Goal: Task Accomplishment & Management: Manage account settings

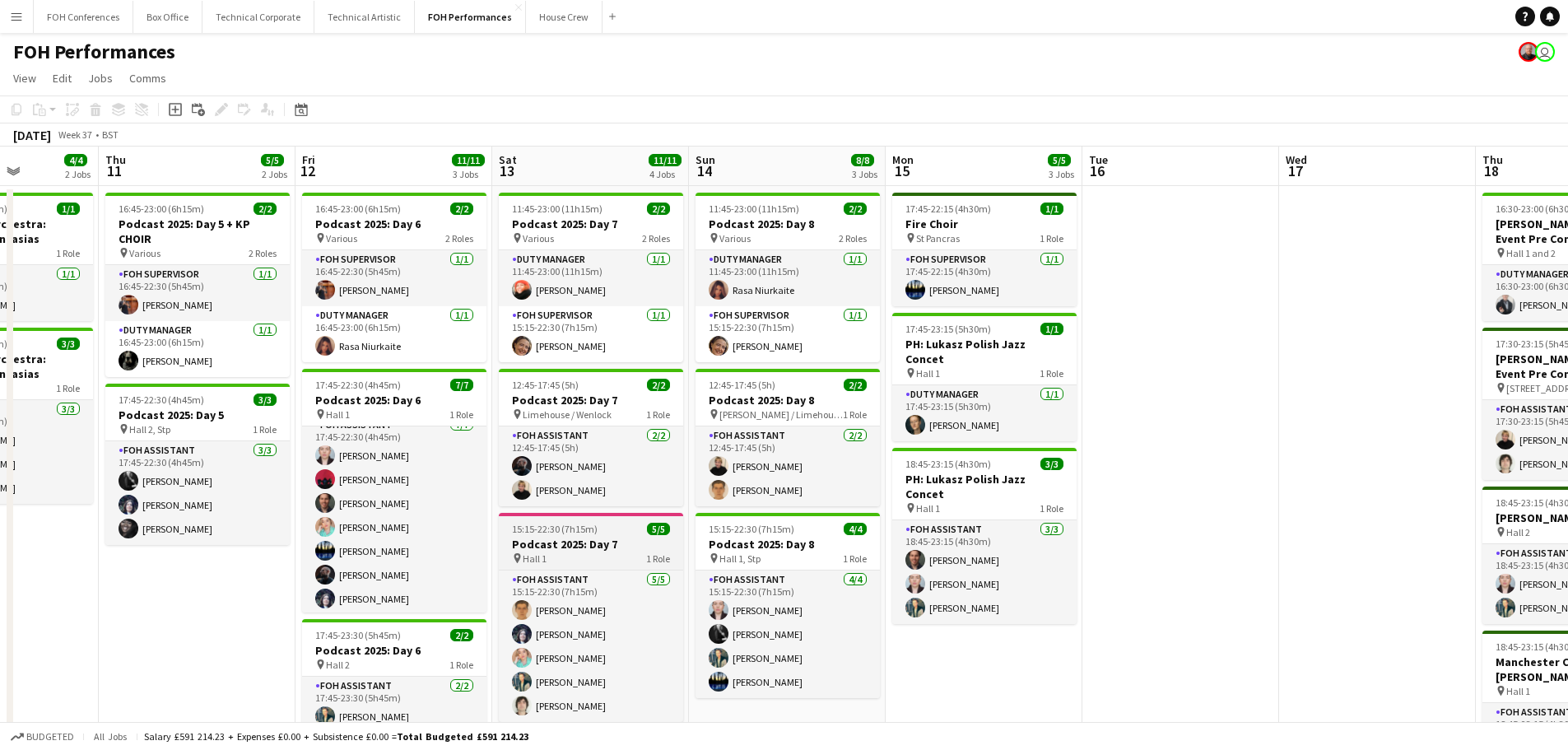
scroll to position [13, 0]
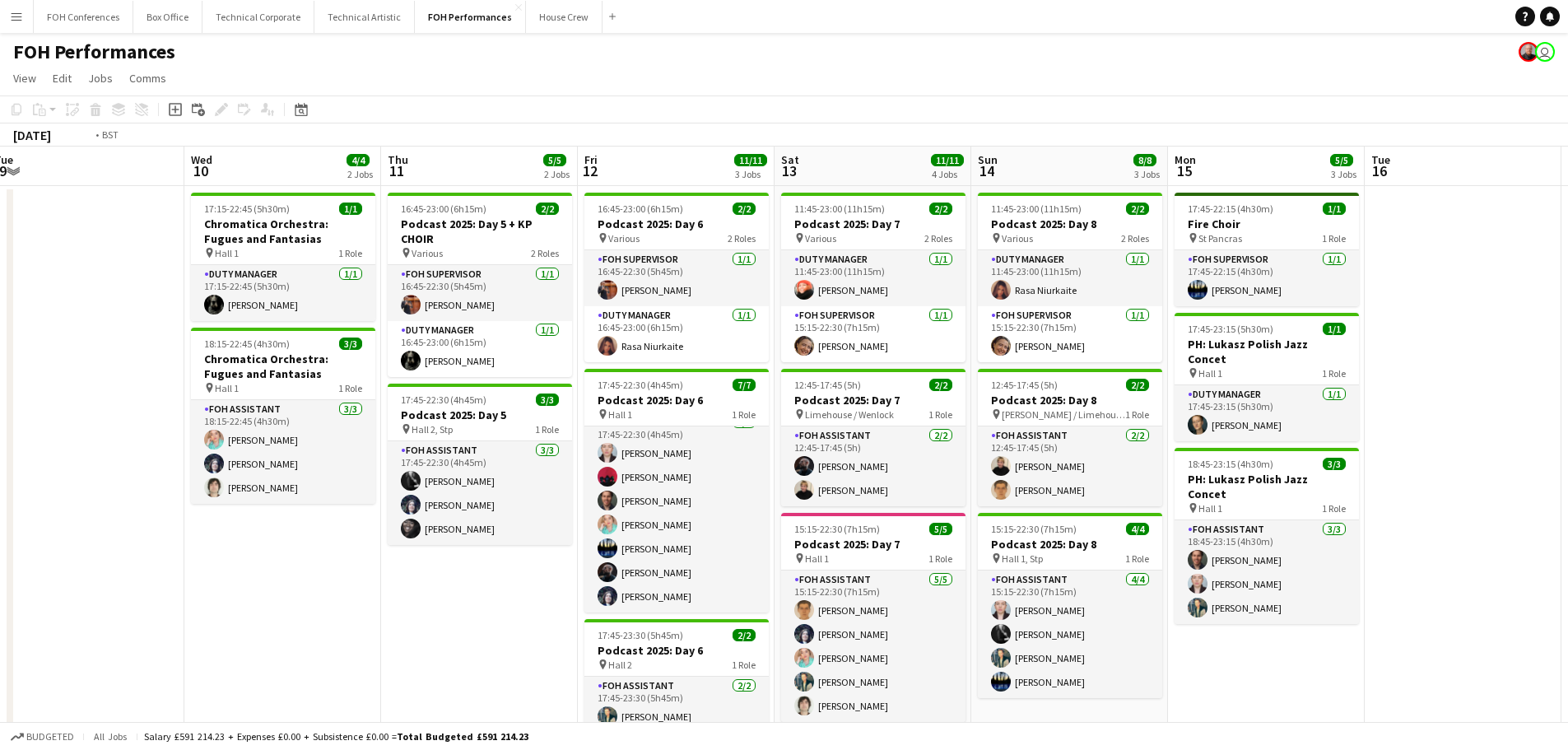
drag, startPoint x: 197, startPoint y: 597, endPoint x: 921, endPoint y: 591, distance: 724.0
click at [1032, 592] on app-calendar-viewport "Mon 8 Tue 9 Wed 10 4/4 2 Jobs Thu 11 5/5 2 Jobs Fri 12 11/11 3 Jobs Sat 13 11/1…" at bounding box center [784, 525] width 1568 height 757
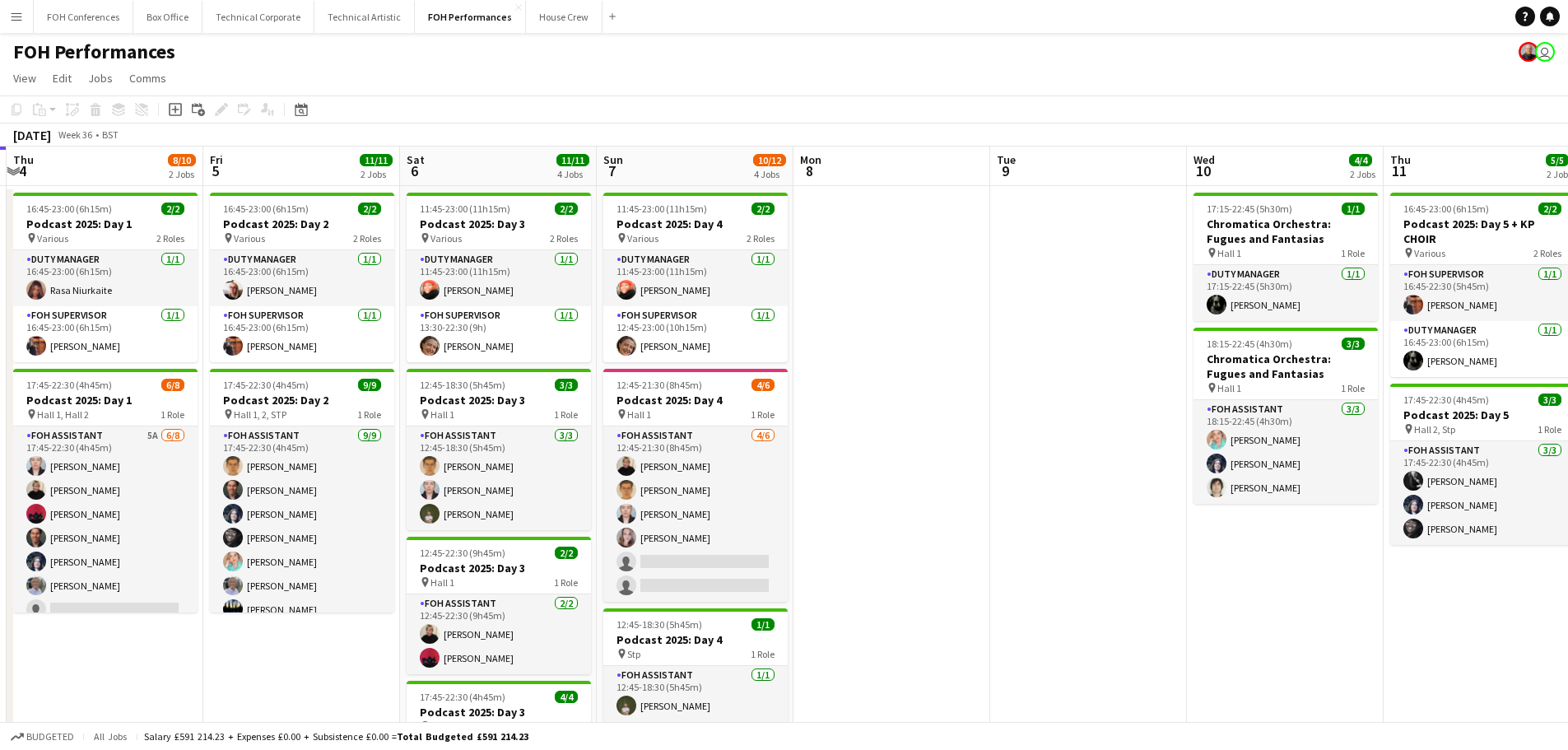
scroll to position [0, 368]
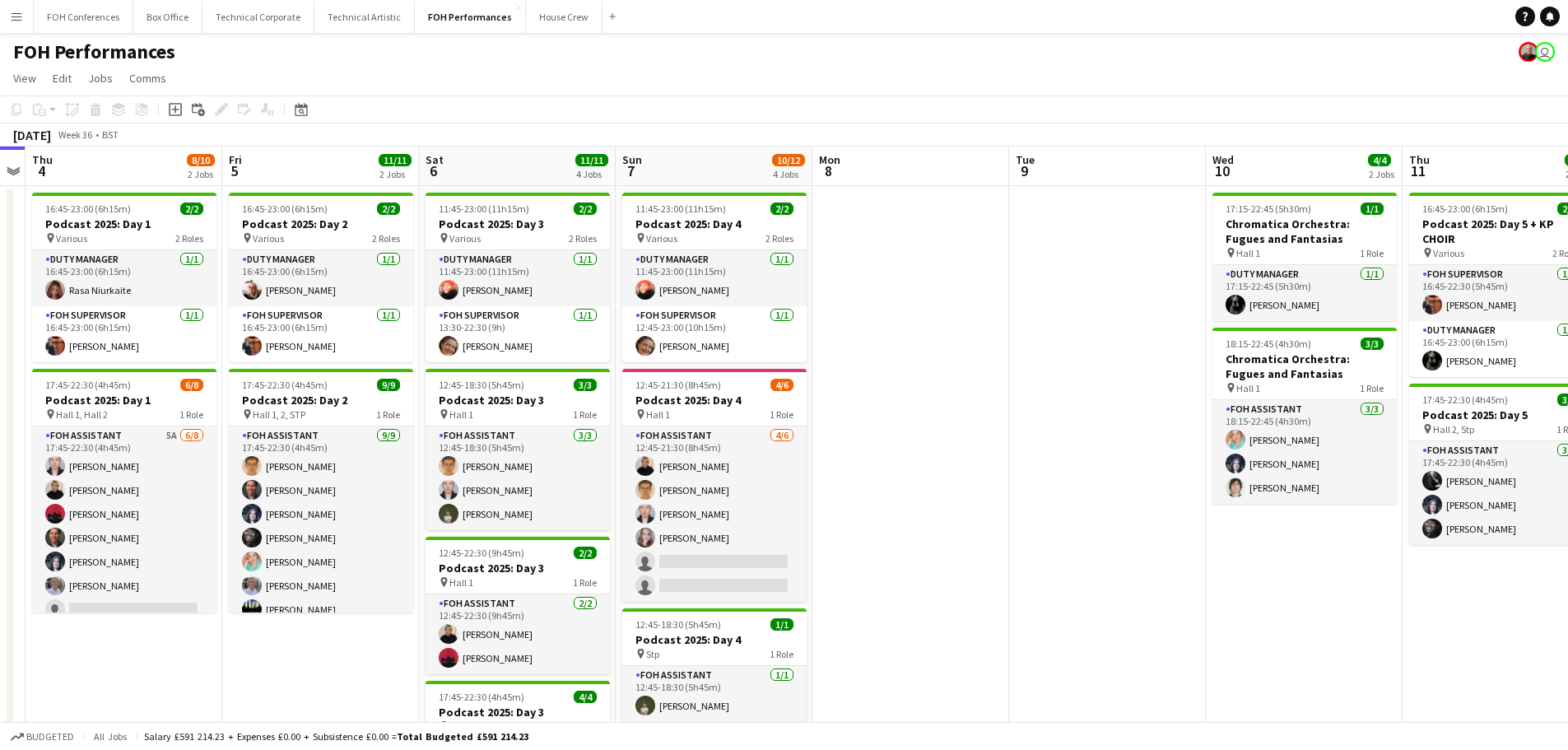
drag, startPoint x: 905, startPoint y: 559, endPoint x: 969, endPoint y: 559, distance: 64.0
click at [969, 559] on app-calendar-viewport "Tue 2 7/7 2 Jobs Wed 3 Thu 4 8/10 2 Jobs Fri 5 11/11 2 Jobs Sat 6 11/11 4 Jobs …" at bounding box center [784, 537] width 1568 height 781
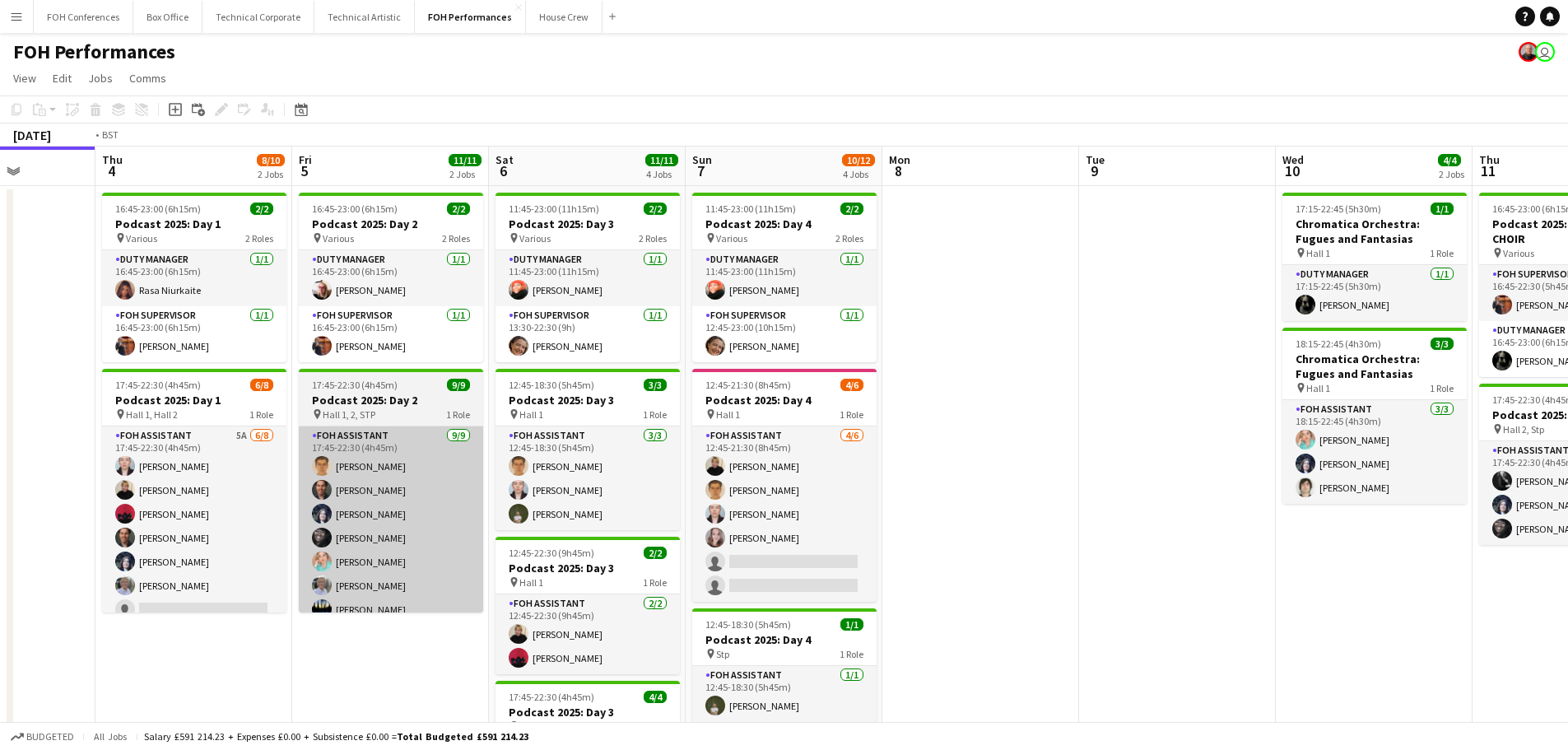
drag, startPoint x: 440, startPoint y: 489, endPoint x: 900, endPoint y: 485, distance: 460.0
click at [1045, 489] on app-calendar-viewport "Mon 1 Tue 2 7/7 2 Jobs Wed 3 Thu 4 8/10 2 Jobs Fri 5 11/11 2 Jobs Sat 6 11/11 4…" at bounding box center [784, 537] width 1568 height 781
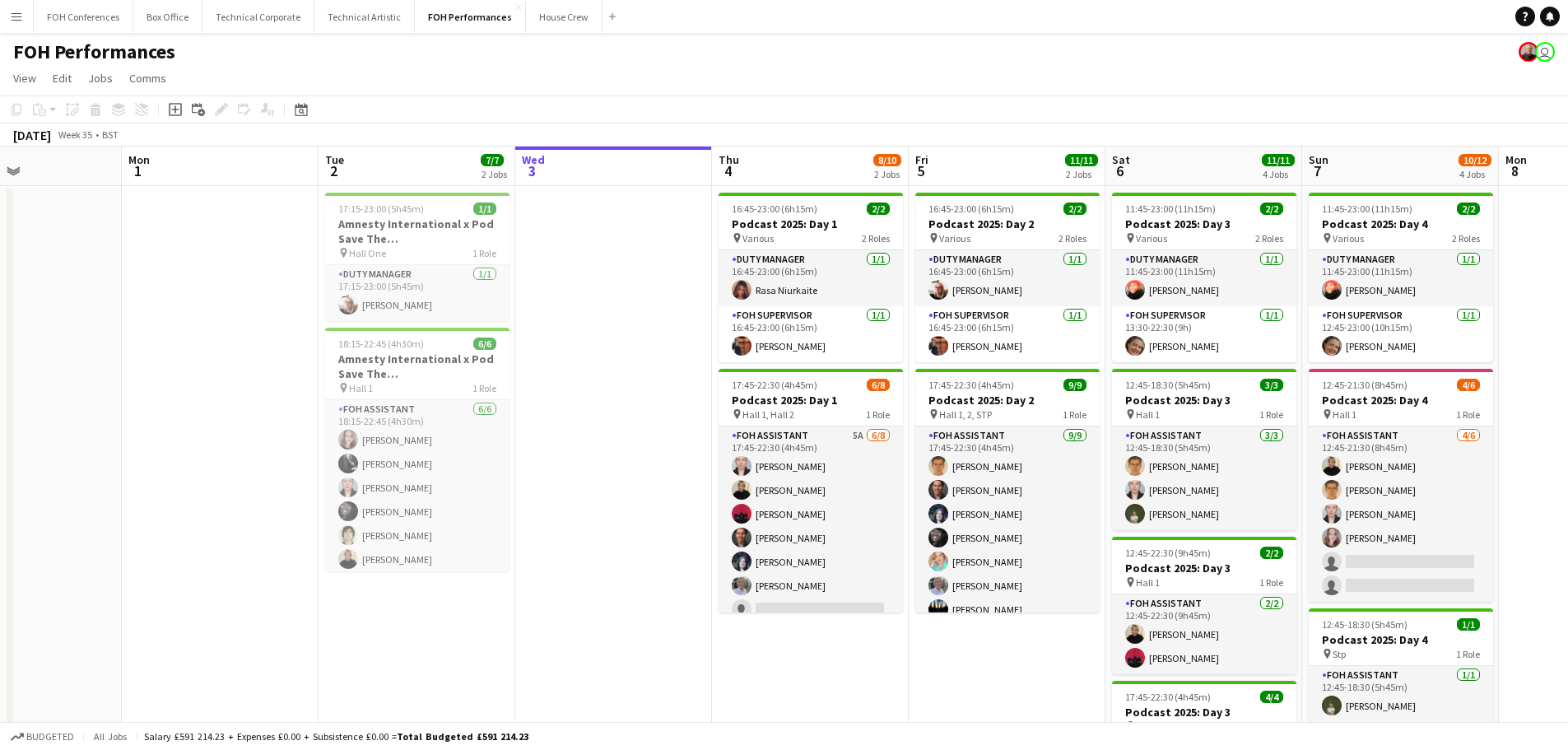
scroll to position [0, 426]
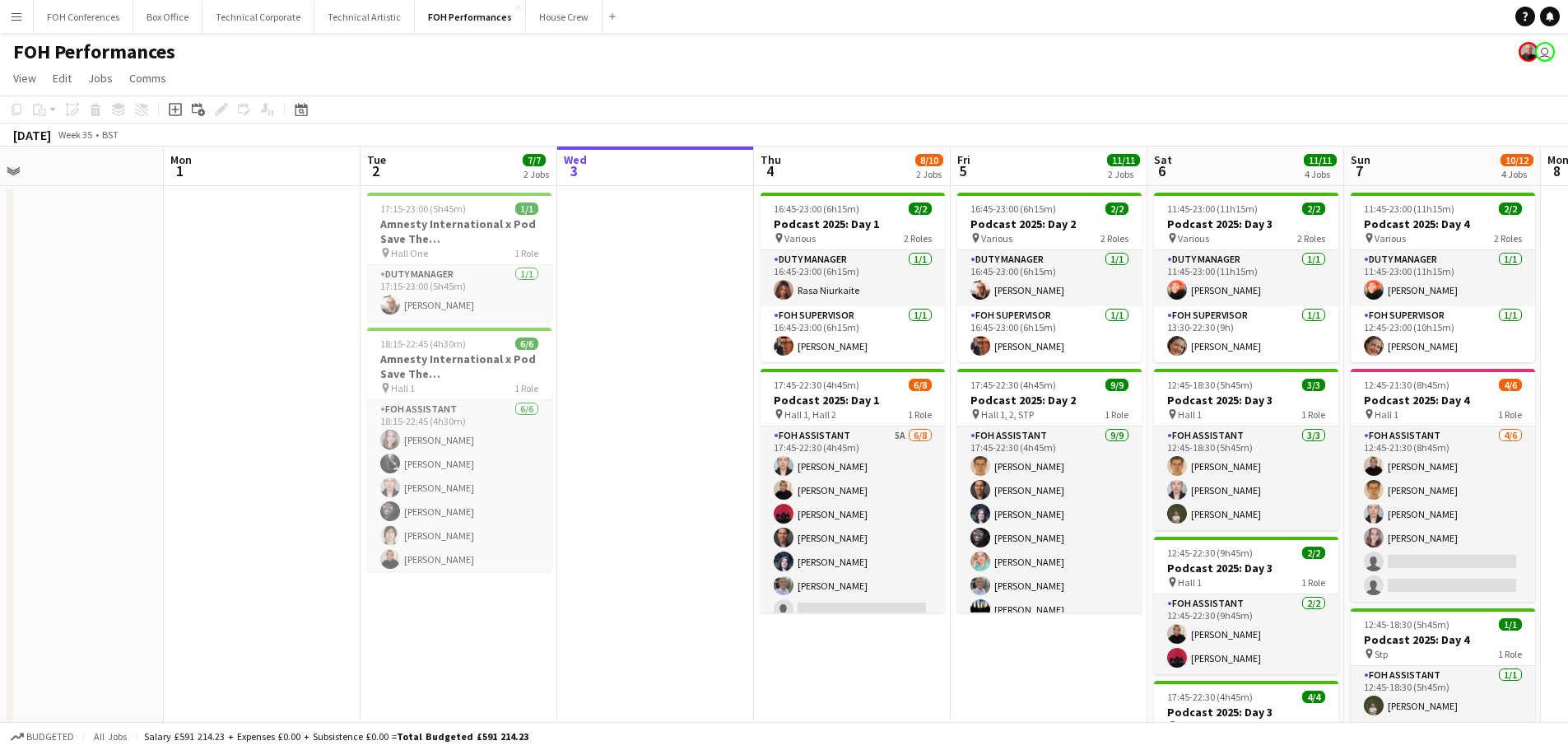
drag, startPoint x: 509, startPoint y: 516, endPoint x: 574, endPoint y: 504, distance: 66.1
click at [574, 504] on app-calendar-viewport "Fri 29 4/5 2 Jobs Sat 30 Sun 31 Mon 1 Tue 2 7/7 2 Jobs Wed 3 Thu 4 8/10 2 Jobs …" at bounding box center [784, 537] width 1568 height 781
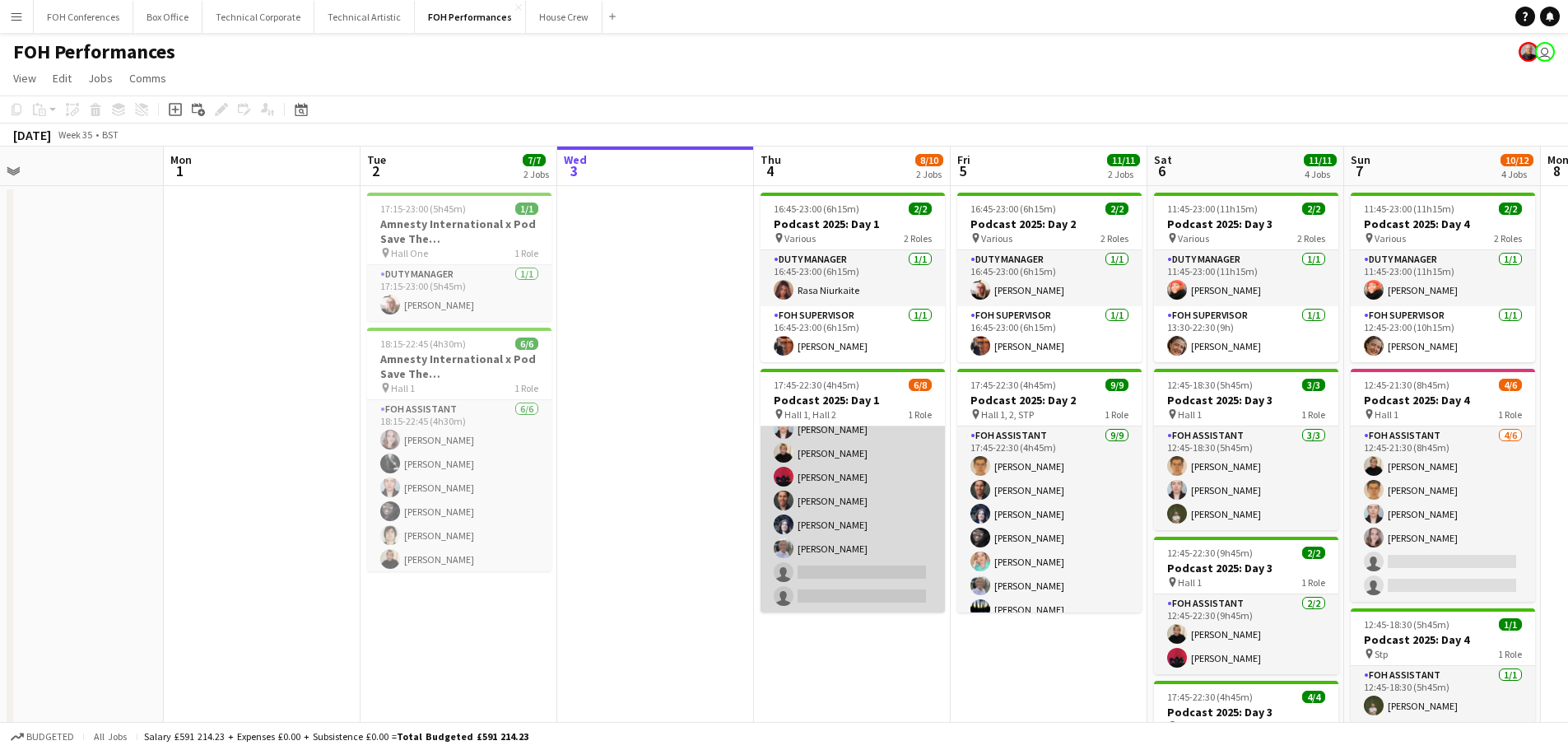
click at [846, 505] on app-card-role "FOH Assistant 5A [DATE] 17:45-22:30 (4h45m) [PERSON_NAME] [PERSON_NAME] [PERSON…" at bounding box center [853, 501] width 184 height 223
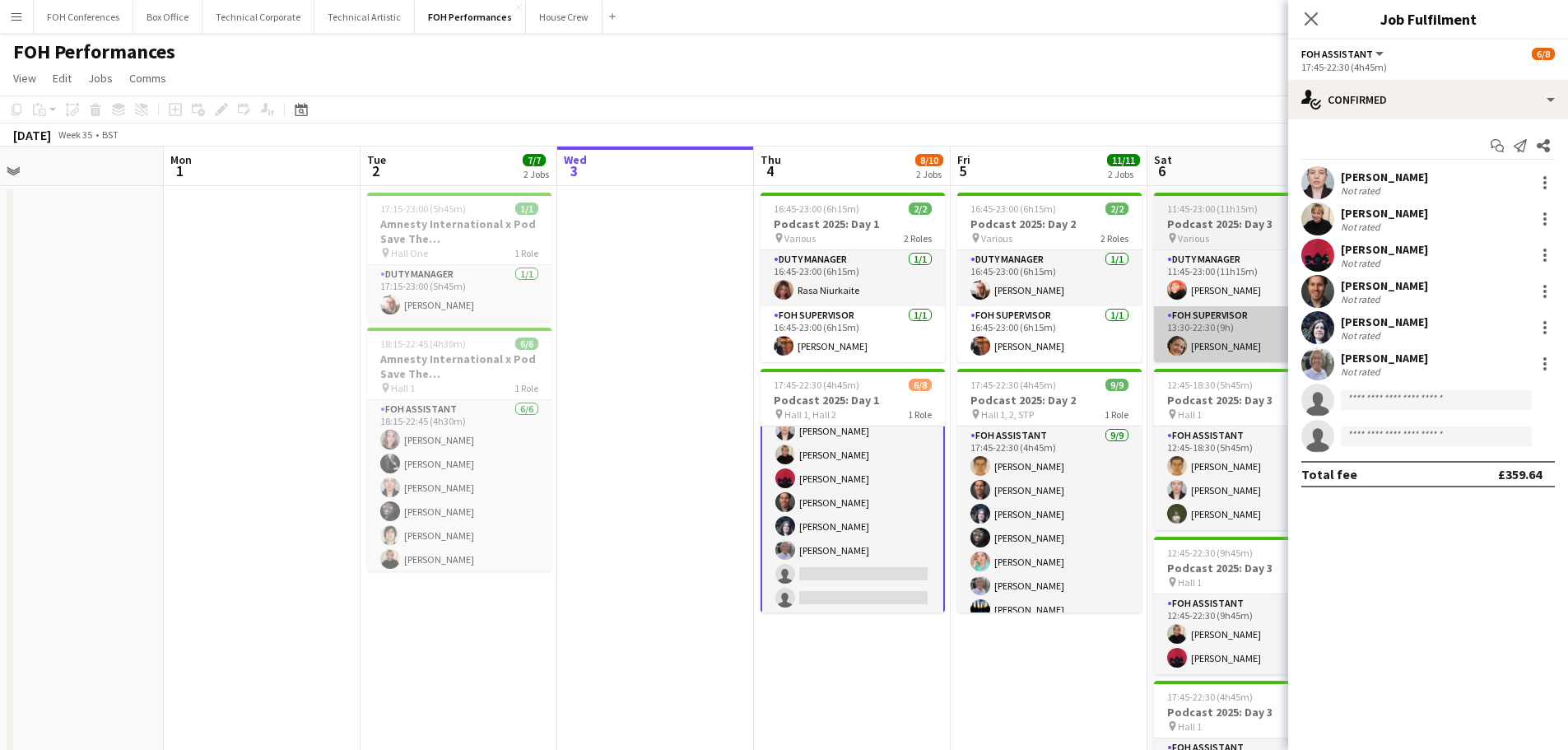
scroll to position [39, 0]
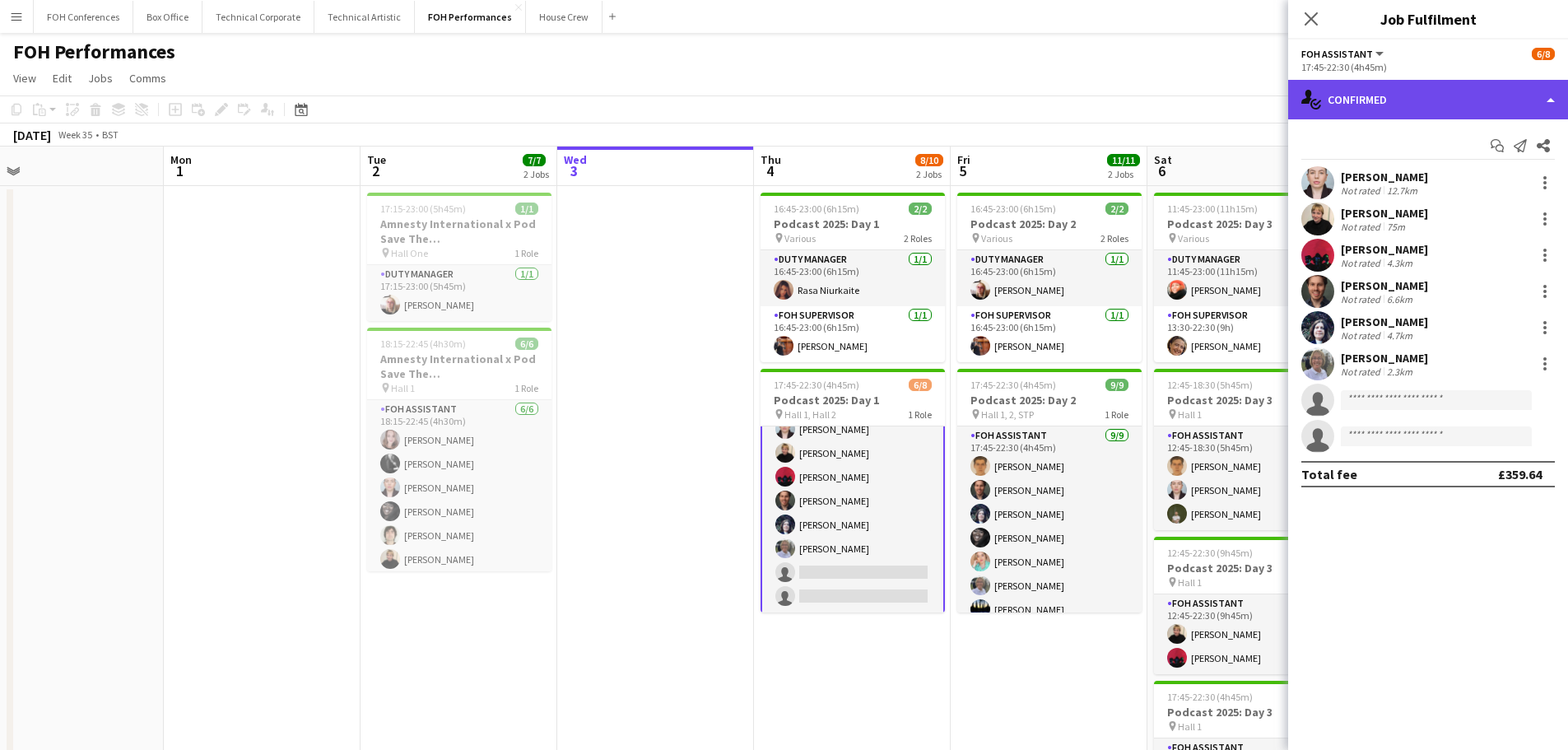
click at [1392, 90] on div "single-neutral-actions-check-2 Confirmed" at bounding box center [1427, 100] width 280 height 40
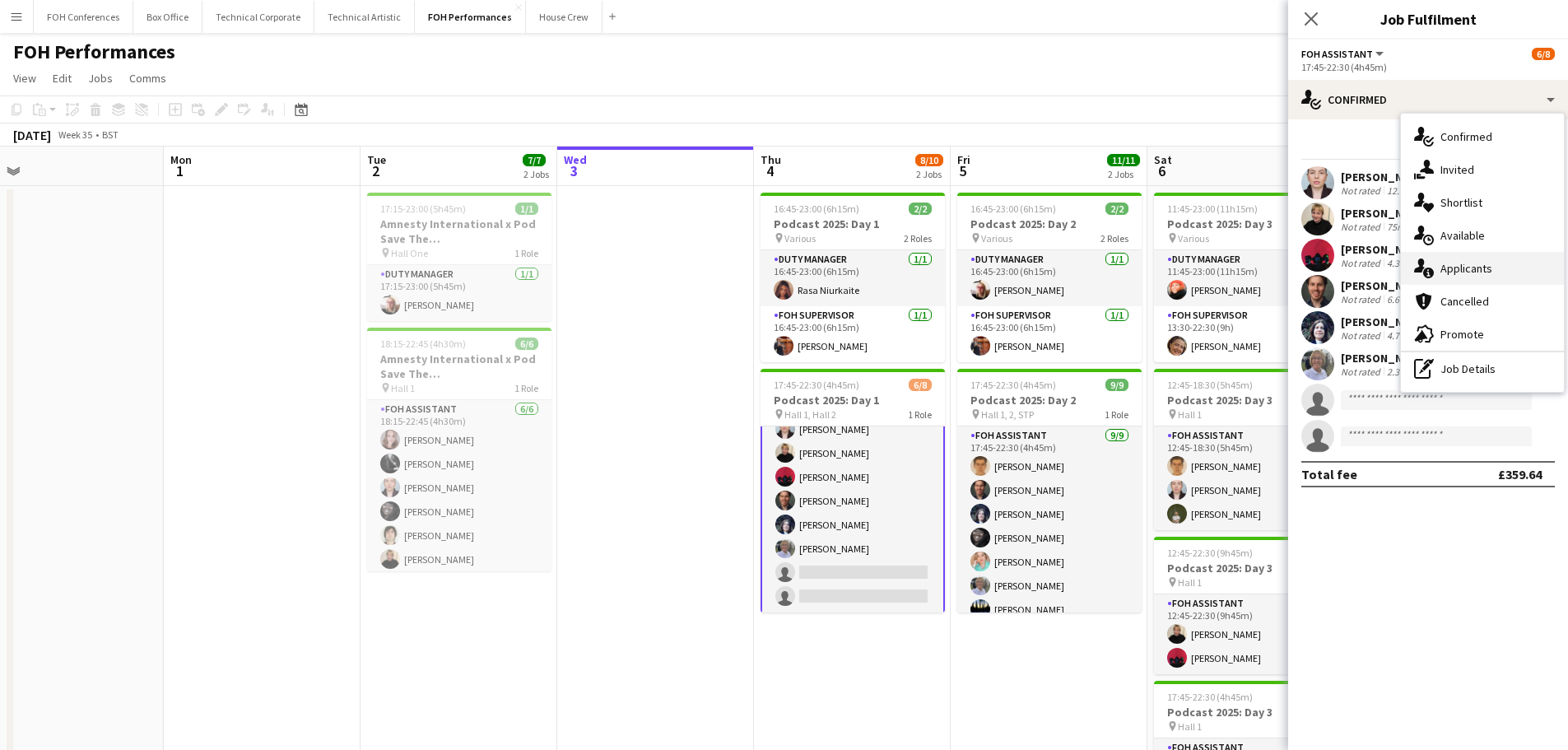
click at [1485, 266] on span "Applicants" at bounding box center [1466, 268] width 52 height 15
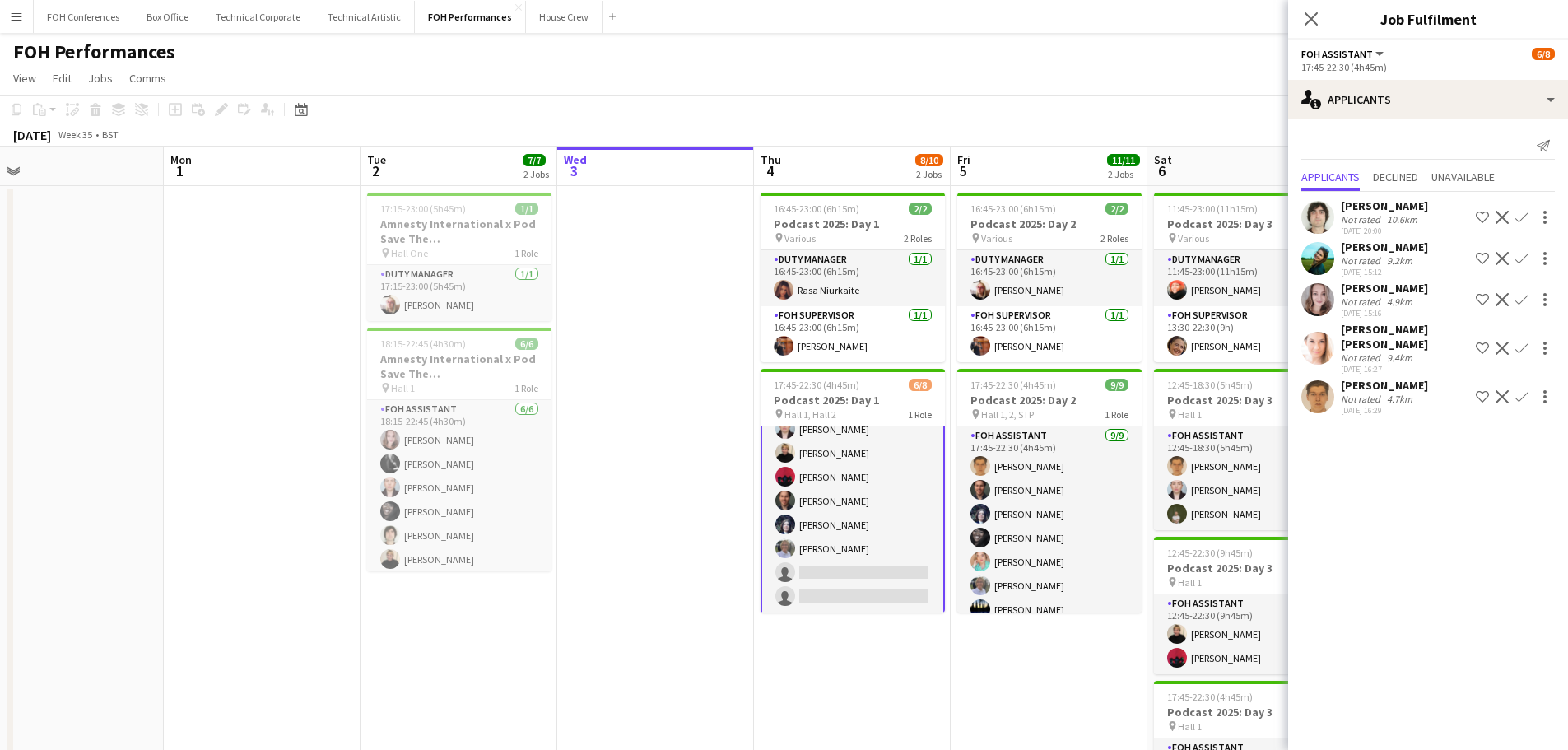
click at [1519, 299] on app-icon "Confirm" at bounding box center [1521, 299] width 13 height 13
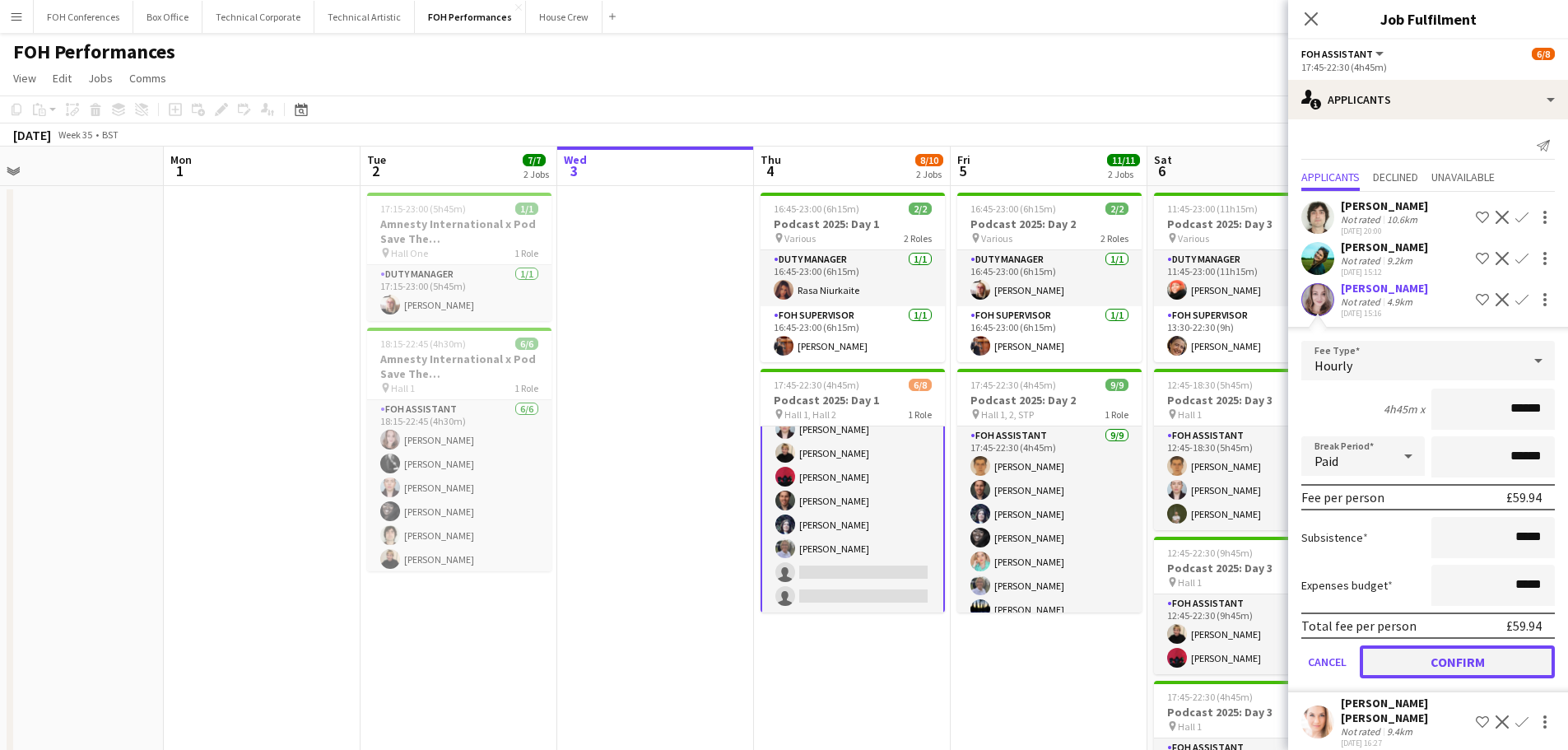
click at [1439, 659] on button "Confirm" at bounding box center [1457, 661] width 195 height 33
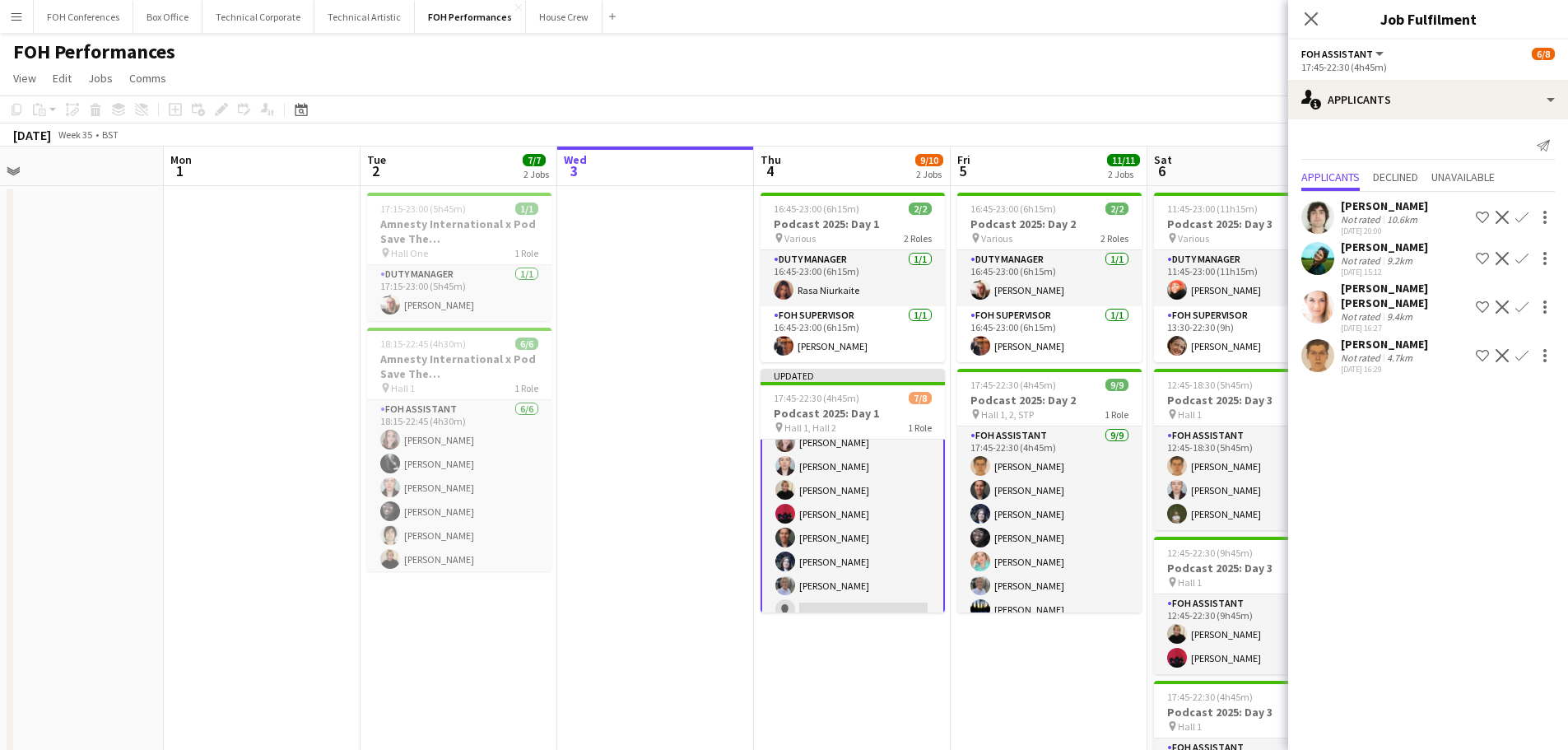
click at [1522, 349] on app-icon "Confirm" at bounding box center [1521, 355] width 13 height 13
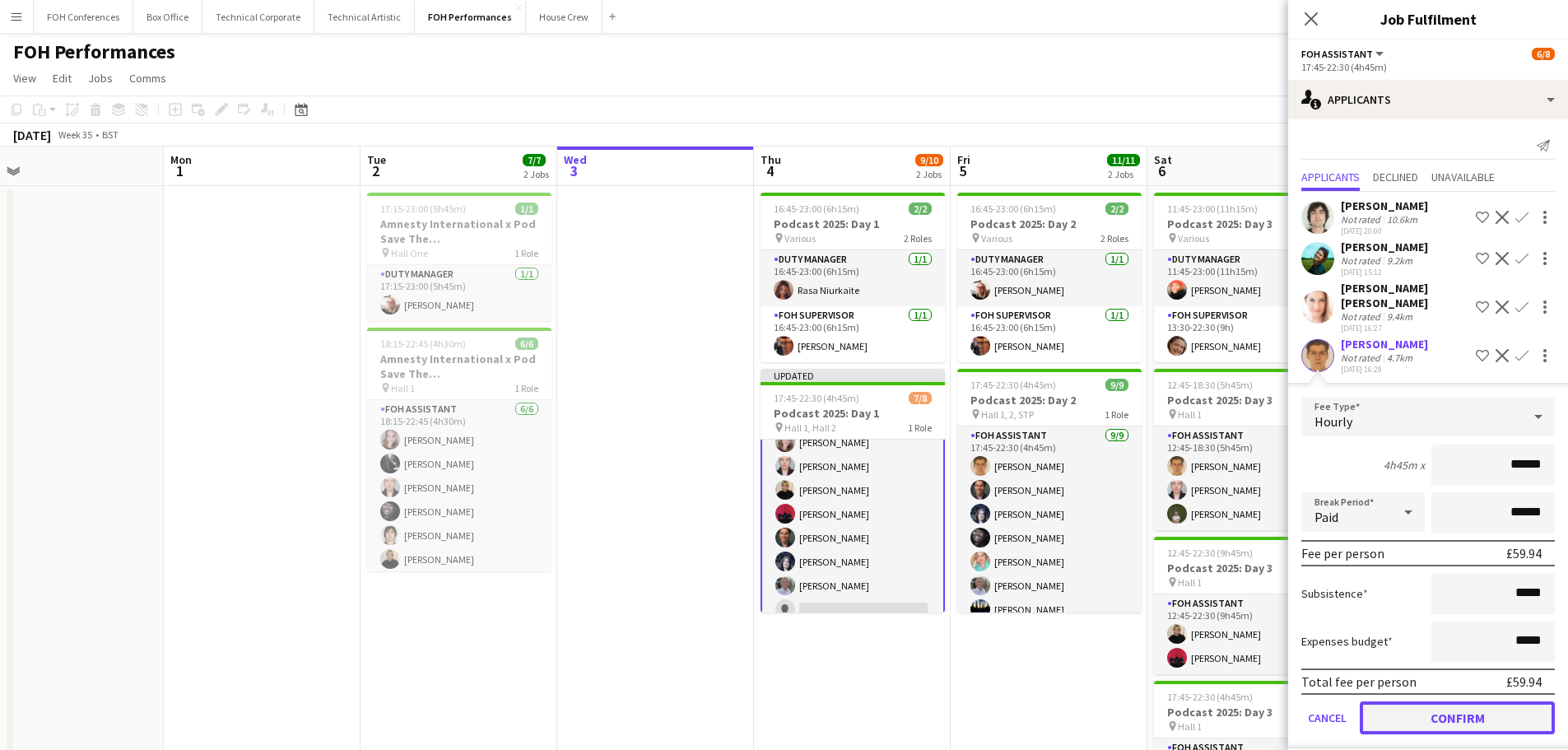
click at [1436, 701] on button "Confirm" at bounding box center [1457, 717] width 195 height 33
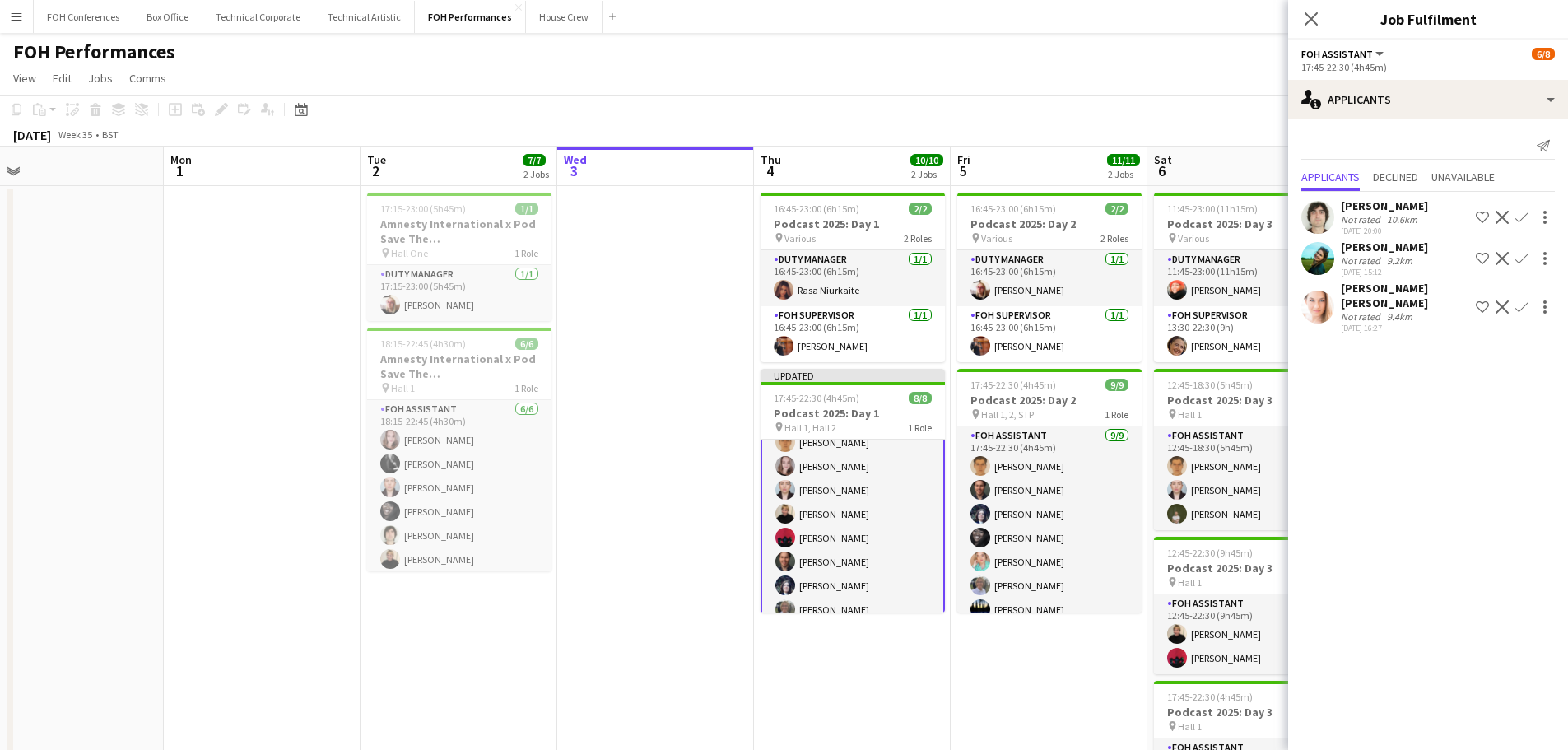
click at [979, 655] on app-date-cell "16:45-23:00 (6h15m) 2/2 Podcast 2025: Day 2 pin Various 2 Roles Duty Manager [D…" at bounding box center [1049, 557] width 197 height 741
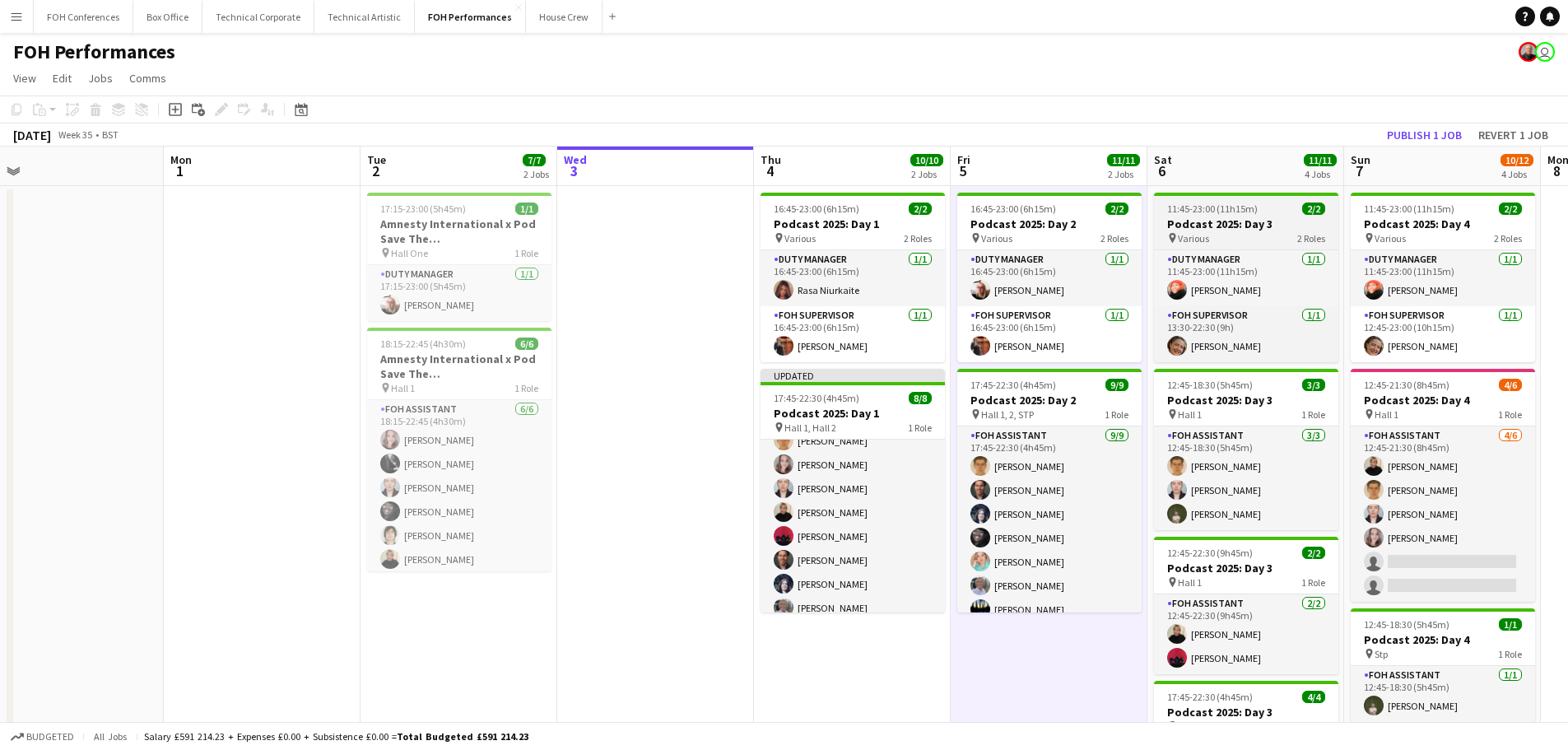
scroll to position [37, 0]
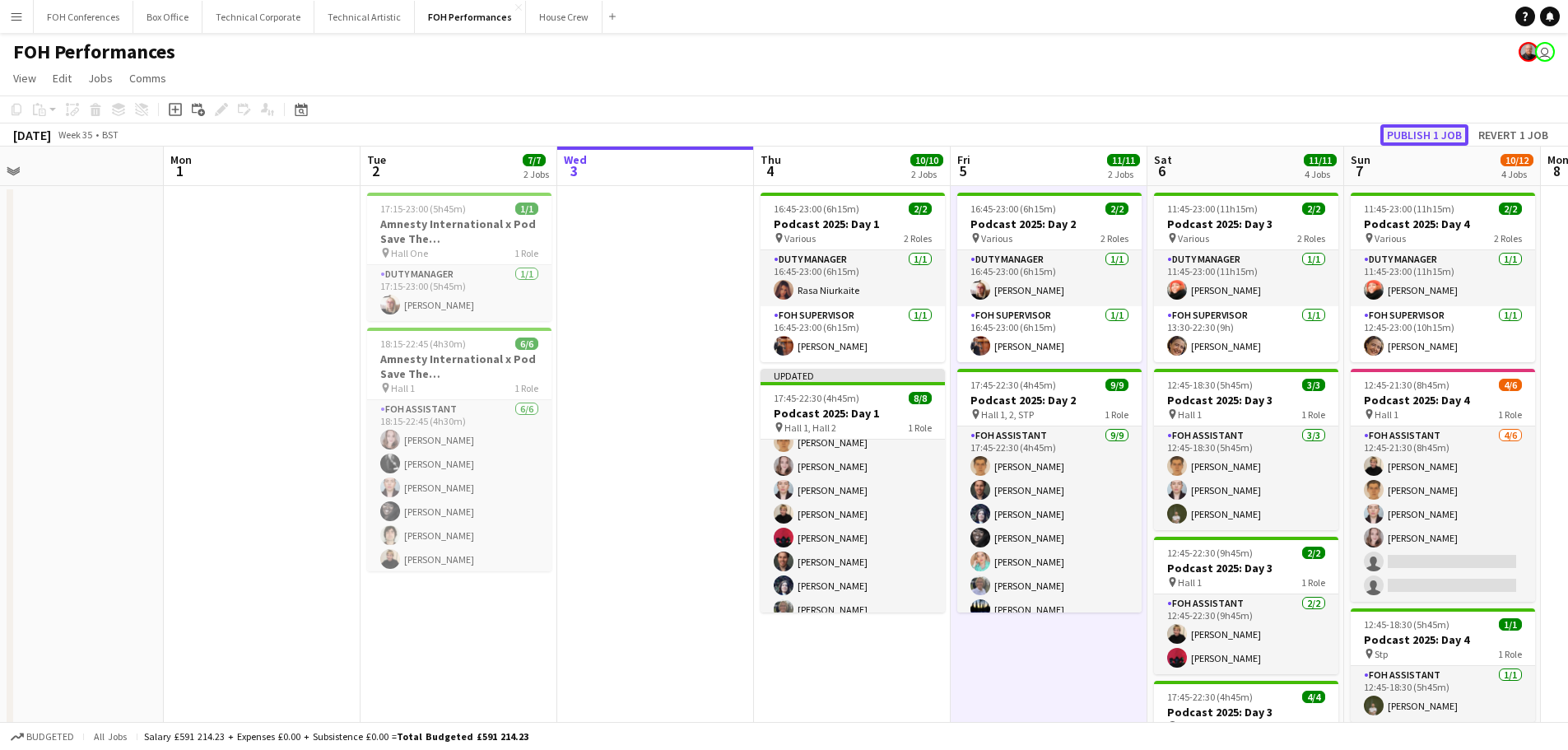
click at [1434, 133] on button "Publish 1 job" at bounding box center [1424, 134] width 88 height 22
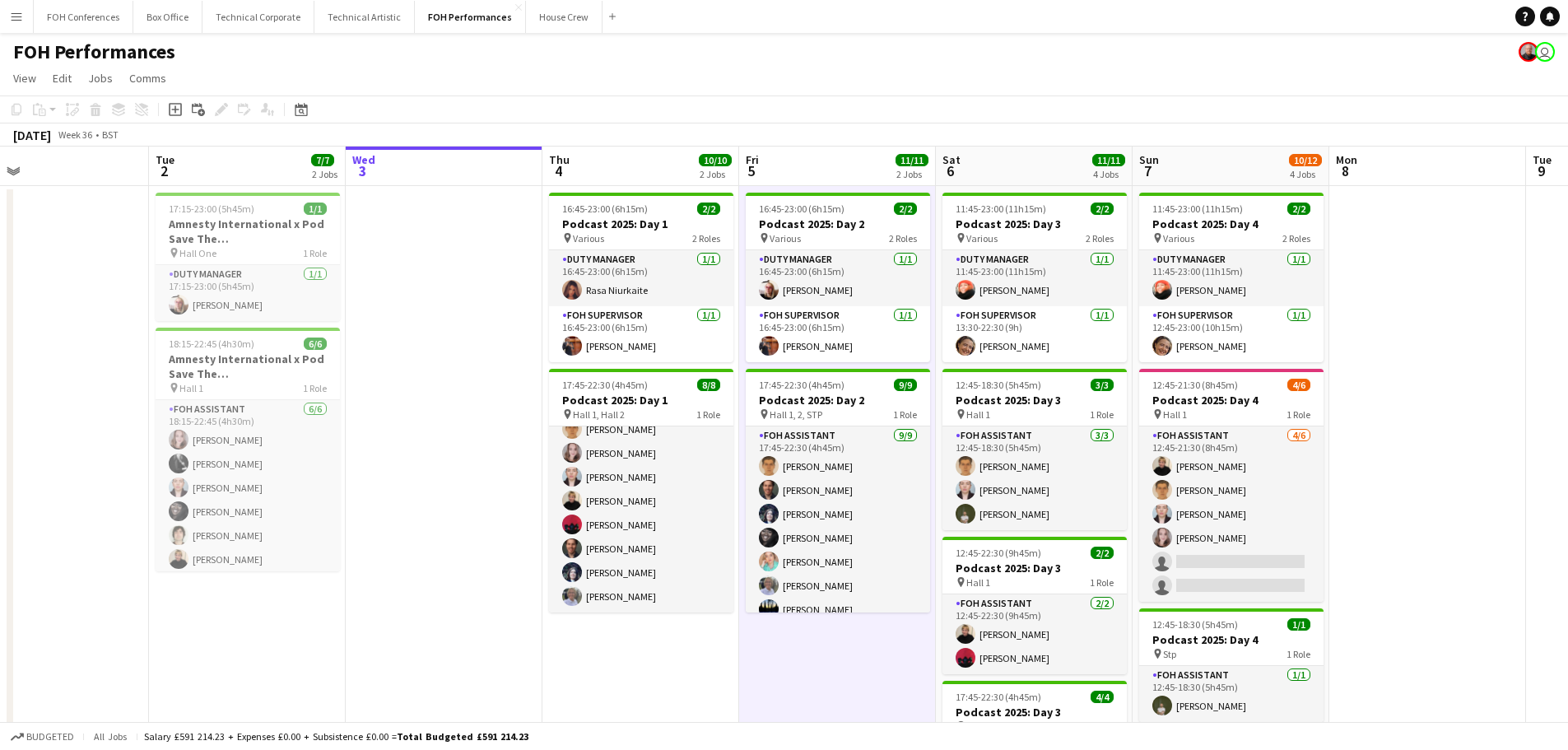
scroll to position [0, 557]
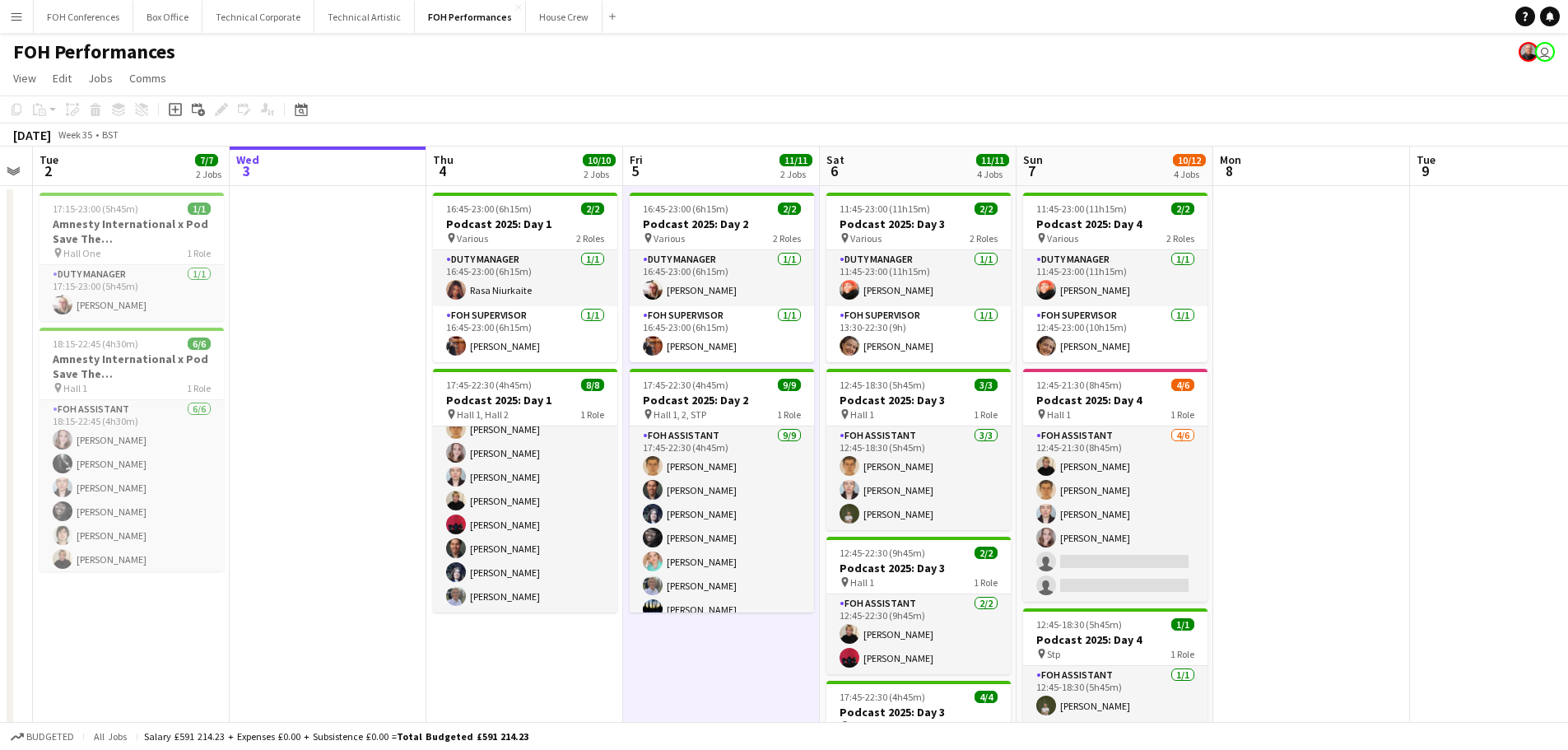
drag, startPoint x: 859, startPoint y: 641, endPoint x: 531, endPoint y: 618, distance: 328.8
click at [531, 618] on app-calendar-viewport "Sat 30 Sun 31 Mon 1 Tue 2 7/7 2 Jobs Wed 3 Thu 4 10/10 2 Jobs Fri 5 11/11 2 Job…" at bounding box center [784, 537] width 1568 height 781
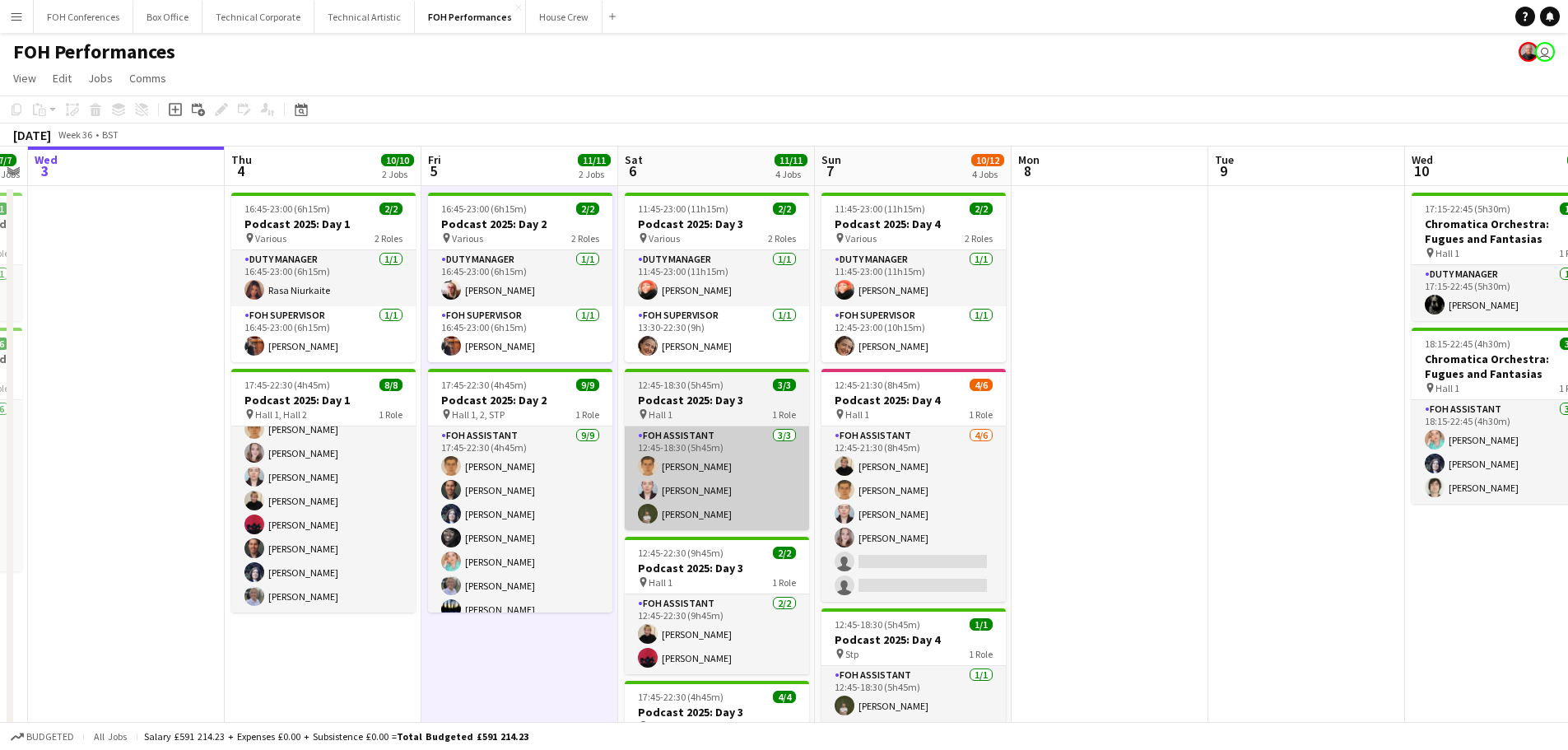
scroll to position [0, 572]
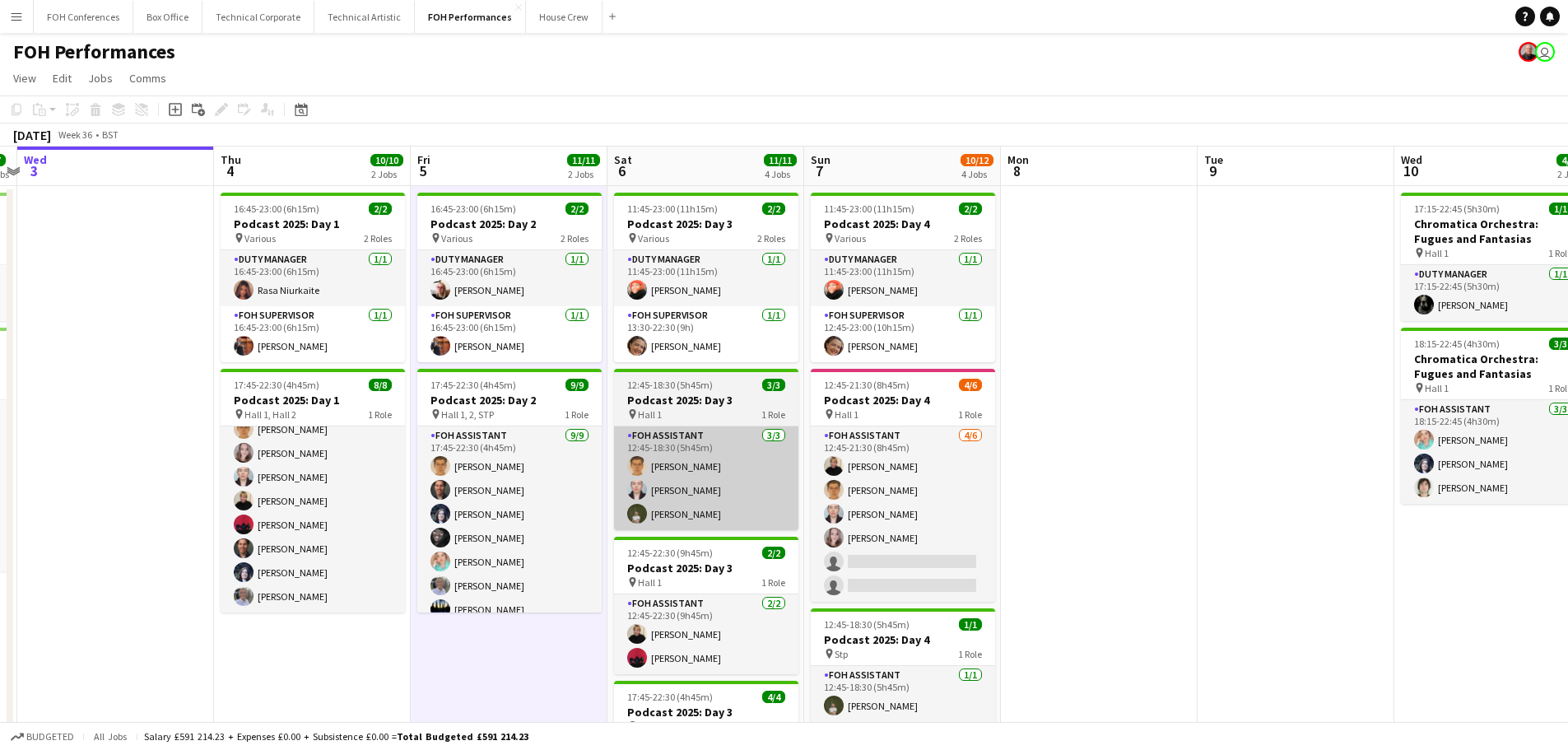
drag, startPoint x: 995, startPoint y: 533, endPoint x: 787, endPoint y: 517, distance: 208.6
click at [784, 521] on app-calendar-viewport "Sun 31 Mon 1 Tue 2 7/7 2 Jobs Wed 3 Thu 4 10/10 2 Jobs Fri 5 11/11 2 Jobs Sat 6…" at bounding box center [784, 537] width 1568 height 781
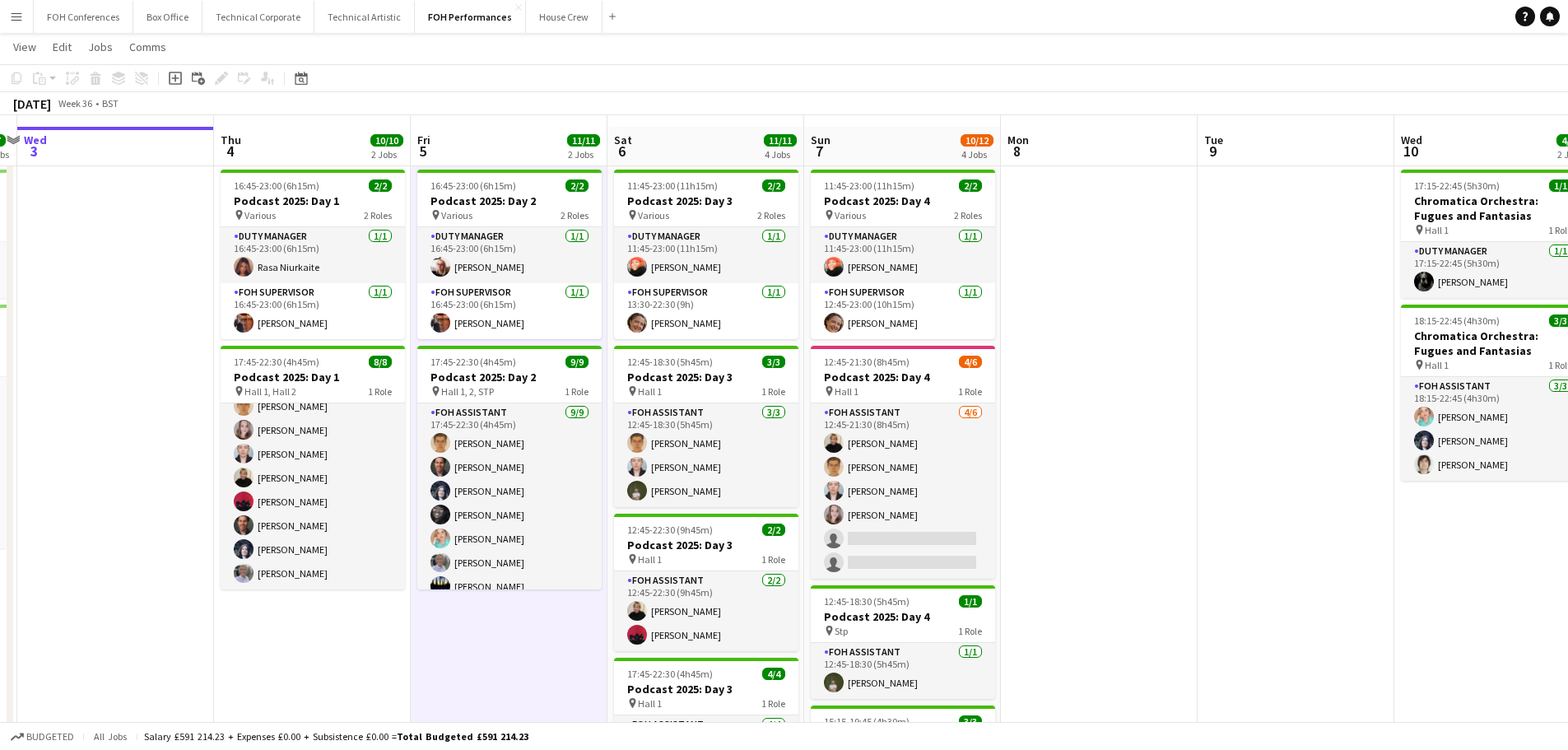
scroll to position [0, 0]
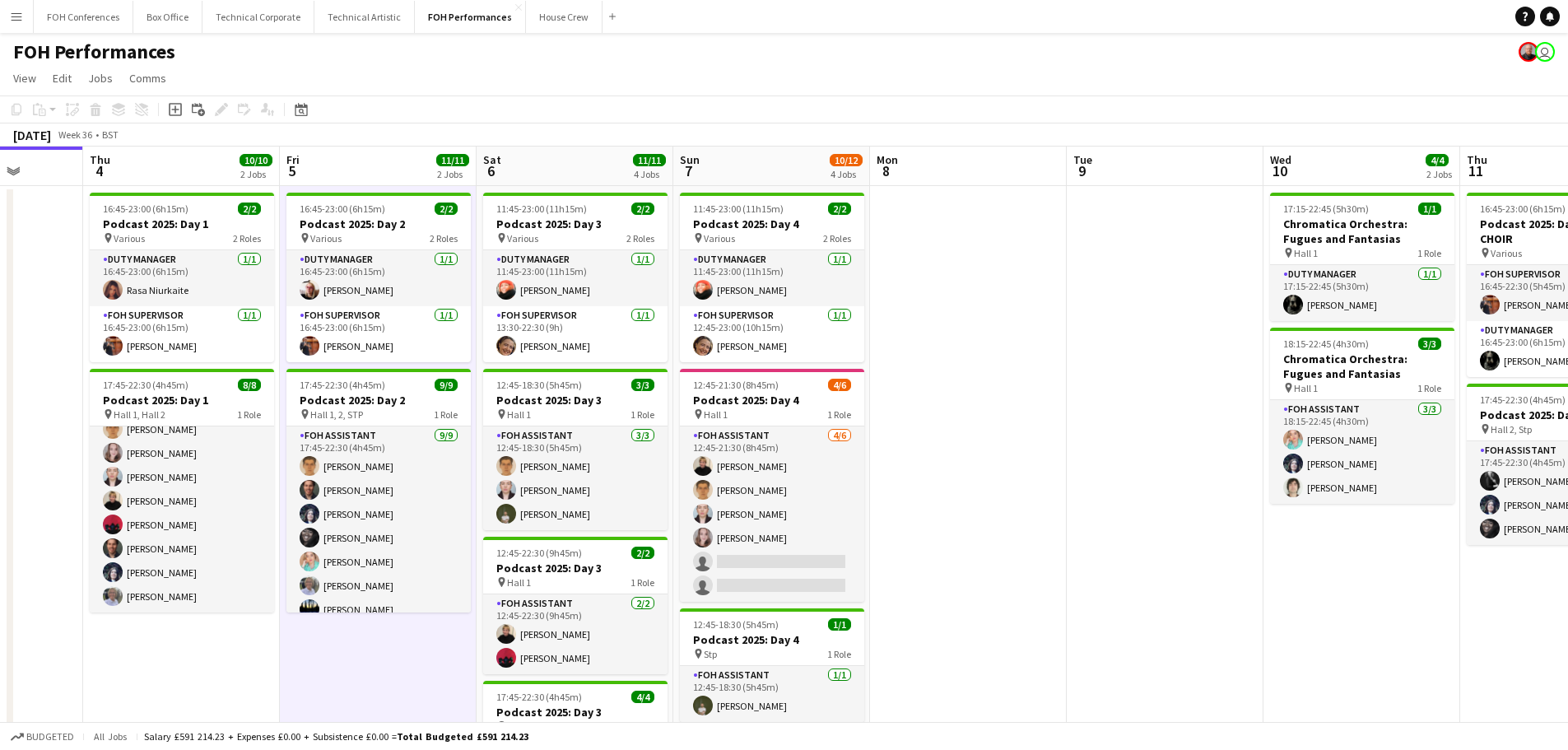
drag, startPoint x: 1074, startPoint y: 484, endPoint x: 971, endPoint y: 496, distance: 103.7
click at [955, 494] on app-calendar-viewport "Mon 1 Tue 2 7/7 2 Jobs Wed 3 Thu 4 10/10 2 Jobs Fri 5 11/11 2 Jobs Sat 6 11/11 …" at bounding box center [784, 537] width 1568 height 781
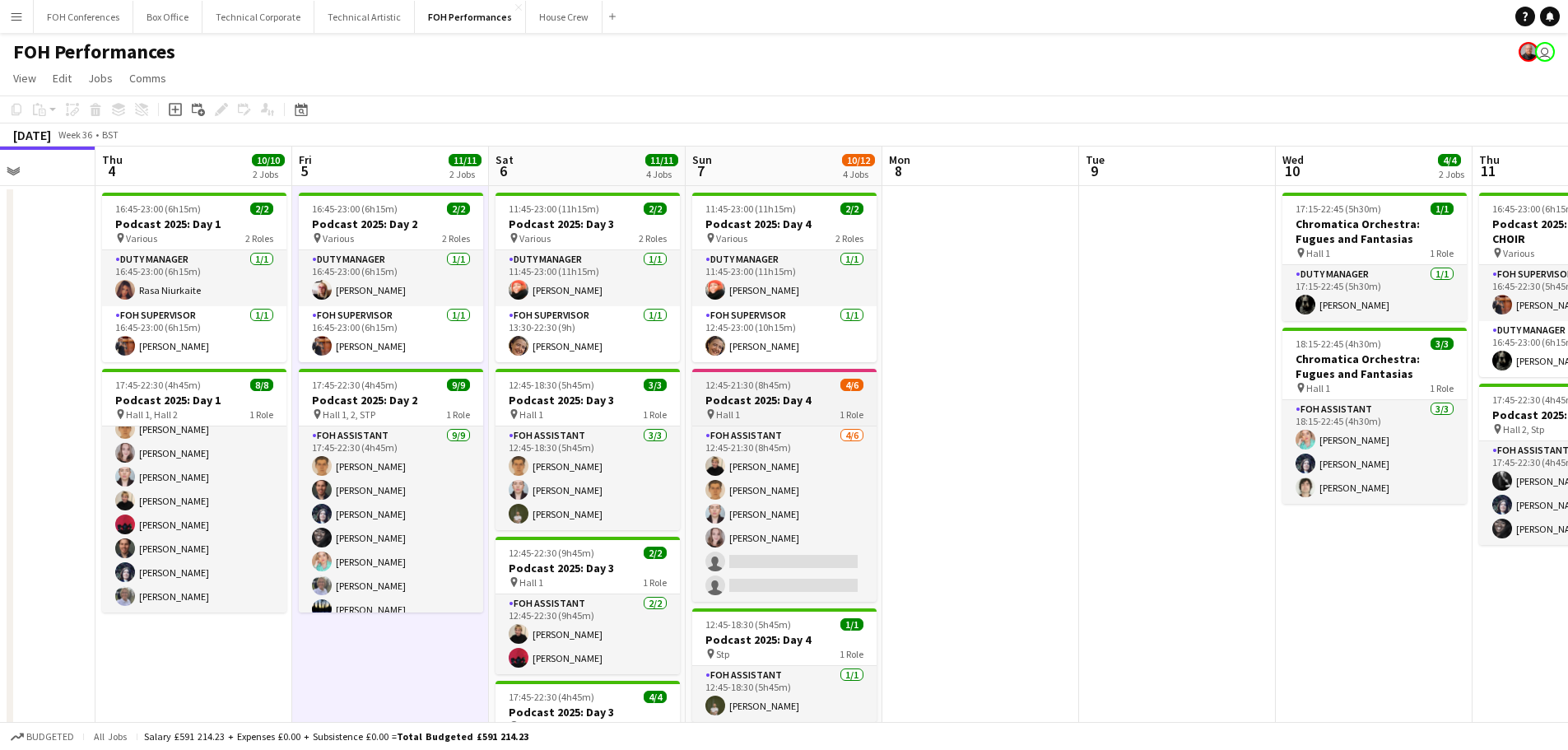
click at [765, 403] on h3 "Podcast 2025: Day 4" at bounding box center [784, 399] width 184 height 15
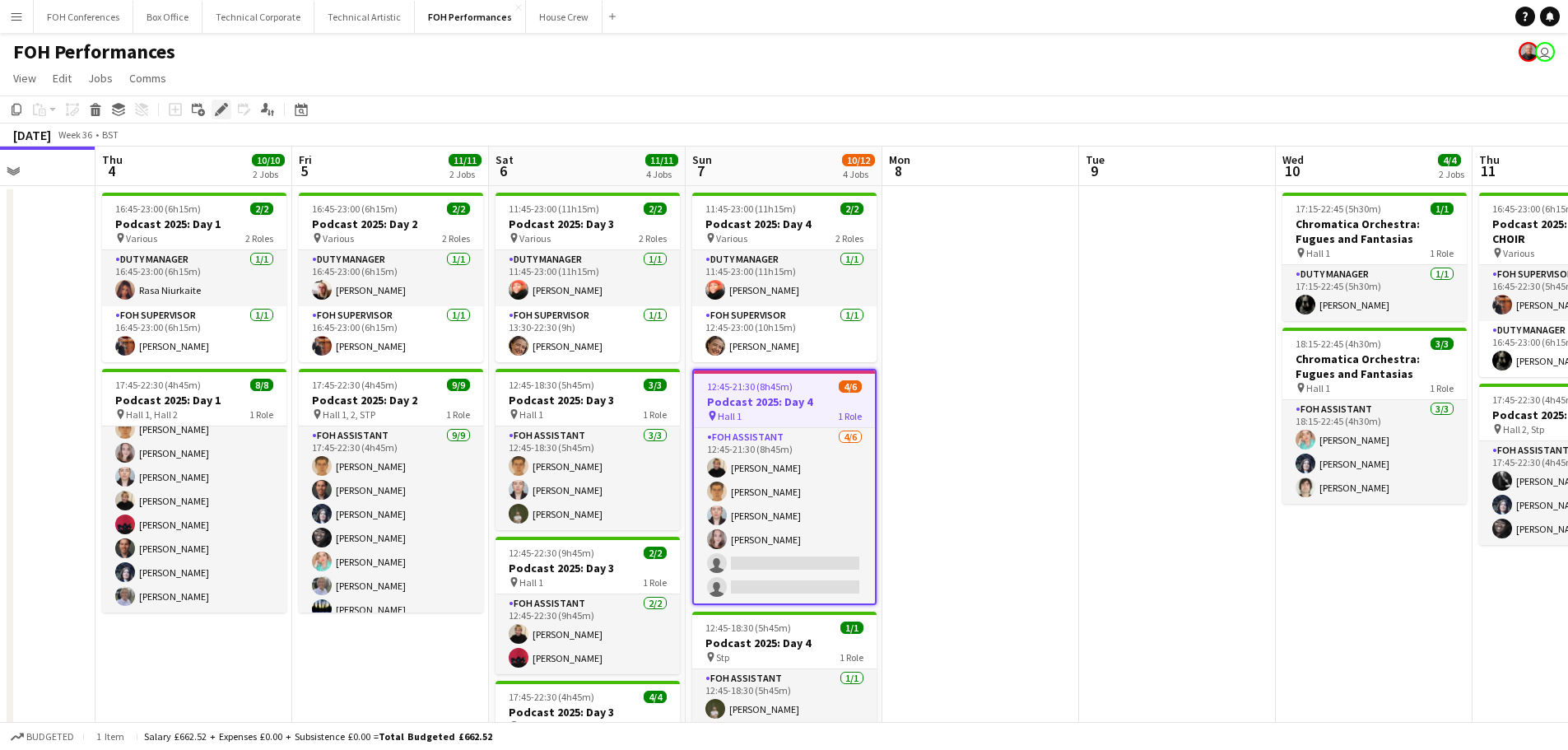
click at [220, 107] on icon "Edit" at bounding box center [221, 109] width 13 height 13
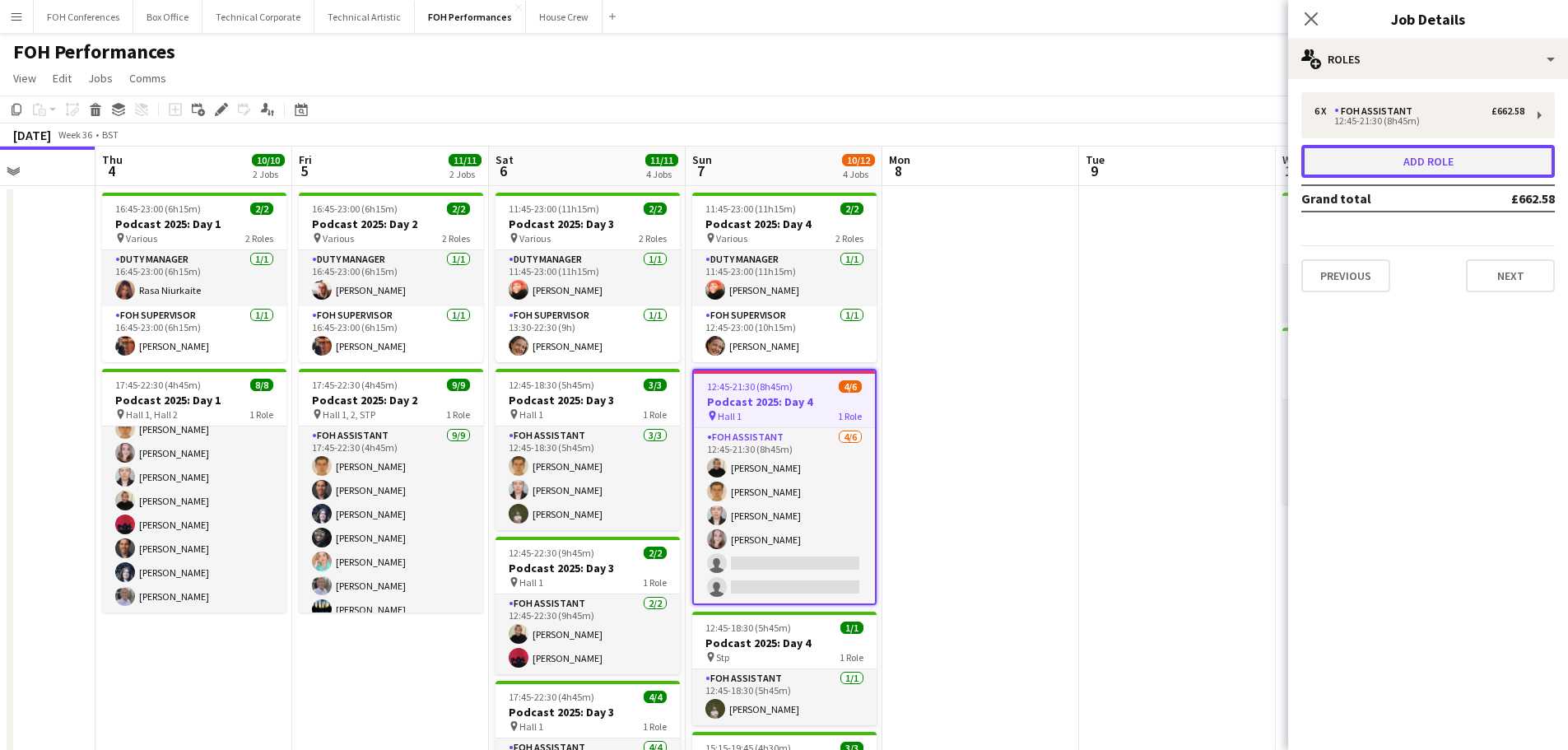
click at [1421, 158] on button "Add role" at bounding box center [1427, 161] width 253 height 33
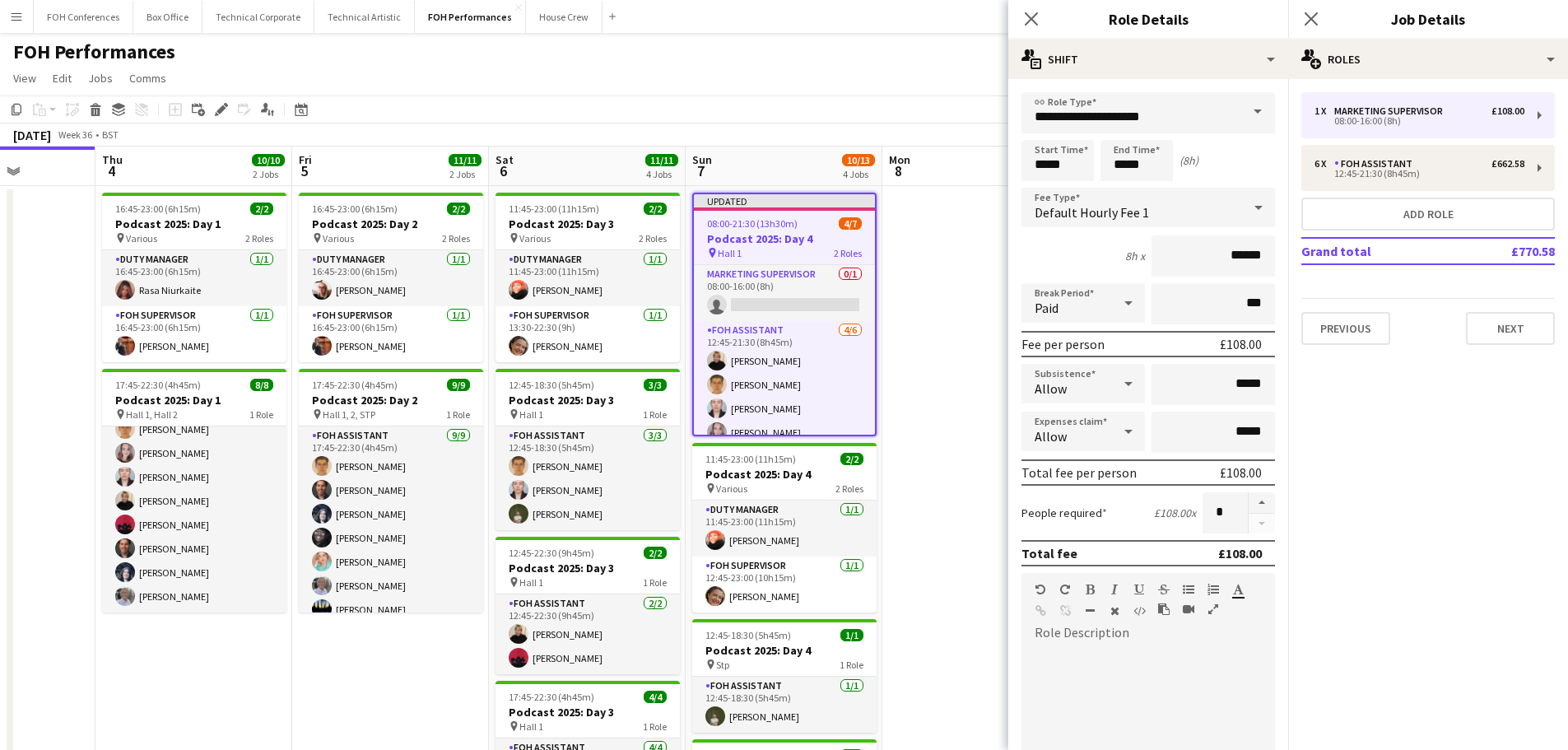
drag, startPoint x: 1250, startPoint y: 109, endPoint x: 1209, endPoint y: 123, distance: 43.3
click at [1248, 109] on span at bounding box center [1258, 112] width 34 height 40
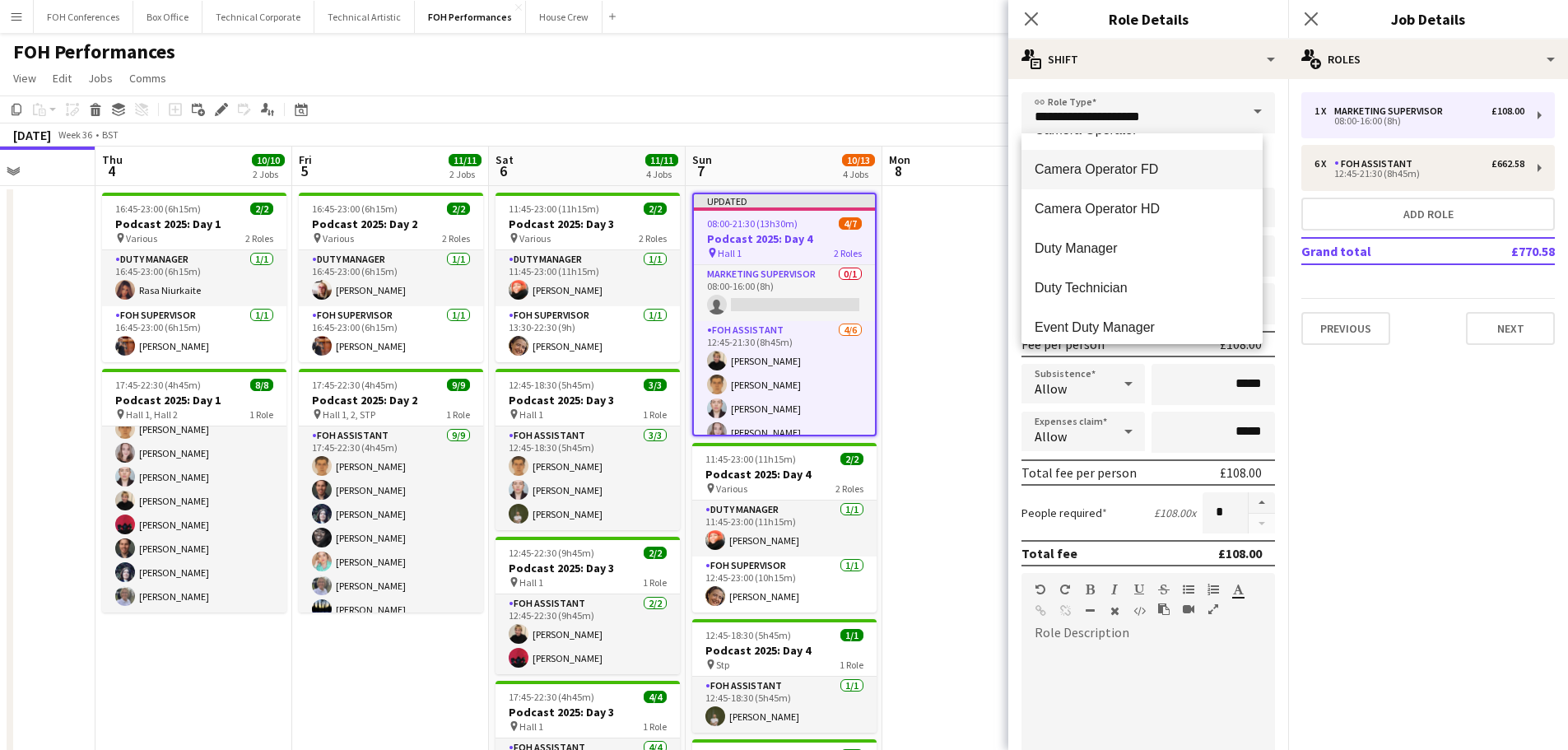
scroll to position [905, 0]
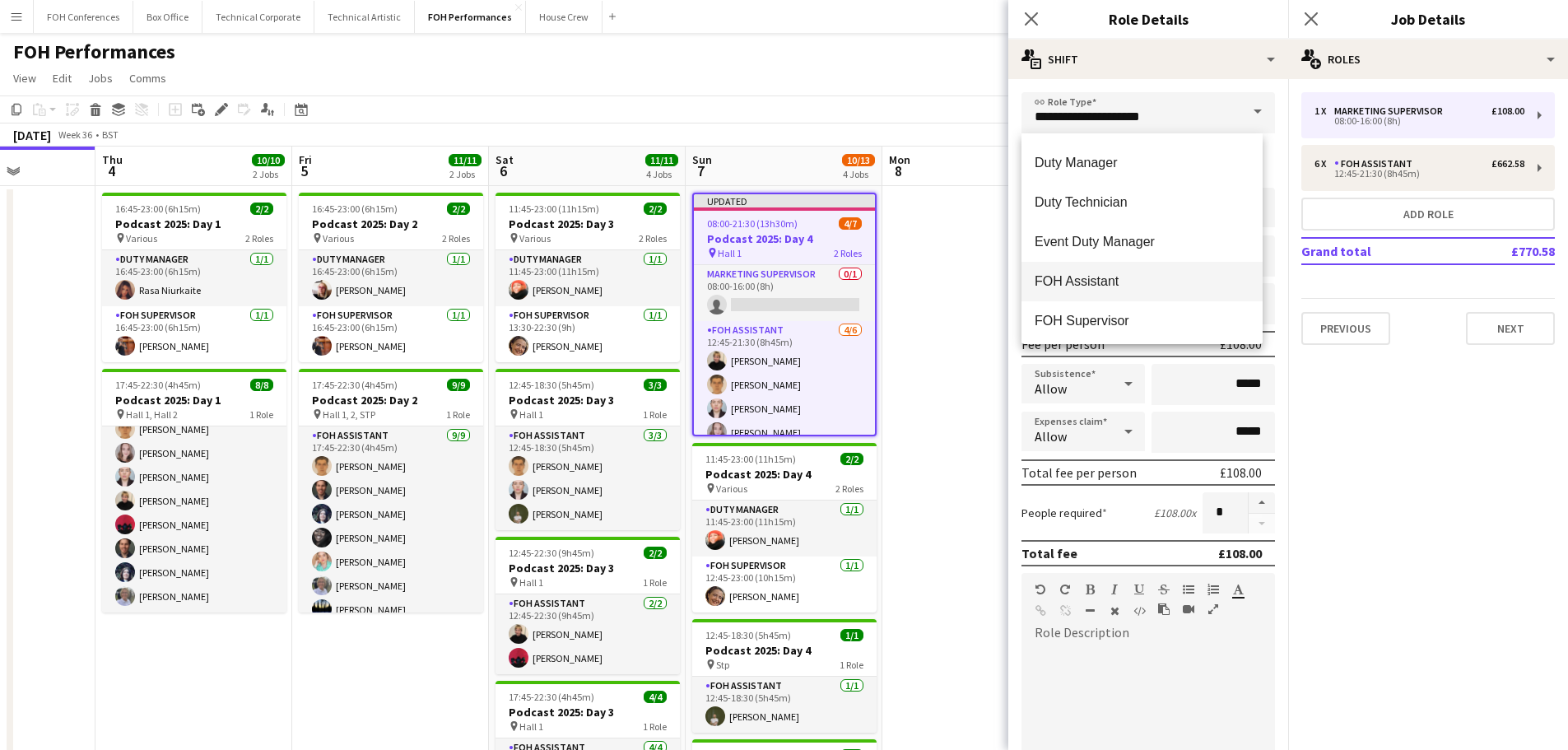
click at [1111, 280] on span "FOH Assistant" at bounding box center [1141, 281] width 215 height 16
type input "**********"
type input "******"
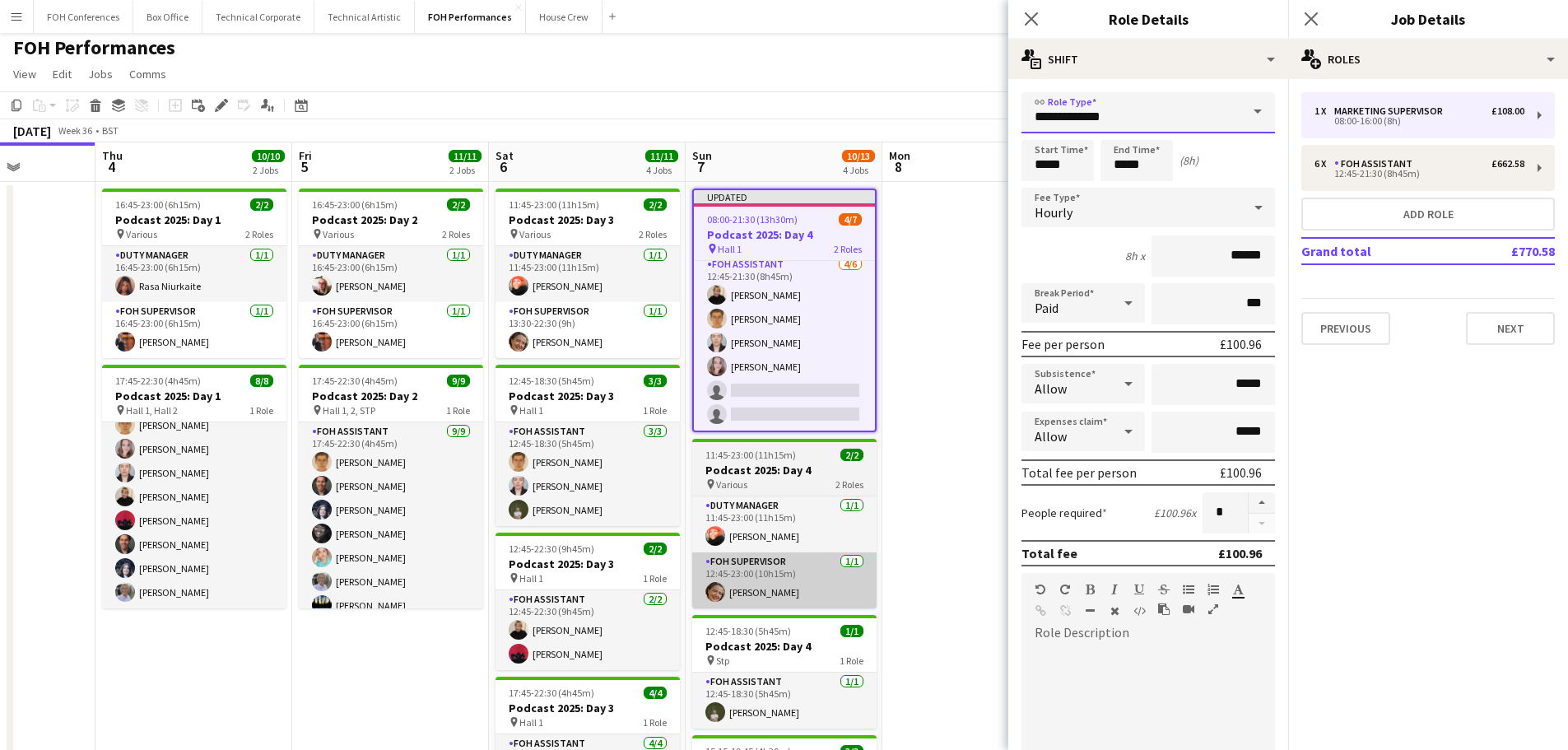
scroll to position [0, 0]
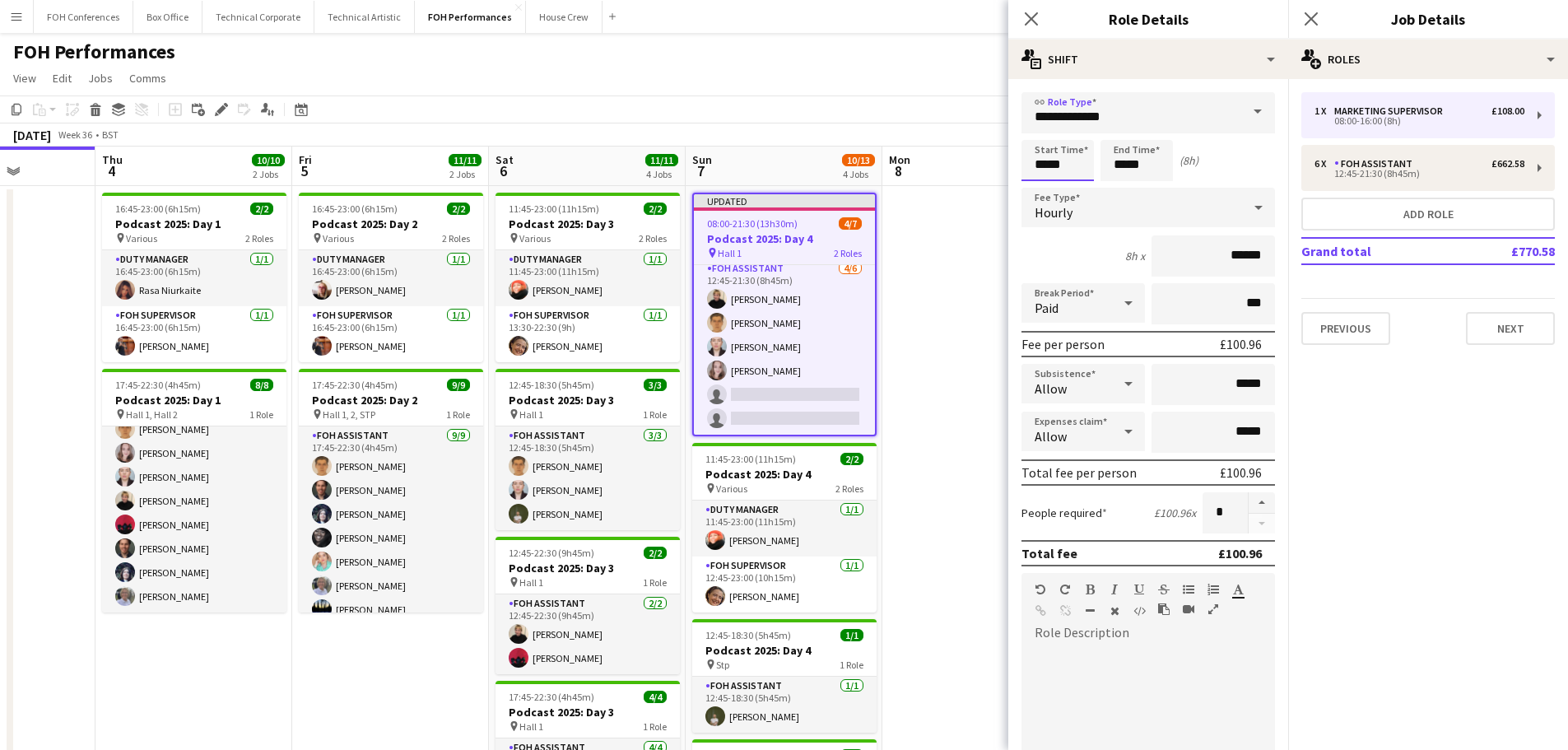
click at [1075, 169] on input "*****" at bounding box center [1058, 160] width 72 height 41
click at [1042, 135] on div at bounding box center [1041, 131] width 33 height 16
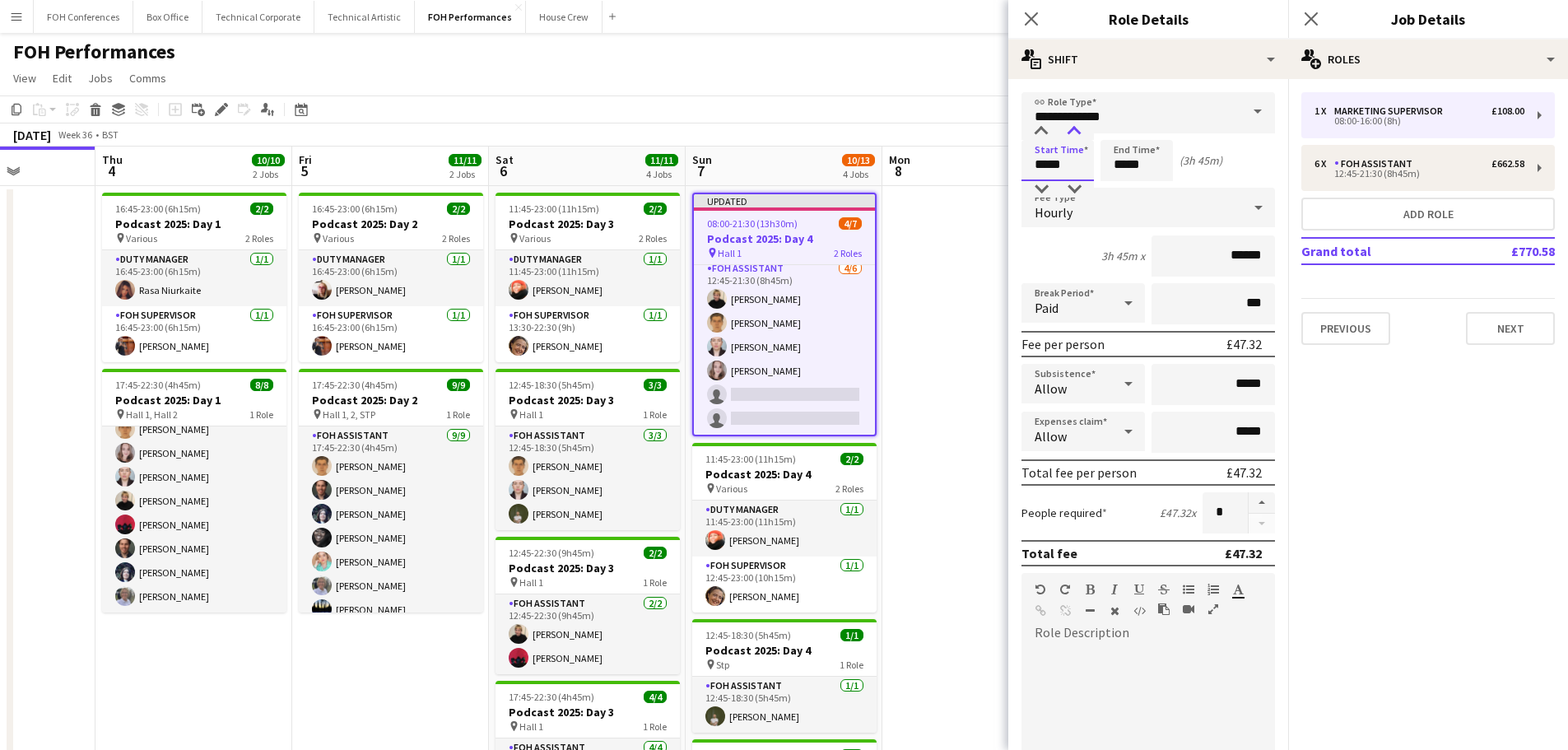
click at [1071, 134] on div at bounding box center [1074, 131] width 33 height 16
type input "*****"
click at [1071, 134] on div at bounding box center [1074, 131] width 33 height 16
drag, startPoint x: 1167, startPoint y: 158, endPoint x: 1144, endPoint y: 149, distance: 24.7
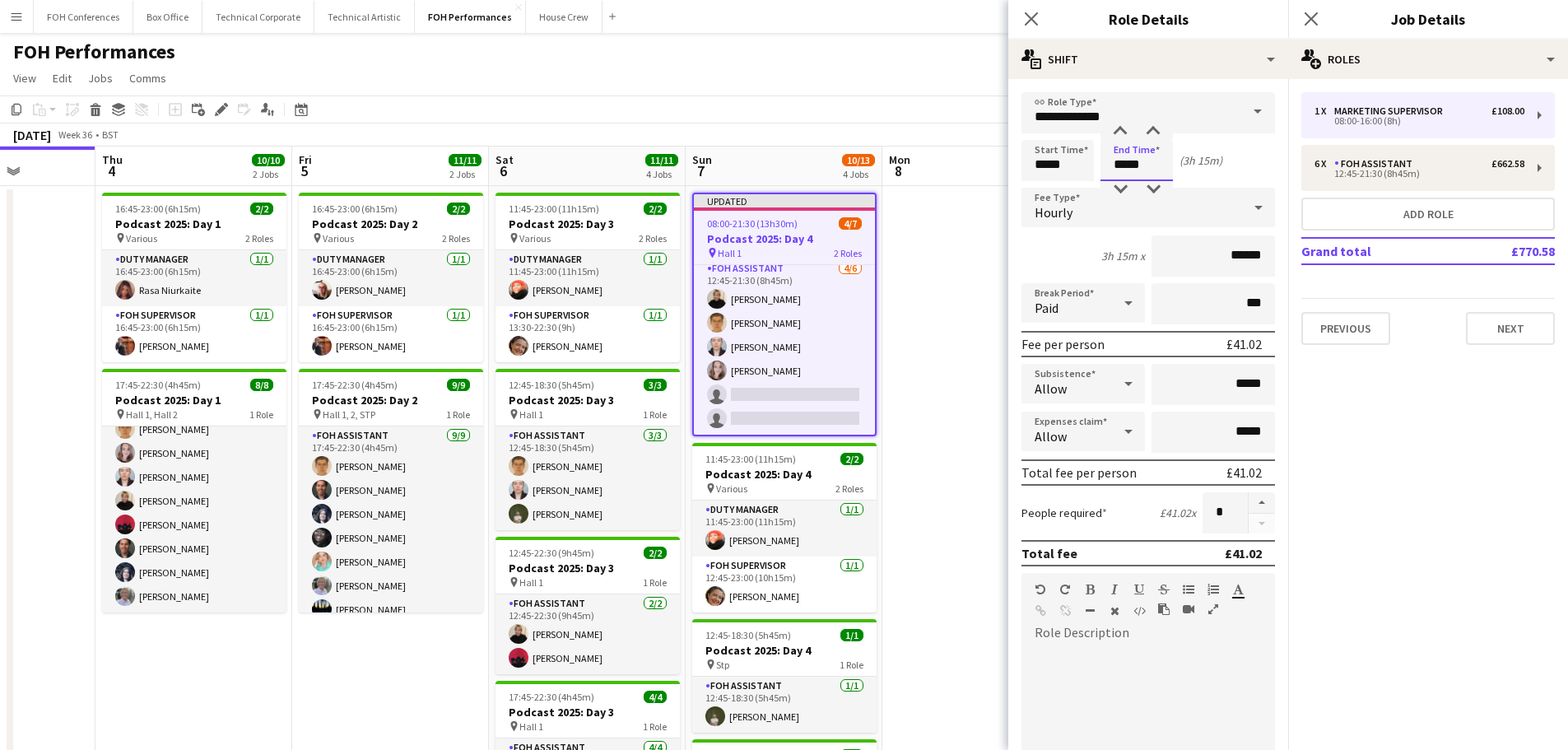
click at [1165, 158] on input "*****" at bounding box center [1136, 160] width 72 height 41
click at [1114, 130] on div at bounding box center [1120, 131] width 33 height 16
click at [1152, 128] on div at bounding box center [1153, 131] width 33 height 16
type input "*****"
click at [1152, 128] on div at bounding box center [1153, 131] width 33 height 16
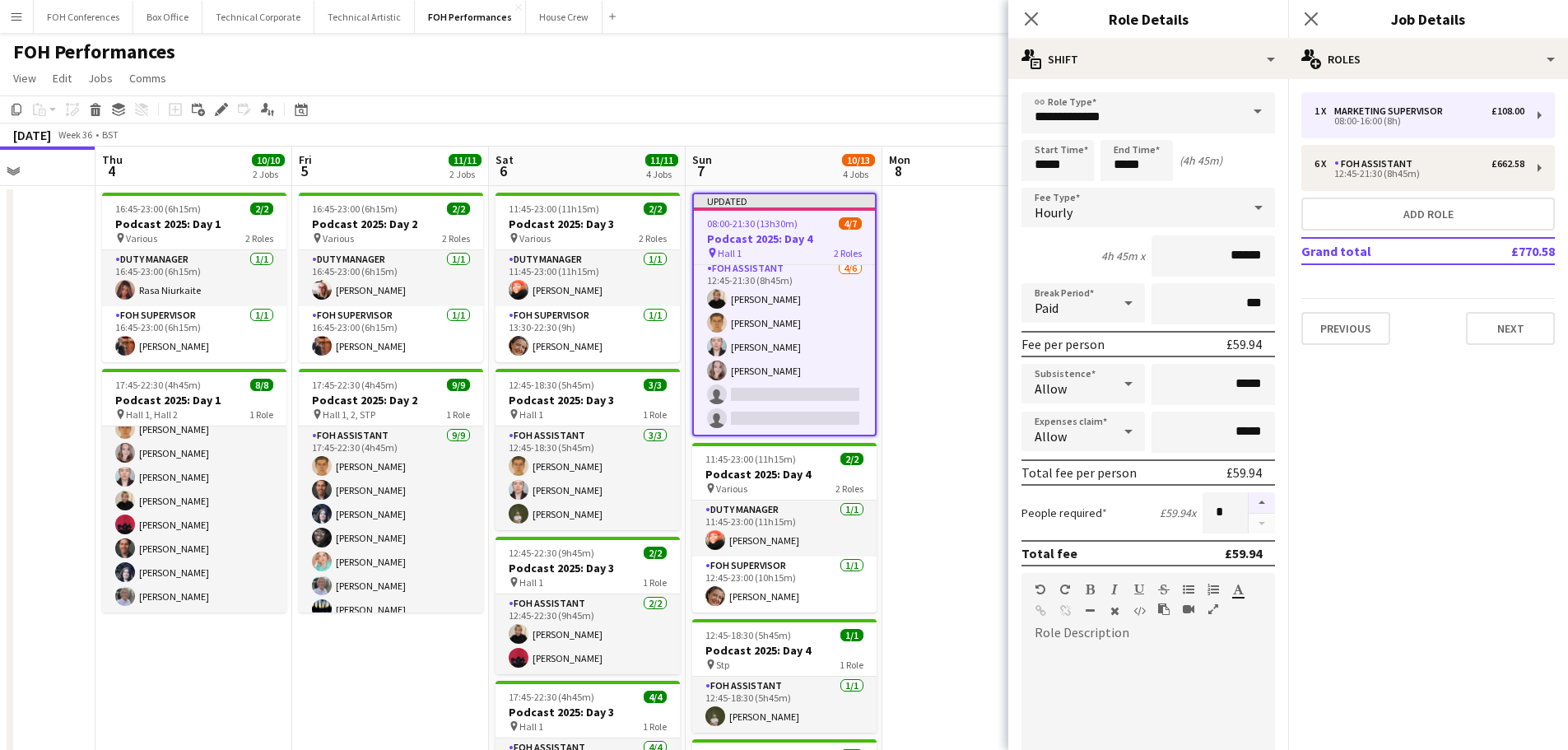
click at [1248, 503] on button "button" at bounding box center [1261, 503] width 27 height 22
click at [1256, 523] on button "button" at bounding box center [1261, 524] width 27 height 21
type input "*"
click at [967, 455] on app-date-cell at bounding box center [980, 562] width 197 height 752
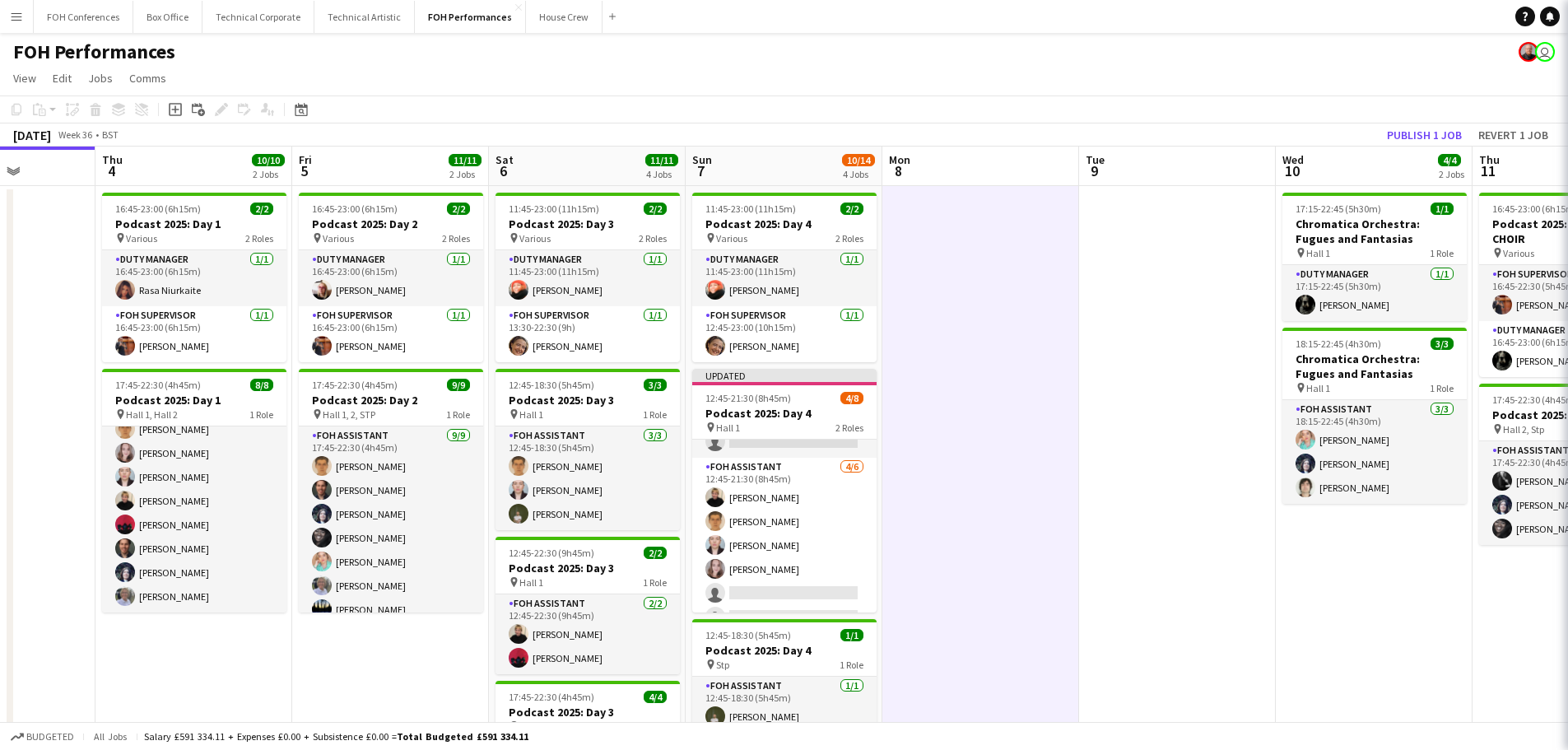
scroll to position [82, 0]
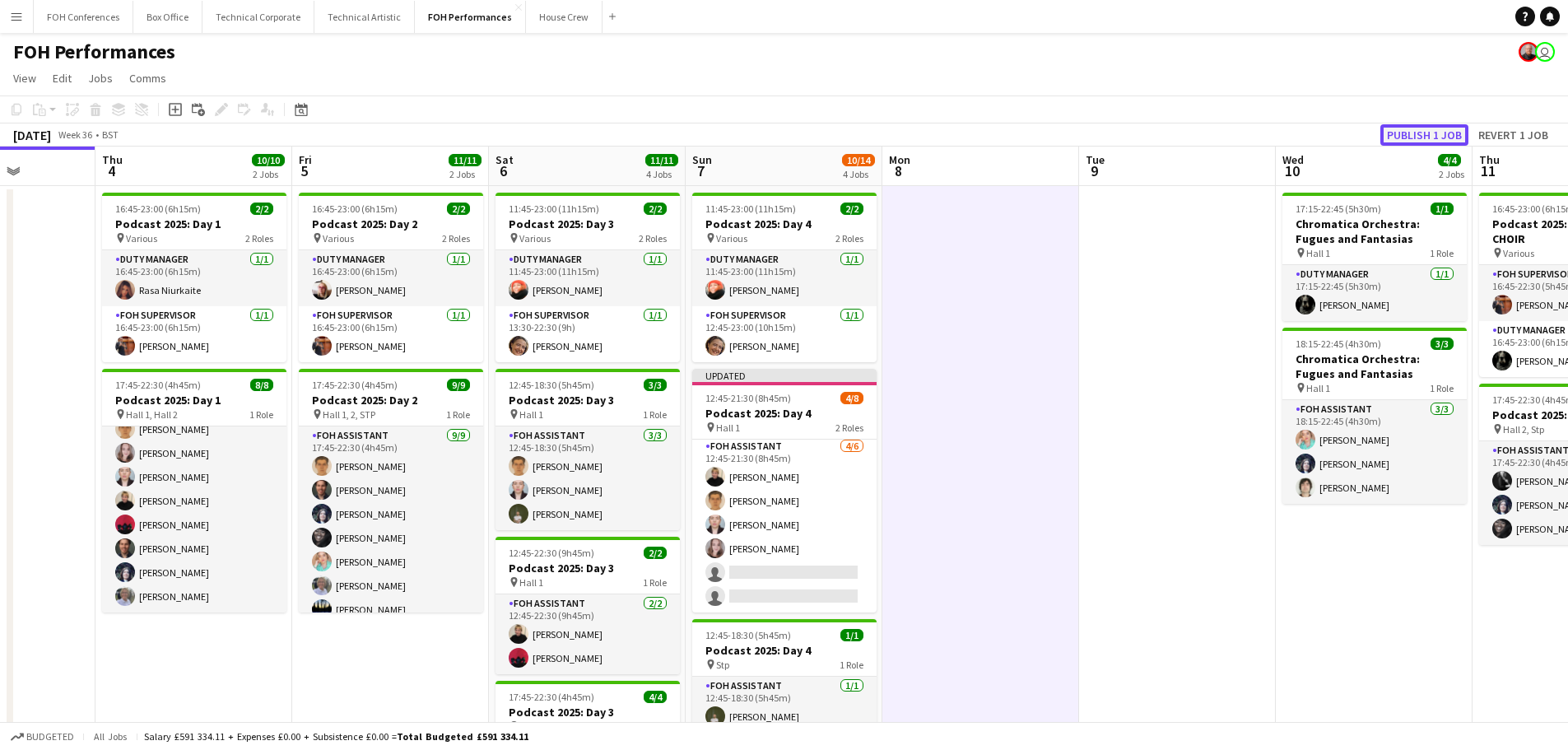
drag, startPoint x: 1423, startPoint y: 132, endPoint x: 1228, endPoint y: 277, distance: 243.0
click at [1422, 133] on button "Publish 1 job" at bounding box center [1424, 134] width 88 height 22
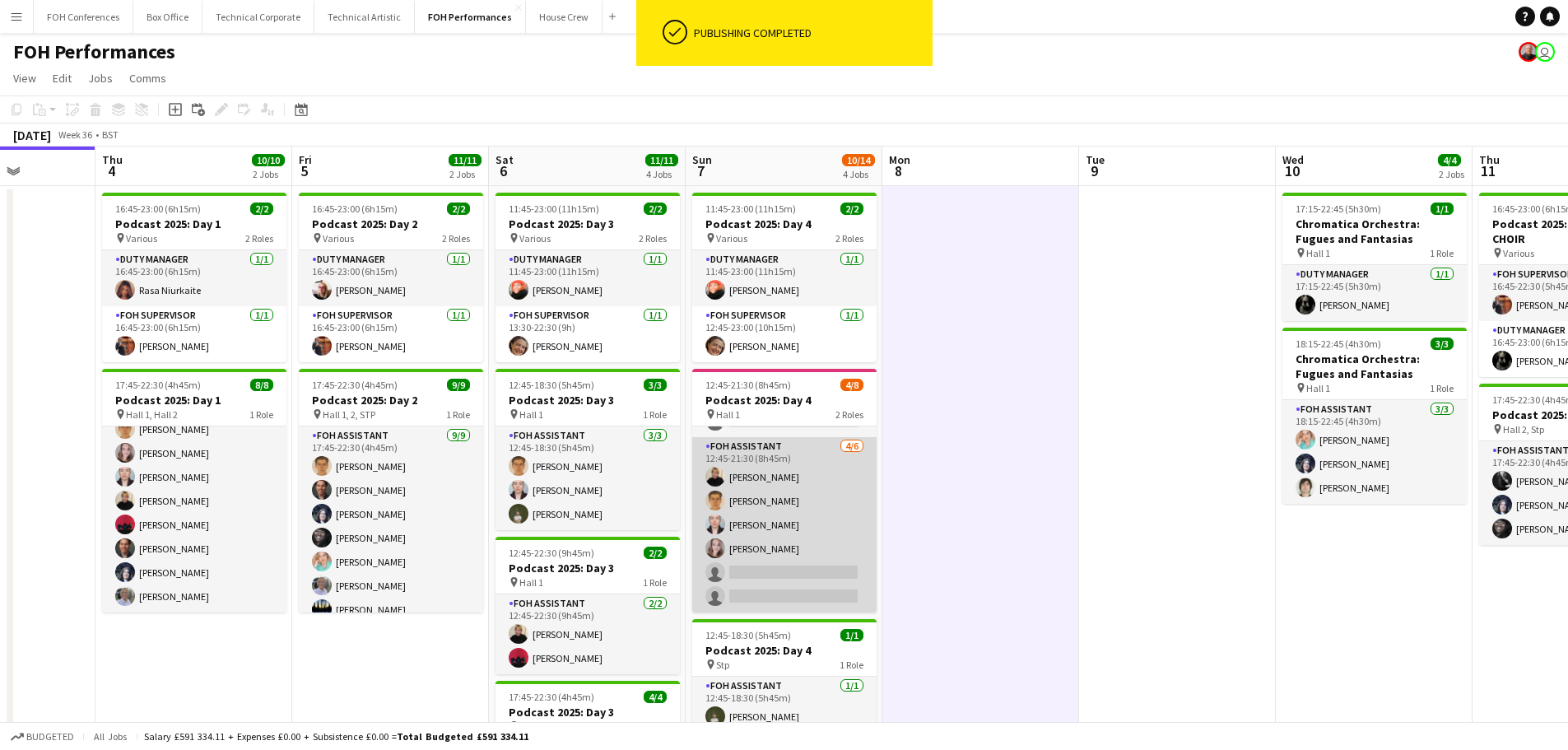
scroll to position [0, 0]
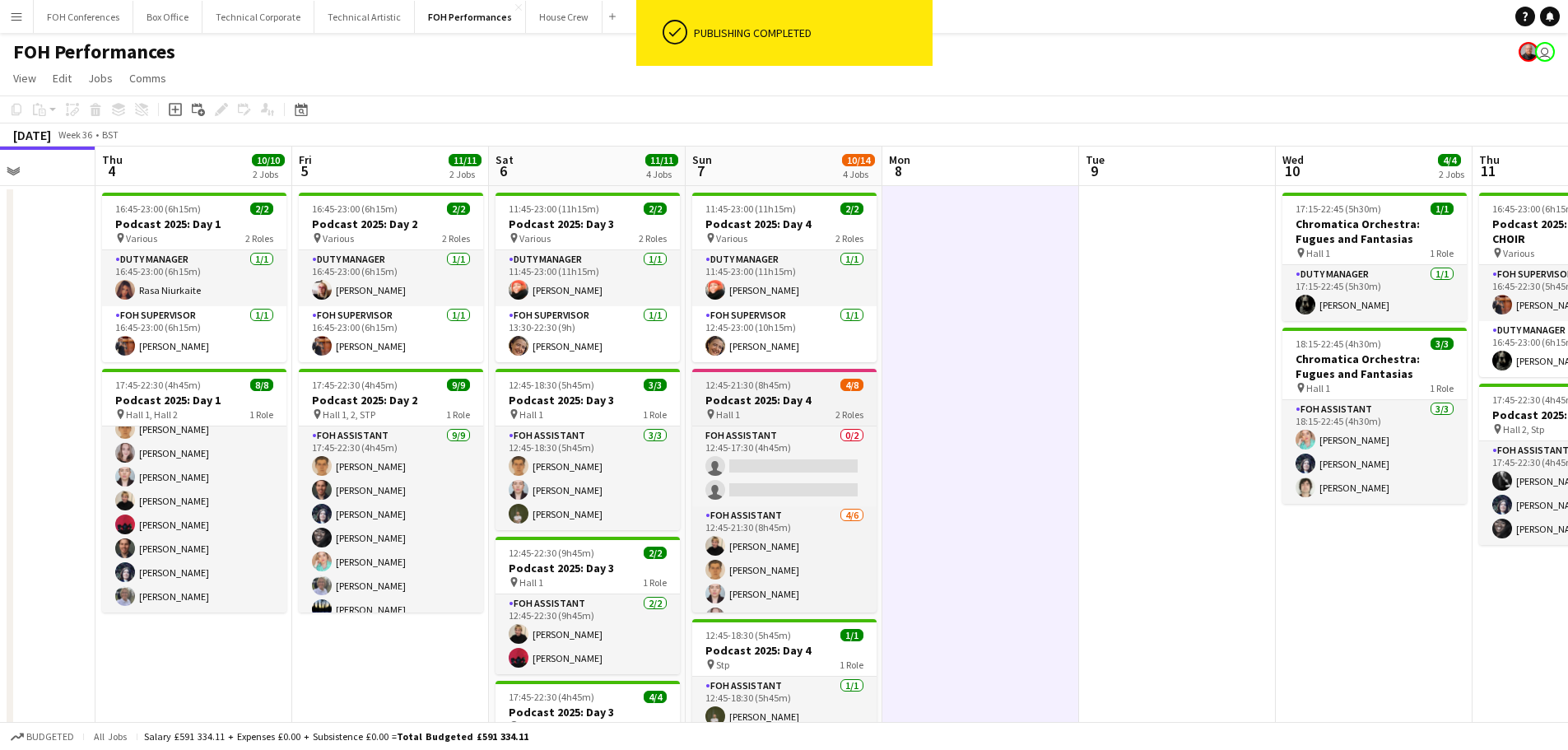
click at [766, 387] on span "12:45-21:30 (8h45m)" at bounding box center [747, 384] width 85 height 12
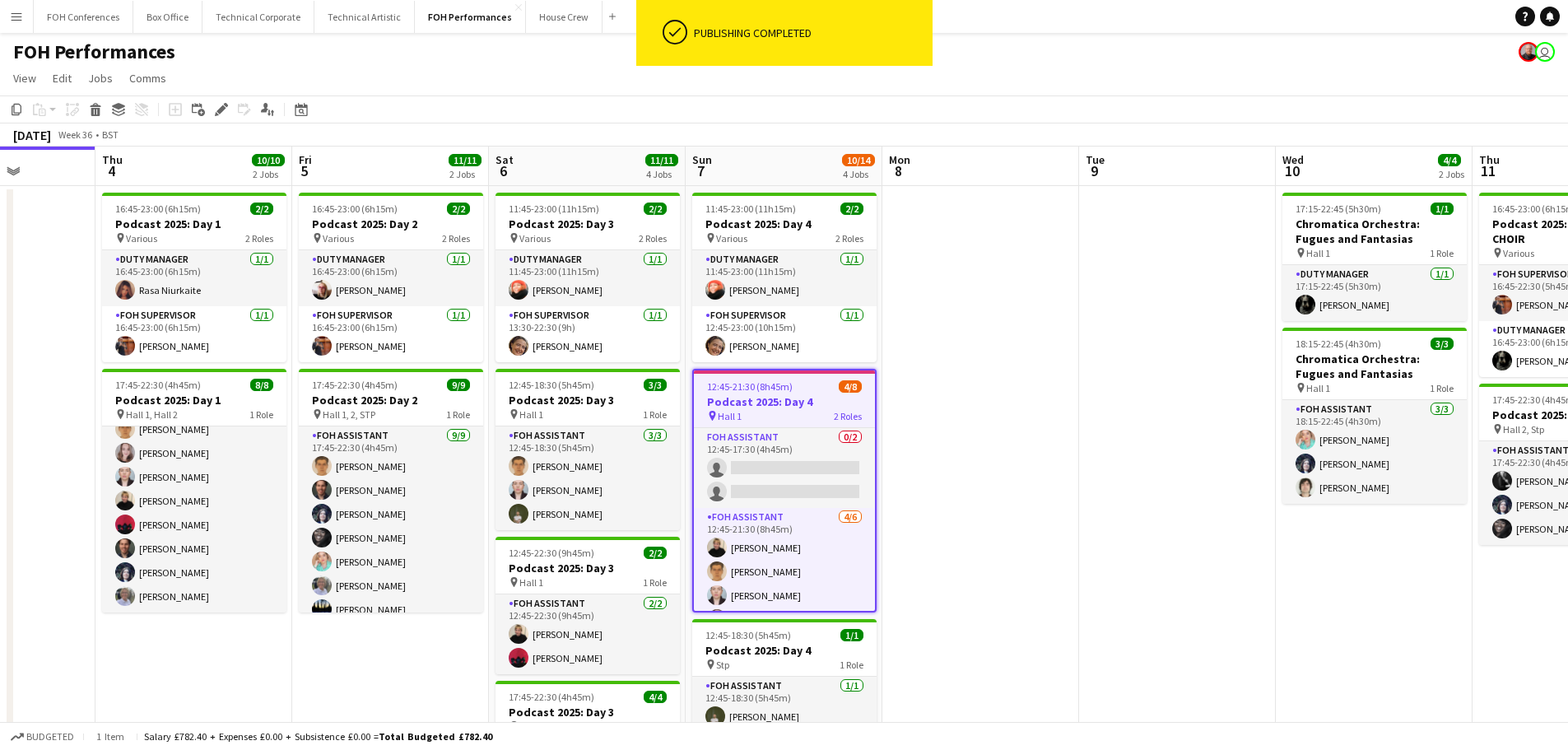
click at [215, 110] on icon "Edit" at bounding box center [221, 109] width 13 height 13
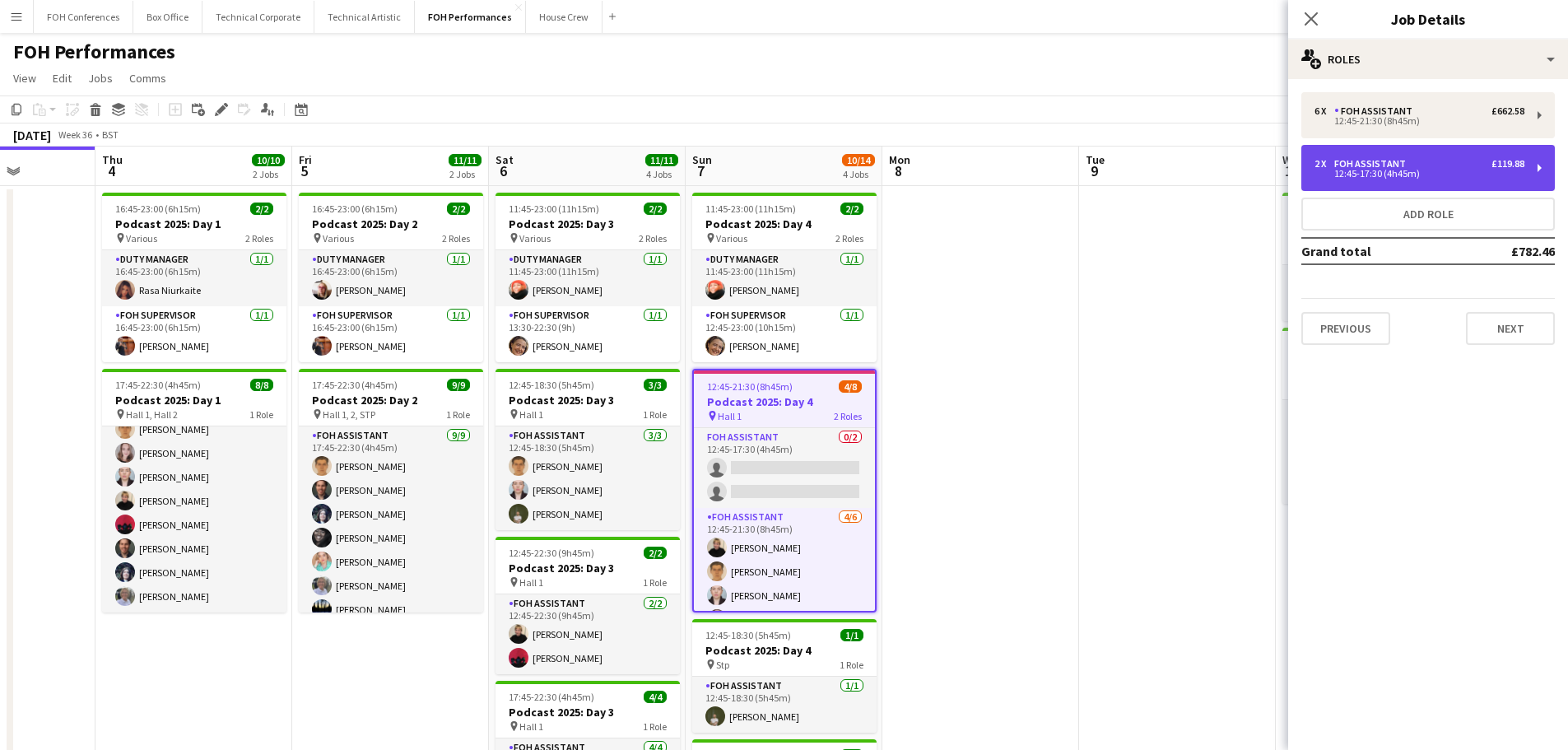
click at [1397, 179] on div "2 x FOH Assistant £119.88 12:45-17:30 (4h45m)" at bounding box center [1427, 167] width 253 height 46
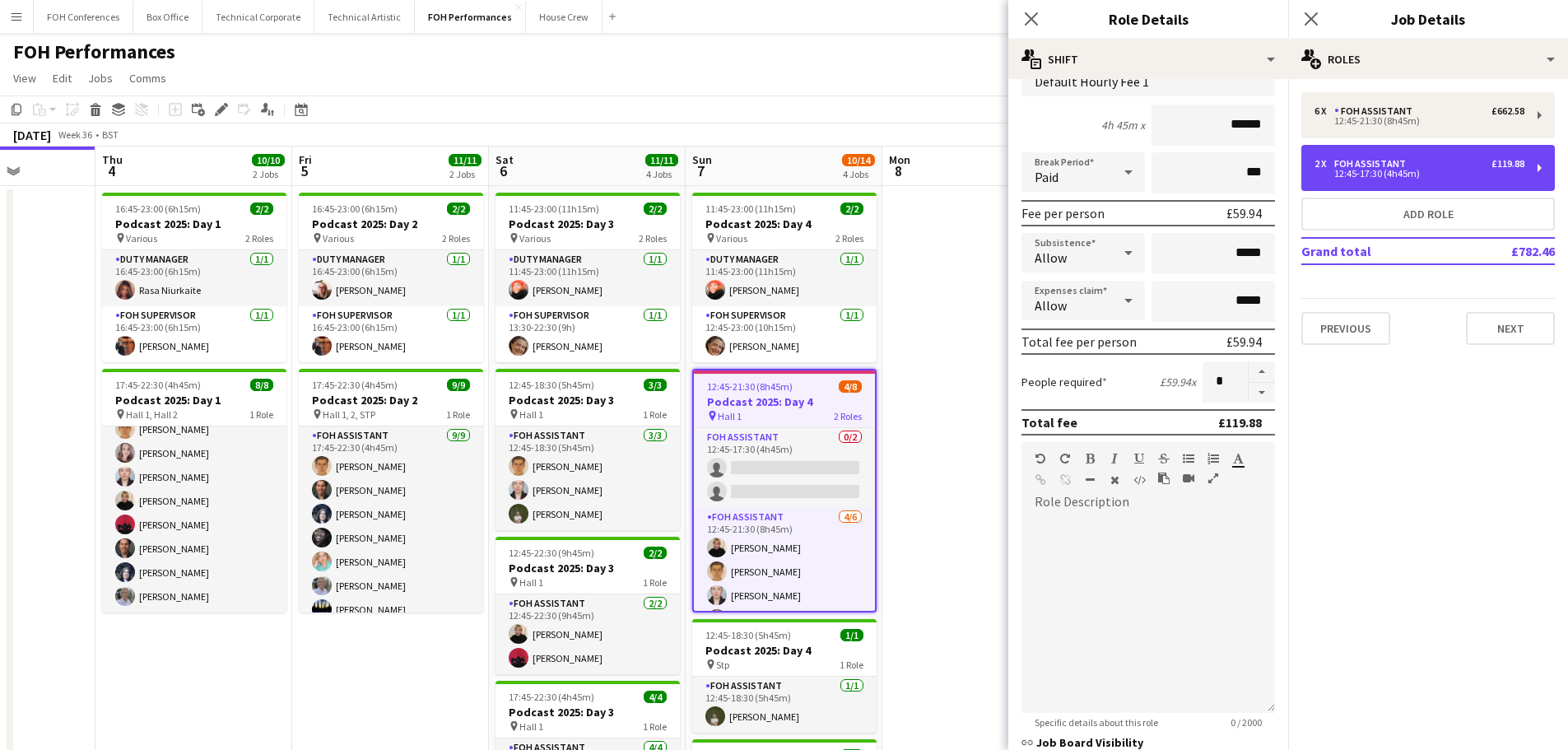
scroll to position [281, 0]
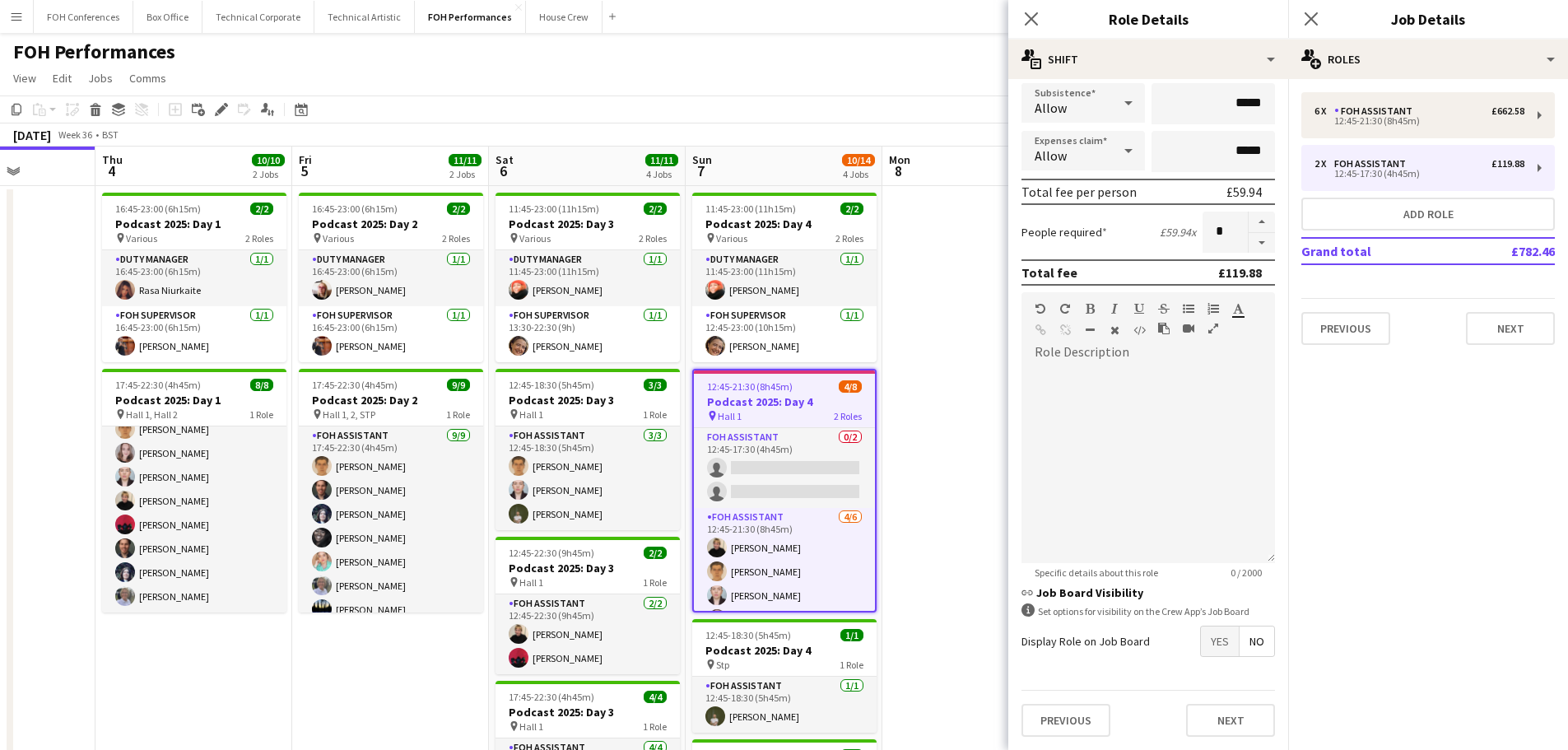
click at [1211, 647] on span "Yes" at bounding box center [1220, 641] width 38 height 29
click at [924, 464] on app-date-cell at bounding box center [980, 562] width 197 height 752
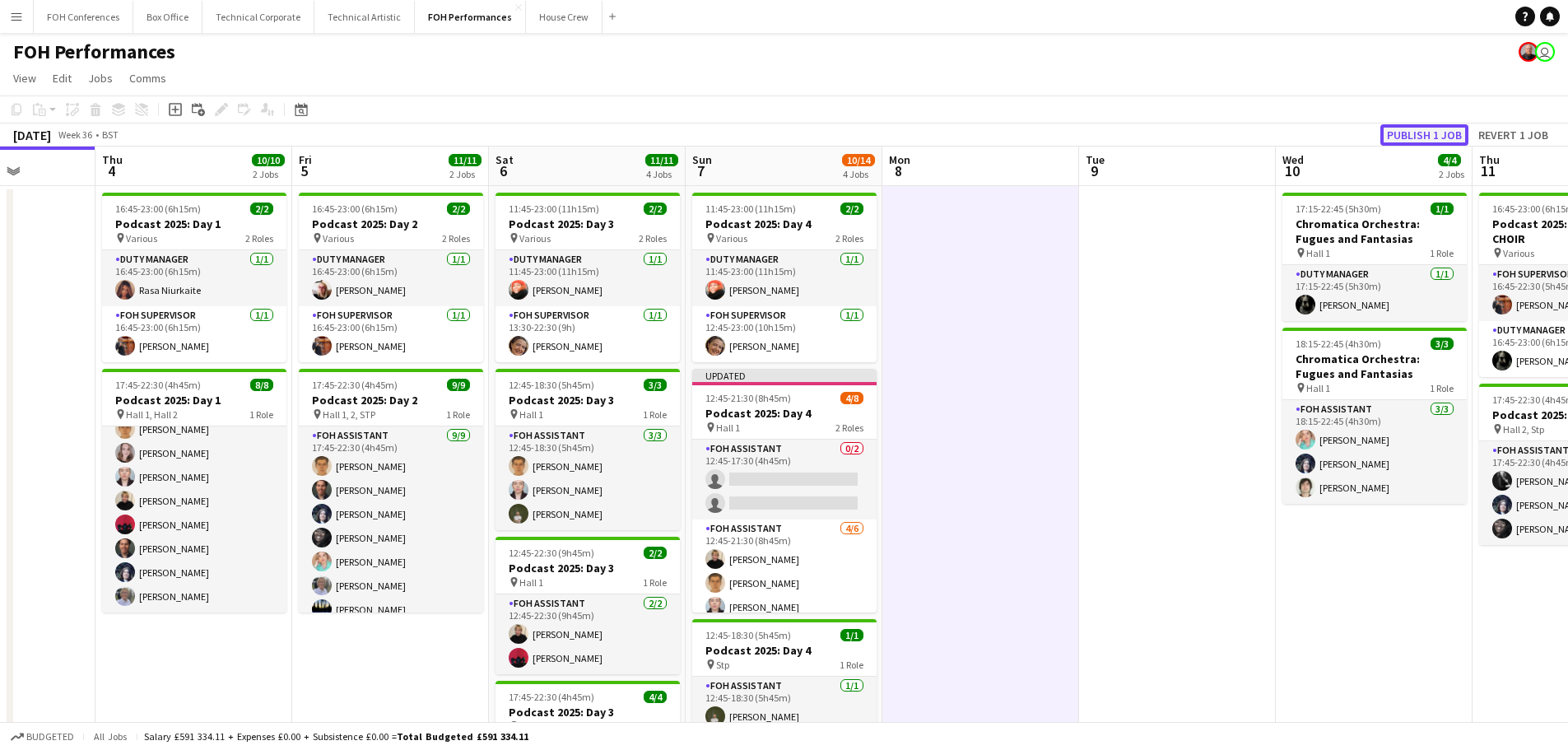
click at [1423, 132] on button "Publish 1 job" at bounding box center [1424, 134] width 88 height 22
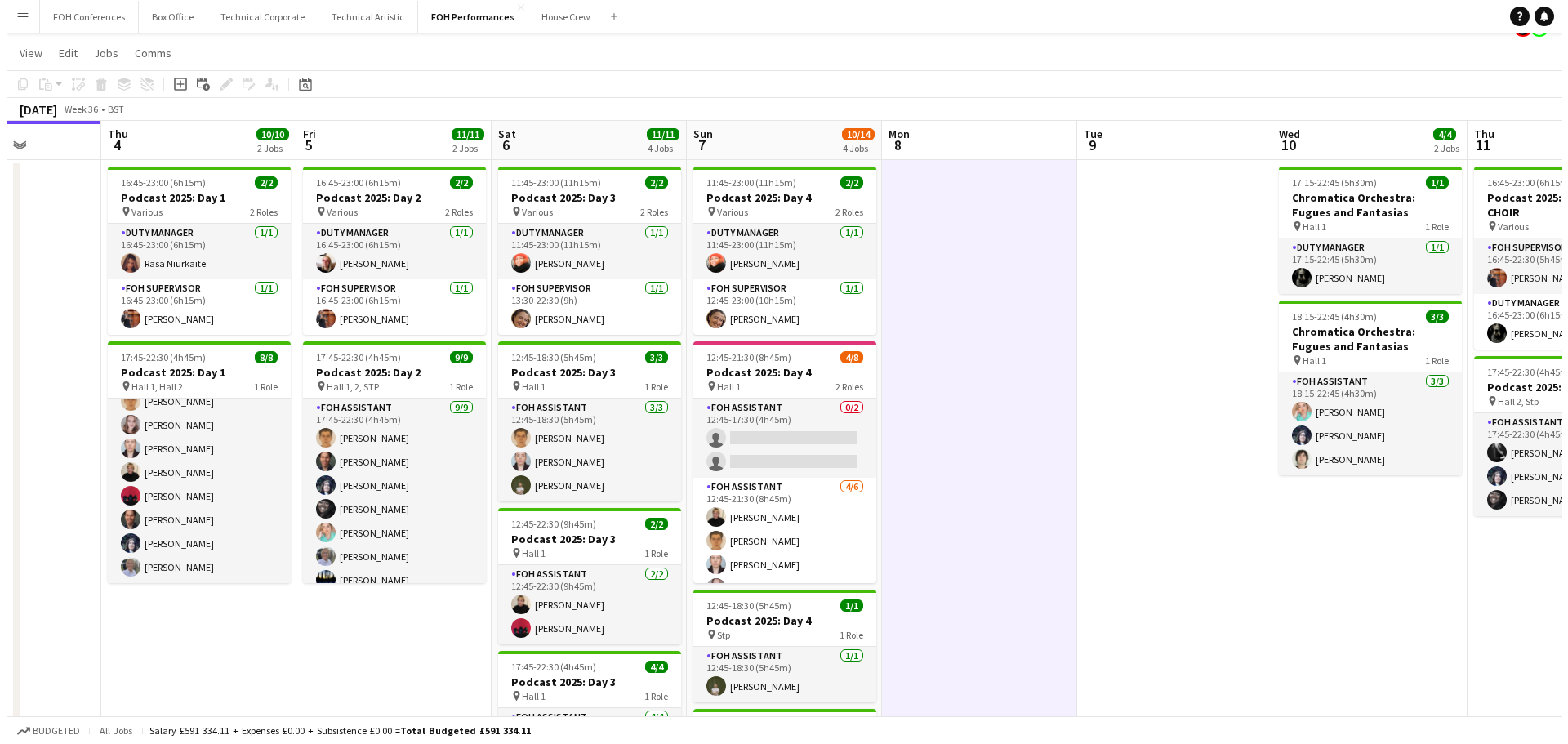
scroll to position [0, 0]
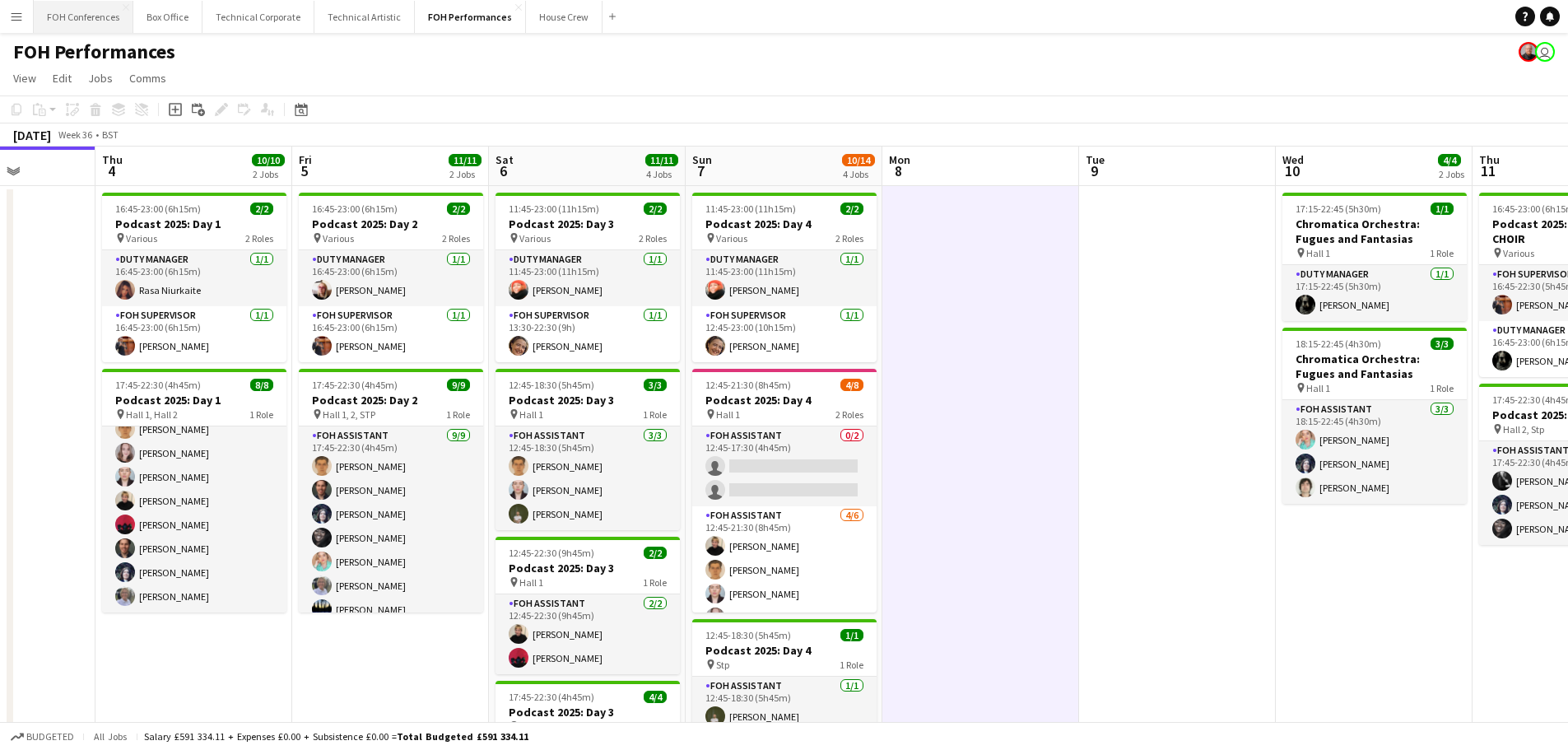
click at [100, 10] on button "FOH Conferences Close" at bounding box center [84, 16] width 100 height 32
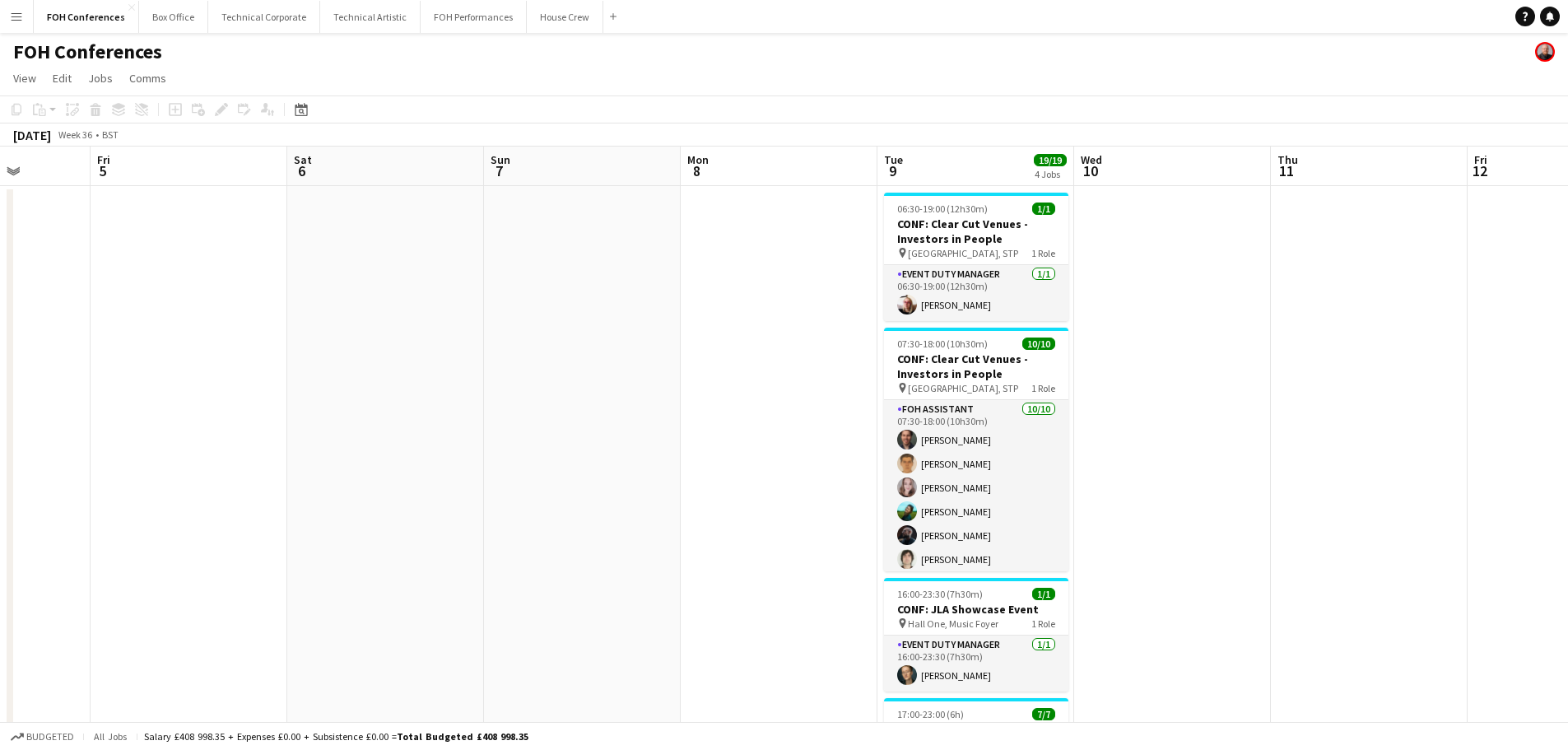
drag, startPoint x: 803, startPoint y: 352, endPoint x: 303, endPoint y: 296, distance: 503.1
click at [303, 296] on app-calendar-viewport "Tue 2 Wed 3 Thu 4 Fri 5 Sat 6 Sun 7 Mon 8 Tue 9 19/19 4 Jobs Wed 10 Thu 11 Fri …" at bounding box center [784, 569] width 1568 height 845
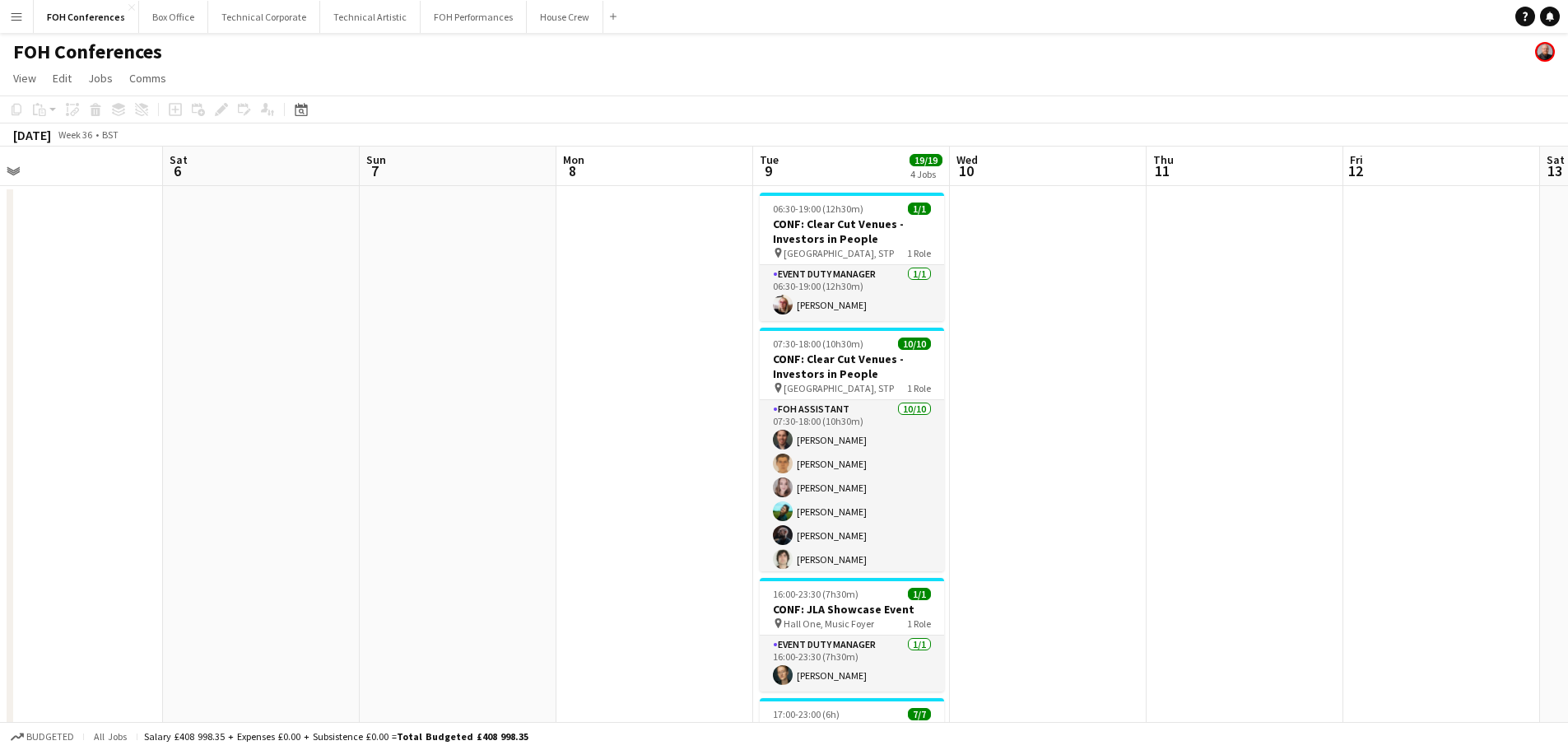
drag, startPoint x: 567, startPoint y: 343, endPoint x: 431, endPoint y: 324, distance: 137.3
click at [431, 324] on app-calendar-viewport "Tue 2 Wed 3 Thu 4 Fri 5 Sat 6 Sun 7 Mon 8 Tue 9 19/19 4 Jobs Wed 10 Thu 11 Fri …" at bounding box center [784, 569] width 1568 height 845
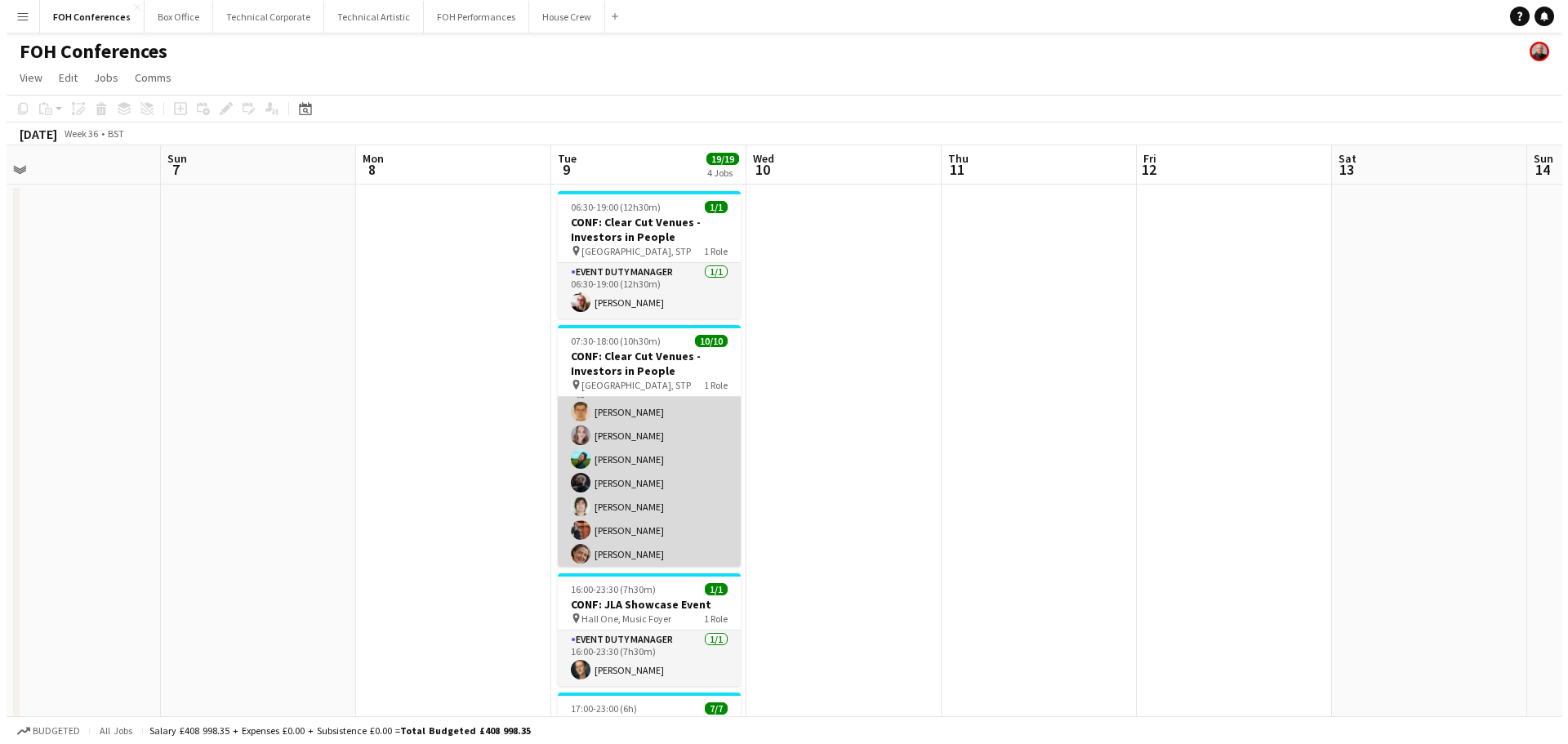
scroll to position [0, 0]
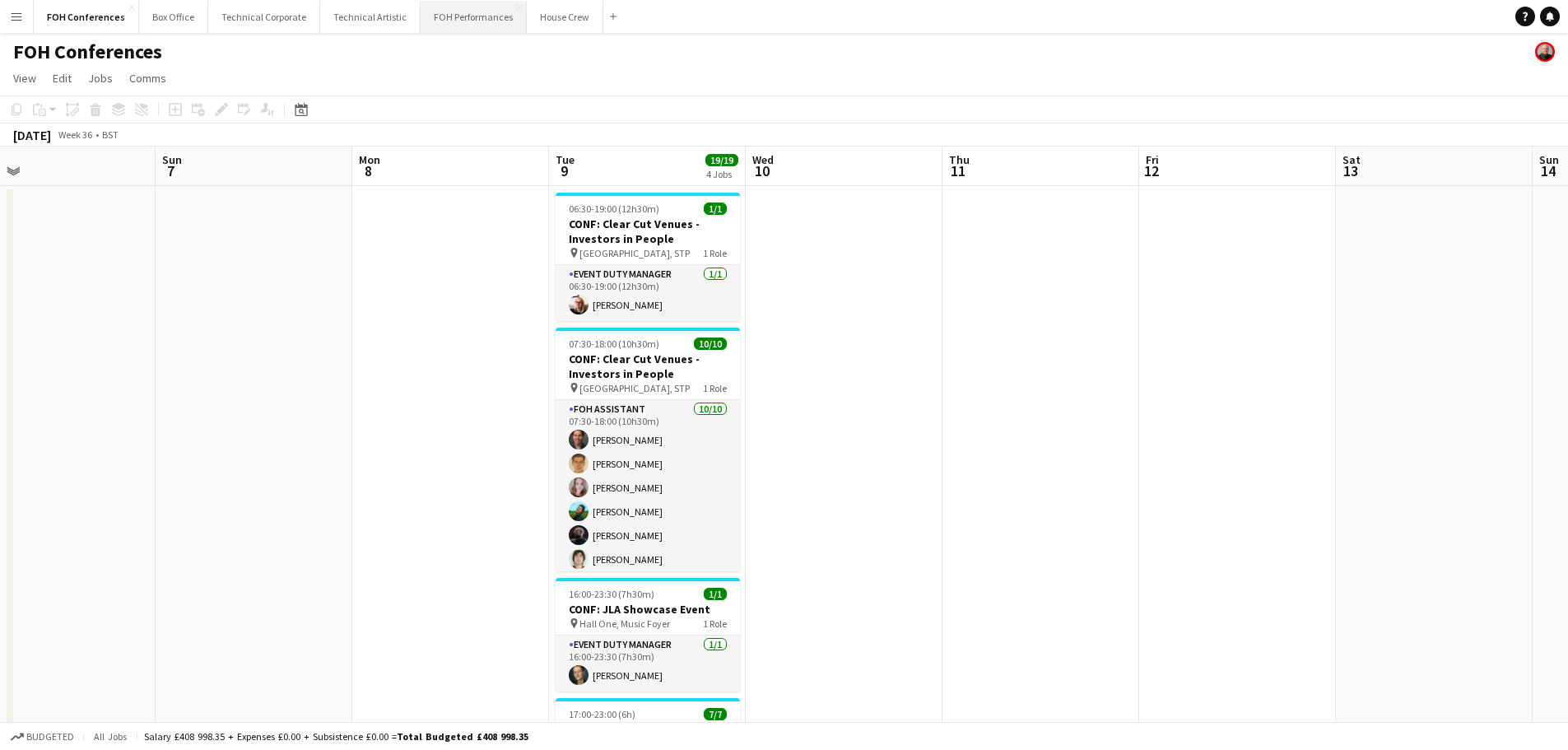
click at [448, 11] on button "FOH Performances Close" at bounding box center [473, 16] width 106 height 32
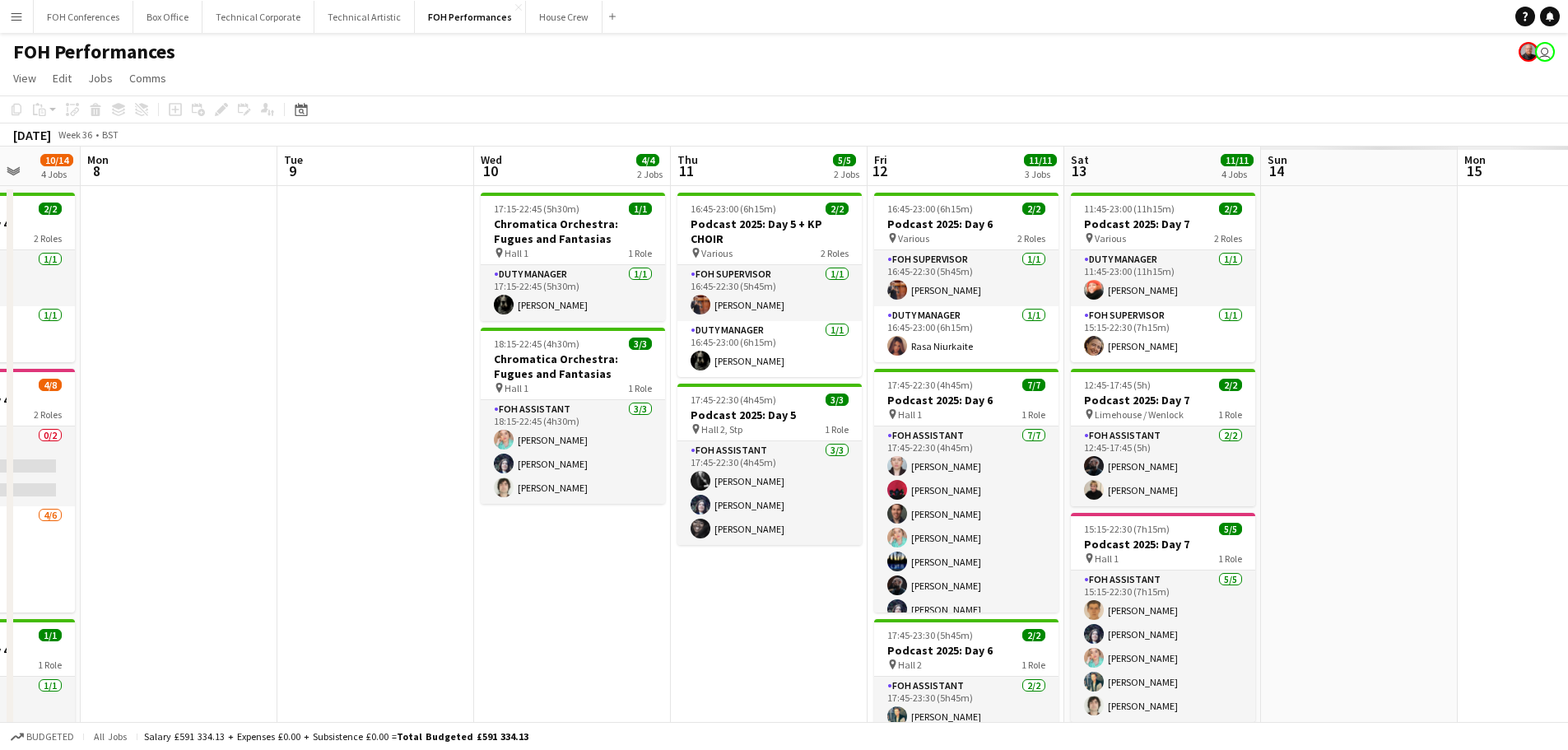
drag, startPoint x: 994, startPoint y: 389, endPoint x: 103, endPoint y: 346, distance: 892.0
click at [103, 346] on app-calendar-viewport "Thu 4 10/10 2 Jobs Fri 5 11/11 2 Jobs Sat 6 11/11 4 Jobs Sun 7 10/14 4 Jobs Mon…" at bounding box center [784, 541] width 1568 height 791
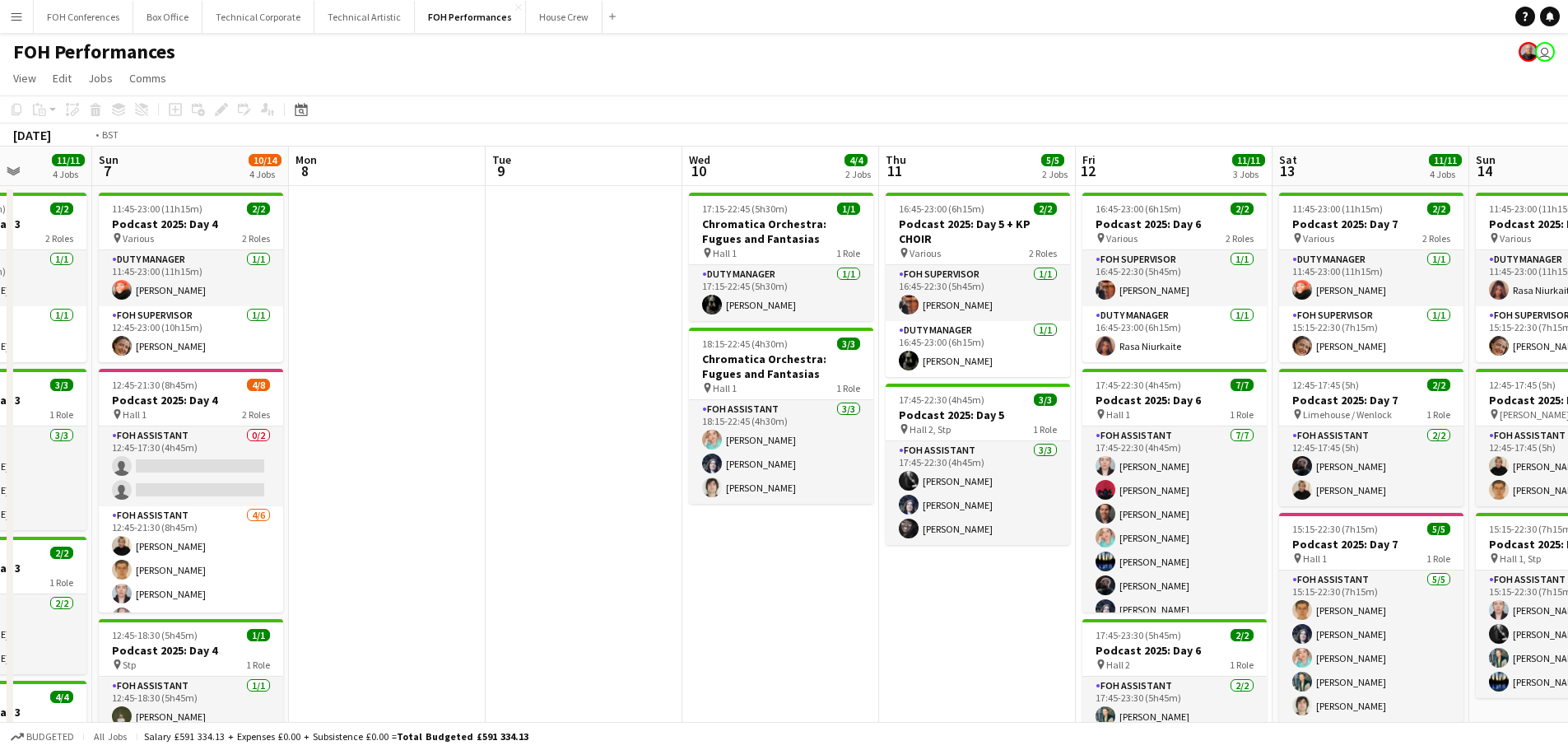
scroll to position [0, 447]
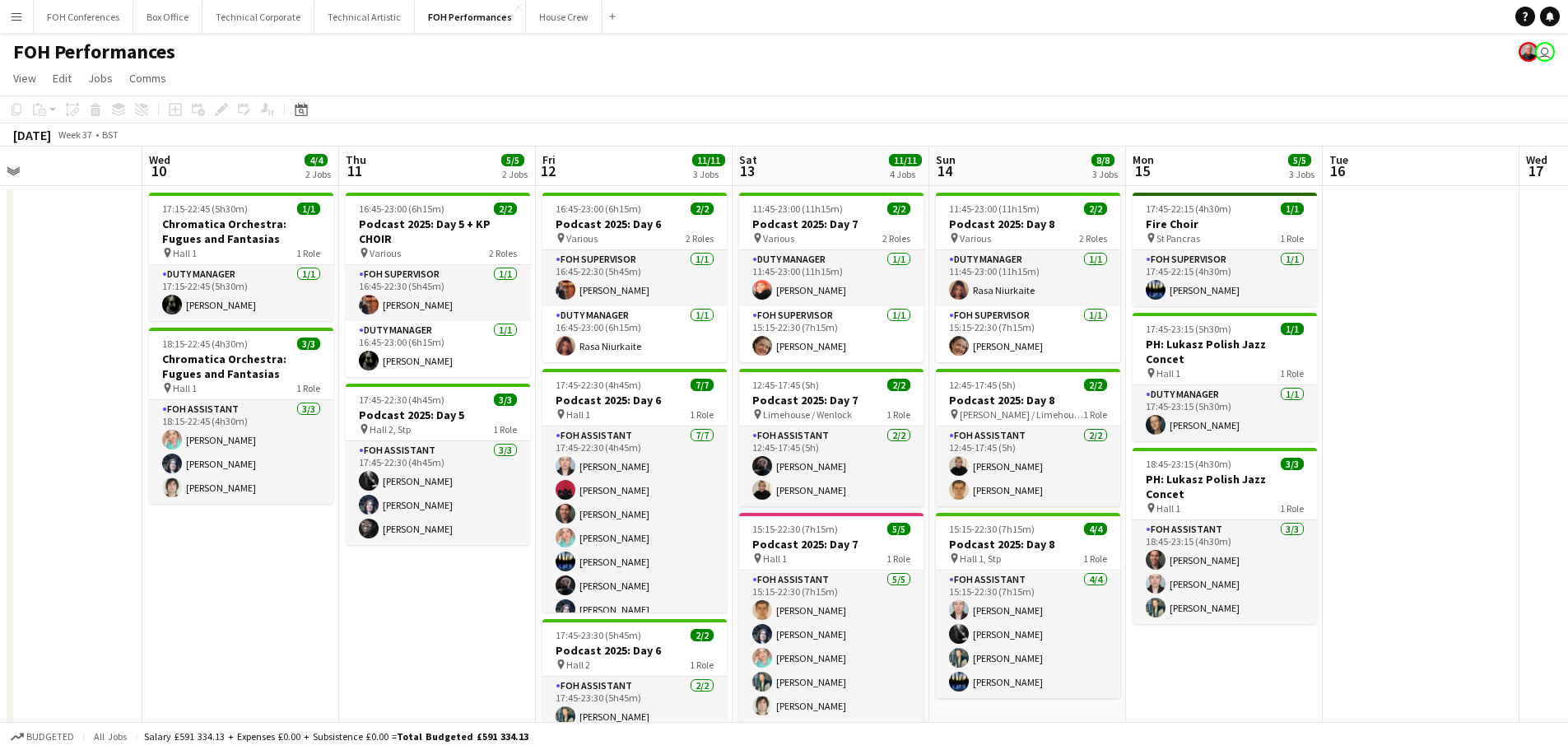
drag, startPoint x: 189, startPoint y: 339, endPoint x: 179, endPoint y: 338, distance: 10.0
click at [179, 338] on app-calendar-viewport "Sun 7 10/14 4 Jobs Mon 8 Tue 9 Wed 10 4/4 2 Jobs Thu 11 5/5 2 Jobs Fri 12 11/11…" at bounding box center [784, 541] width 1568 height 791
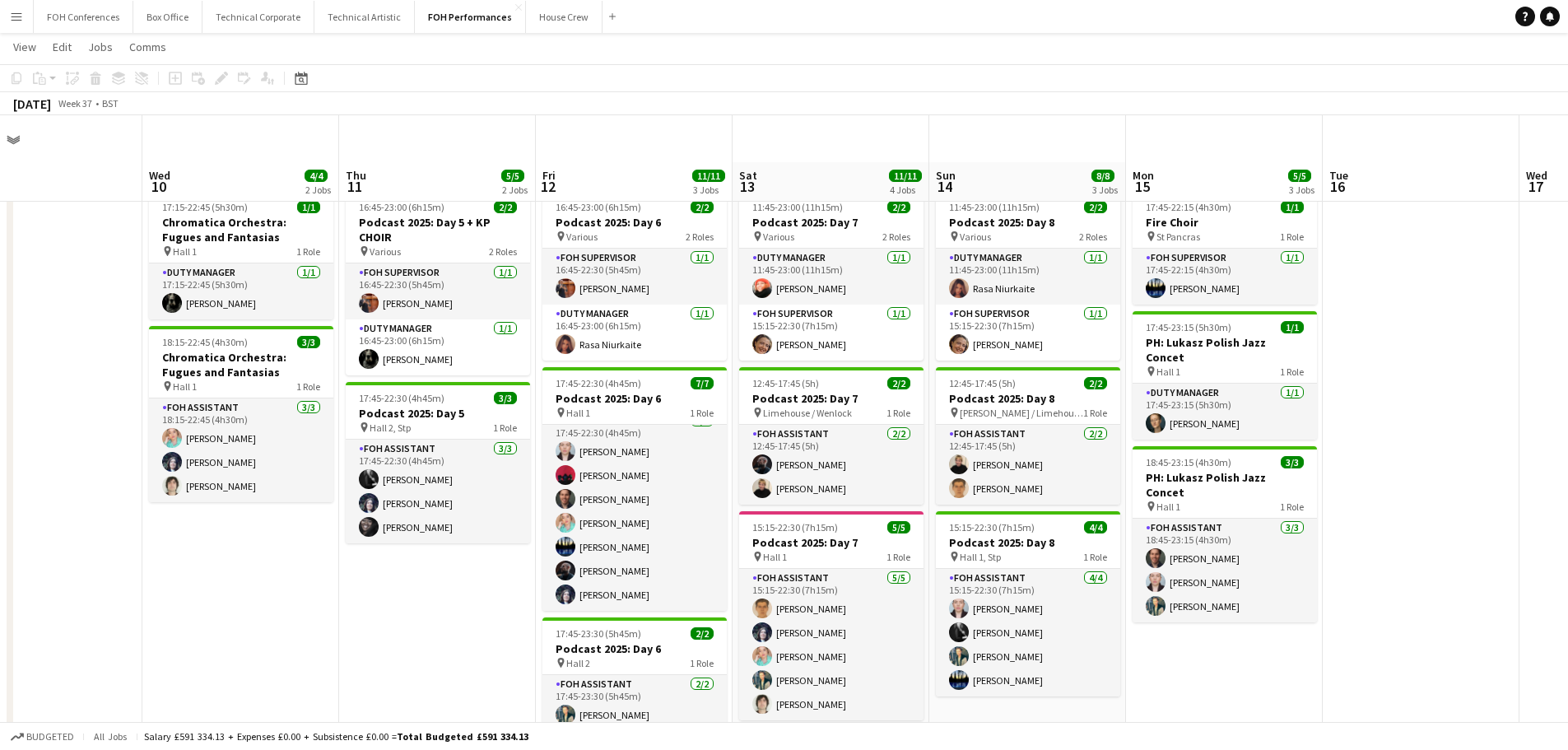
scroll to position [214, 0]
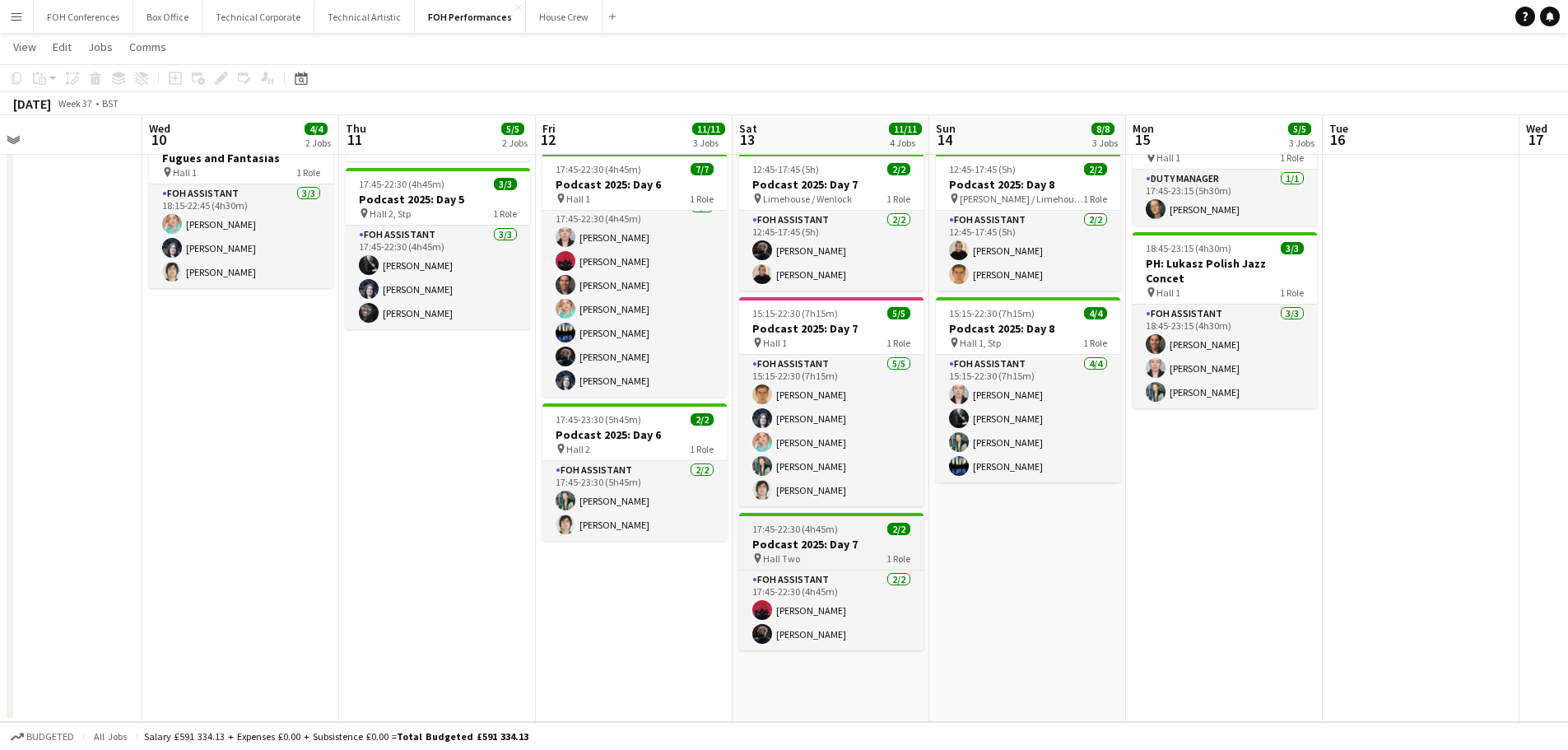
click at [805, 538] on h3 "Podcast 2025: Day 7" at bounding box center [831, 543] width 184 height 15
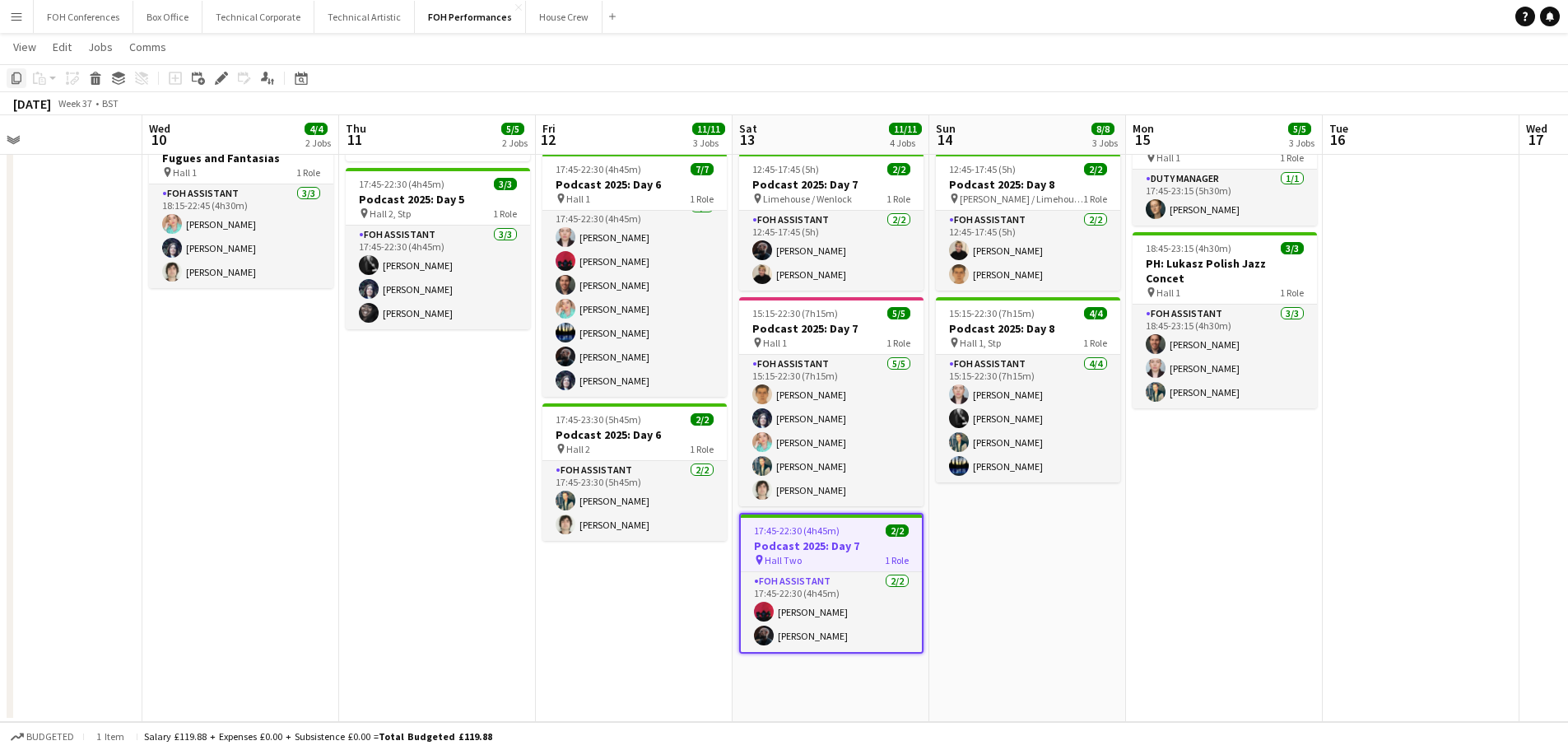
click at [15, 75] on icon "Copy" at bounding box center [16, 78] width 13 height 13
click at [592, 591] on app-date-cell "16:45-23:00 (6h15m) 2/2 Podcast 2025: Day 6 pin Various 2 Roles FOH Supervisor …" at bounding box center [634, 347] width 197 height 752
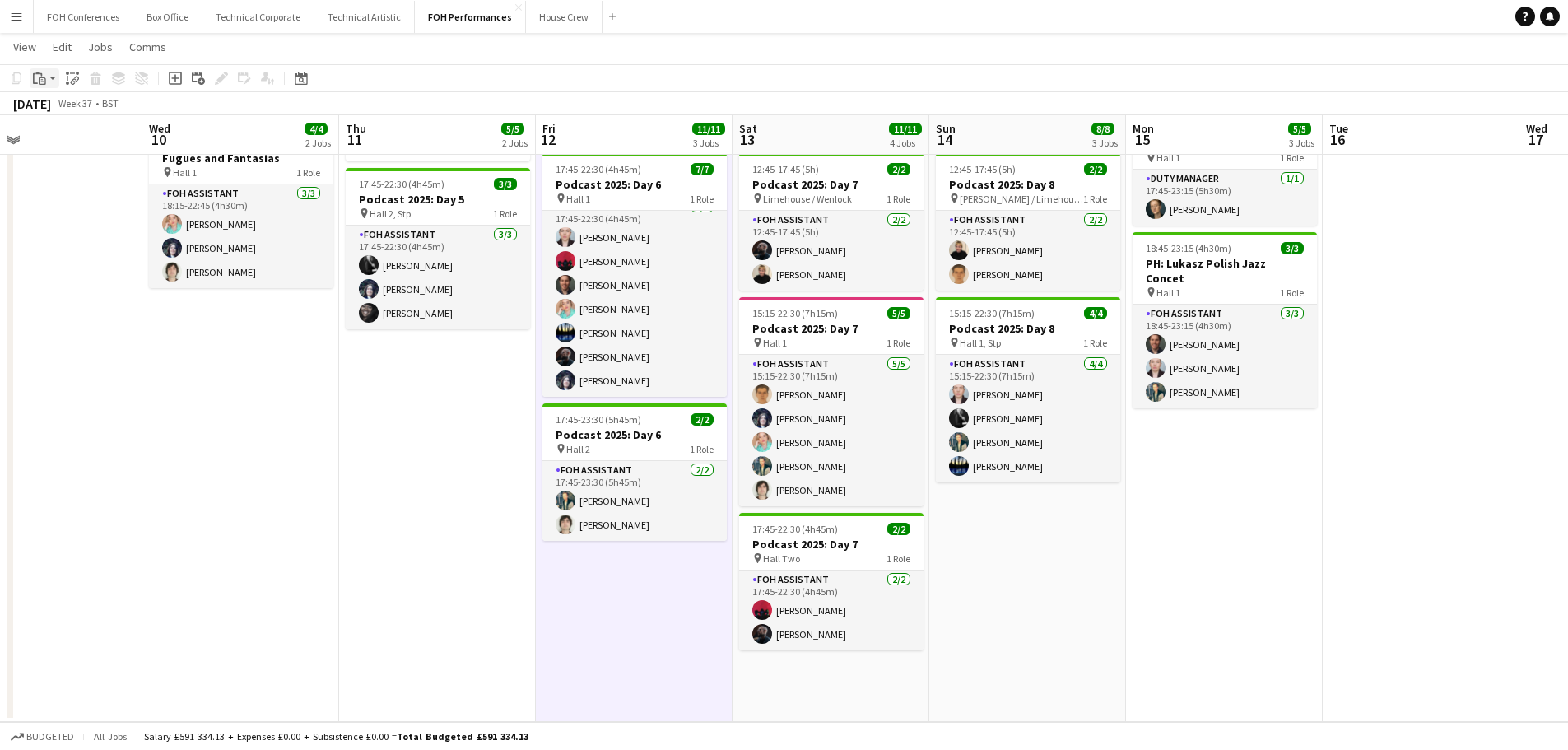
click at [55, 78] on app-action-btn "Paste" at bounding box center [44, 78] width 29 height 20
click at [66, 103] on link "Paste Ctrl+V" at bounding box center [121, 109] width 154 height 15
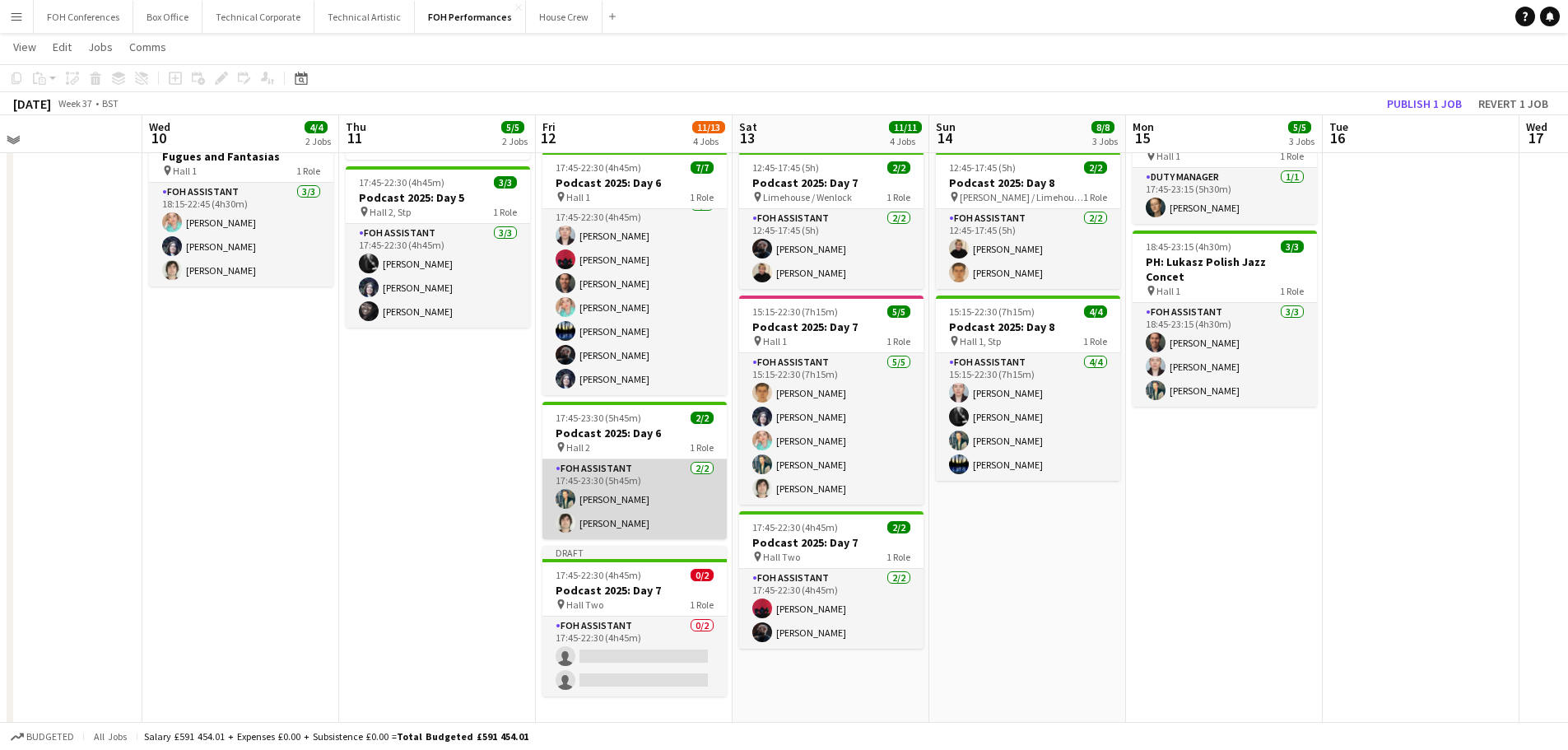
scroll to position [227, 0]
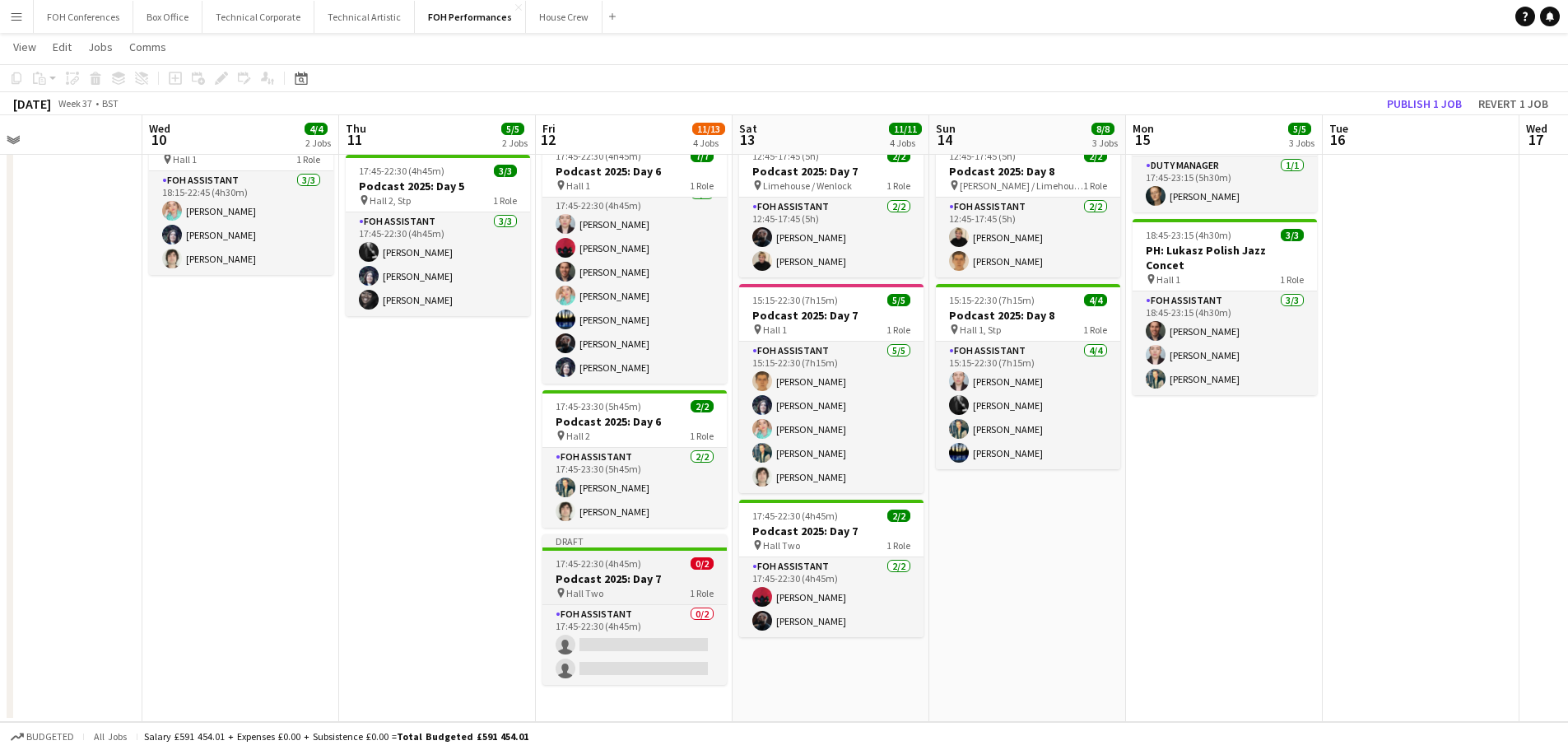
click at [597, 578] on h3 "Podcast 2025: Day 7" at bounding box center [634, 578] width 184 height 15
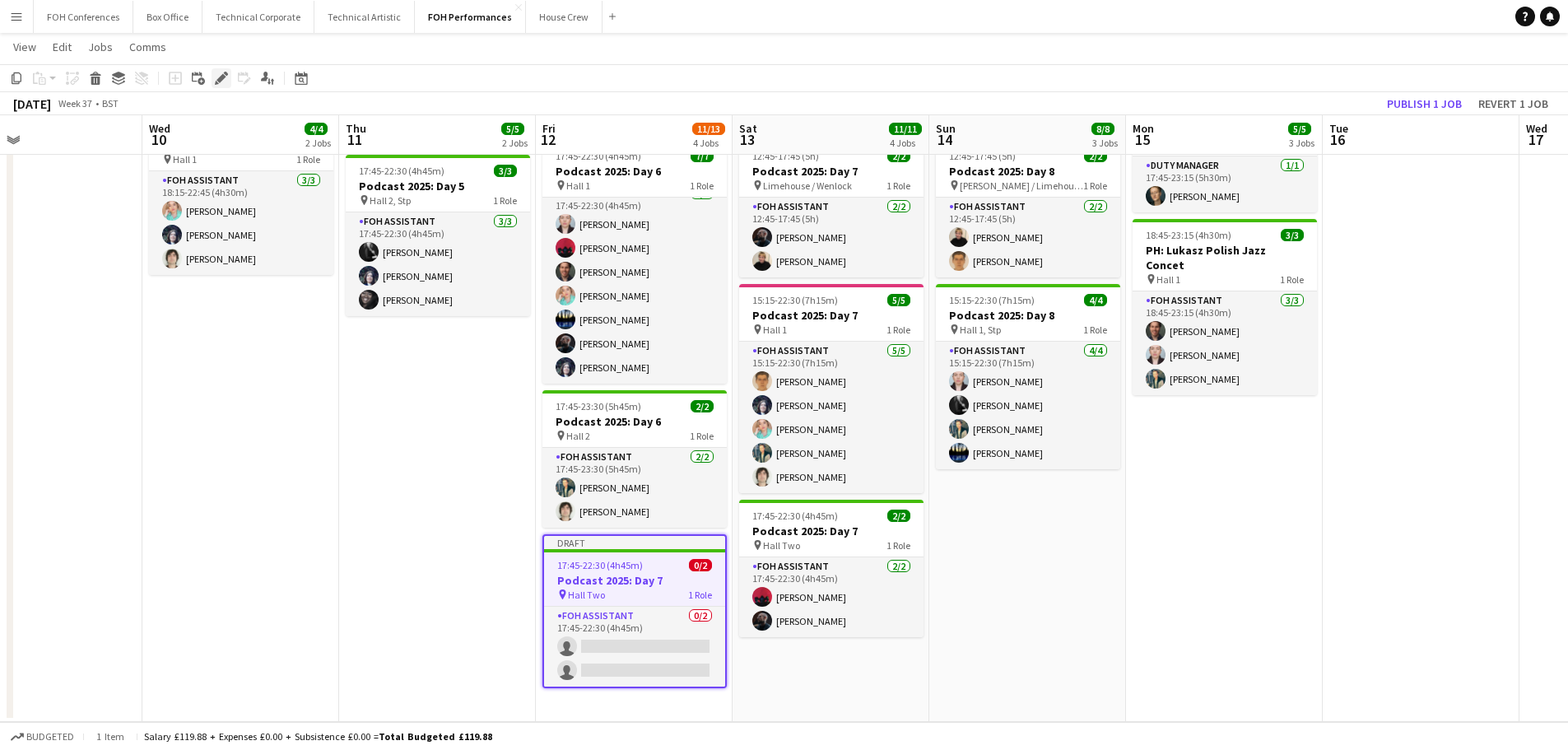
click at [223, 79] on icon at bounding box center [221, 78] width 9 height 9
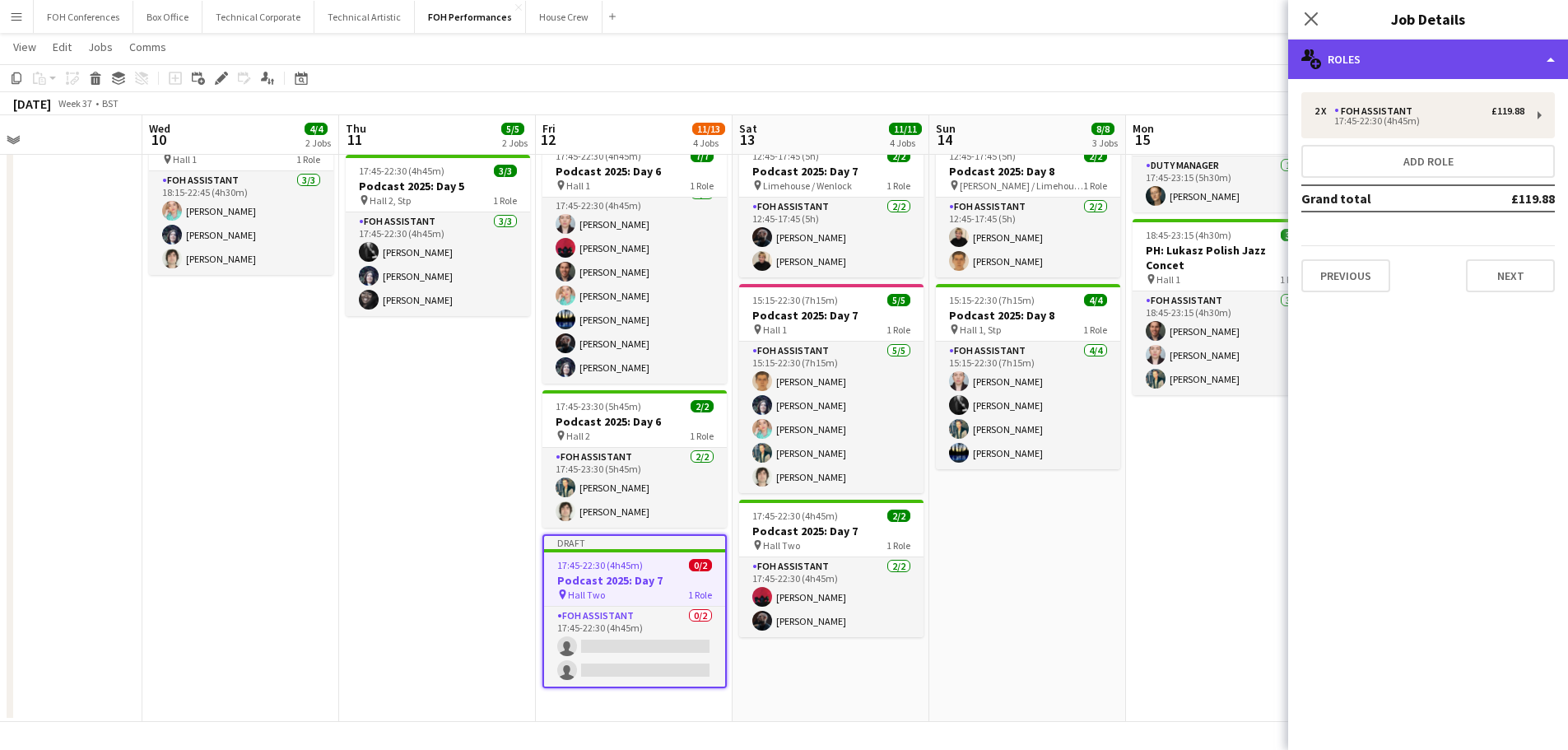
click at [1383, 63] on div "multiple-users-add Roles" at bounding box center [1427, 59] width 280 height 40
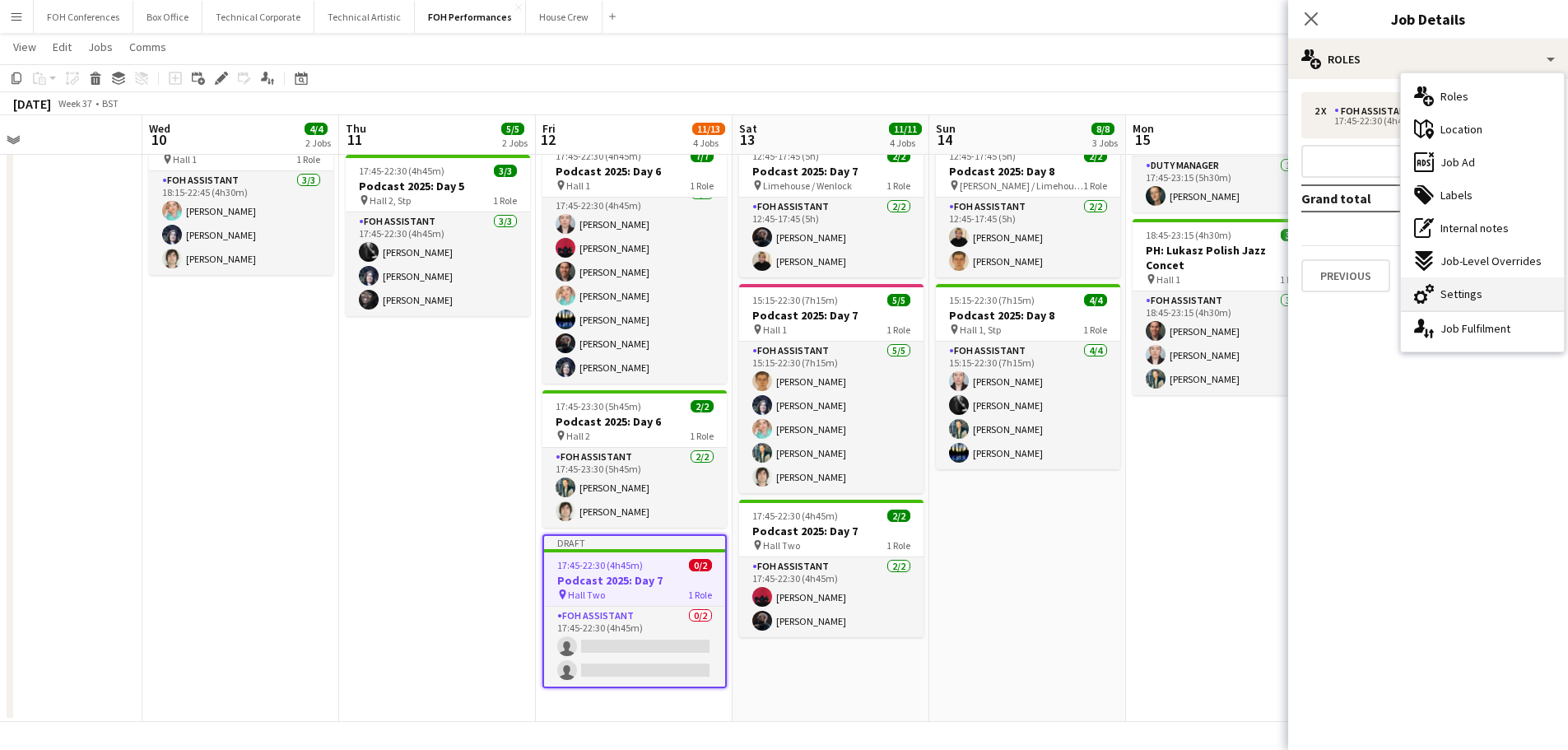
click at [1478, 291] on span "Settings" at bounding box center [1461, 293] width 42 height 15
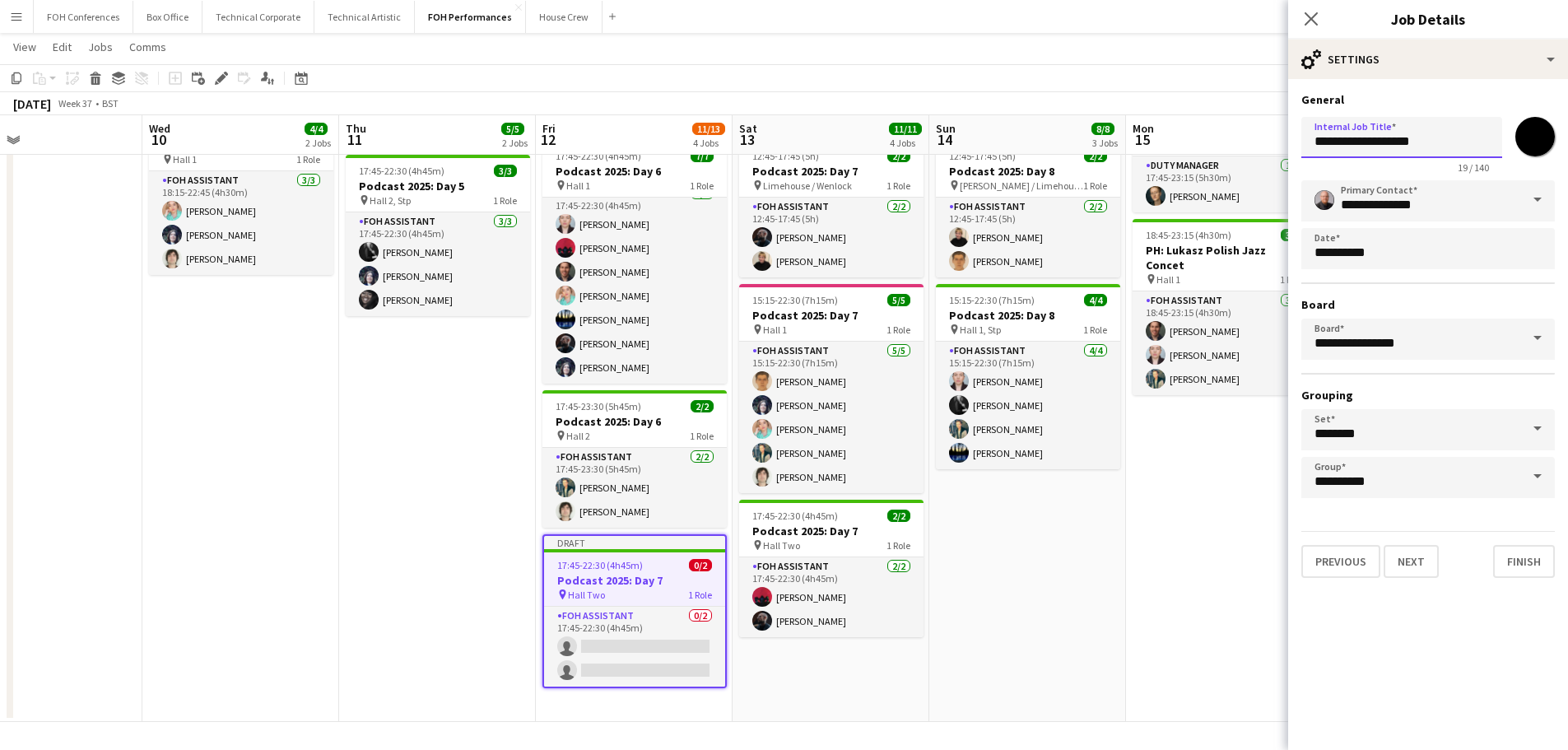
drag, startPoint x: 1297, startPoint y: 147, endPoint x: 1179, endPoint y: 147, distance: 118.0
click at [1179, 147] on body "Menu Boards Boards Boards All jobs Status Workforce Workforce My Workforce Recr…" at bounding box center [784, 261] width 1568 height 977
paste input "******"
type input "**********"
click at [1190, 570] on app-date-cell "17:45-22:15 (4h30m) 1/1 Fire Choir pin St Pancras 1 Role FOH Supervisor [DATE] …" at bounding box center [1224, 339] width 197 height 765
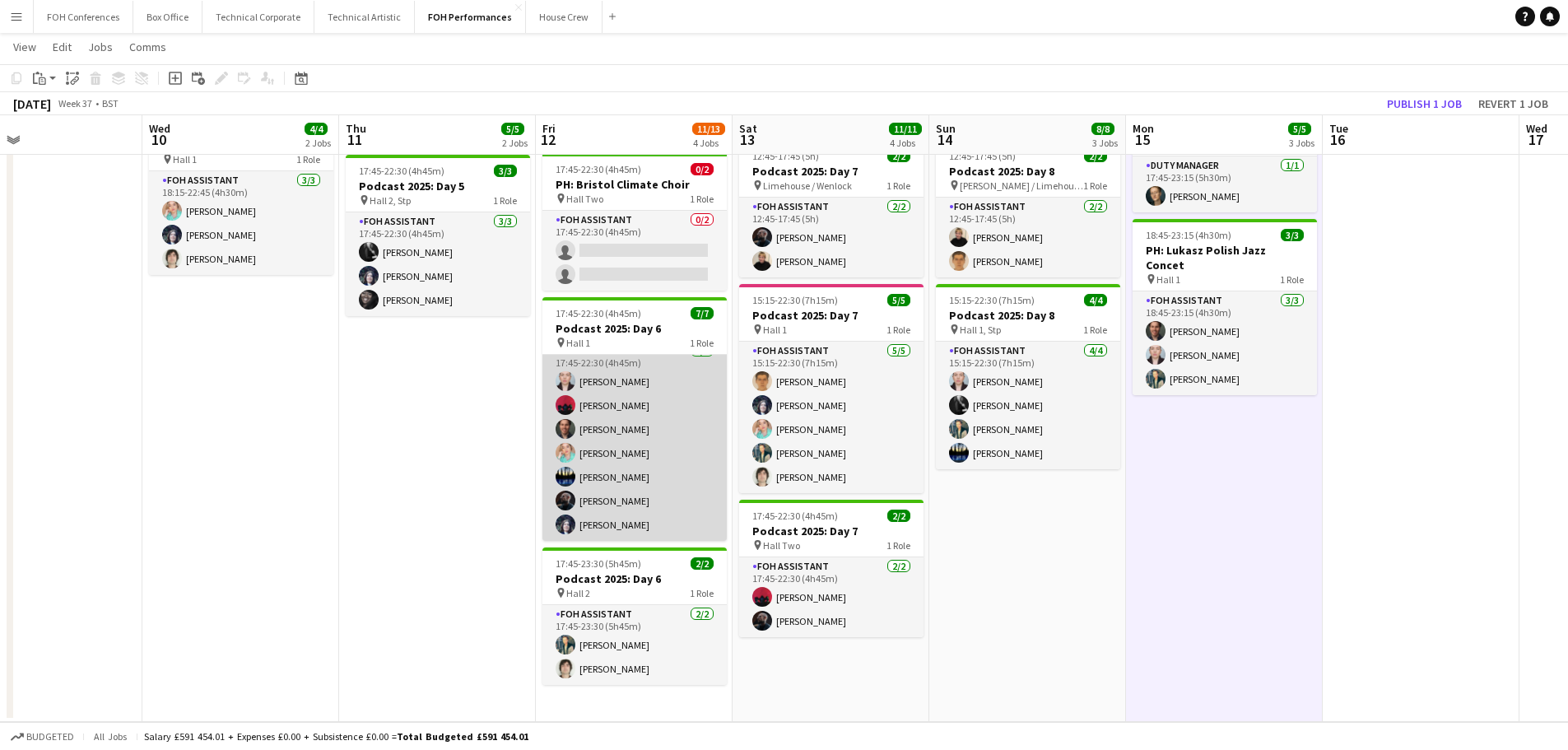
scroll to position [0, 0]
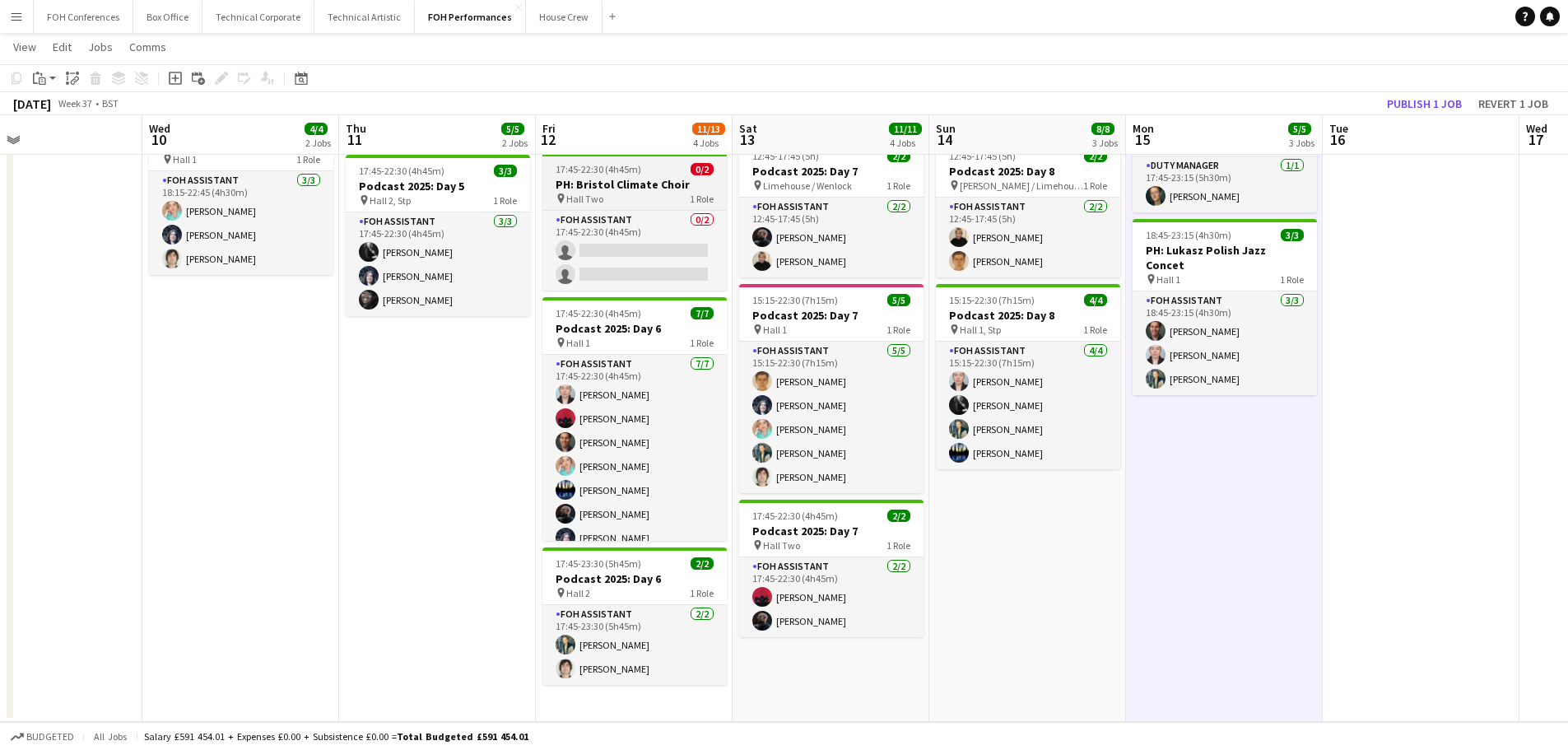
click at [612, 172] on span "17:45-22:30 (4h45m)" at bounding box center [597, 169] width 85 height 12
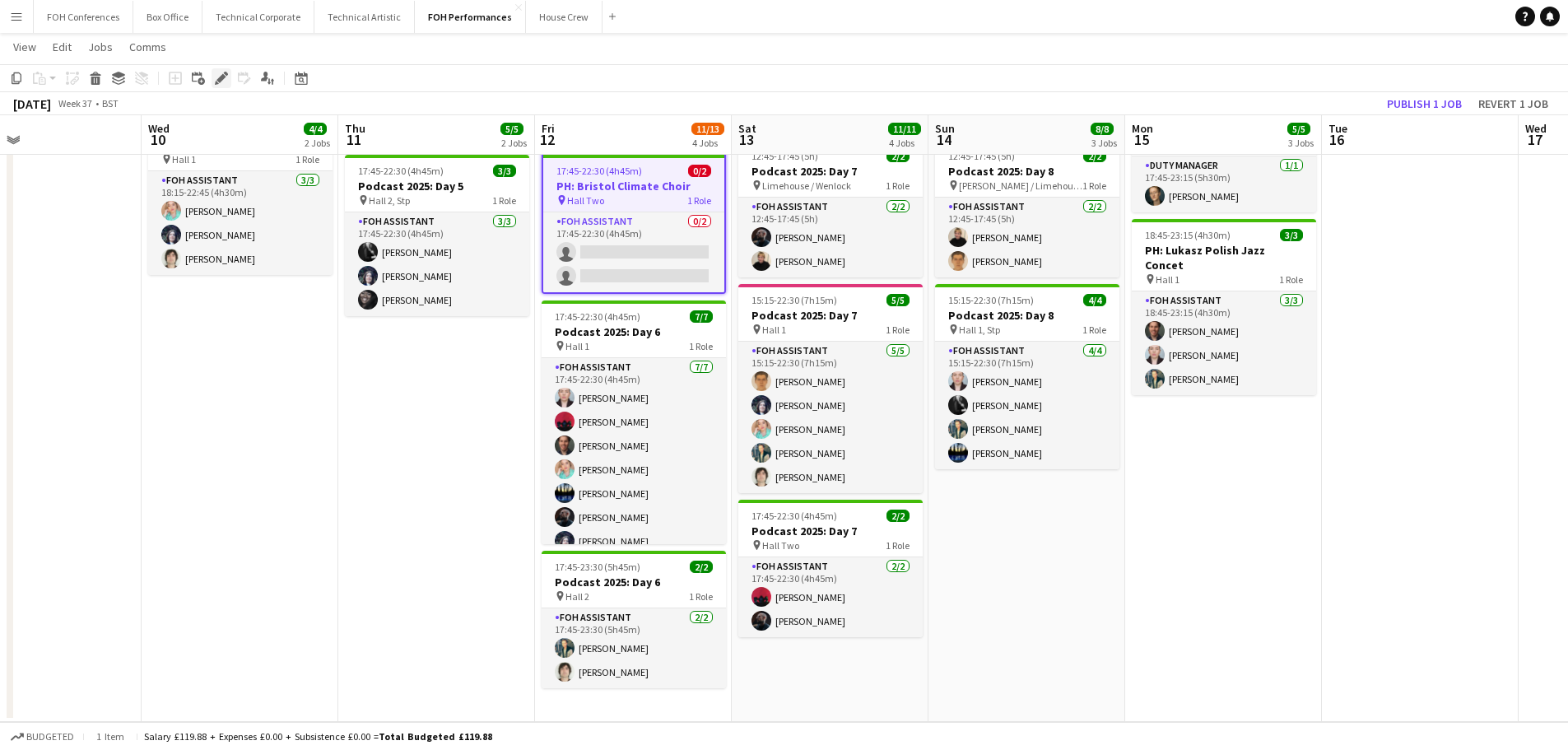
click at [214, 75] on div "Edit" at bounding box center [221, 78] width 20 height 20
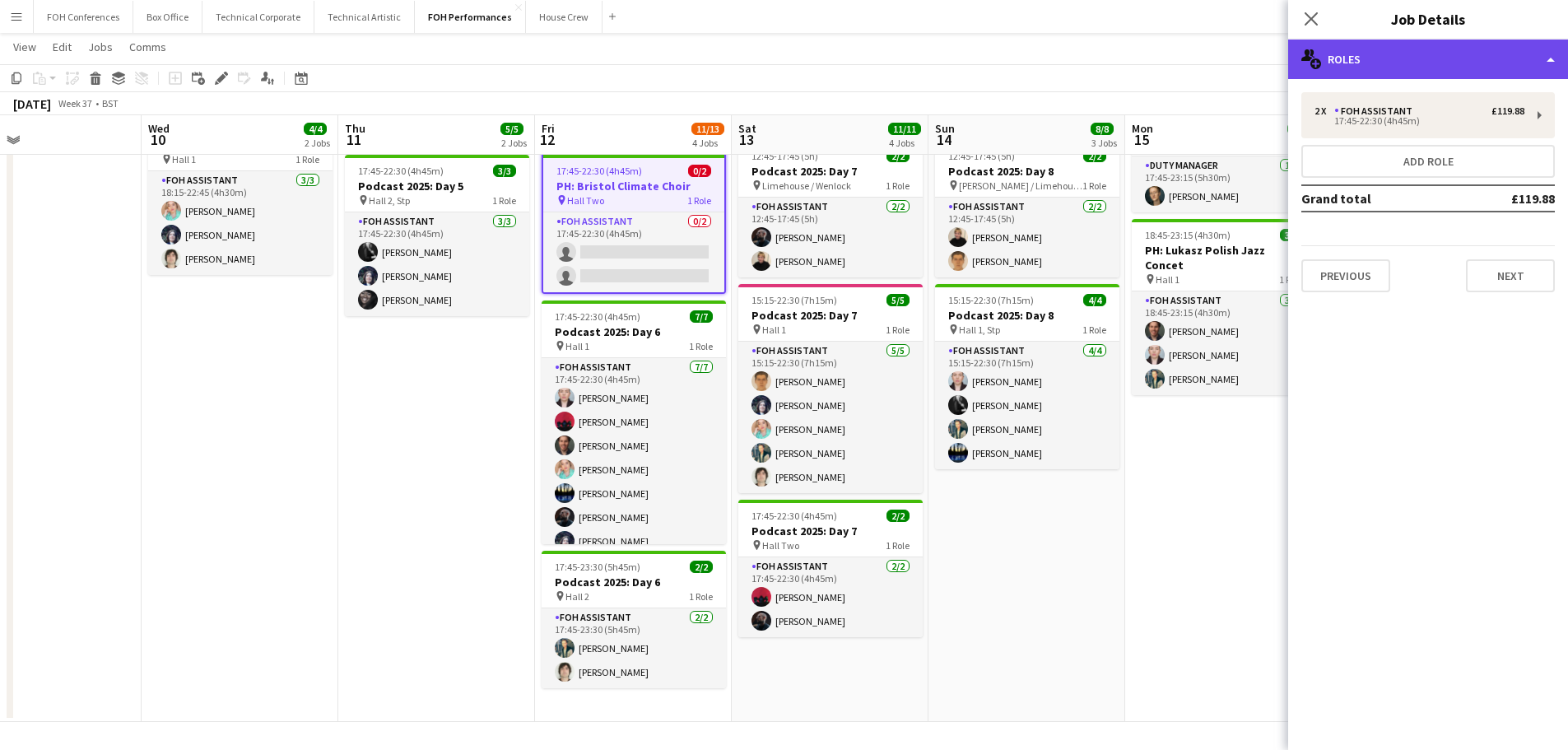
click at [1421, 54] on div "multiple-users-add Roles" at bounding box center [1427, 59] width 280 height 40
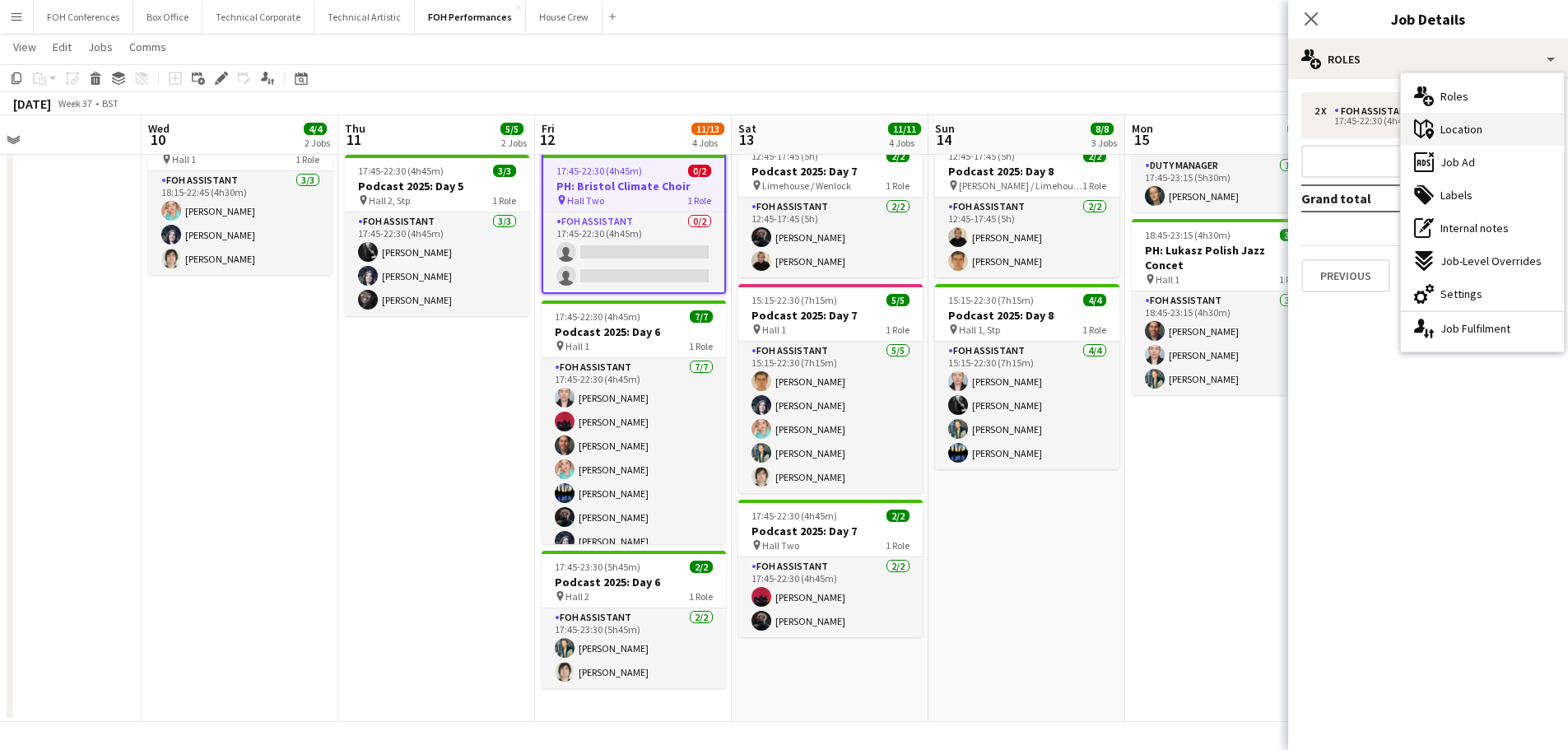
drag, startPoint x: 1484, startPoint y: 128, endPoint x: 1473, endPoint y: 128, distance: 11.0
click at [1484, 128] on div "maps-pin-1 Location" at bounding box center [1482, 129] width 163 height 33
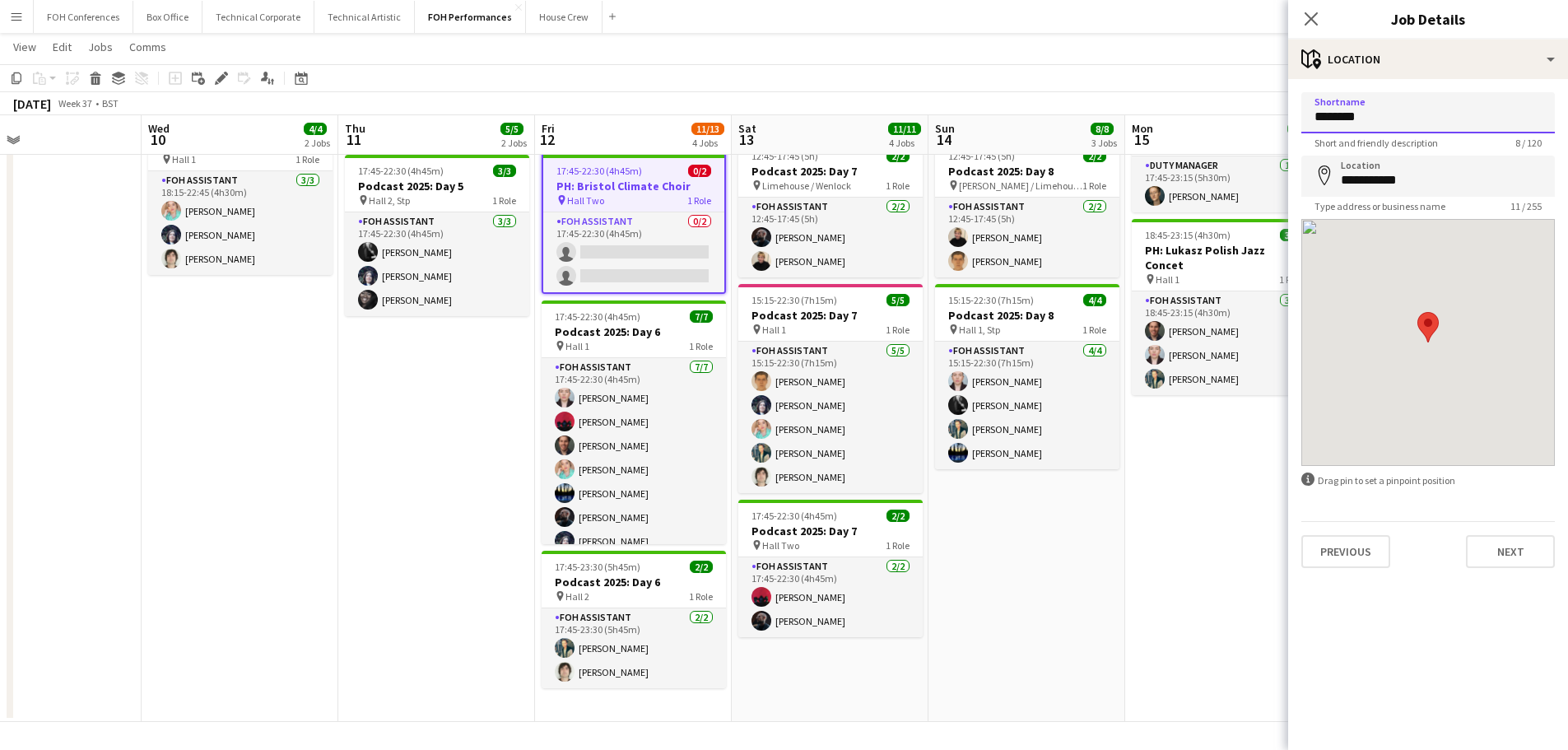
drag, startPoint x: 1414, startPoint y: 118, endPoint x: 1242, endPoint y: 111, distance: 172.1
click at [1242, 111] on body "Menu Boards Boards Boards All jobs Status Workforce Workforce My Workforce Recr…" at bounding box center [784, 261] width 1568 height 977
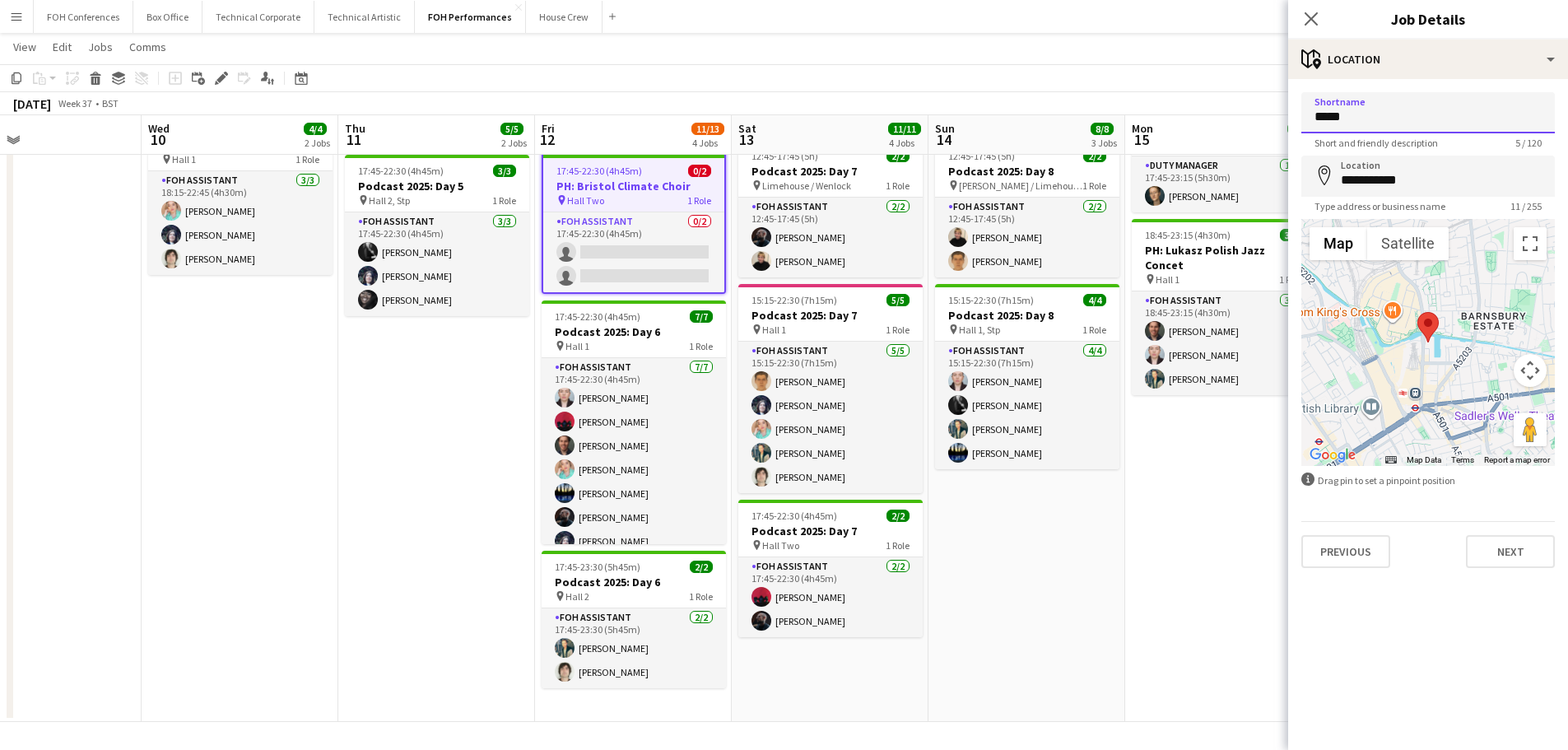
type input "**********"
click at [1173, 516] on app-date-cell "17:45-22:15 (4h30m) 1/1 Fire Choir pin St Pancras 1 Role FOH Supervisor [DATE] …" at bounding box center [1223, 339] width 197 height 765
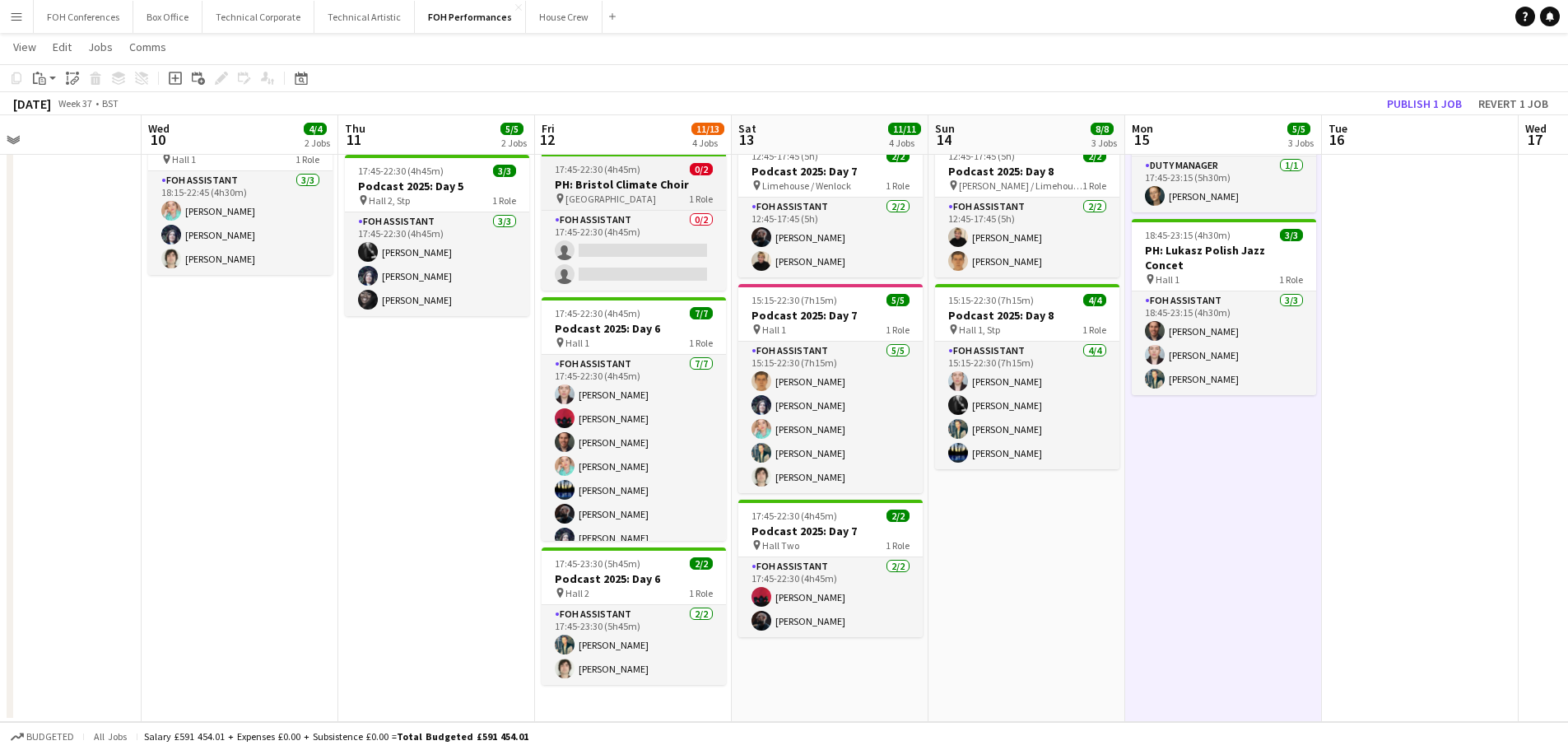
click at [583, 179] on h3 "PH: Bristol Climate Choir" at bounding box center [634, 184] width 184 height 15
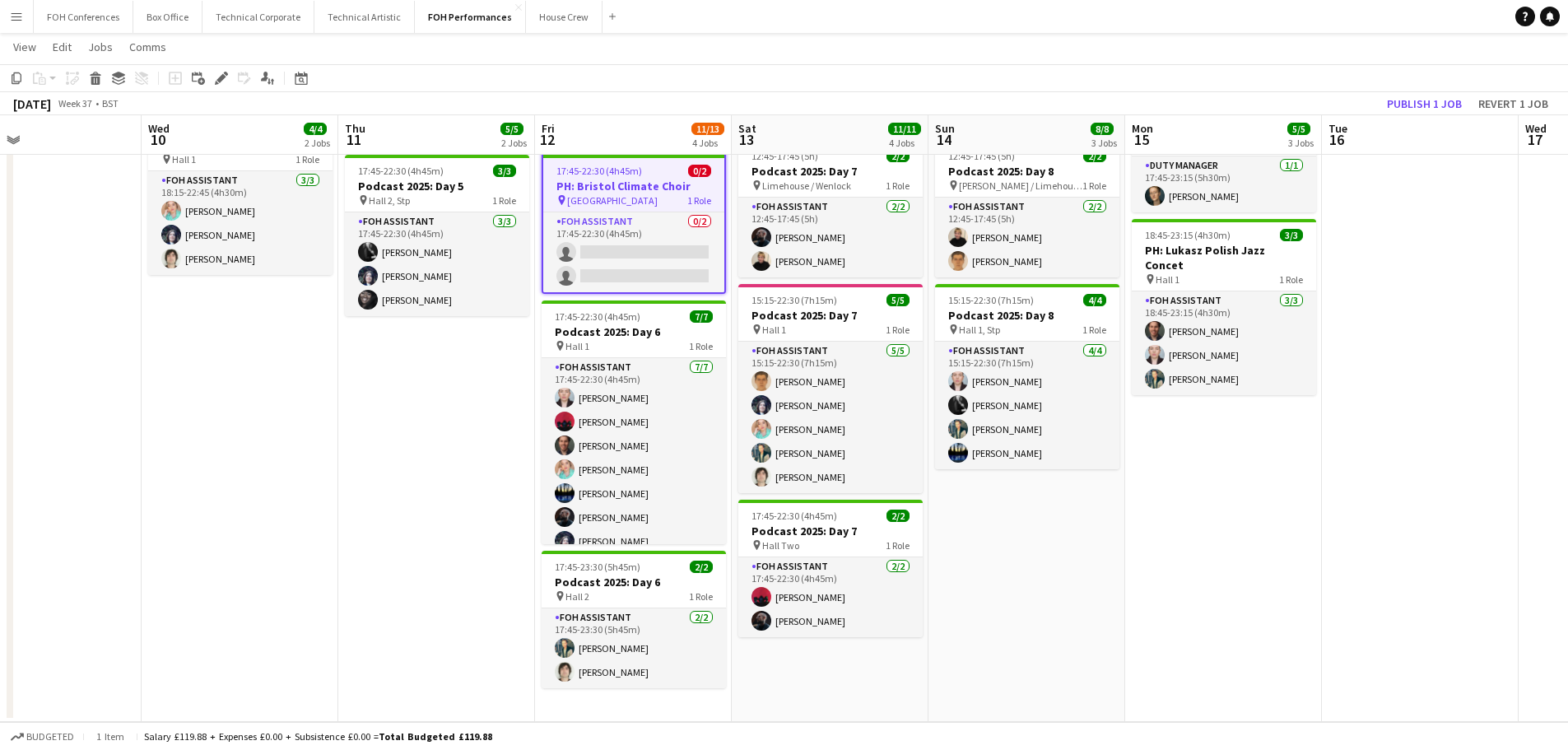
drag, startPoint x: 220, startPoint y: 74, endPoint x: 375, endPoint y: 87, distance: 155.5
click at [219, 74] on icon "Edit" at bounding box center [221, 78] width 13 height 13
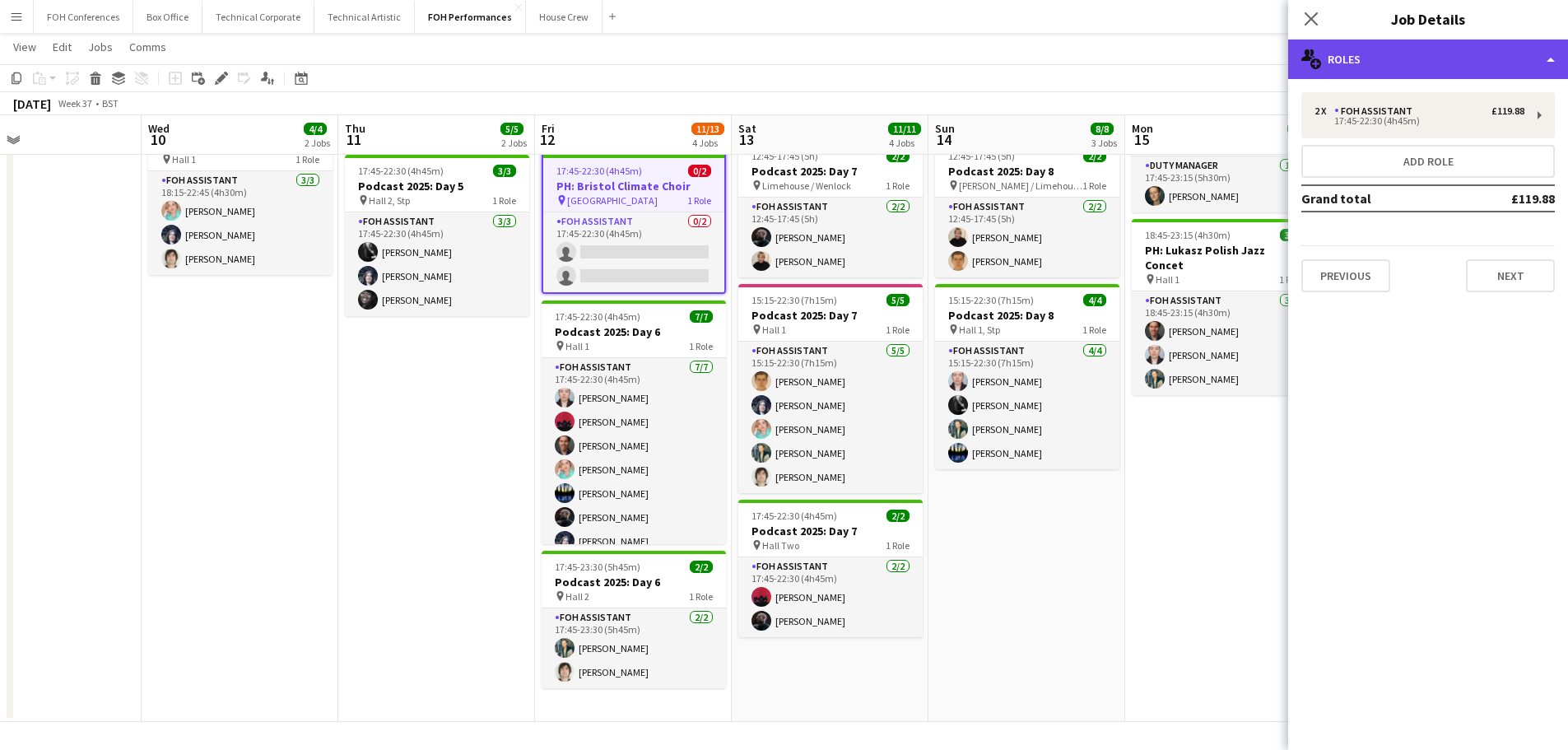
click at [1421, 69] on div "multiple-users-add Roles" at bounding box center [1427, 59] width 280 height 40
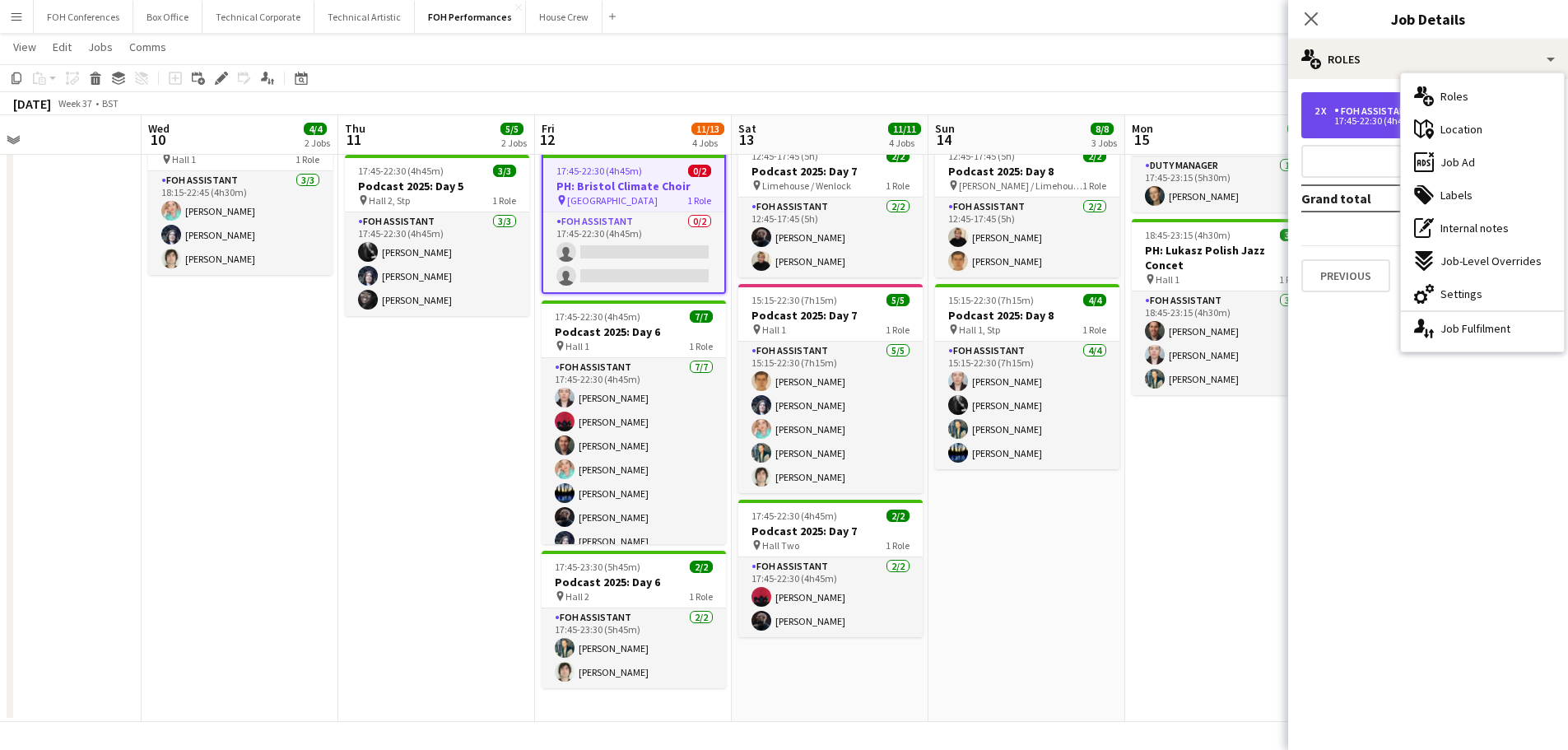
click at [1346, 112] on div "FOH Assistant" at bounding box center [1376, 110] width 84 height 11
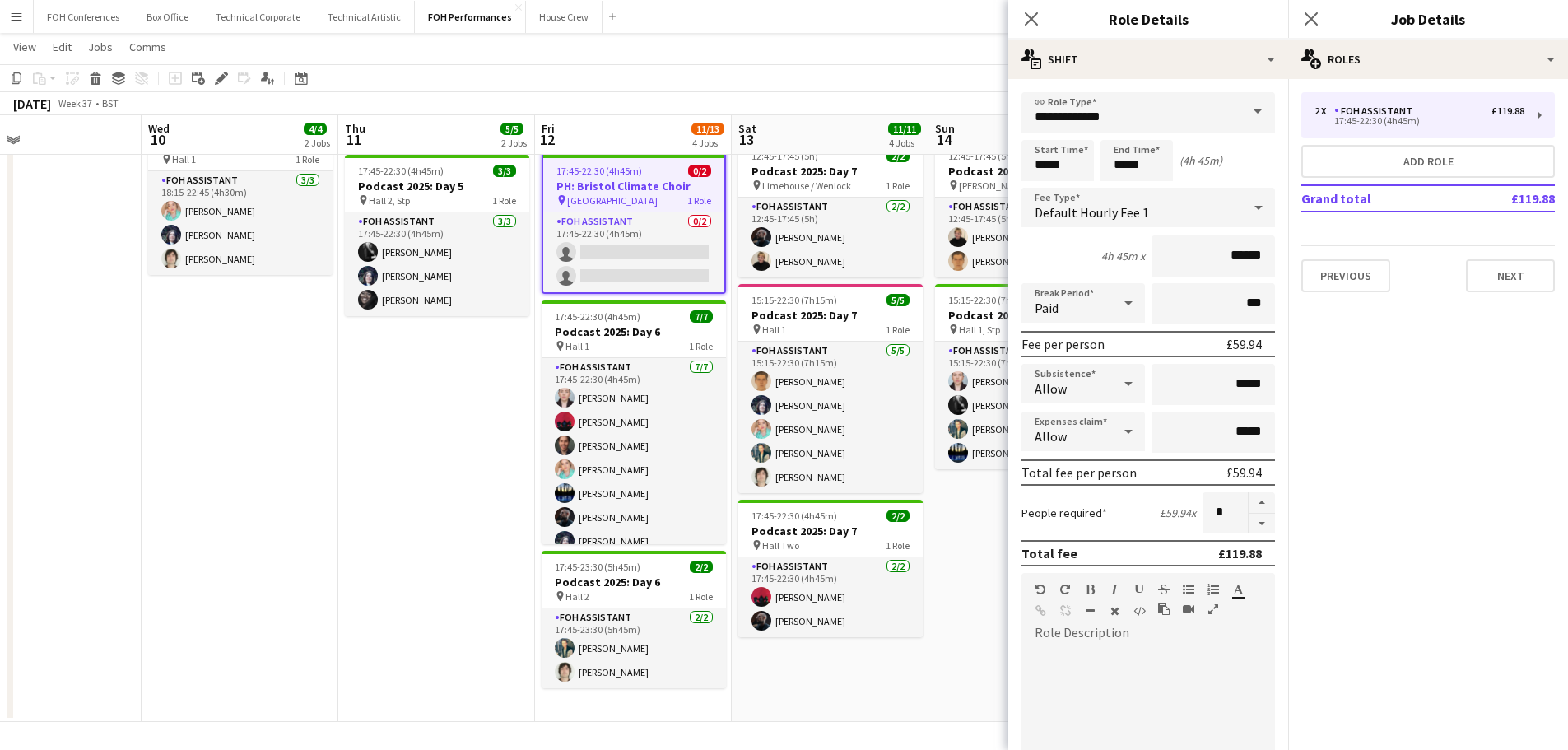
drag, startPoint x: 1250, startPoint y: 115, endPoint x: 1241, endPoint y: 113, distance: 9.2
click at [1250, 114] on span at bounding box center [1258, 112] width 34 height 40
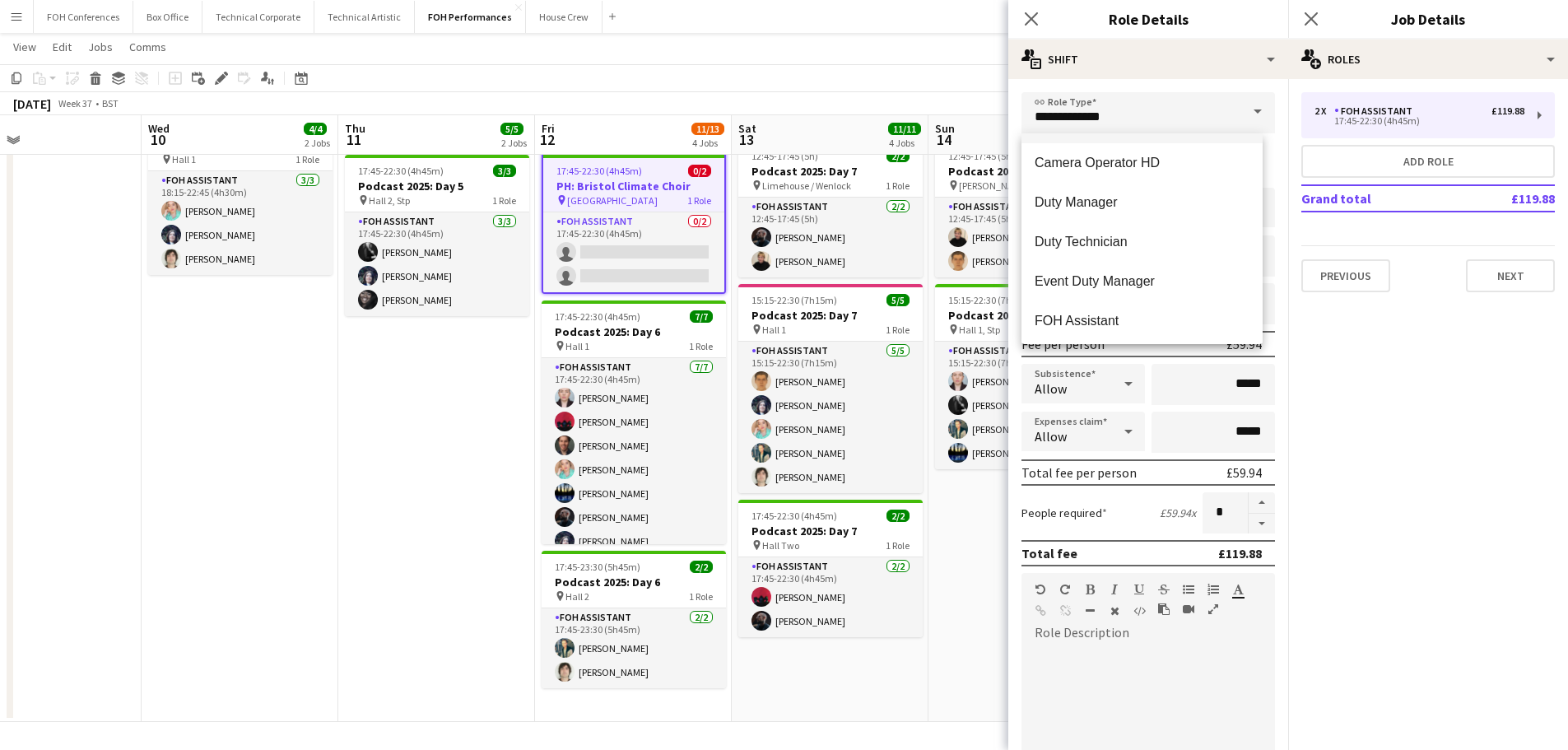
scroll to position [905, 0]
click at [1090, 159] on span "Duty Manager" at bounding box center [1141, 162] width 215 height 16
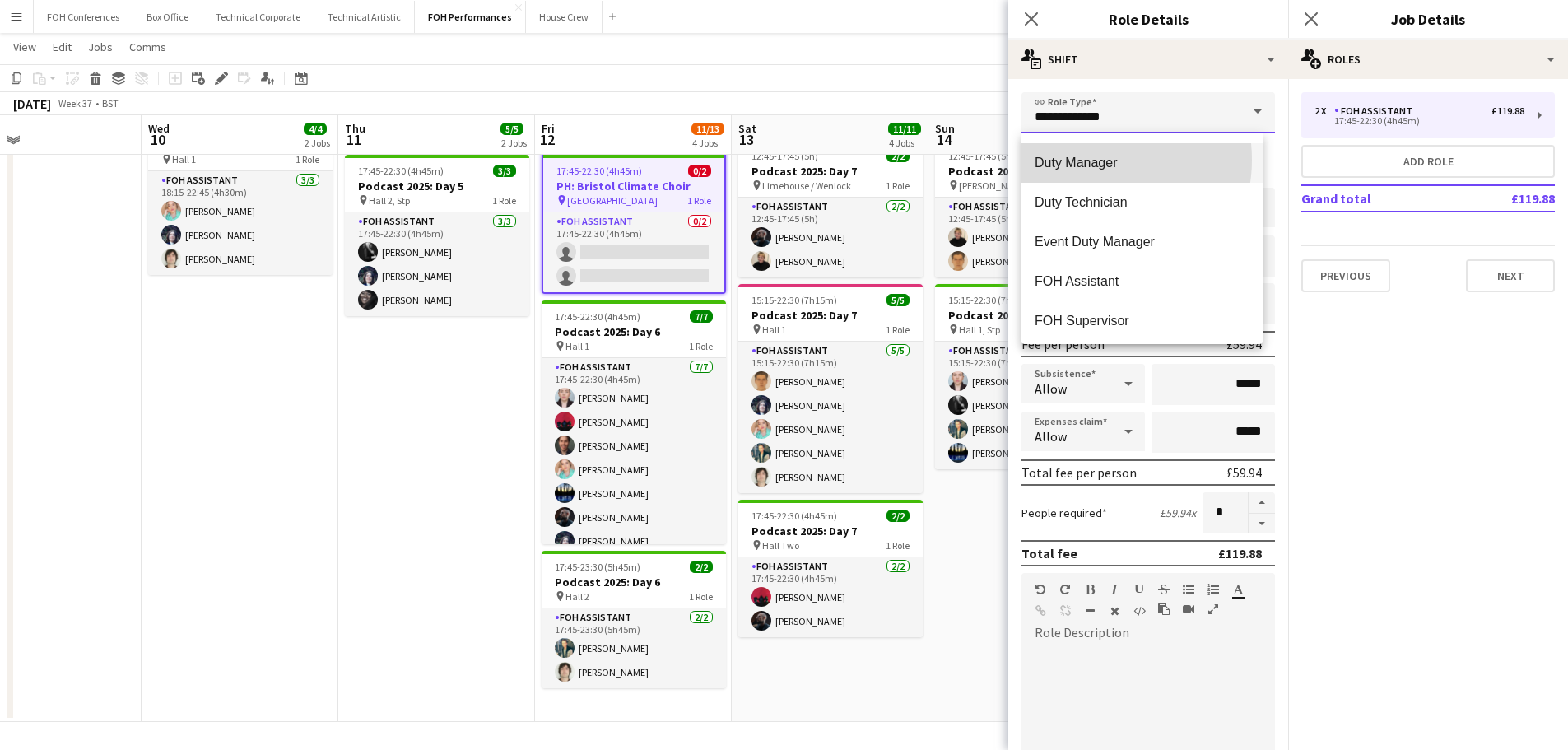
type input "**********"
type input "******"
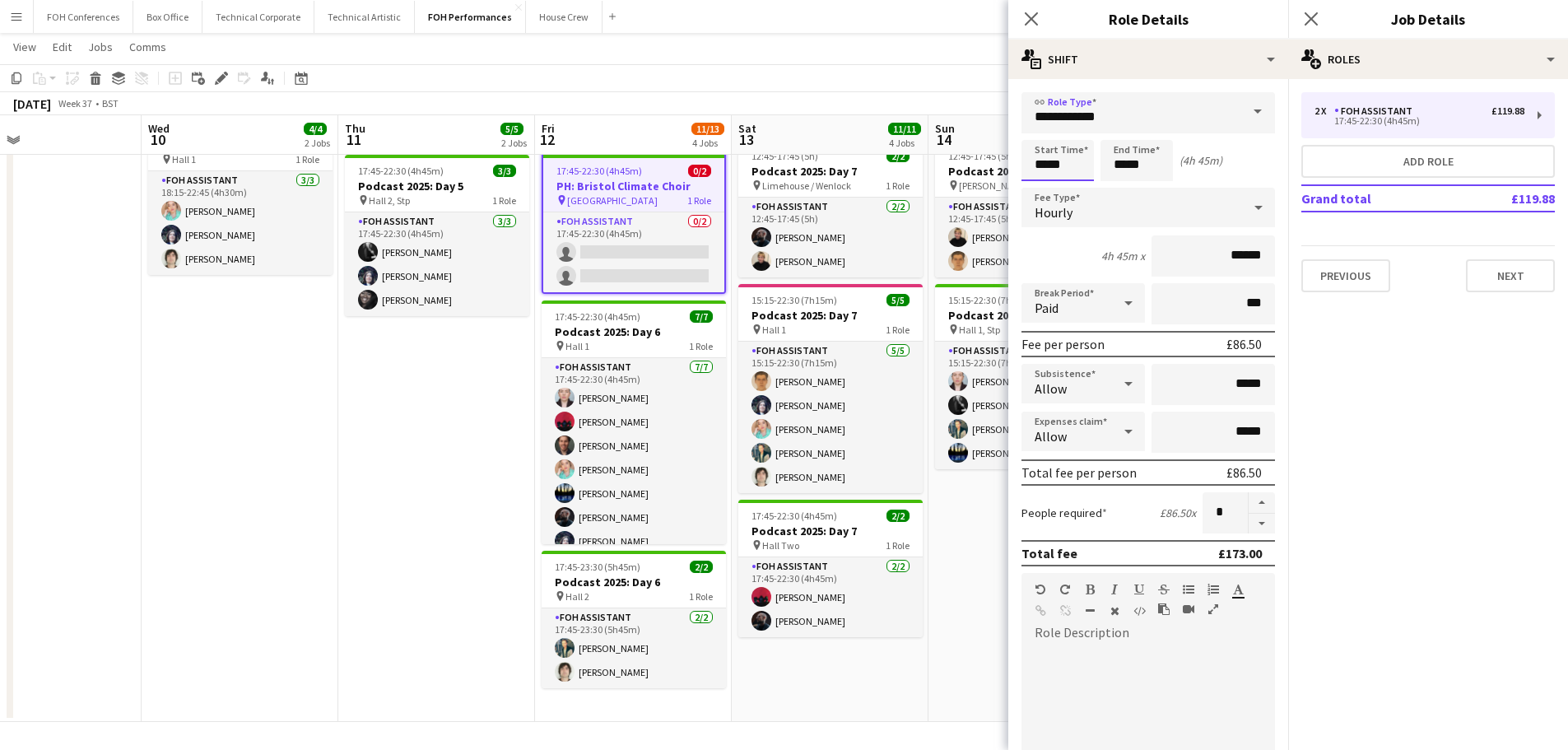
click at [1077, 167] on input "*****" at bounding box center [1058, 160] width 72 height 41
click at [1036, 185] on div at bounding box center [1041, 189] width 33 height 16
click at [1071, 184] on div at bounding box center [1074, 189] width 33 height 16
click at [1044, 184] on div at bounding box center [1041, 189] width 33 height 16
click at [1043, 184] on div at bounding box center [1041, 189] width 33 height 16
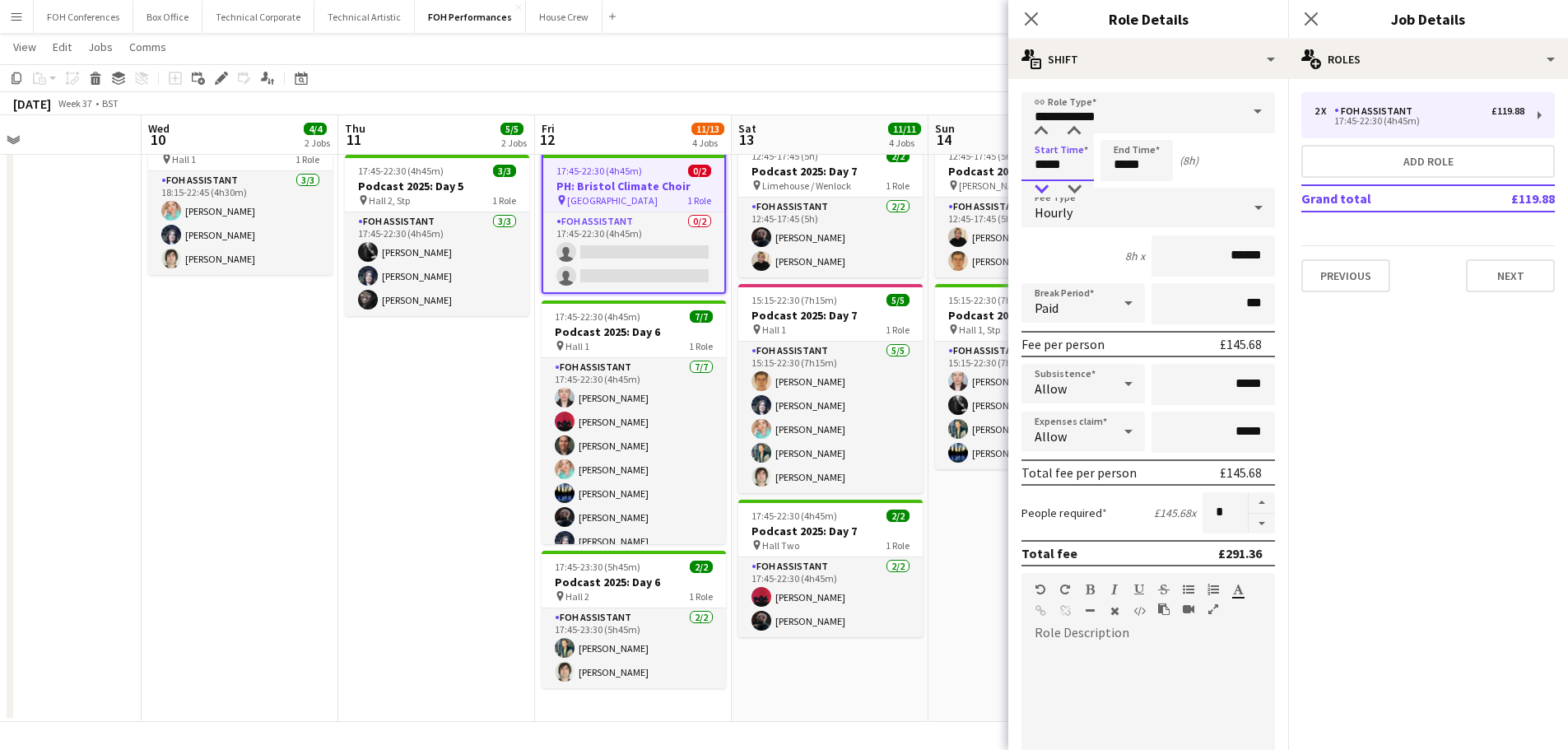
click at [1046, 185] on div at bounding box center [1041, 189] width 33 height 16
click at [1046, 185] on div at bounding box center [1041, 189] width 33 height 16
click at [1070, 184] on div at bounding box center [1074, 189] width 33 height 16
click at [1044, 185] on div at bounding box center [1041, 189] width 33 height 16
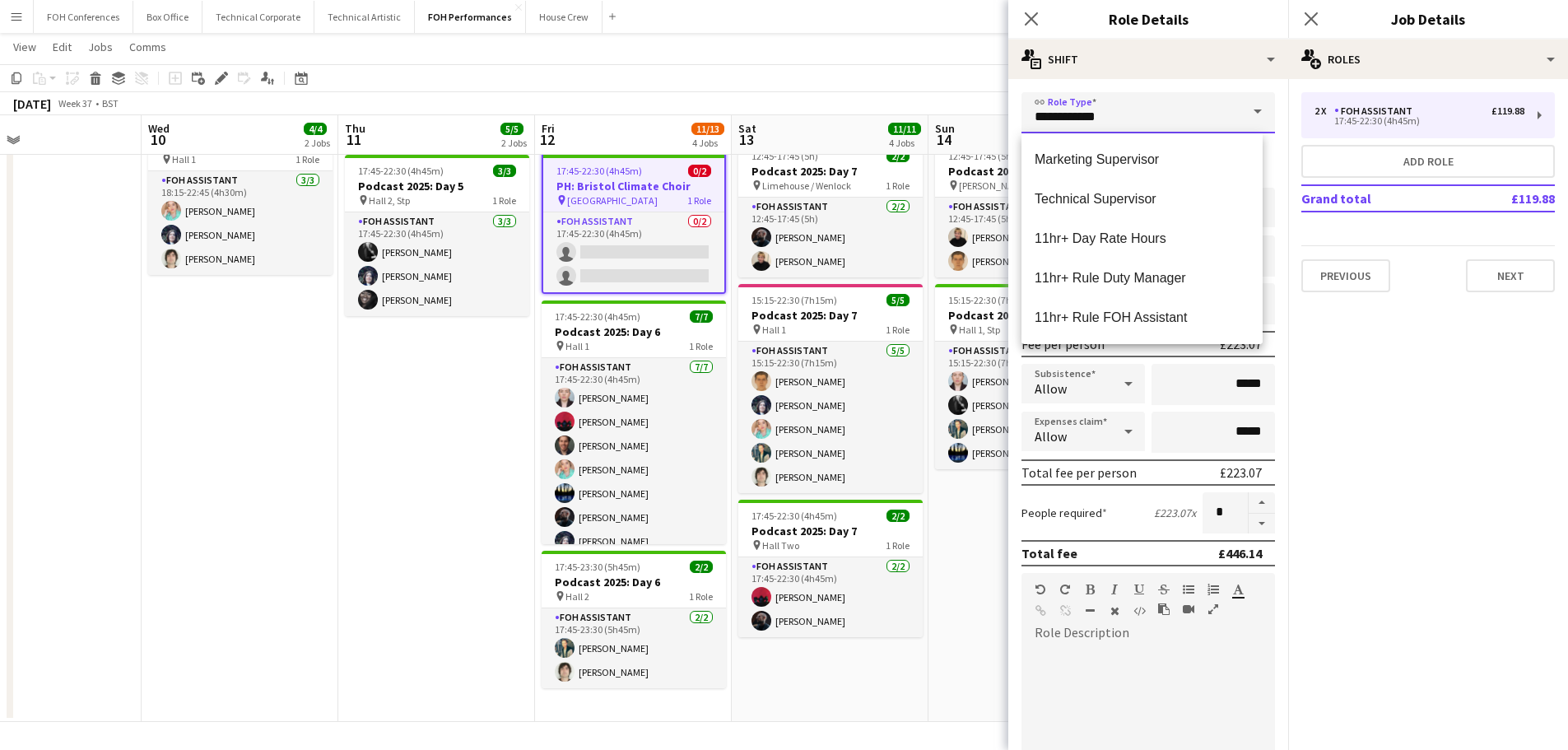
click at [1040, 120] on input "**********" at bounding box center [1148, 113] width 253 height 41
click at [1131, 116] on input "**********" at bounding box center [1148, 113] width 253 height 41
click at [1273, 266] on form "**********" at bounding box center [1147, 603] width 280 height 1023
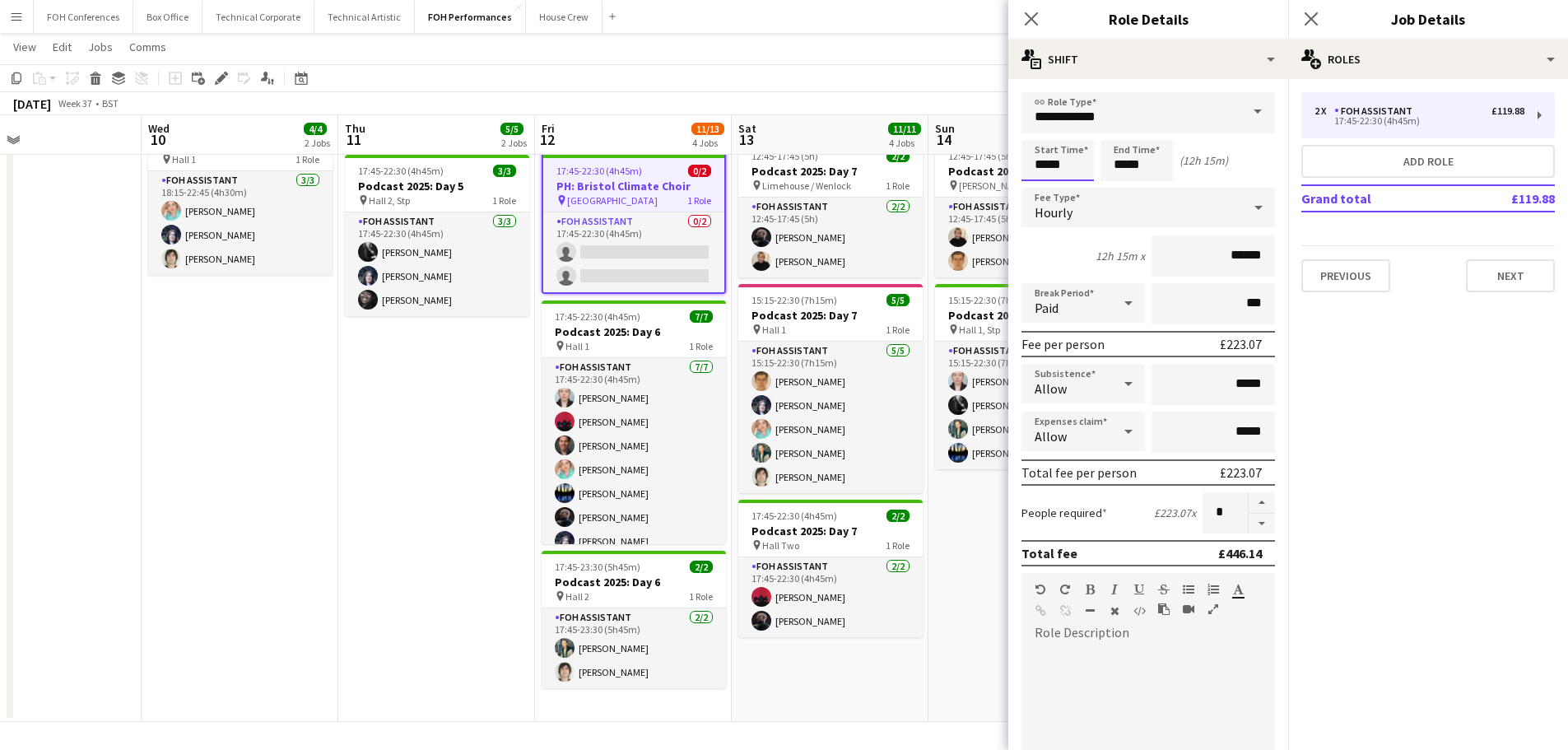
click at [1079, 170] on input "*****" at bounding box center [1058, 160] width 72 height 41
click at [1040, 186] on div at bounding box center [1041, 189] width 33 height 16
click at [1040, 132] on div at bounding box center [1041, 131] width 33 height 16
click at [1069, 185] on div at bounding box center [1074, 189] width 33 height 16
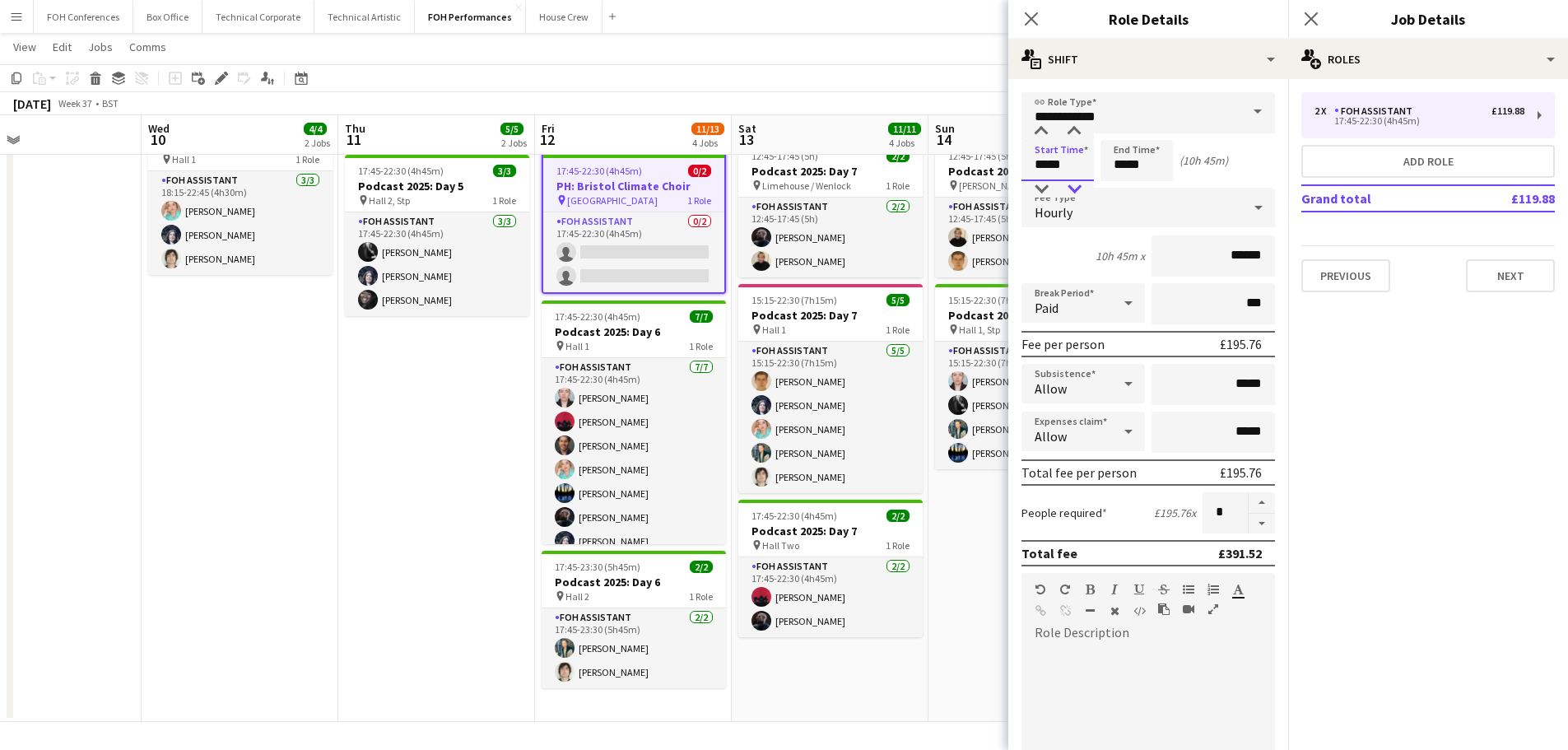
click at [1069, 185] on div at bounding box center [1074, 189] width 33 height 16
type input "*****"
click at [1077, 135] on div at bounding box center [1074, 131] width 33 height 16
click at [1147, 173] on input "*****" at bounding box center [1136, 160] width 72 height 41
click at [1116, 191] on div at bounding box center [1120, 189] width 33 height 16
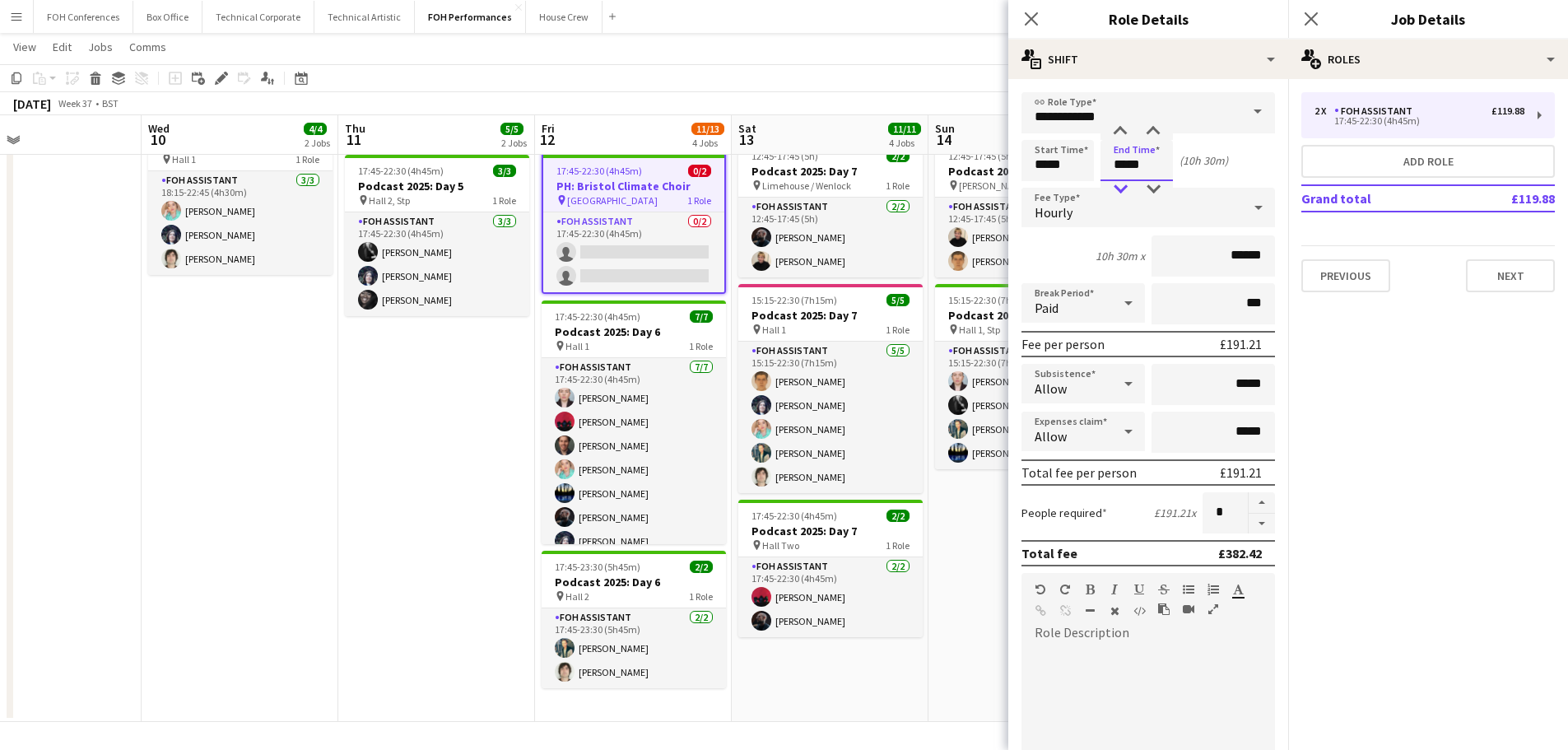
click at [1116, 191] on div at bounding box center [1120, 189] width 33 height 16
click at [1116, 188] on div at bounding box center [1120, 189] width 33 height 16
click at [1158, 187] on div at bounding box center [1153, 189] width 33 height 16
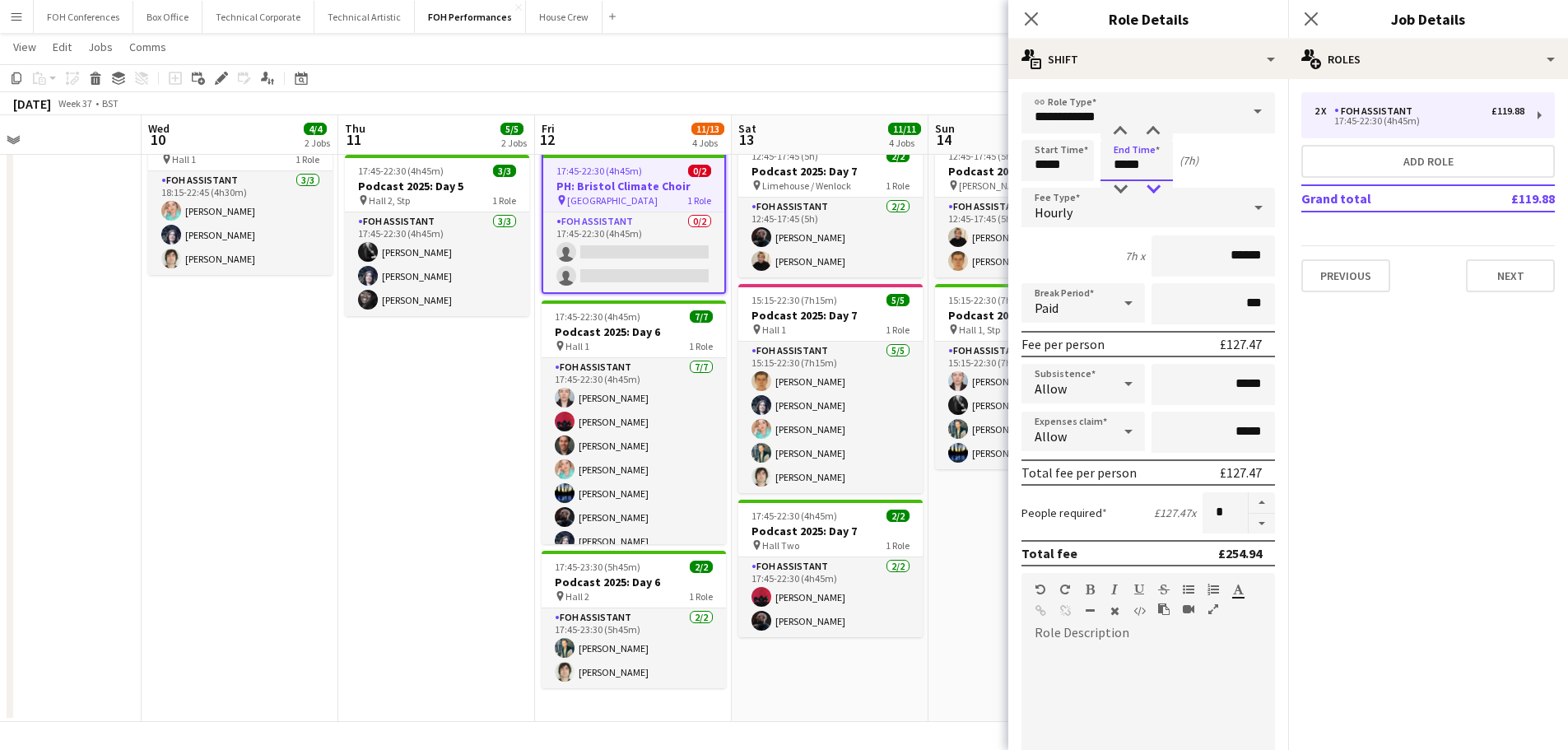
click at [1158, 190] on div at bounding box center [1153, 189] width 33 height 16
type input "*****"
click at [1124, 187] on div at bounding box center [1120, 189] width 33 height 16
click at [826, 687] on app-date-cell "11:45-23:00 (11h15m) 2/2 Podcast 2025: Day 7 pin Various 2 Roles Duty Manager […" at bounding box center [830, 339] width 197 height 765
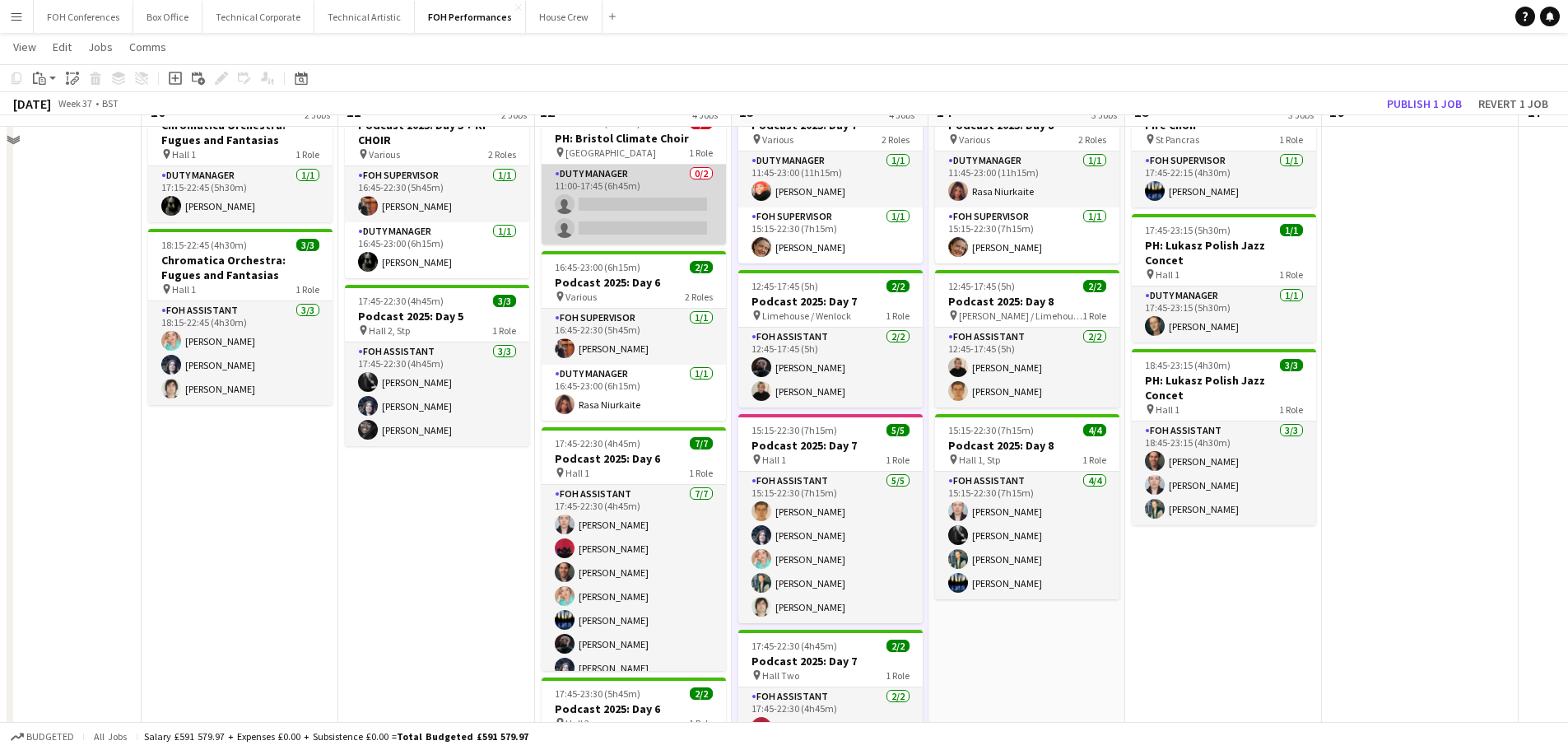
scroll to position [0, 0]
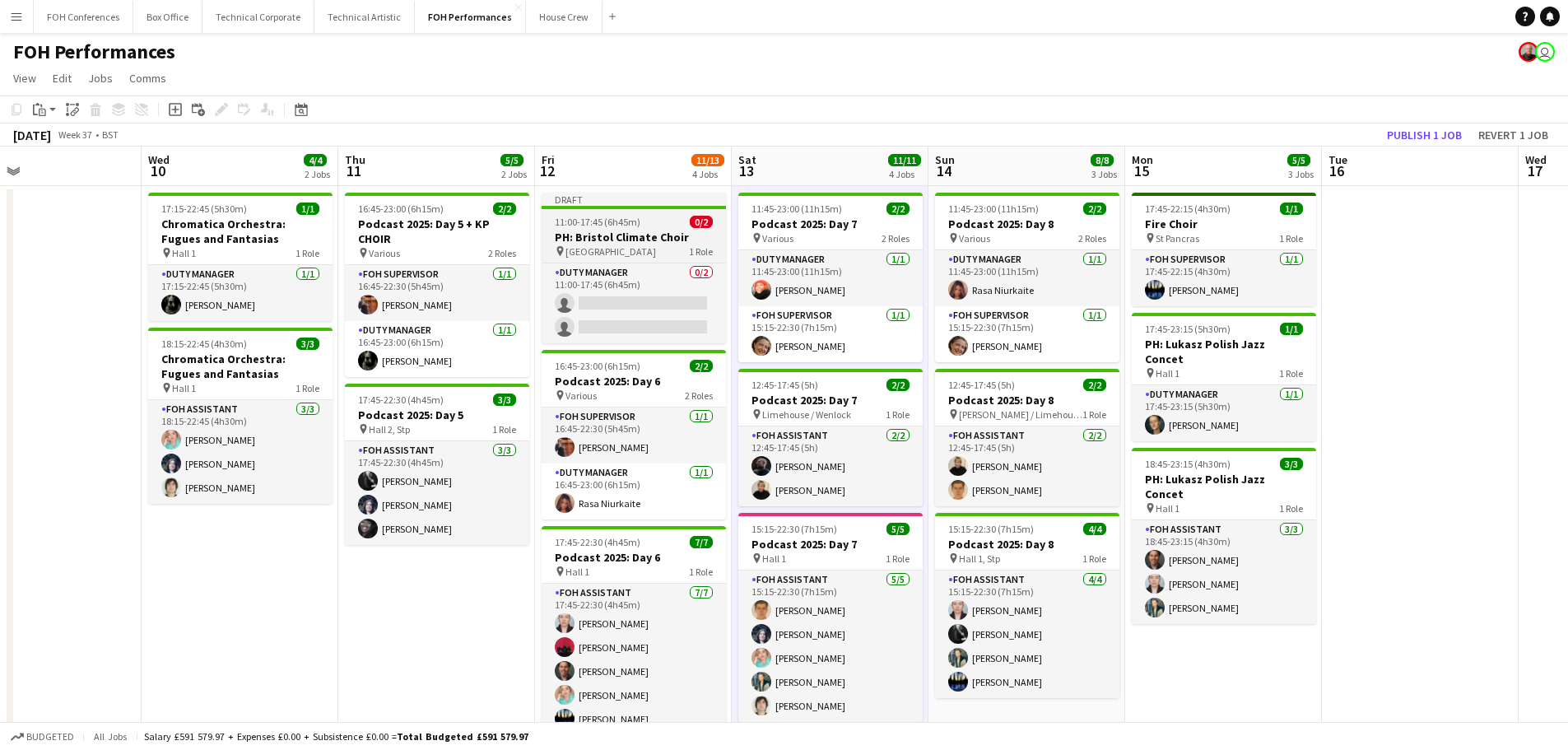
click at [597, 228] on app-job-card "Draft 11:00-17:45 (6h45m) 0/2 PH: Bristol Climate Choir pin St Pancras Room 1 R…" at bounding box center [634, 267] width 184 height 151
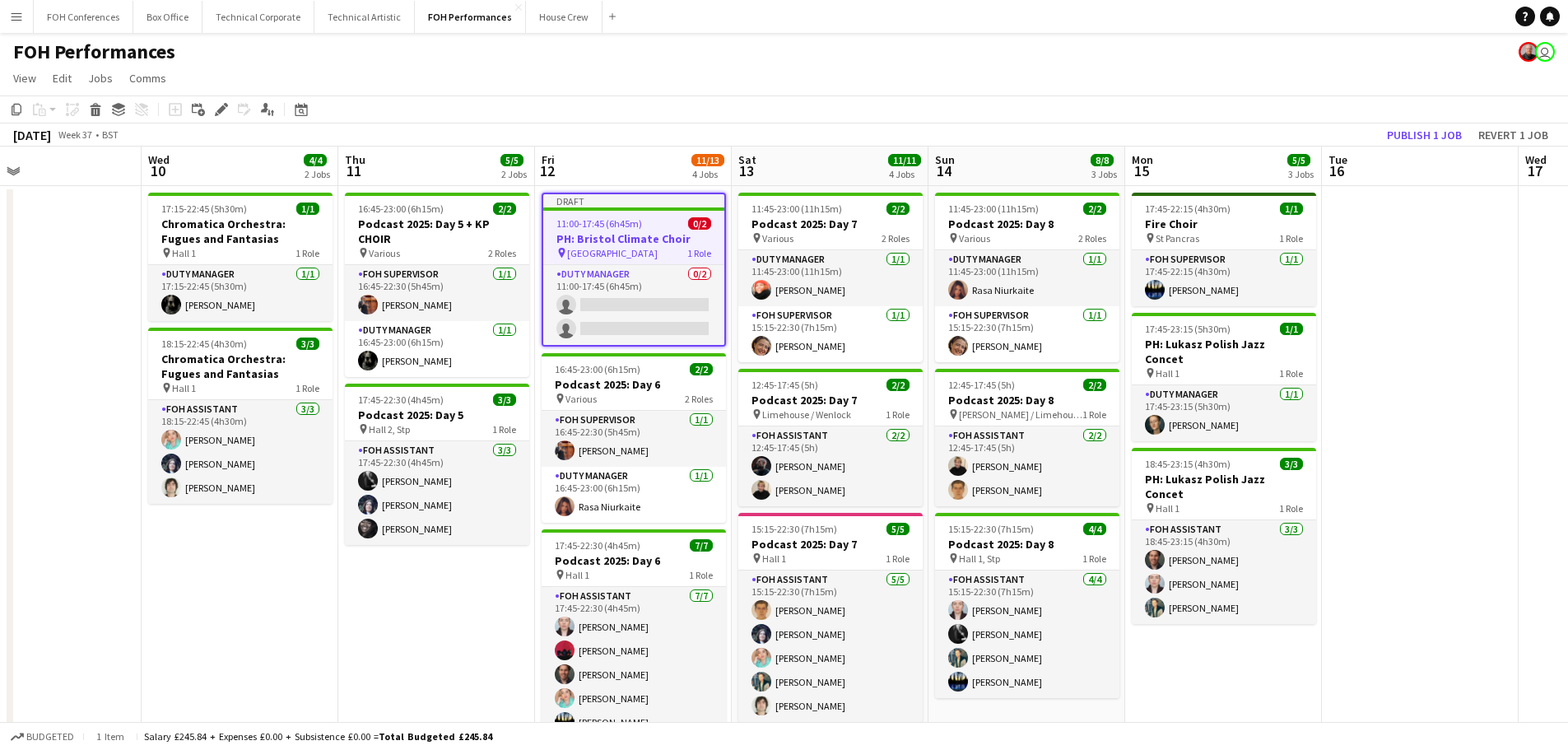
drag, startPoint x: 221, startPoint y: 109, endPoint x: 1003, endPoint y: 116, distance: 782.0
click at [222, 109] on icon at bounding box center [221, 109] width 9 height 9
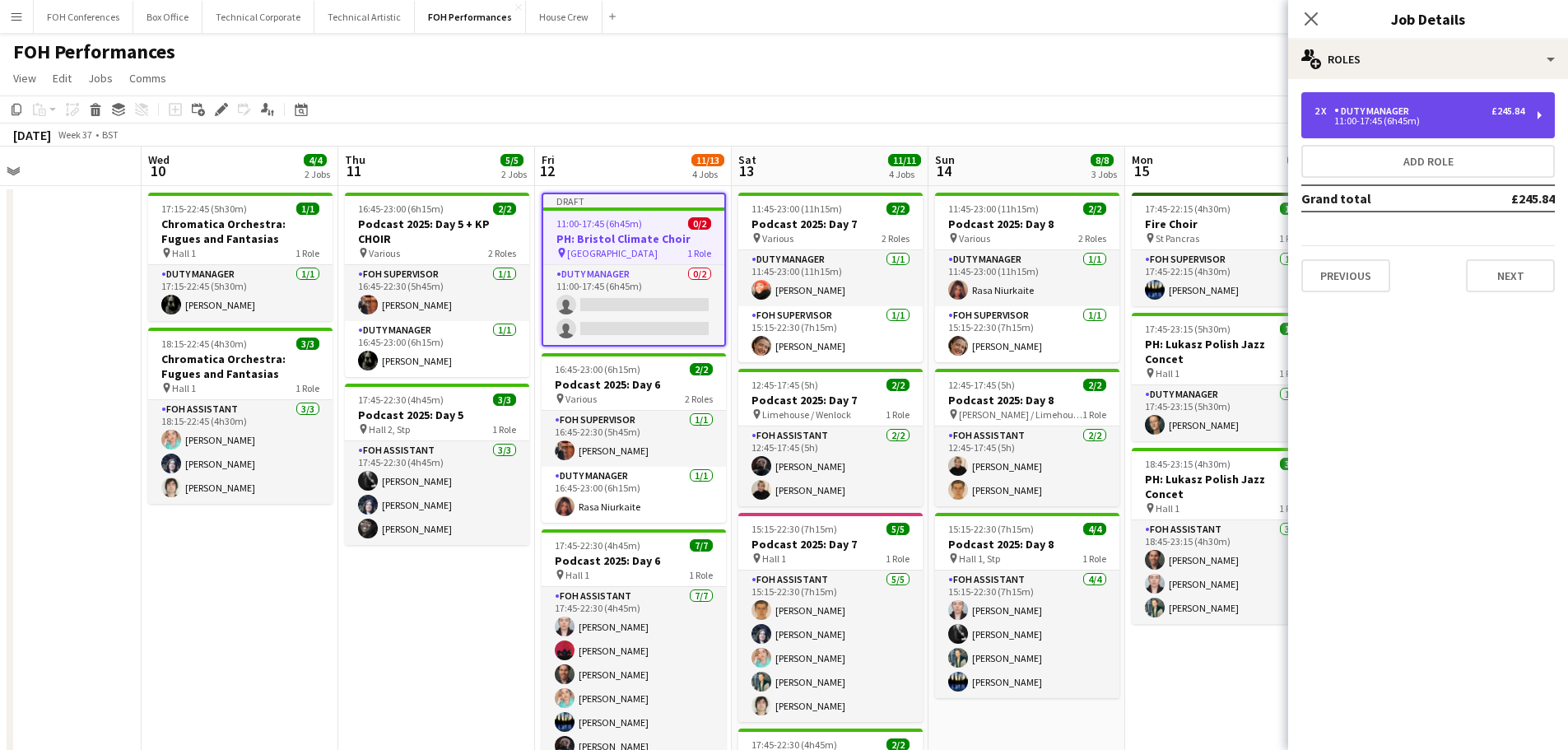
click at [1457, 118] on div "11:00-17:45 (6h45m)" at bounding box center [1419, 122] width 209 height 9
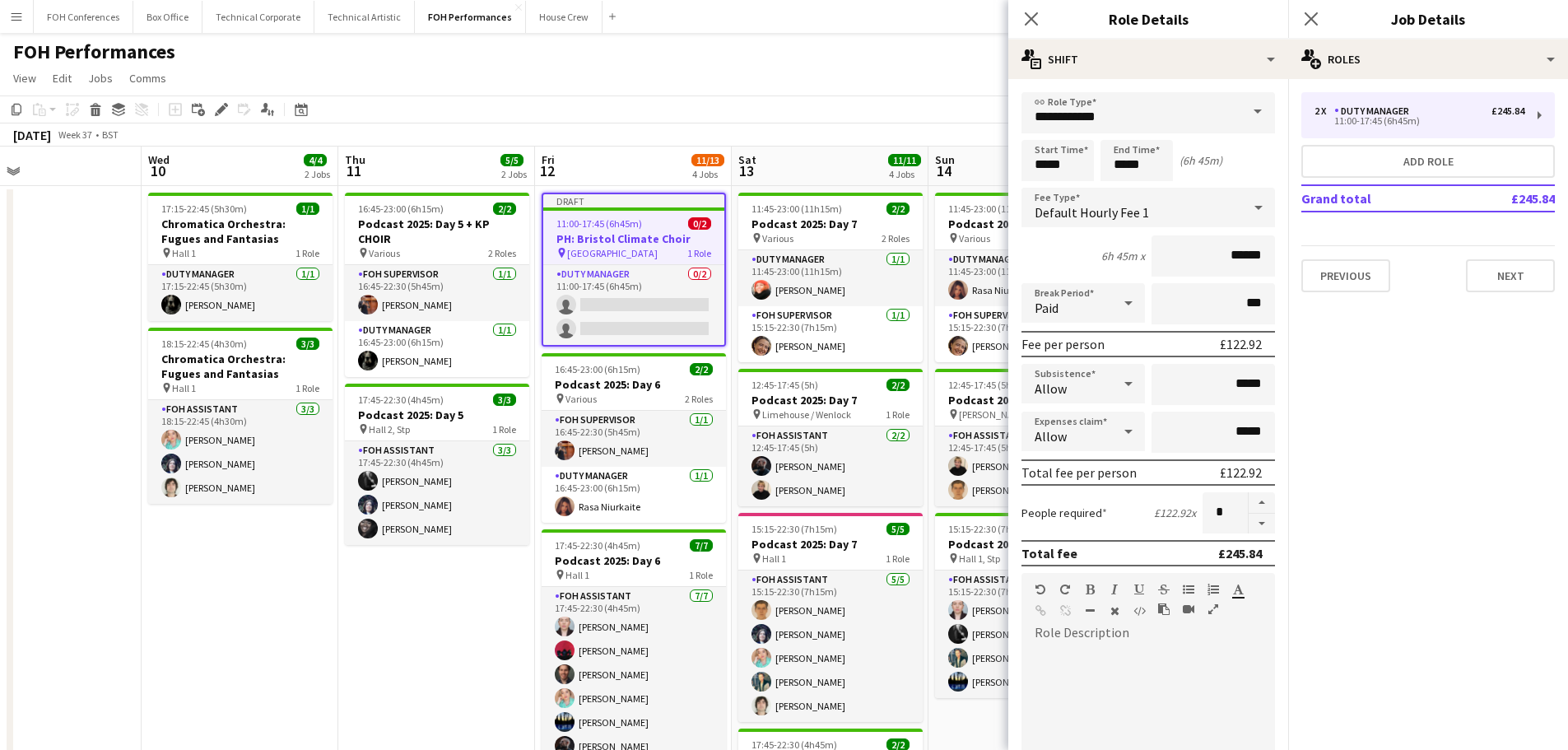
click at [1253, 523] on button "button" at bounding box center [1261, 524] width 27 height 21
type input "*"
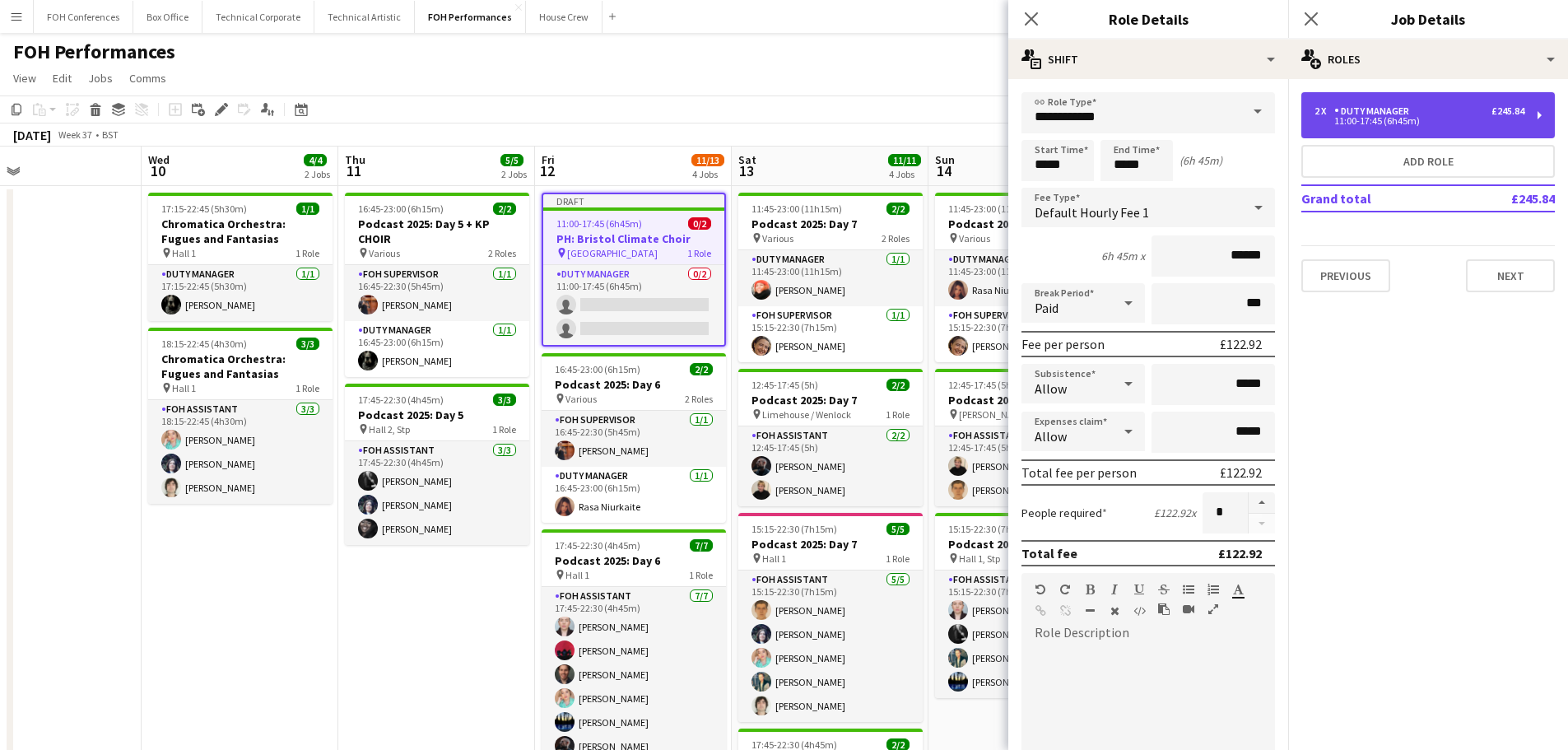
click at [1393, 113] on div "Duty Manager" at bounding box center [1374, 110] width 82 height 11
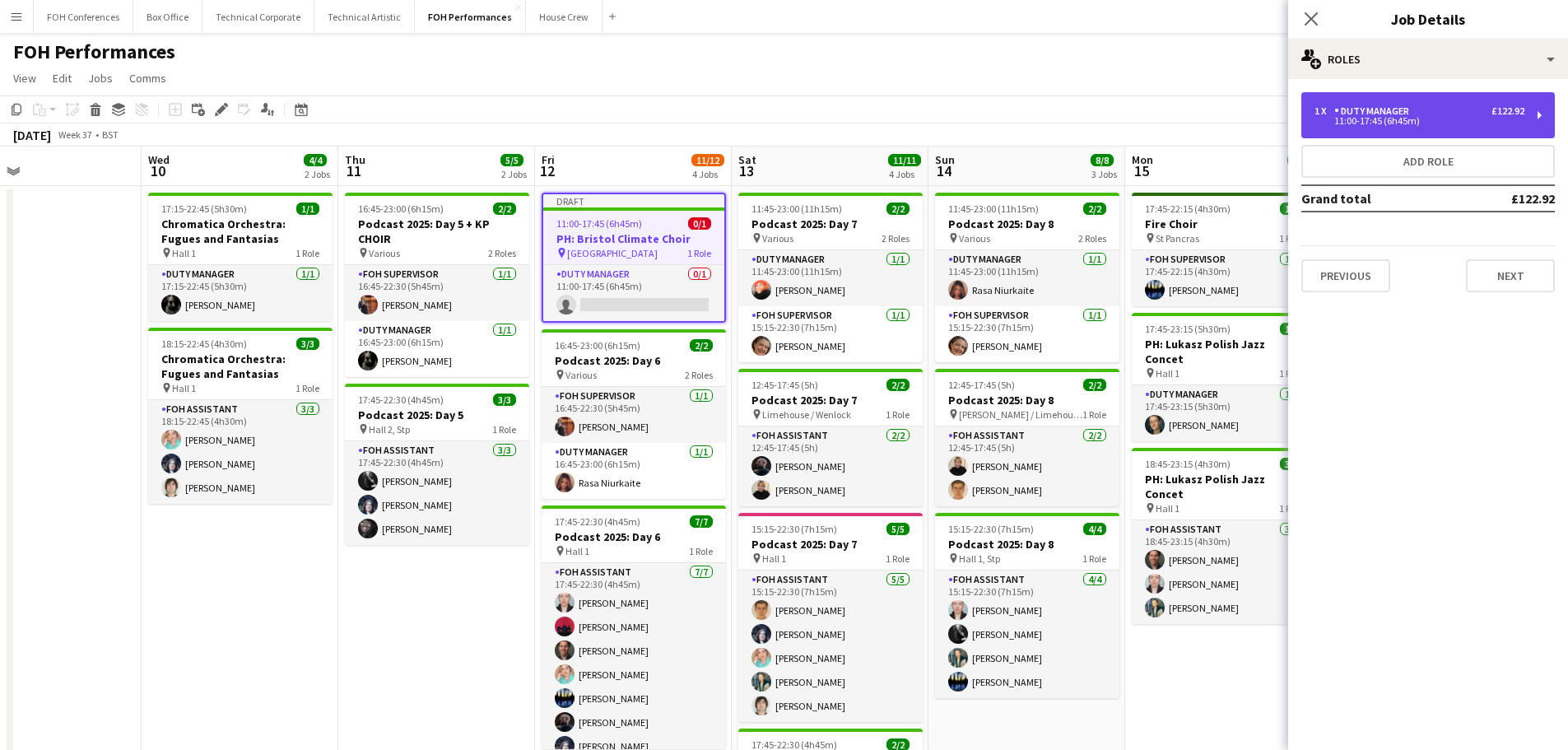
click at [1385, 111] on div "Duty Manager" at bounding box center [1374, 110] width 82 height 11
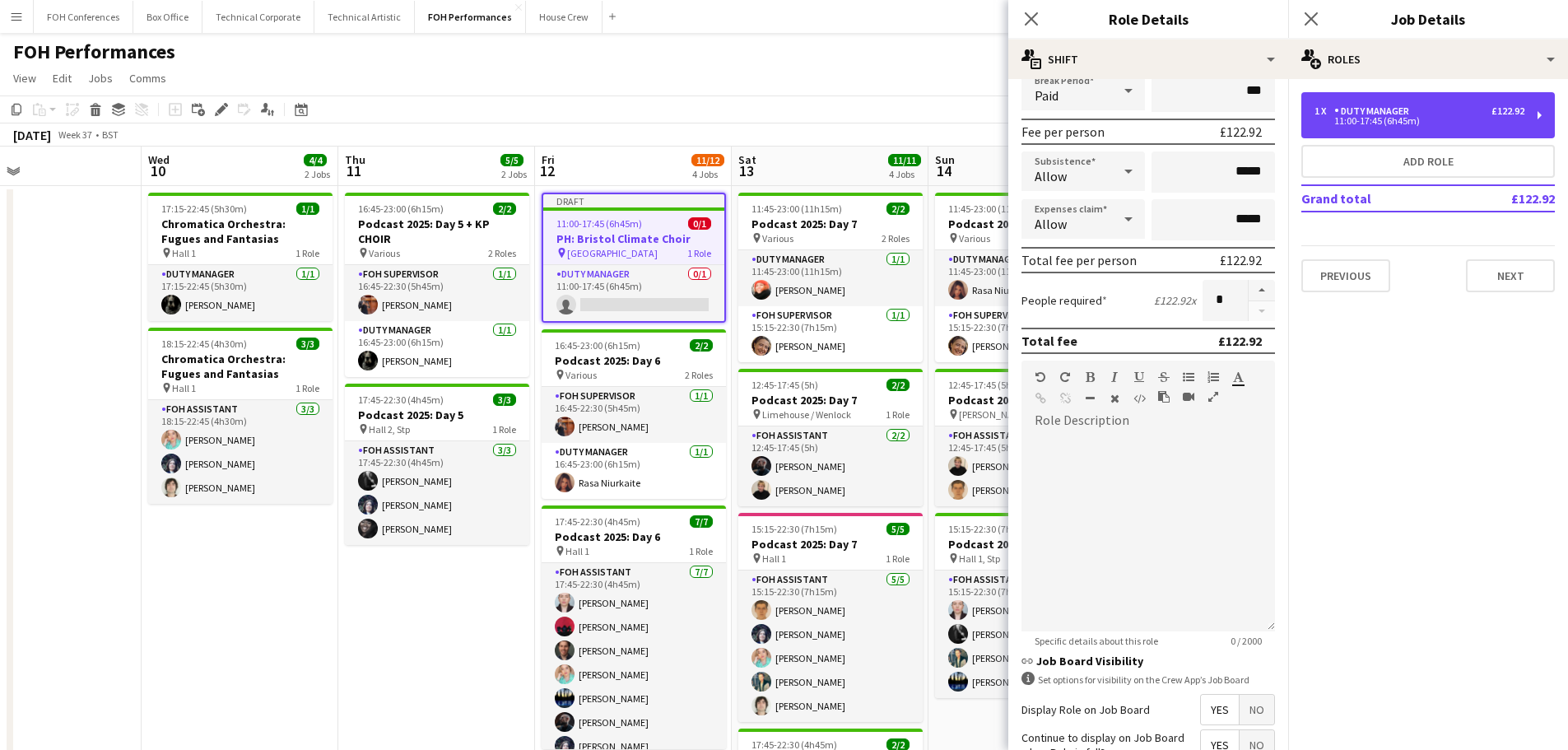
scroll to position [329, 0]
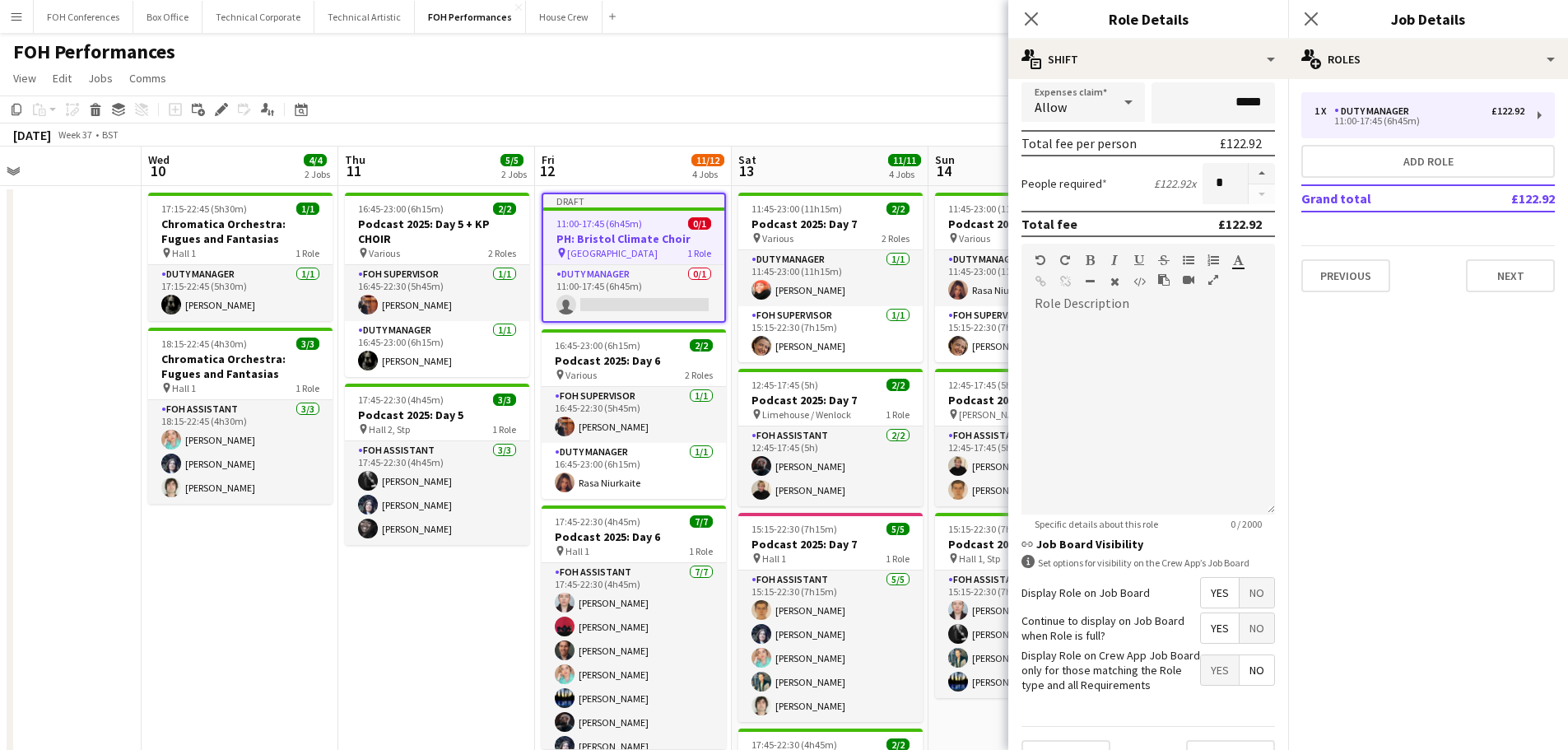
click at [1207, 591] on span "Yes" at bounding box center [1220, 592] width 38 height 29
click at [1201, 676] on span "Yes" at bounding box center [1220, 670] width 38 height 29
click at [461, 690] on app-date-cell "16:45-23:00 (6h15m) 2/2 Podcast 2025: Day 5 + KP CHOIR pin Various 2 Roles FOH …" at bounding box center [436, 564] width 197 height 755
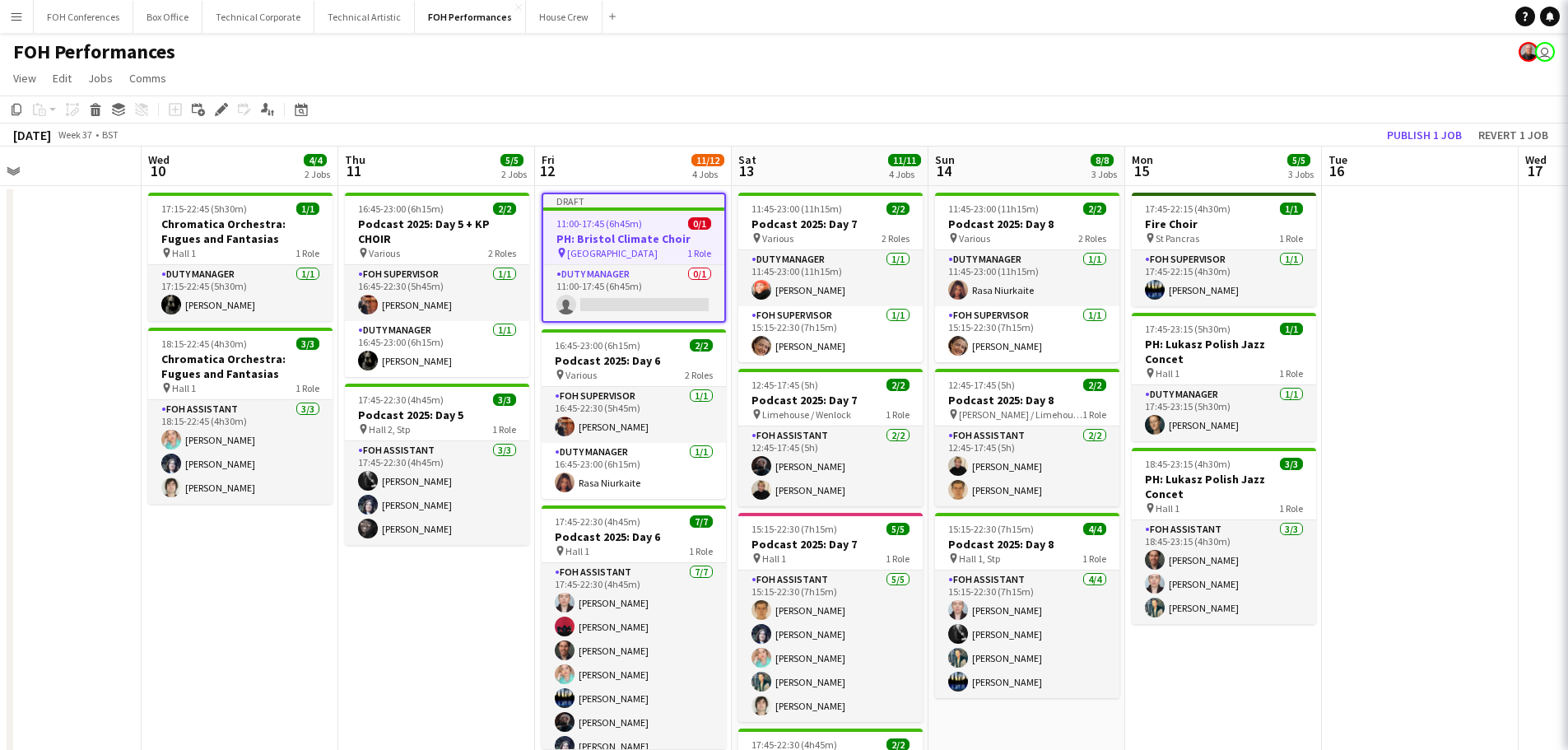
scroll to position [0, 449]
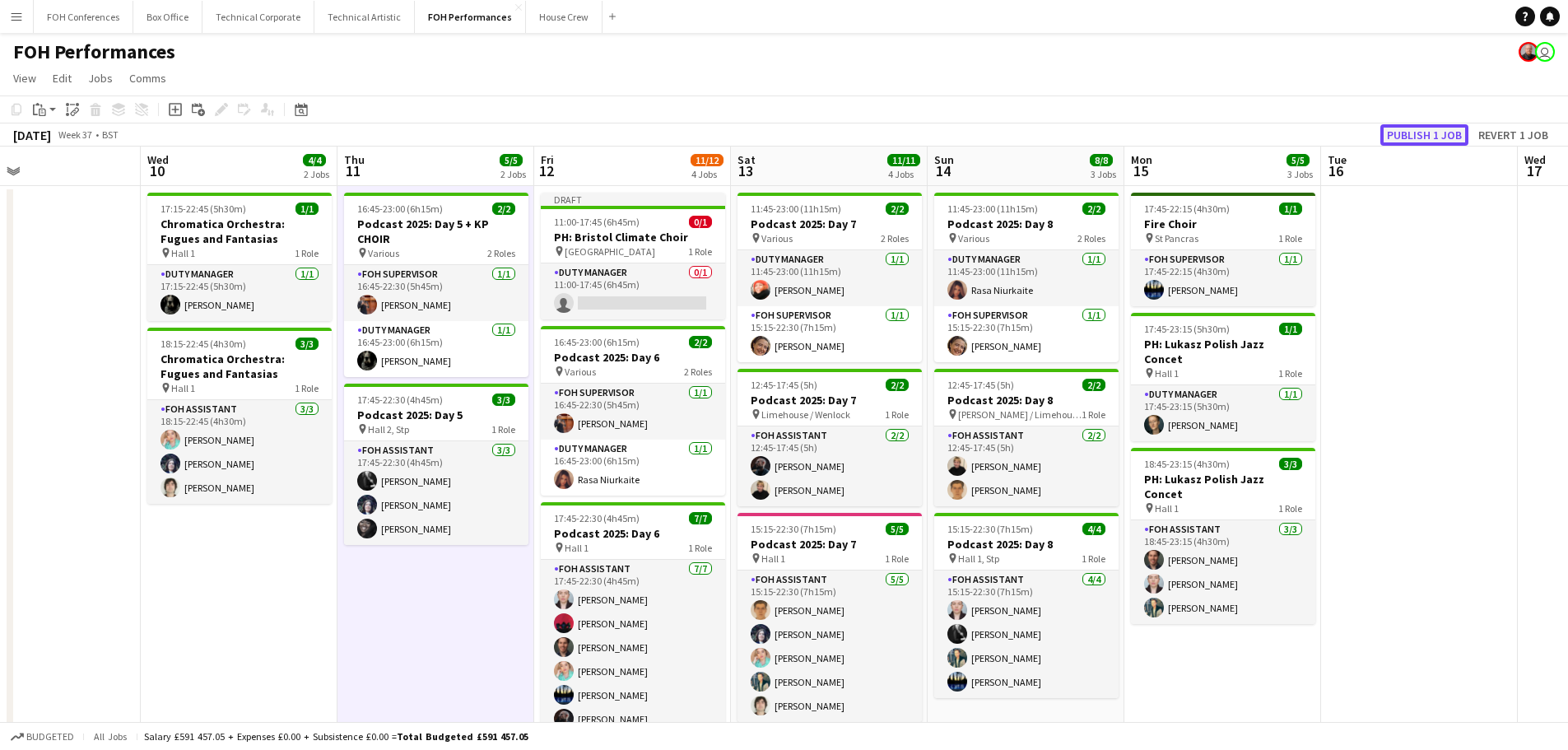
click at [1426, 134] on button "Publish 1 job" at bounding box center [1424, 134] width 88 height 22
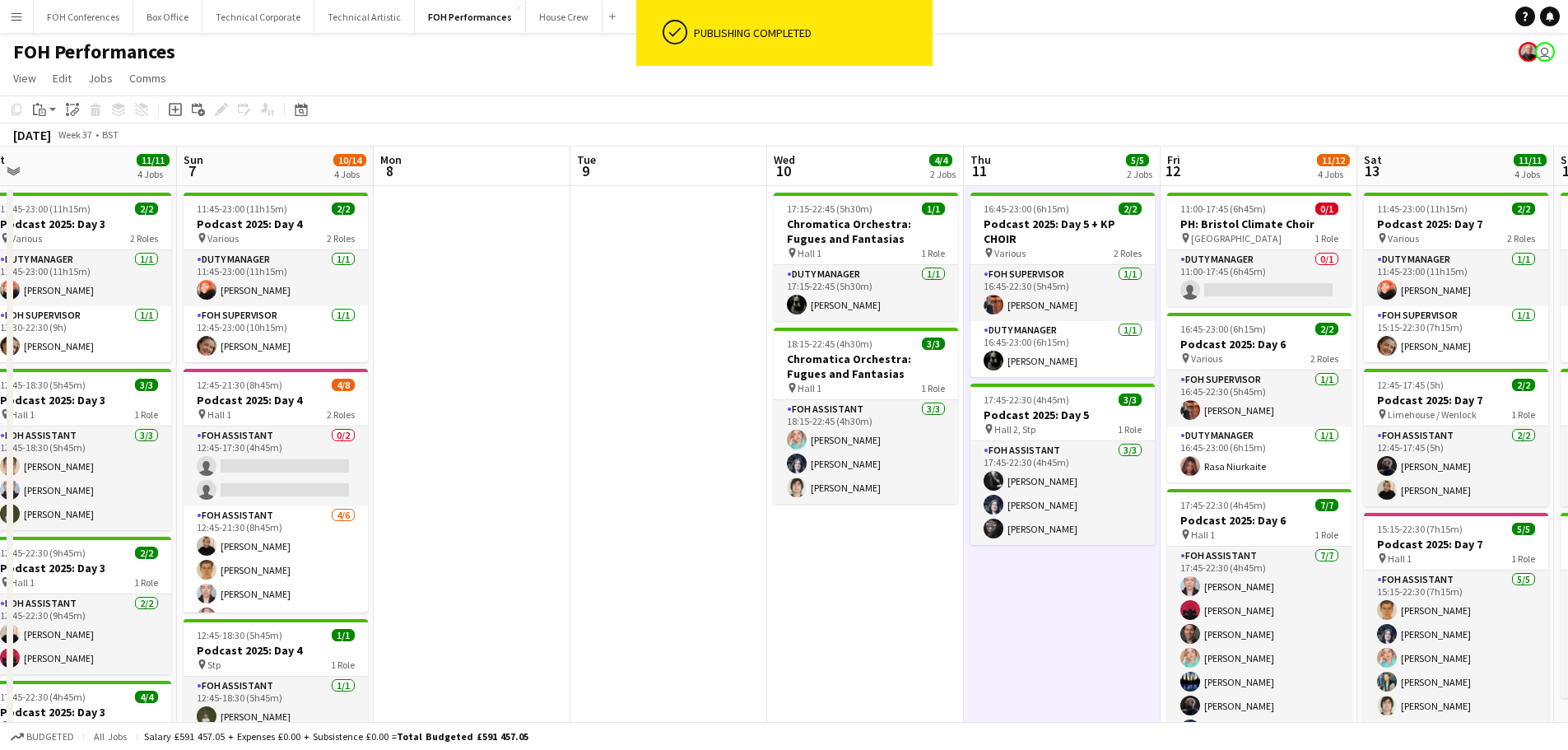
drag, startPoint x: 91, startPoint y: 351, endPoint x: 716, endPoint y: 348, distance: 625.0
click at [716, 348] on app-calendar-viewport "Thu 4 10/10 2 Jobs Fri 5 11/11 2 Jobs Sat 6 11/11 4 Jobs Sun 7 10/14 4 Jobs Mon…" at bounding box center [784, 541] width 1568 height 791
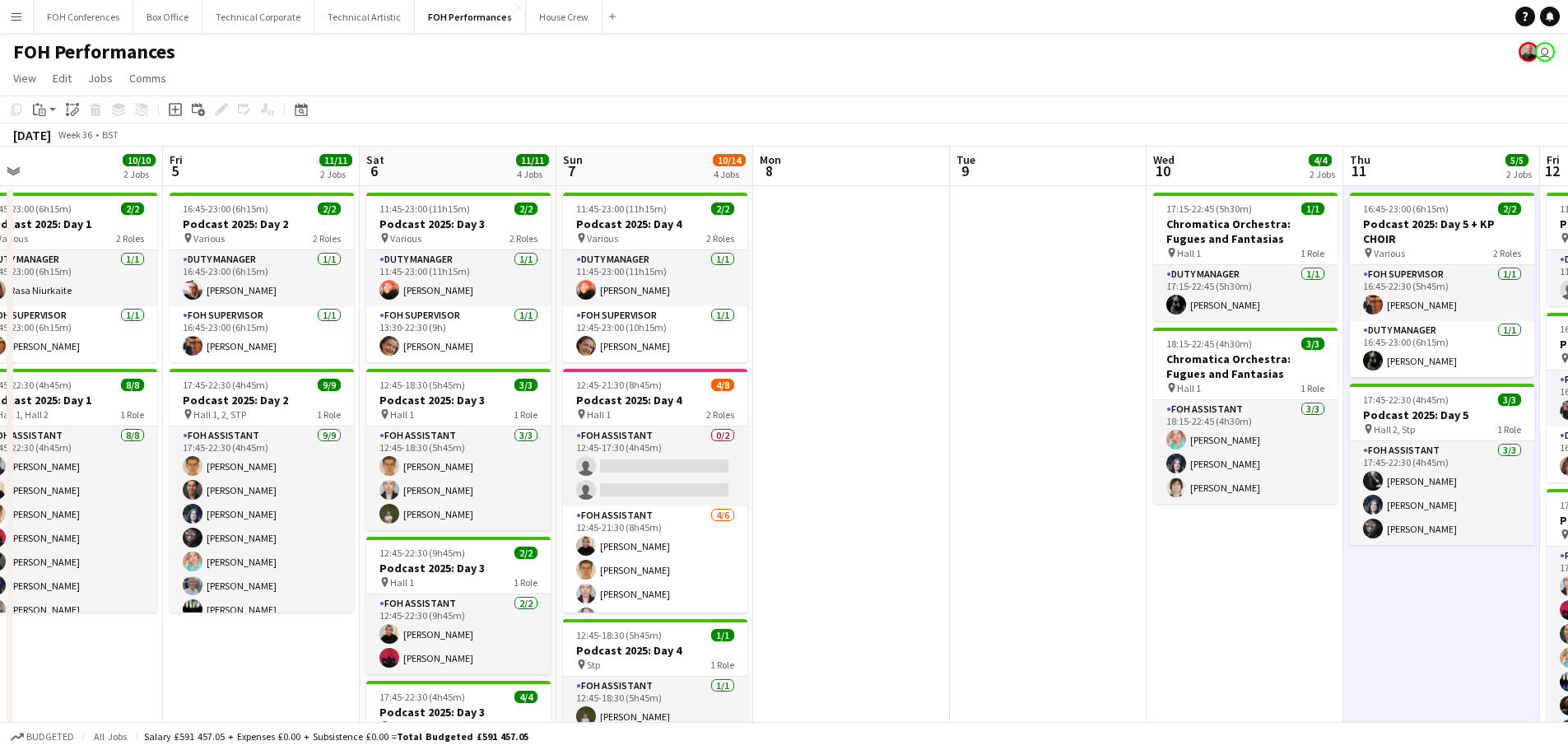
scroll to position [0, 490]
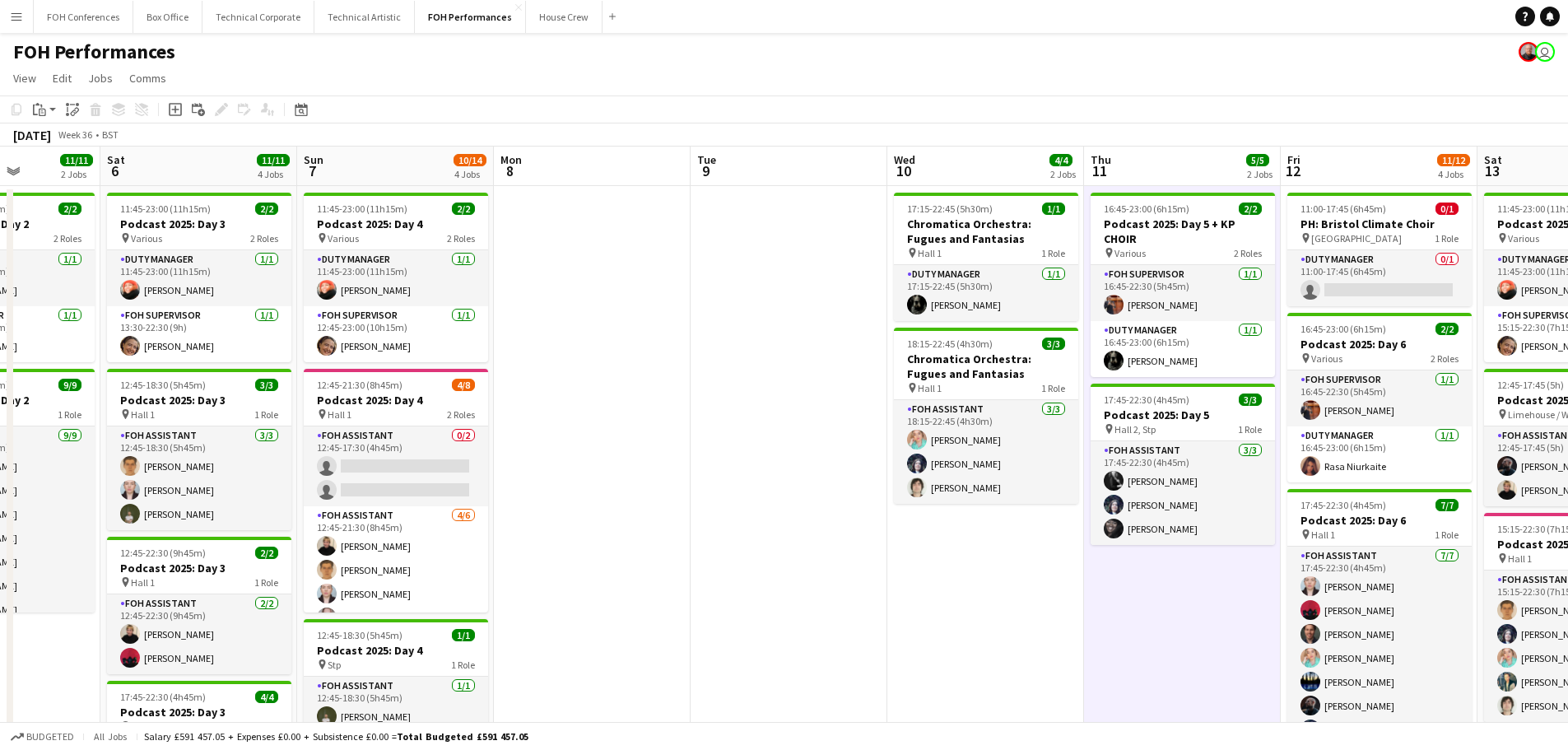
drag, startPoint x: 671, startPoint y: 304, endPoint x: 497, endPoint y: 252, distance: 181.6
click at [497, 252] on app-calendar-viewport "Wed 3 Thu 4 10/10 2 Jobs Fri 5 11/11 2 Jobs Sat 6 11/11 4 Jobs Sun 7 10/14 4 Jo…" at bounding box center [784, 541] width 1568 height 791
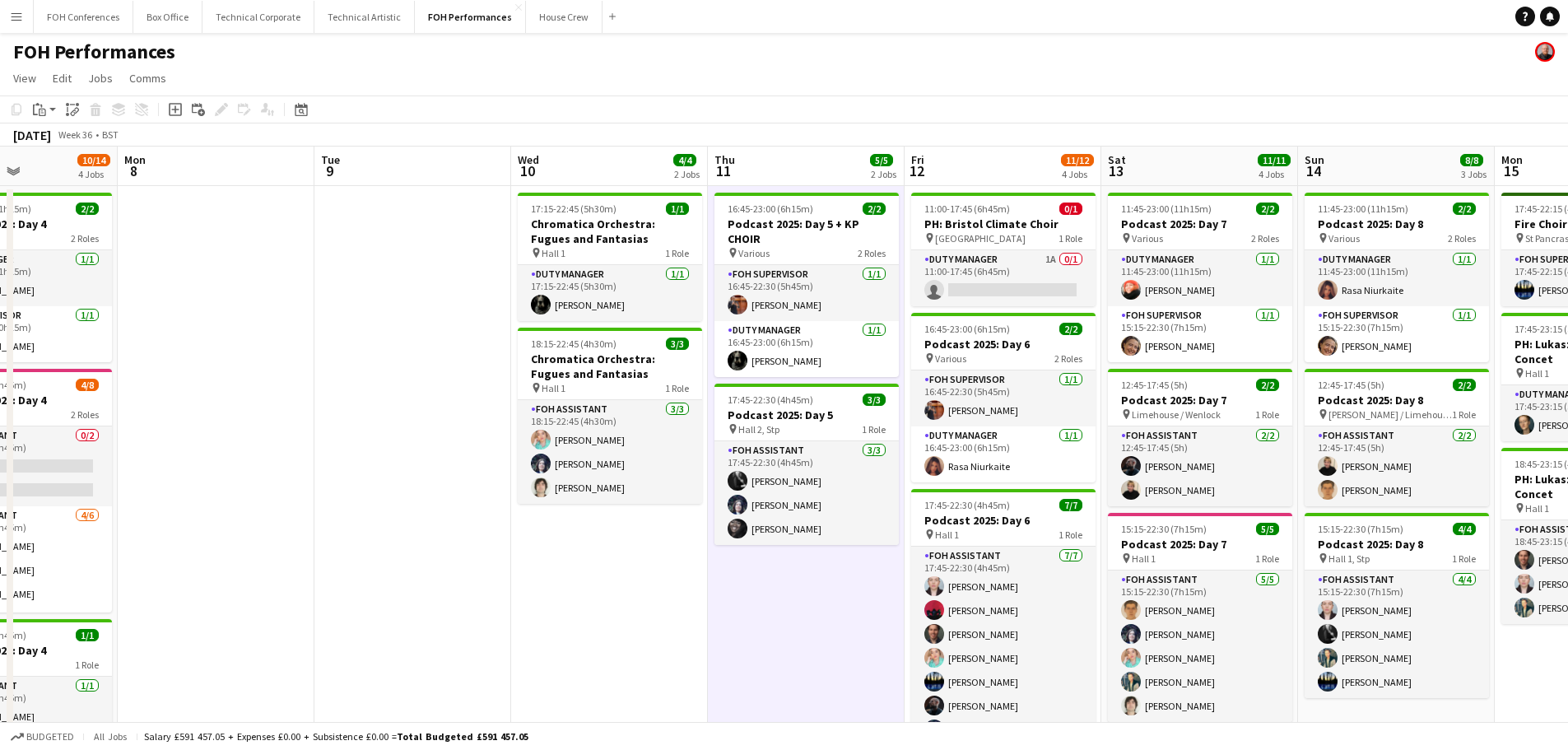
scroll to position [0, 483]
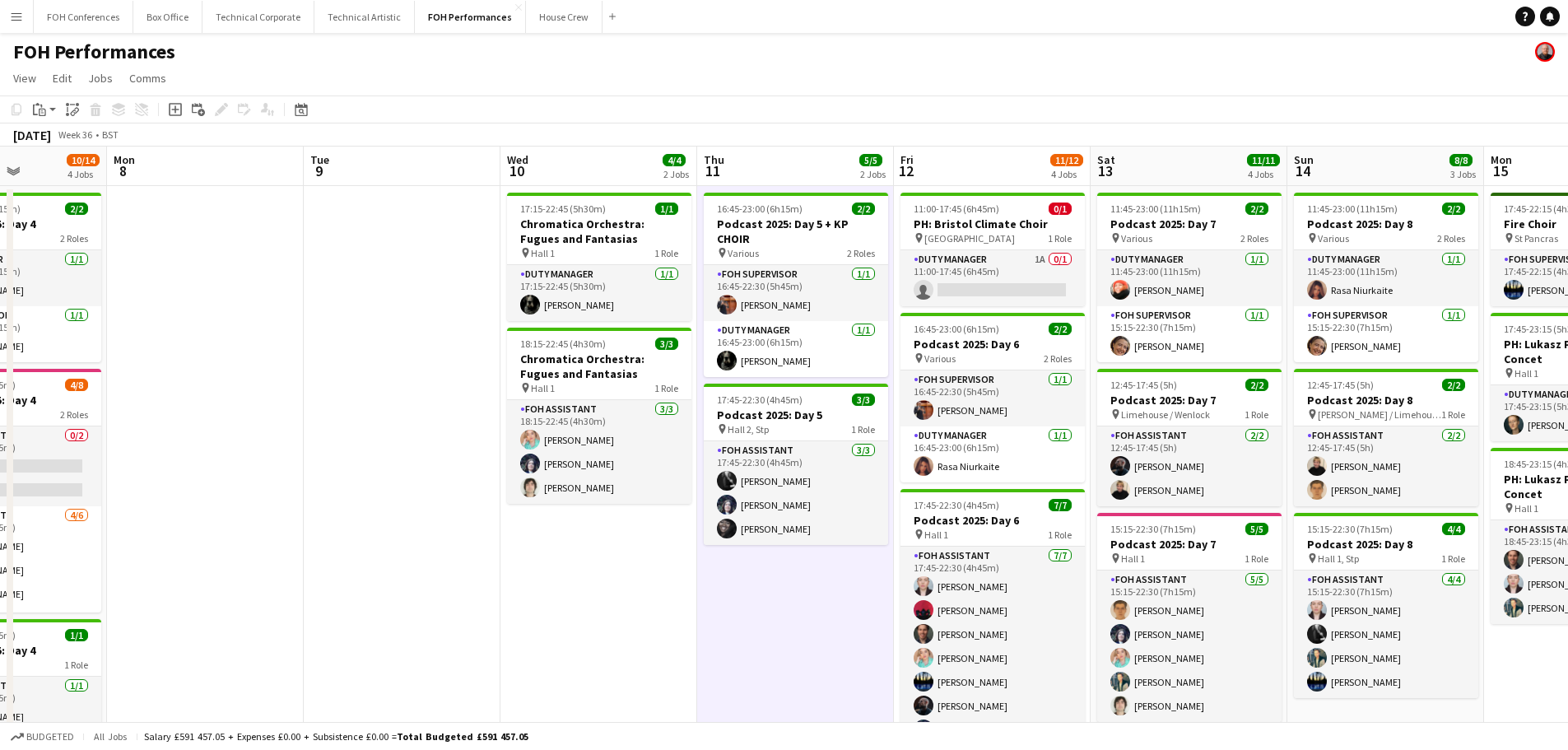
drag, startPoint x: 841, startPoint y: 358, endPoint x: 454, endPoint y: 355, distance: 387.0
click at [454, 355] on app-calendar-viewport "Fri 5 11/11 2 Jobs Sat 6 11/11 4 Jobs Sun 7 10/14 4 Jobs Mon 8 Tue 9 Wed 10 4/4…" at bounding box center [784, 541] width 1568 height 791
click at [989, 282] on app-card-role "Duty Manager 1A 0/1 11:00-17:45 (6h45m) single-neutral-actions" at bounding box center [992, 278] width 184 height 56
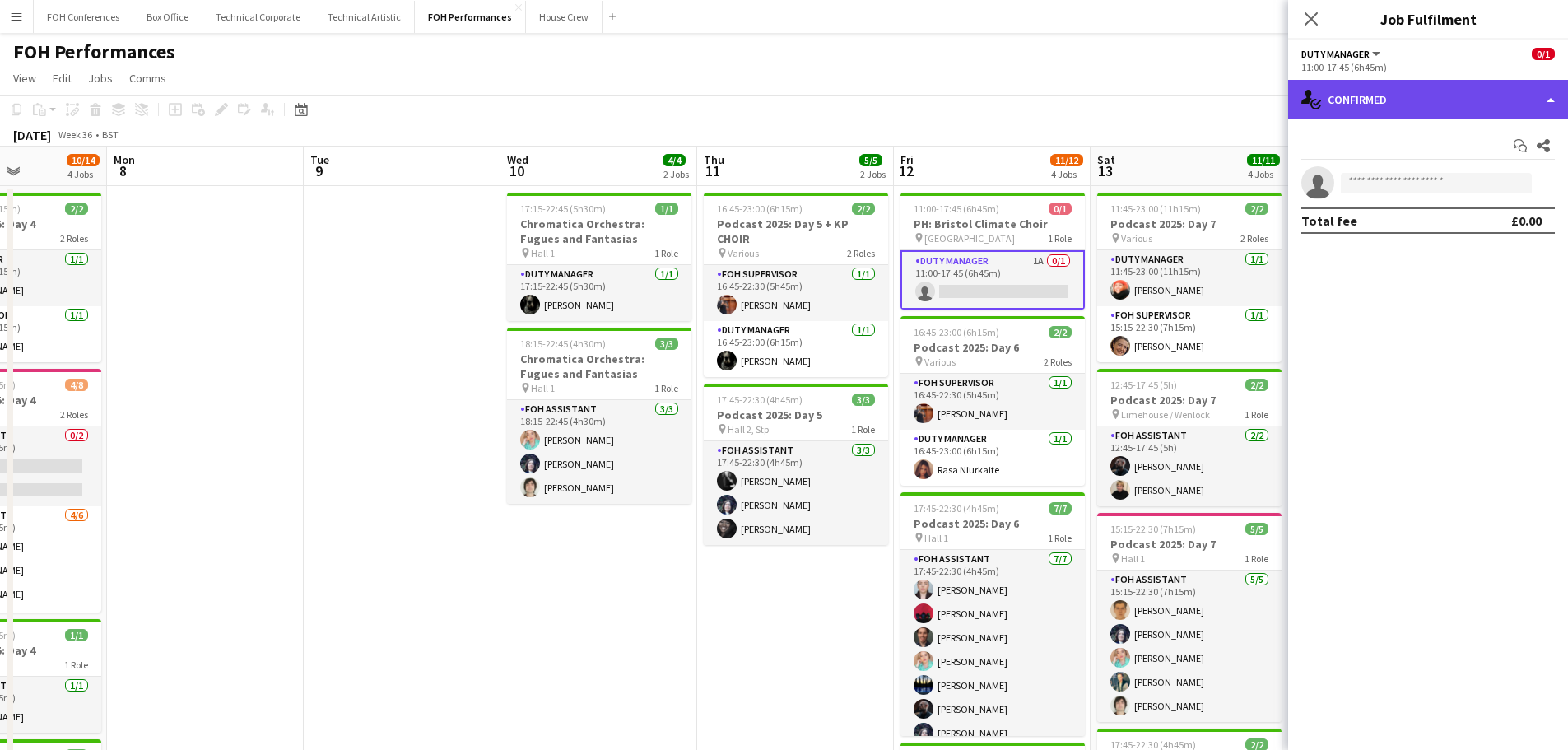
click at [1451, 102] on div "single-neutral-actions-check-2 Confirmed" at bounding box center [1427, 100] width 280 height 40
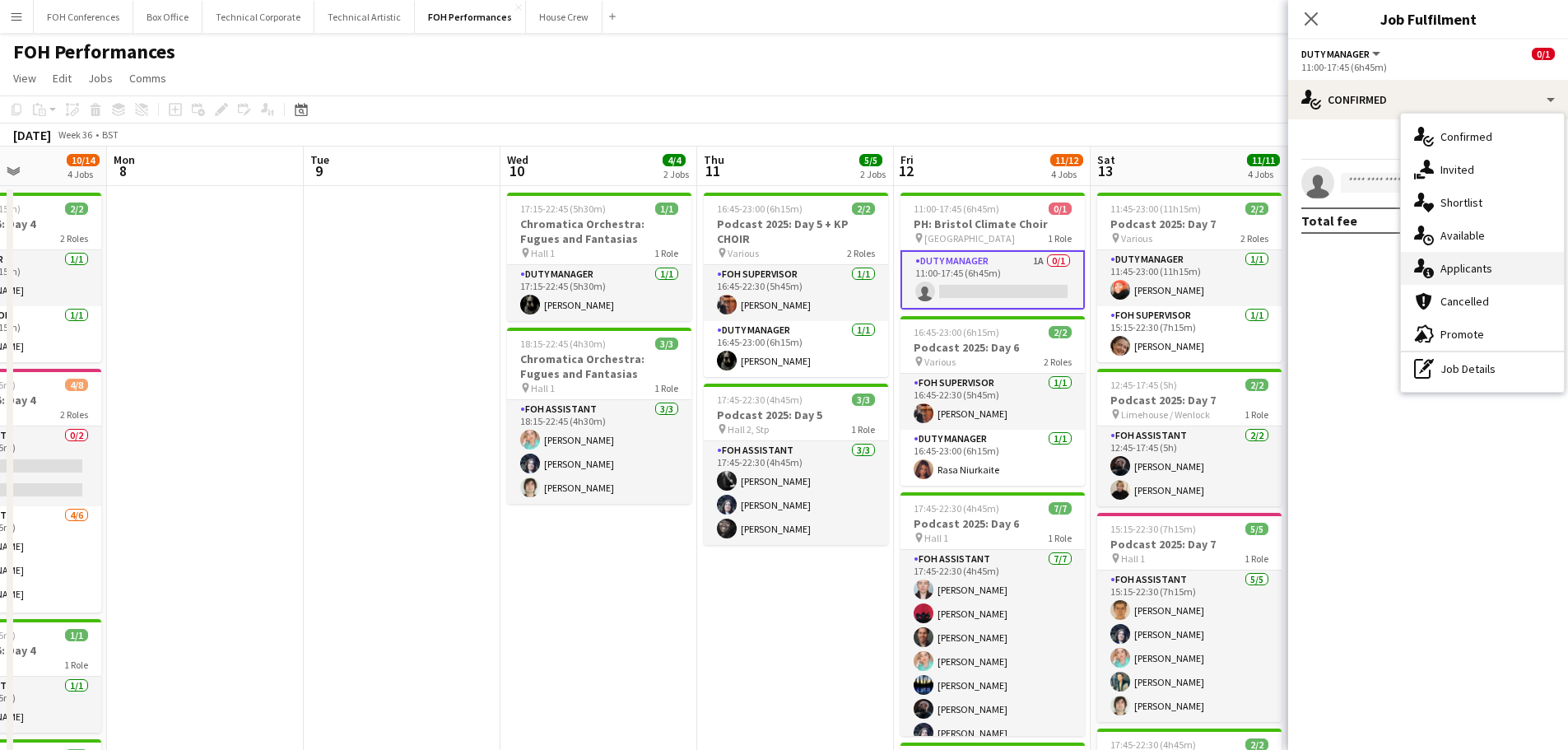
click at [1485, 266] on span "Applicants" at bounding box center [1466, 268] width 52 height 15
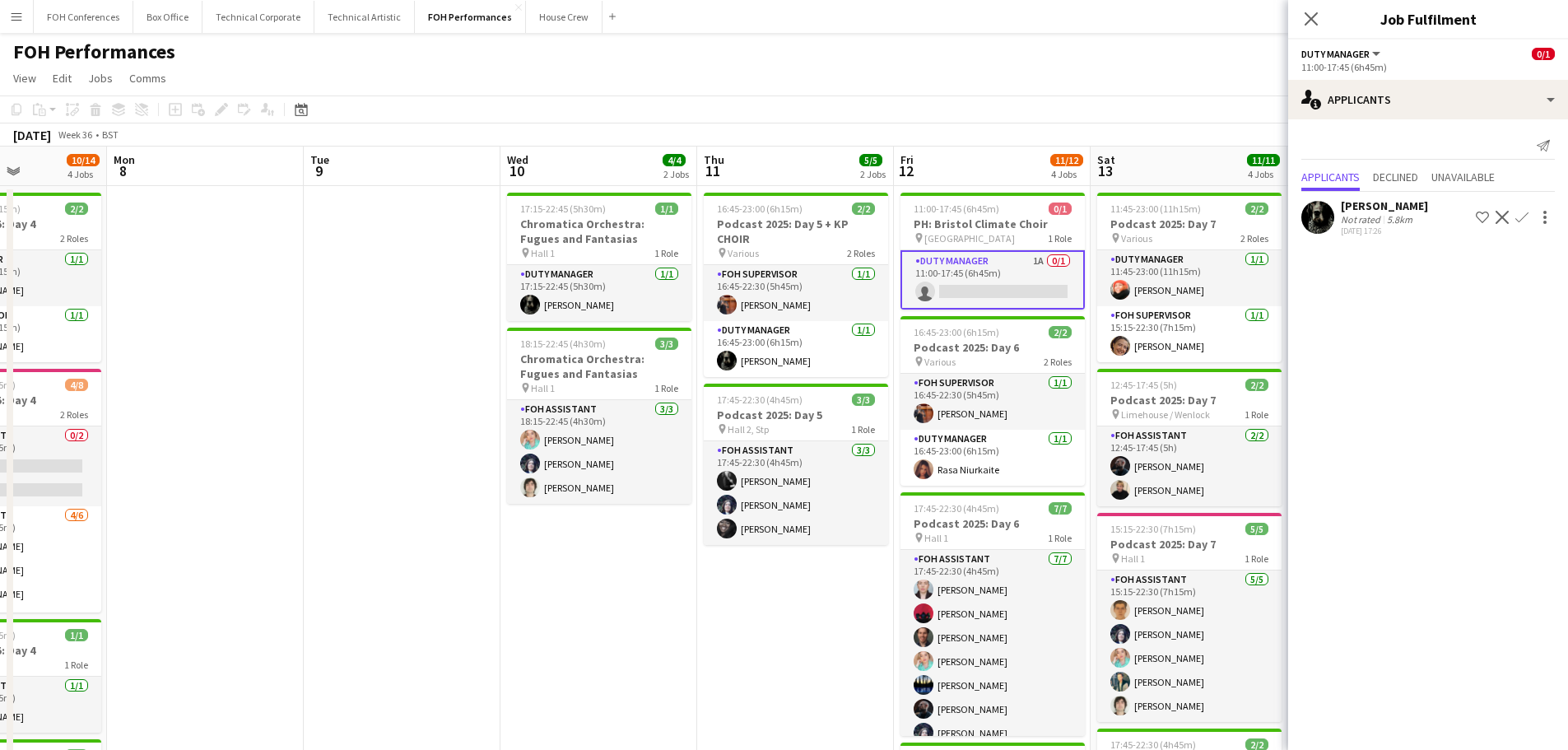
click at [1521, 214] on app-icon "Confirm" at bounding box center [1521, 216] width 13 height 13
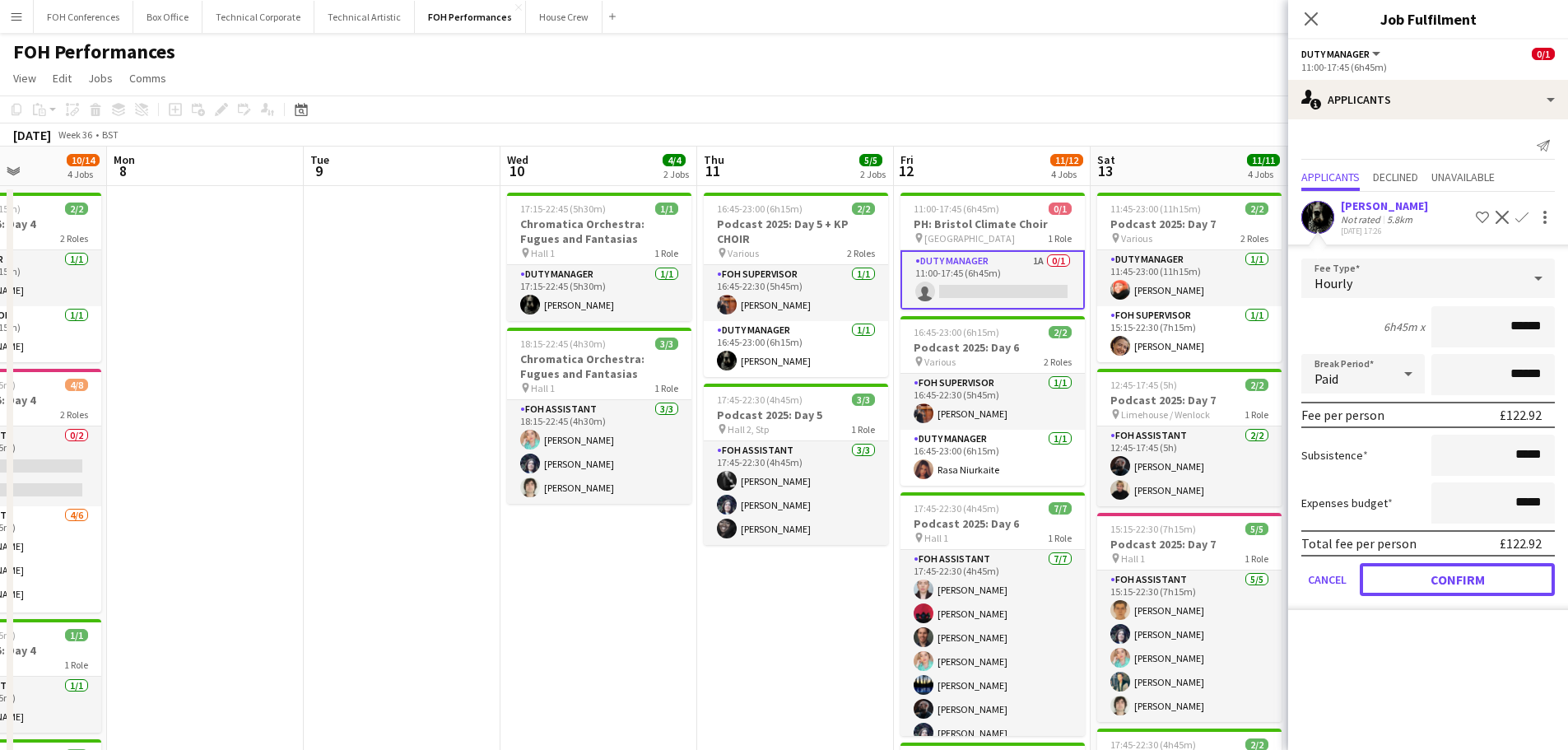
click at [1474, 587] on button "Confirm" at bounding box center [1457, 579] width 195 height 33
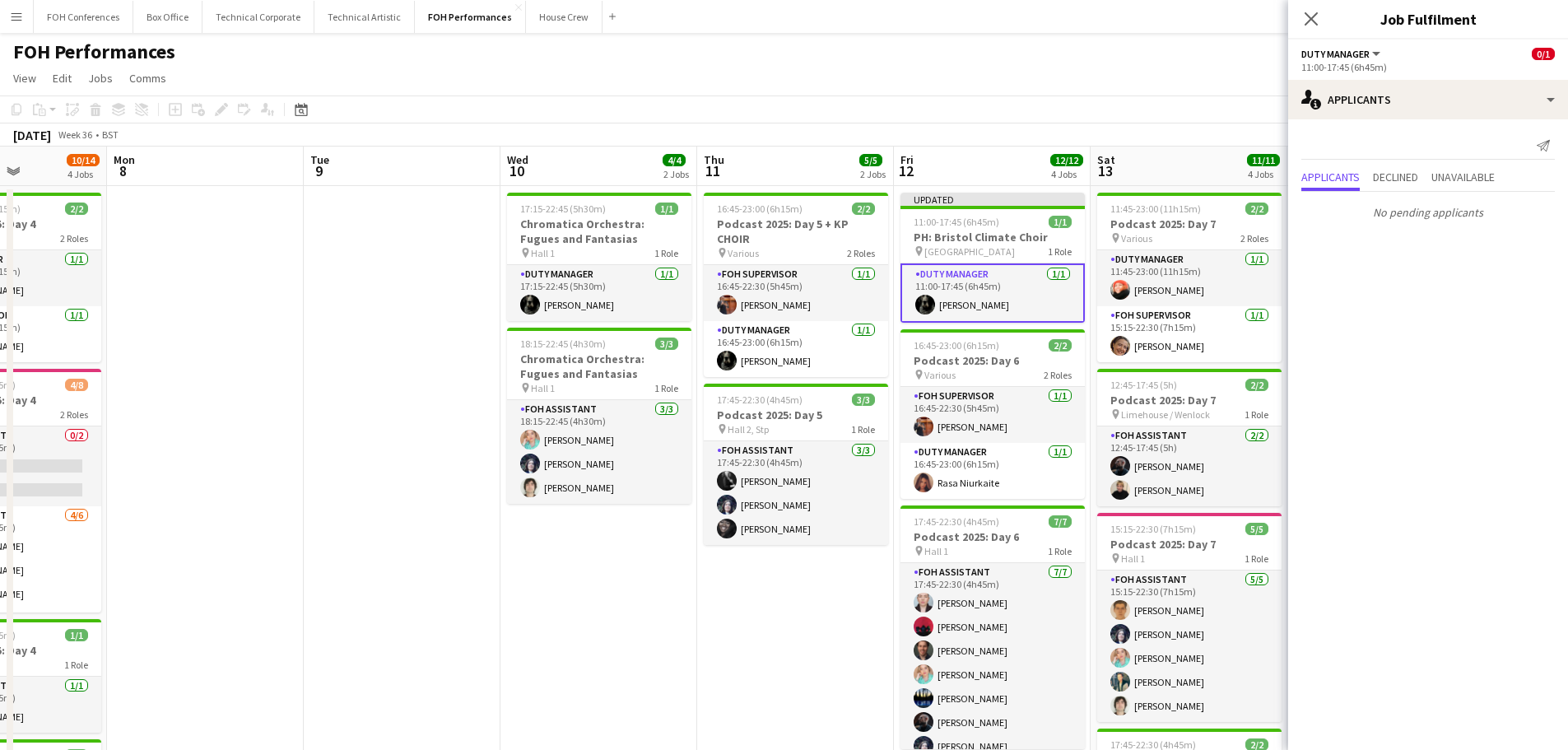
click at [728, 603] on app-date-cell "16:45-23:00 (6h15m) 2/2 Podcast 2025: Day 5 + KP CHOIR pin Various 2 Roles FOH …" at bounding box center [796, 562] width 197 height 752
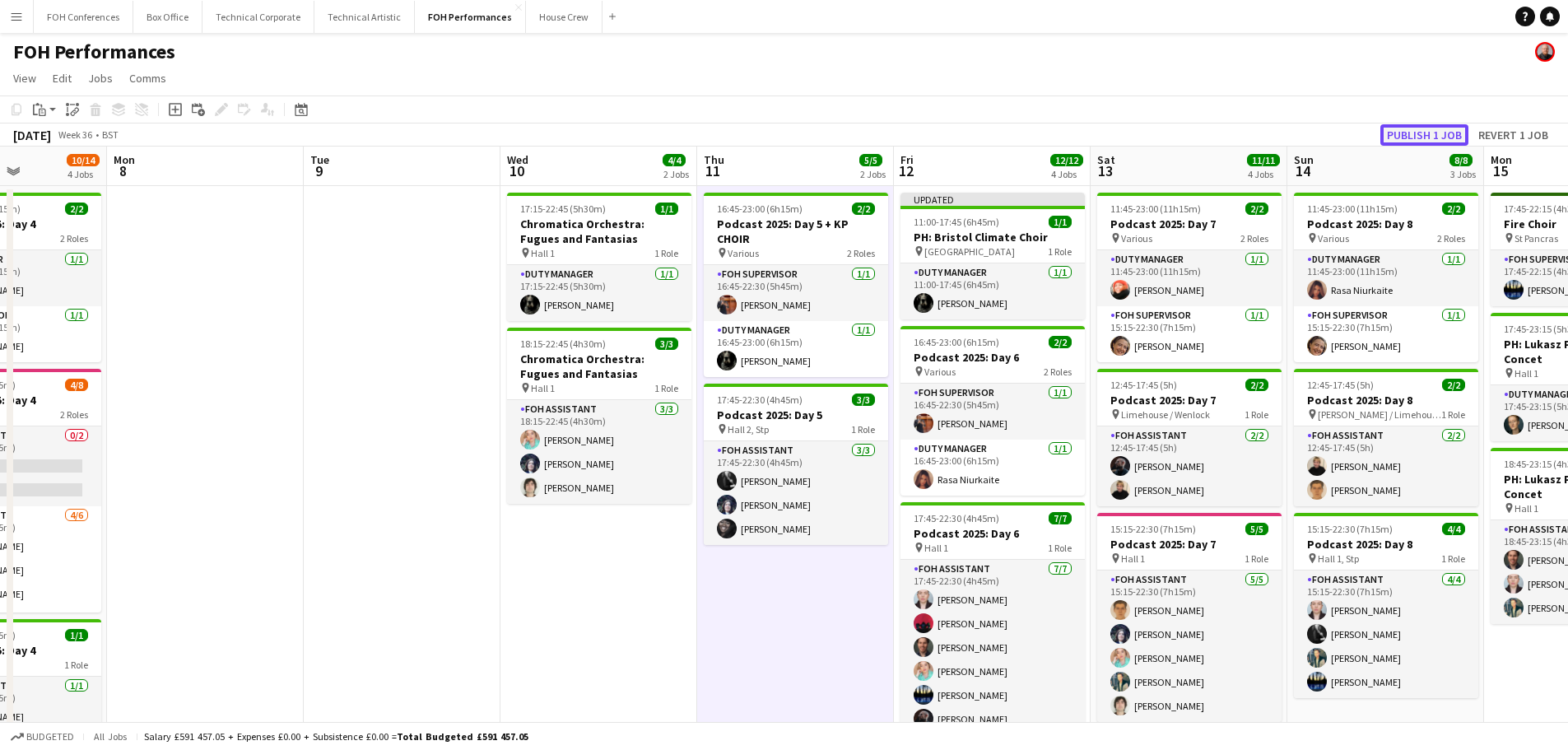
click at [1429, 135] on button "Publish 1 job" at bounding box center [1424, 134] width 88 height 22
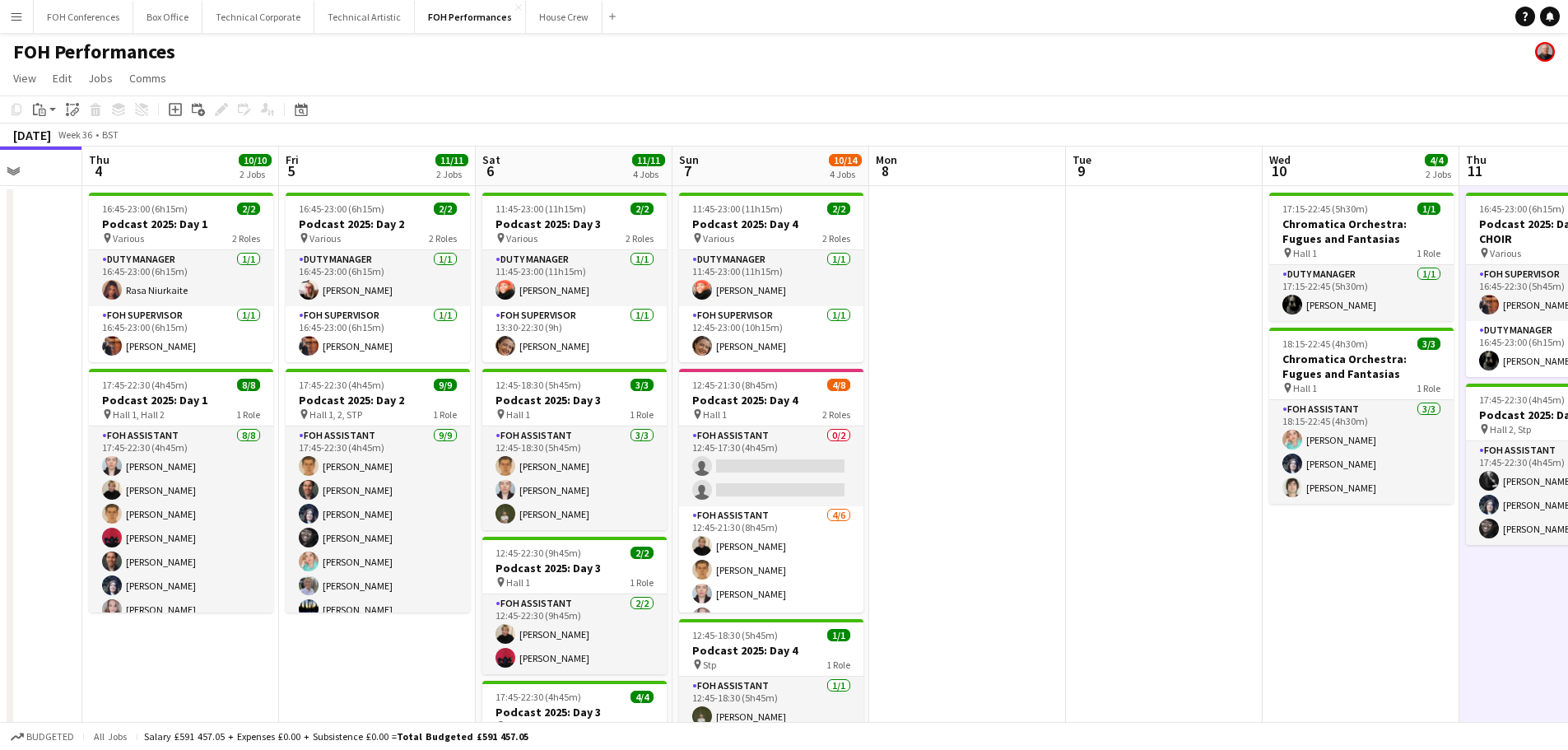
scroll to position [0, 374]
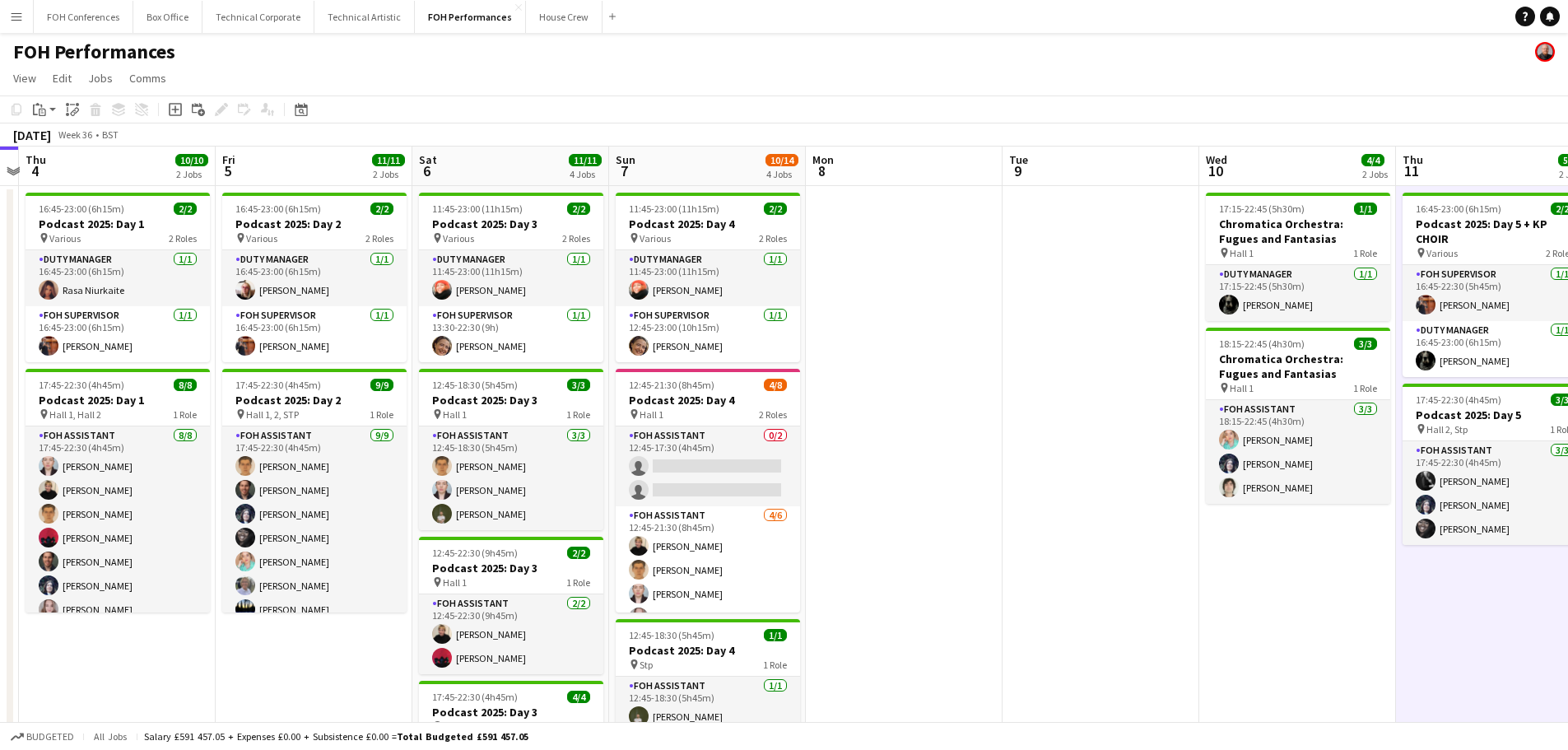
drag, startPoint x: 428, startPoint y: 397, endPoint x: 1128, endPoint y: 384, distance: 700.1
click at [1128, 384] on app-calendar-viewport "Tue 2 7/7 2 Jobs Wed 3 Thu 4 10/10 2 Jobs Fri 5 11/11 2 Jobs Sat 6 11/11 4 Jobs…" at bounding box center [784, 544] width 1568 height 795
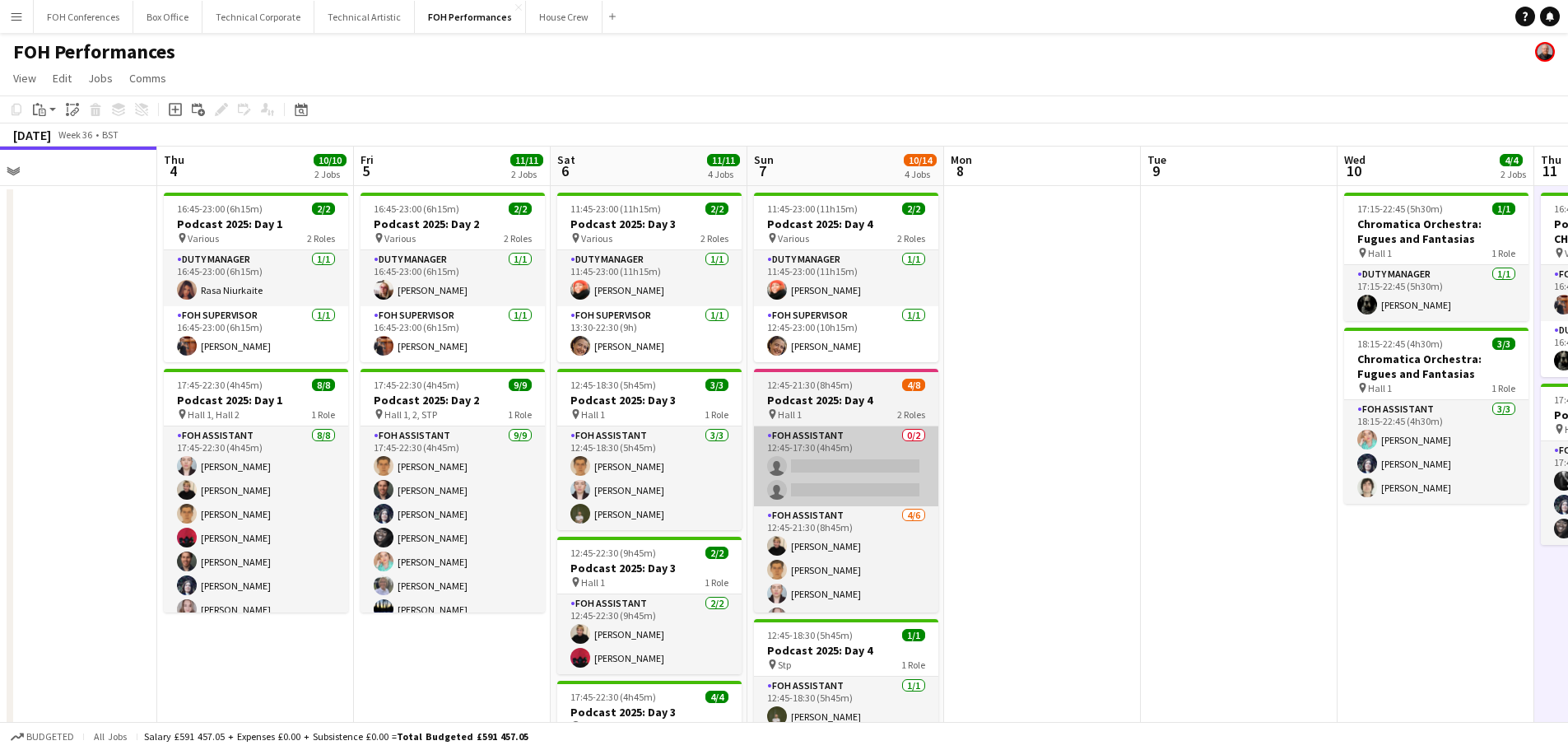
drag, startPoint x: 703, startPoint y: 502, endPoint x: 838, endPoint y: 497, distance: 135.1
click at [832, 499] on app-calendar-viewport "Mon 1 Tue 2 7/7 2 Jobs Wed 3 Thu 4 10/10 2 Jobs Fri 5 11/11 2 Jobs Sat 6 11/11 …" at bounding box center [784, 544] width 1568 height 795
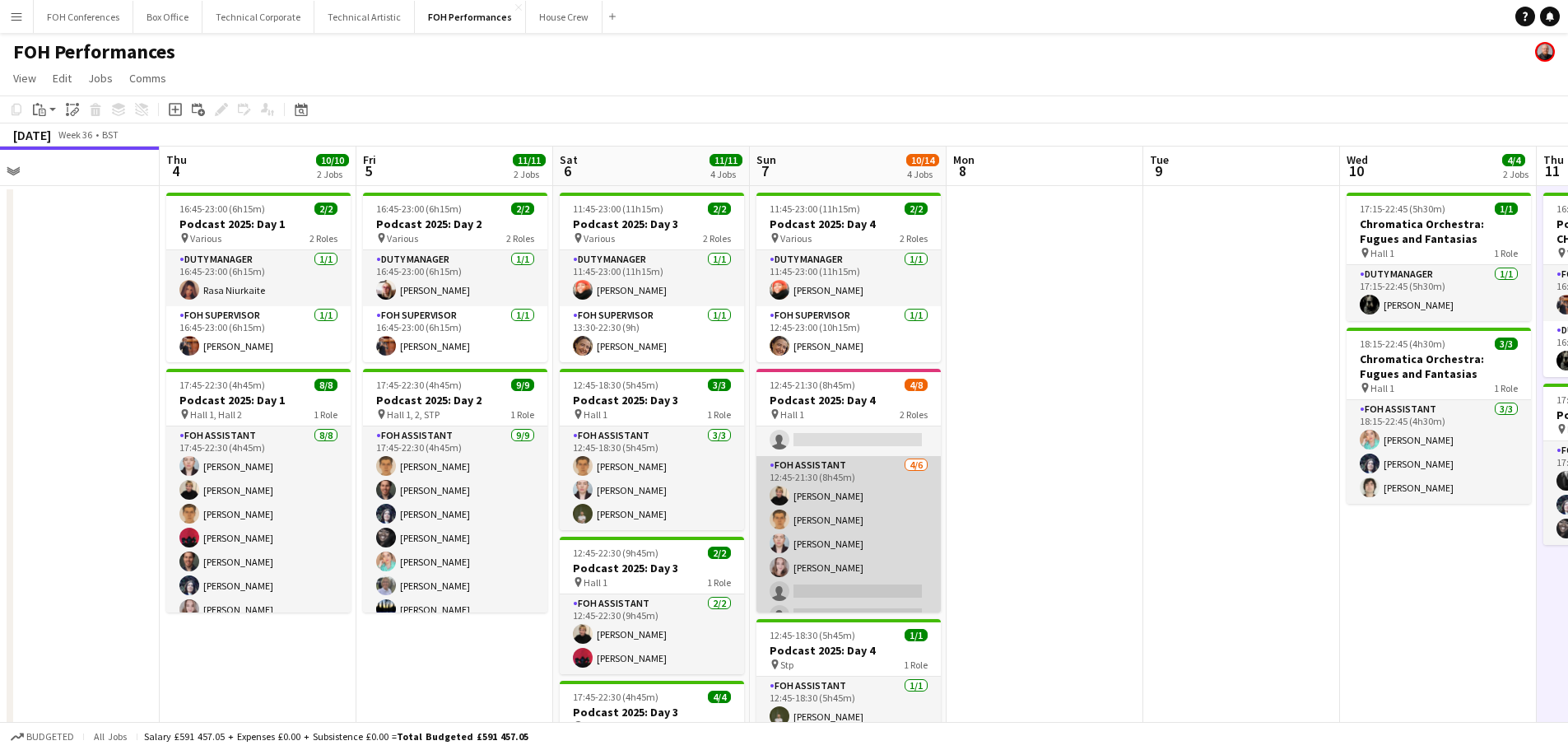
scroll to position [69, 0]
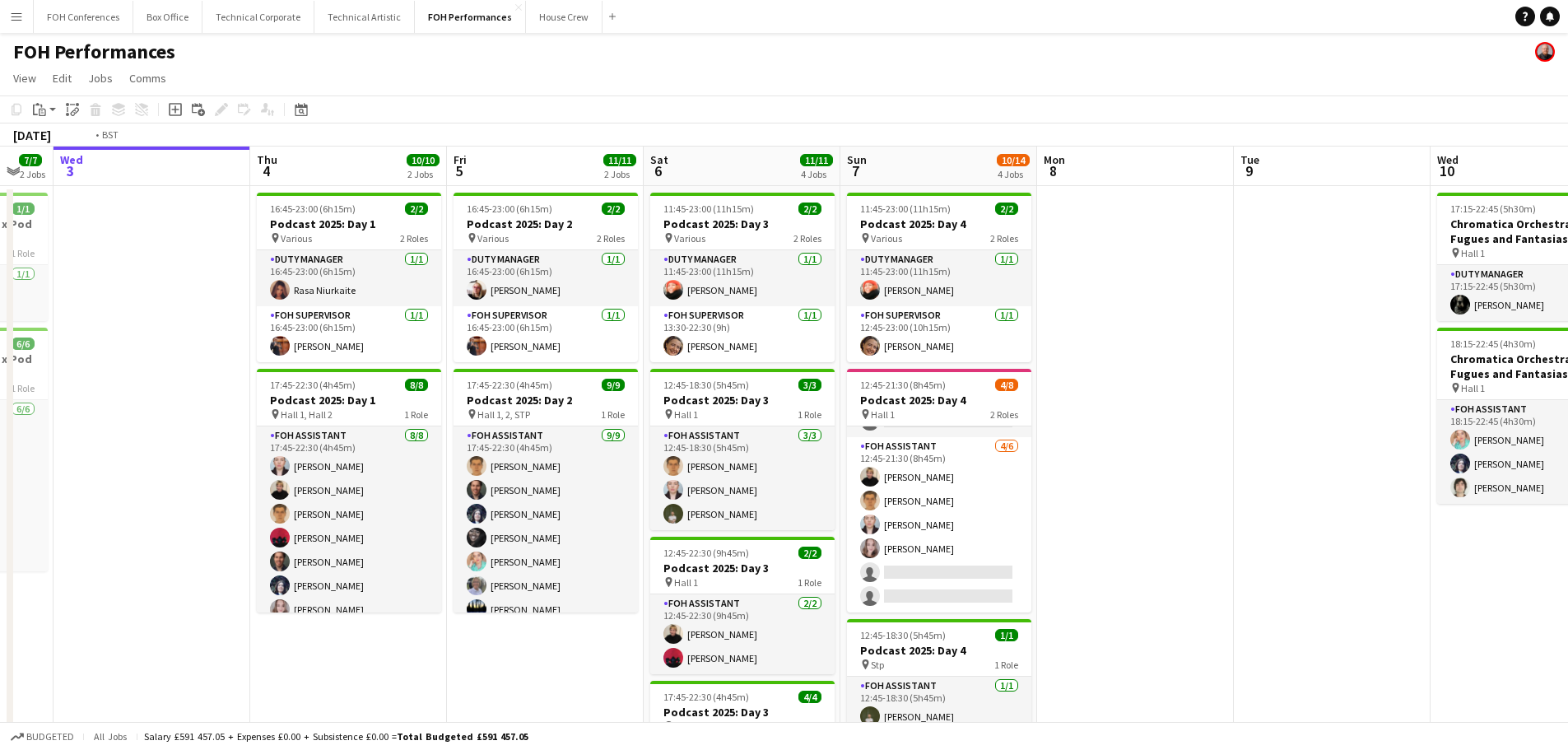
drag, startPoint x: 647, startPoint y: 533, endPoint x: 1101, endPoint y: 522, distance: 454.1
click at [1101, 522] on app-calendar-viewport "Mon 1 Tue 2 7/7 2 Jobs Wed 3 Thu 4 10/10 2 Jobs Fri 5 11/11 2 Jobs Sat 6 11/11 …" at bounding box center [784, 544] width 1568 height 795
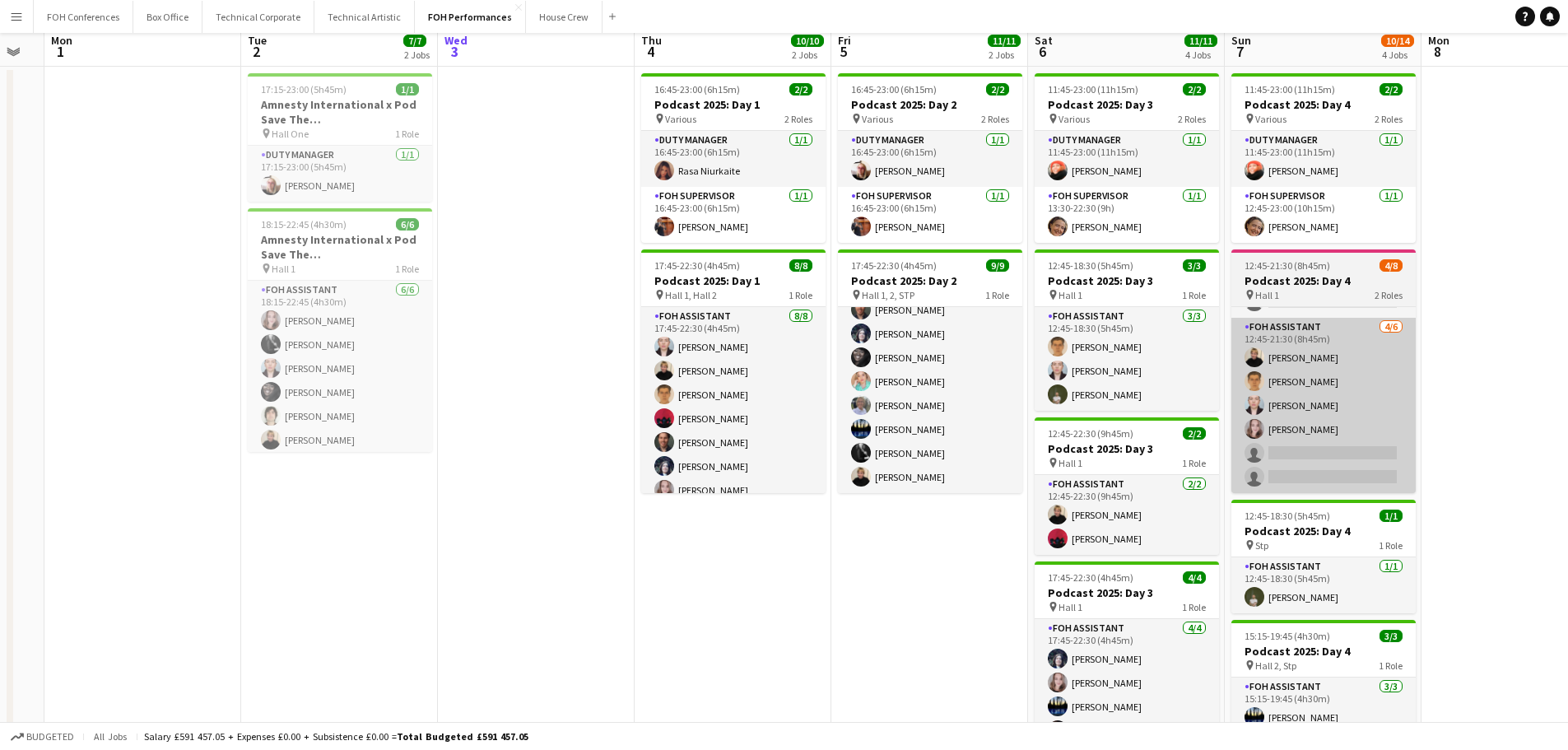
scroll to position [0, 0]
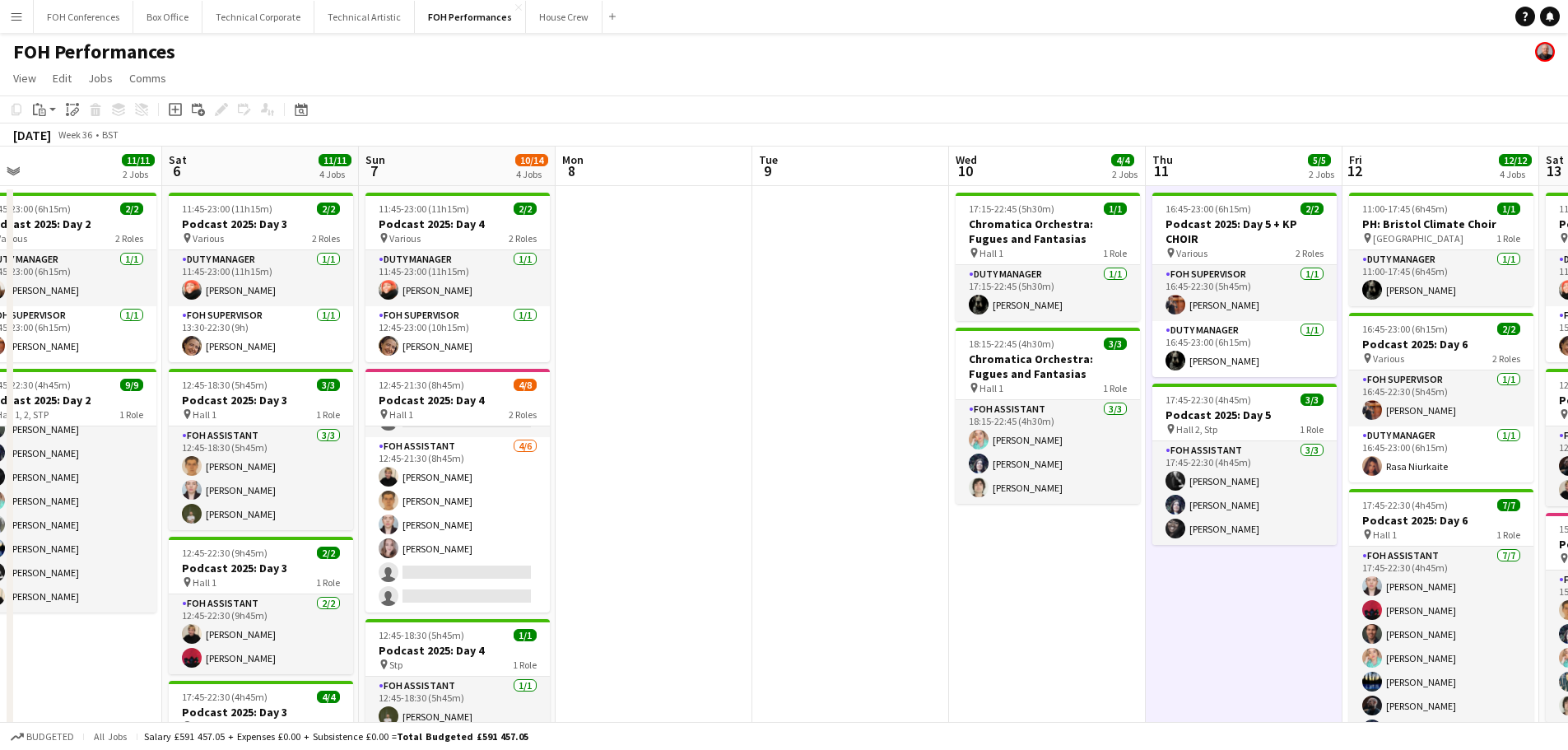
drag, startPoint x: 1374, startPoint y: 474, endPoint x: 498, endPoint y: 400, distance: 879.1
click at [498, 400] on app-calendar-viewport "Tue 2 7/7 2 Jobs Wed 3 Thu 4 10/10 2 Jobs Fri 5 11/11 2 Jobs Sat 6 11/11 4 Jobs…" at bounding box center [784, 544] width 1568 height 795
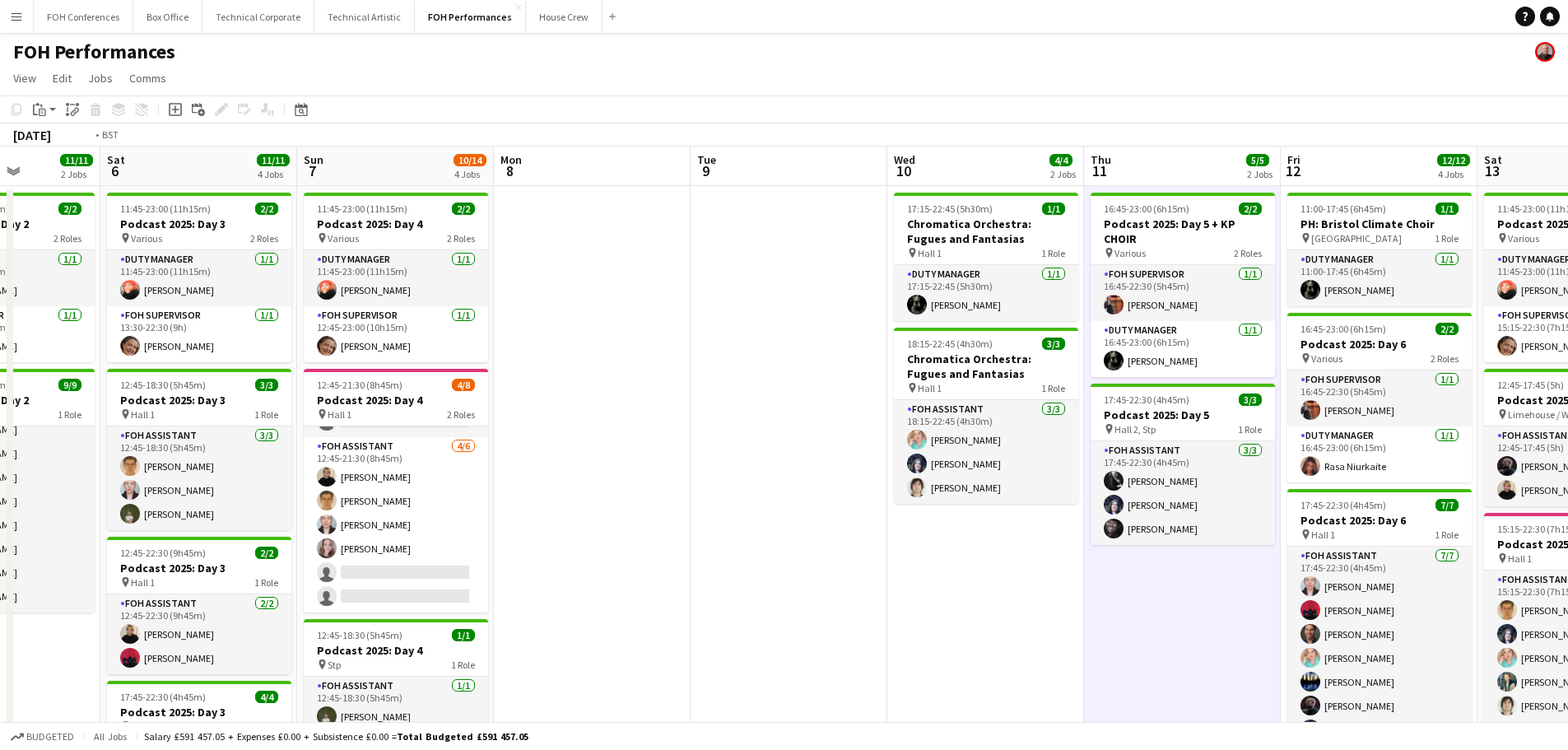
drag, startPoint x: 977, startPoint y: 439, endPoint x: 447, endPoint y: 353, distance: 536.9
click at [447, 353] on app-calendar-viewport "Tue 2 7/7 2 Jobs Wed 3 Thu 4 10/10 2 Jobs Fri 5 11/11 2 Jobs Sat 6 11/11 4 Jobs…" at bounding box center [784, 544] width 1568 height 795
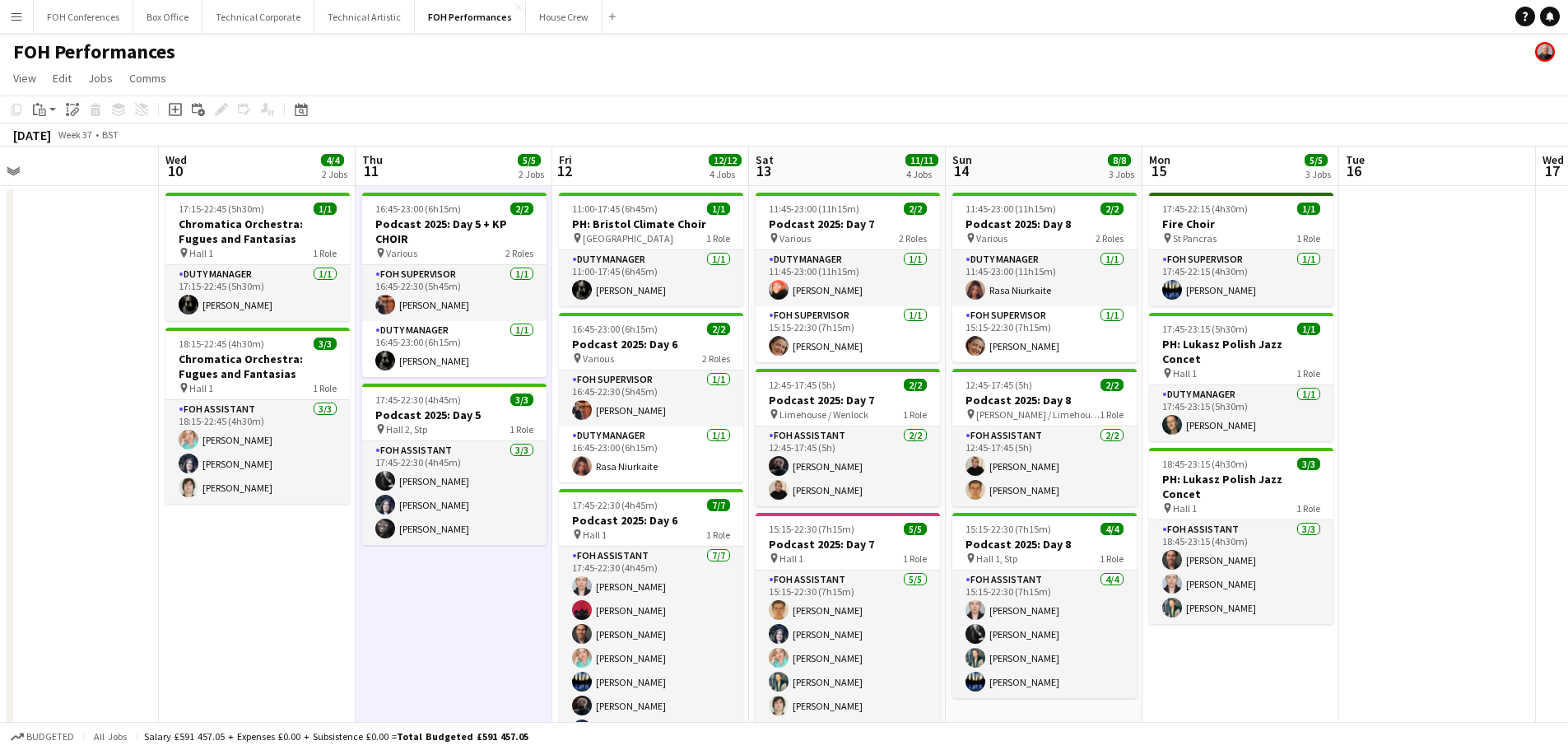
drag, startPoint x: 1300, startPoint y: 436, endPoint x: 553, endPoint y: 378, distance: 749.2
click at [503, 379] on app-calendar-viewport "Sat 6 11/11 4 Jobs Sun 7 10/14 4 Jobs Mon 8 Tue 9 Wed 10 4/4 2 Jobs Thu 11 5/5 …" at bounding box center [784, 544] width 1568 height 795
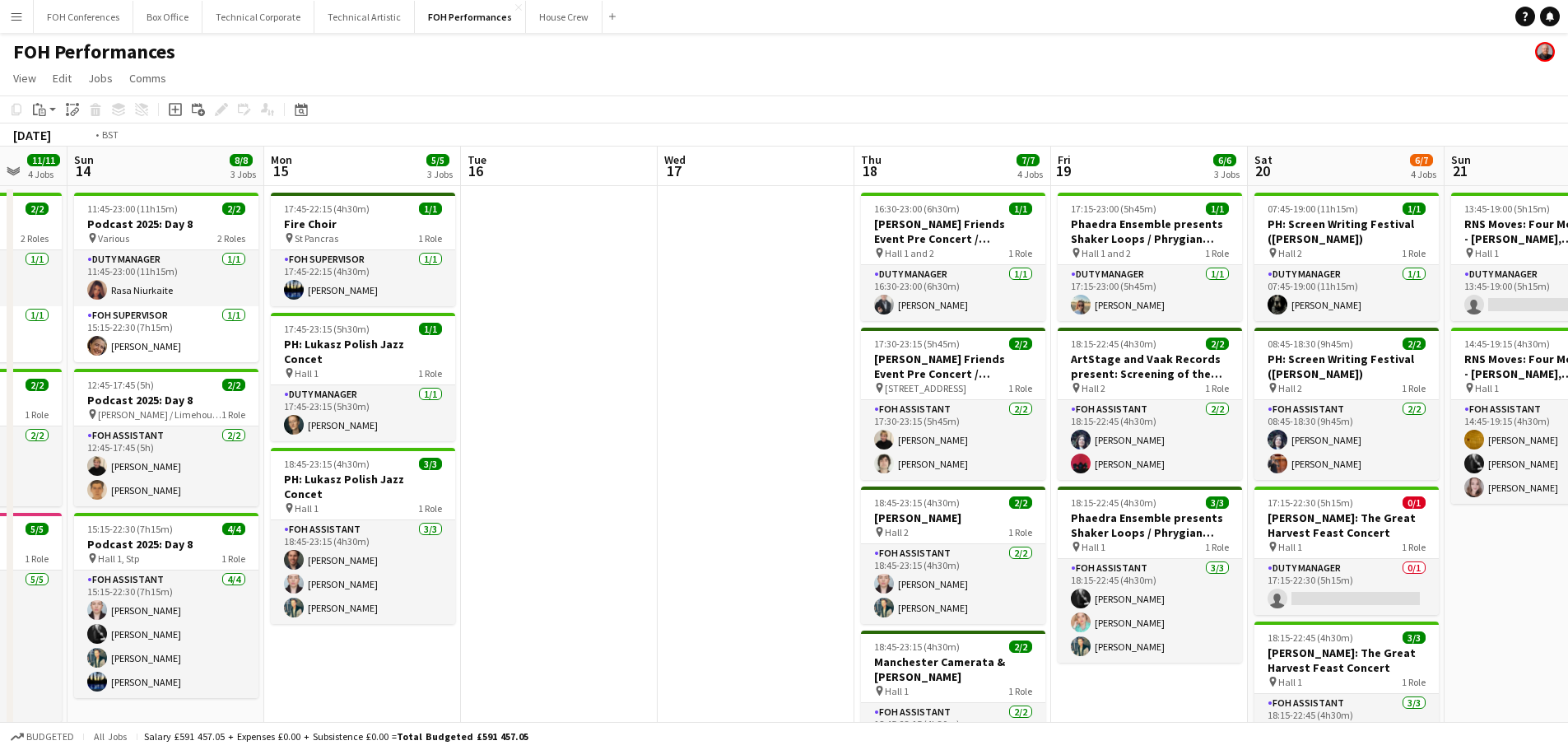
drag, startPoint x: 1015, startPoint y: 393, endPoint x: 438, endPoint y: 321, distance: 581.5
click at [417, 322] on app-calendar-viewport "Wed 10 4/4 2 Jobs Thu 11 5/5 2 Jobs Fri 12 12/12 4 Jobs Sat 13 11/11 4 Jobs Sun…" at bounding box center [784, 541] width 1568 height 791
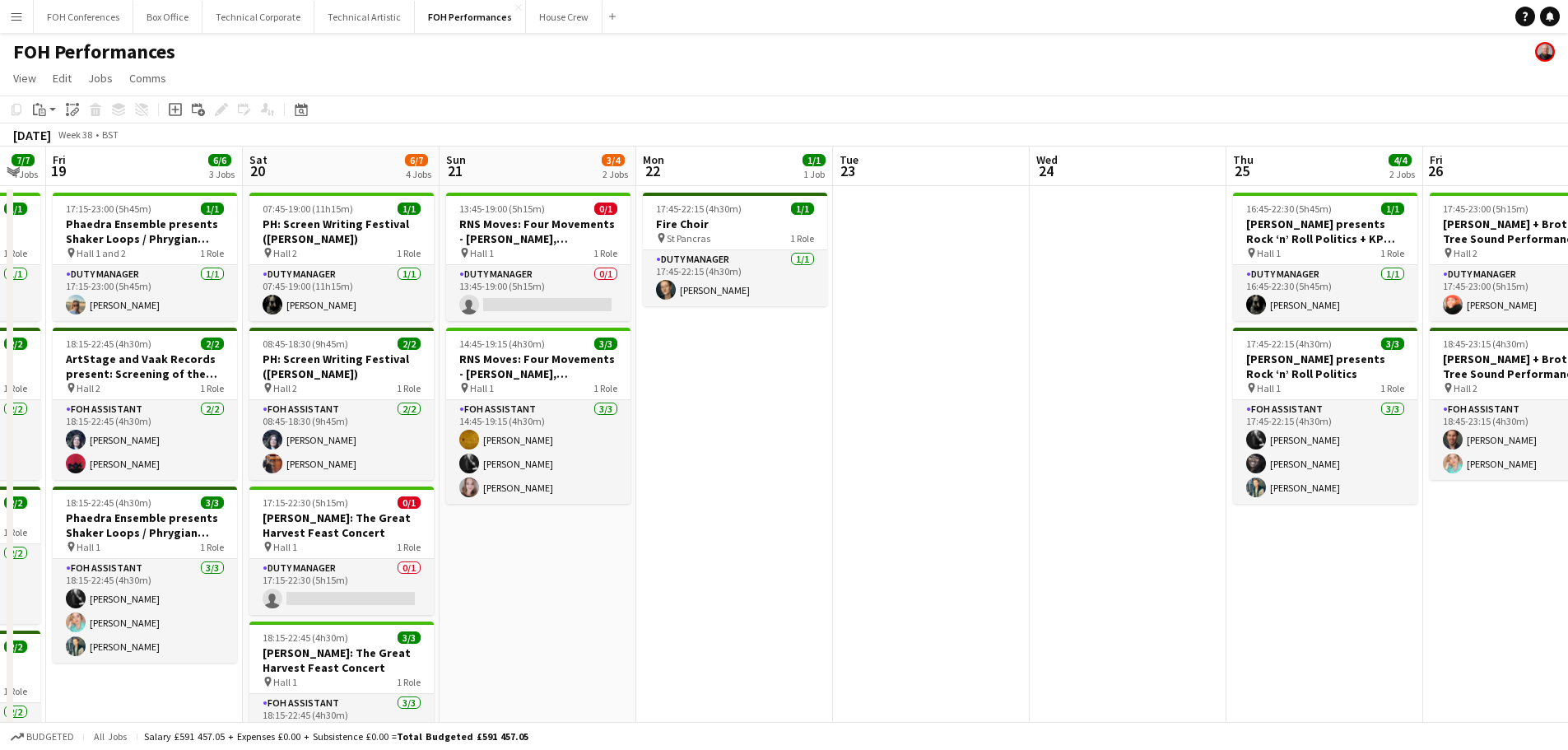
scroll to position [0, 583]
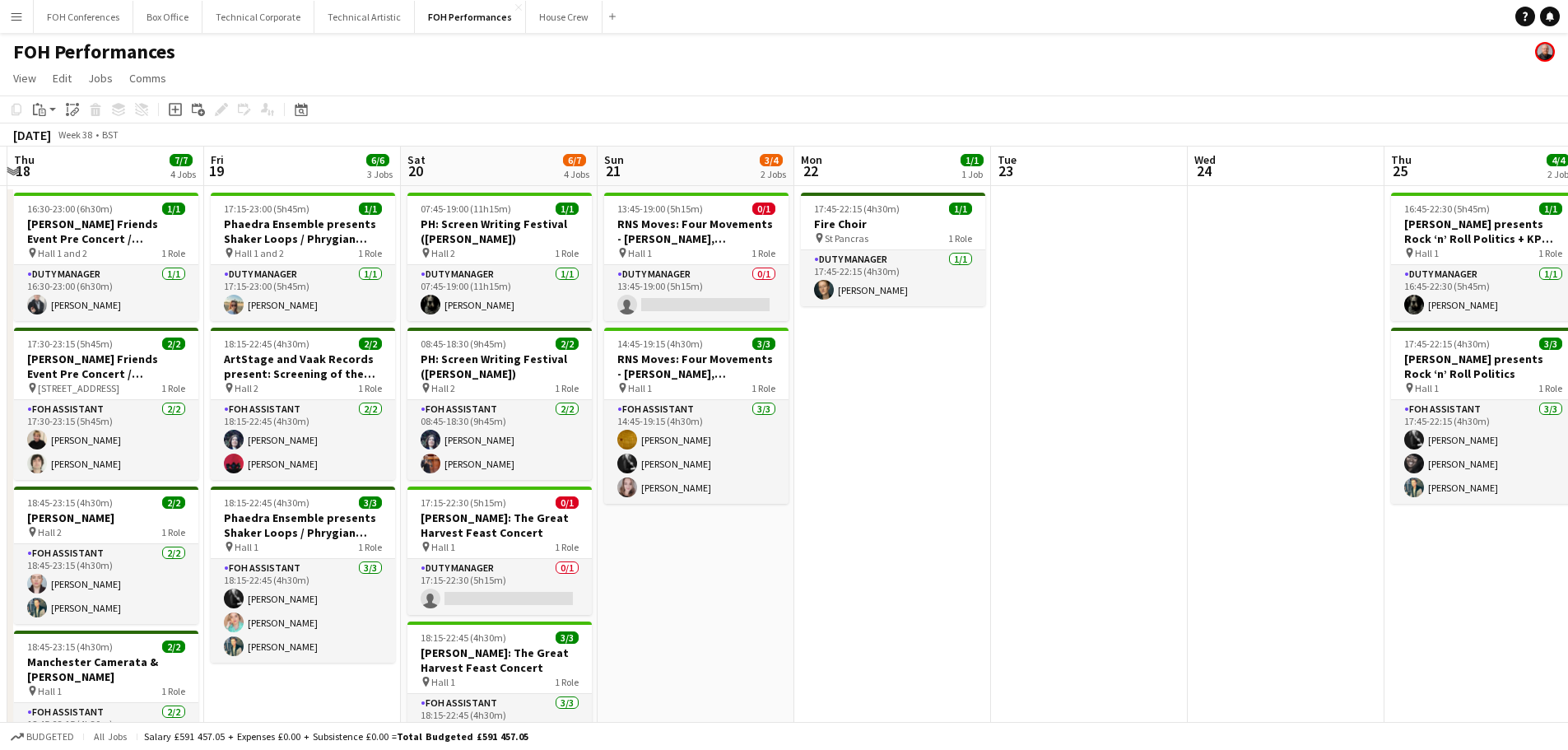
drag, startPoint x: 928, startPoint y: 512, endPoint x: 709, endPoint y: 481, distance: 221.2
click at [709, 481] on app-calendar-viewport "Mon 15 5/5 3 Jobs Tue 16 Wed 17 Thu 18 7/7 4 Jobs Fri 19 6/6 3 Jobs Sat 20 6/7 …" at bounding box center [784, 541] width 1568 height 791
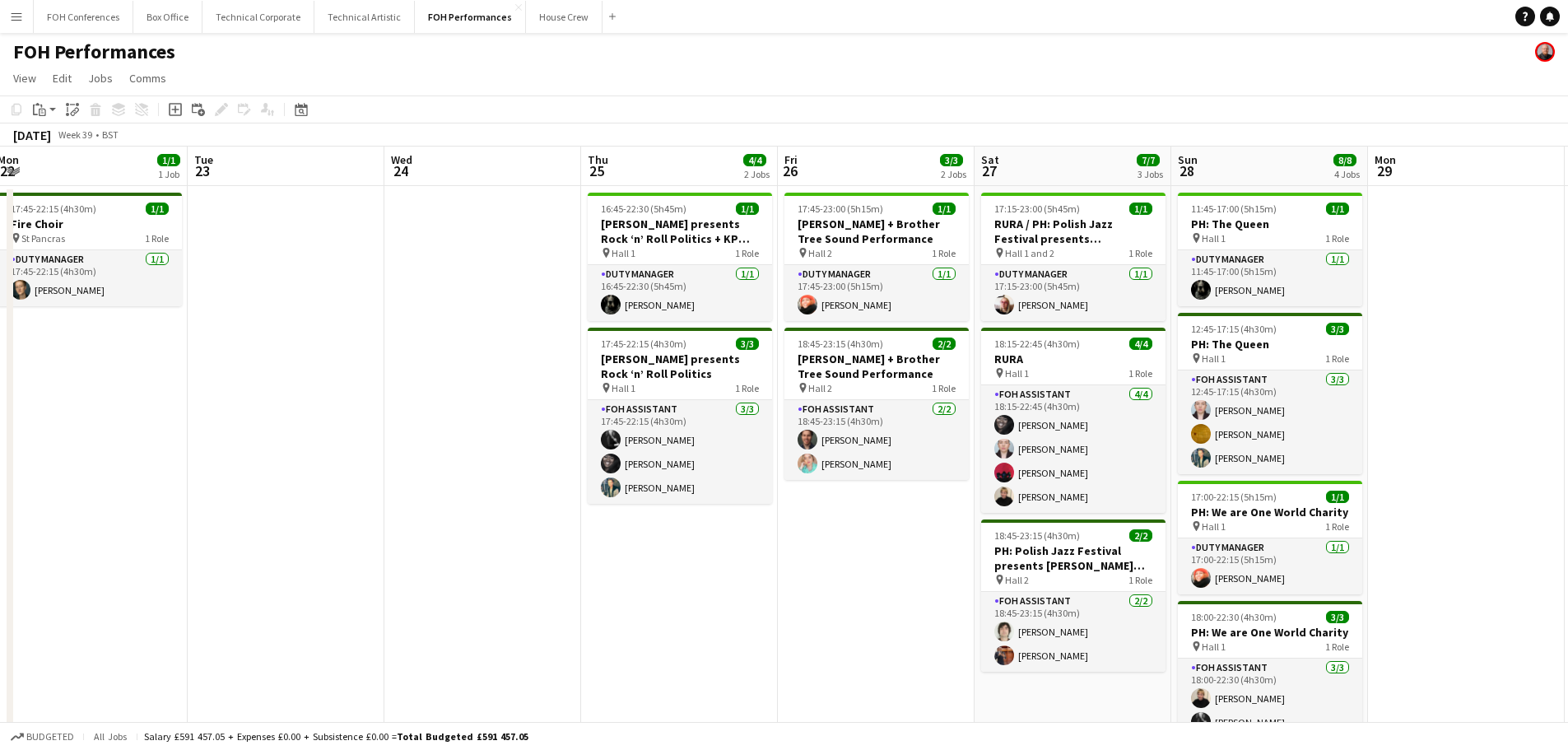
drag, startPoint x: 694, startPoint y: 504, endPoint x: 116, endPoint y: 479, distance: 578.5
click at [109, 480] on app-calendar-viewport "Fri 19 6/6 3 Jobs Sat 20 6/7 4 Jobs Sun 21 3/4 2 Jobs Mon 22 1/1 1 Job Tue 23 W…" at bounding box center [784, 541] width 1568 height 791
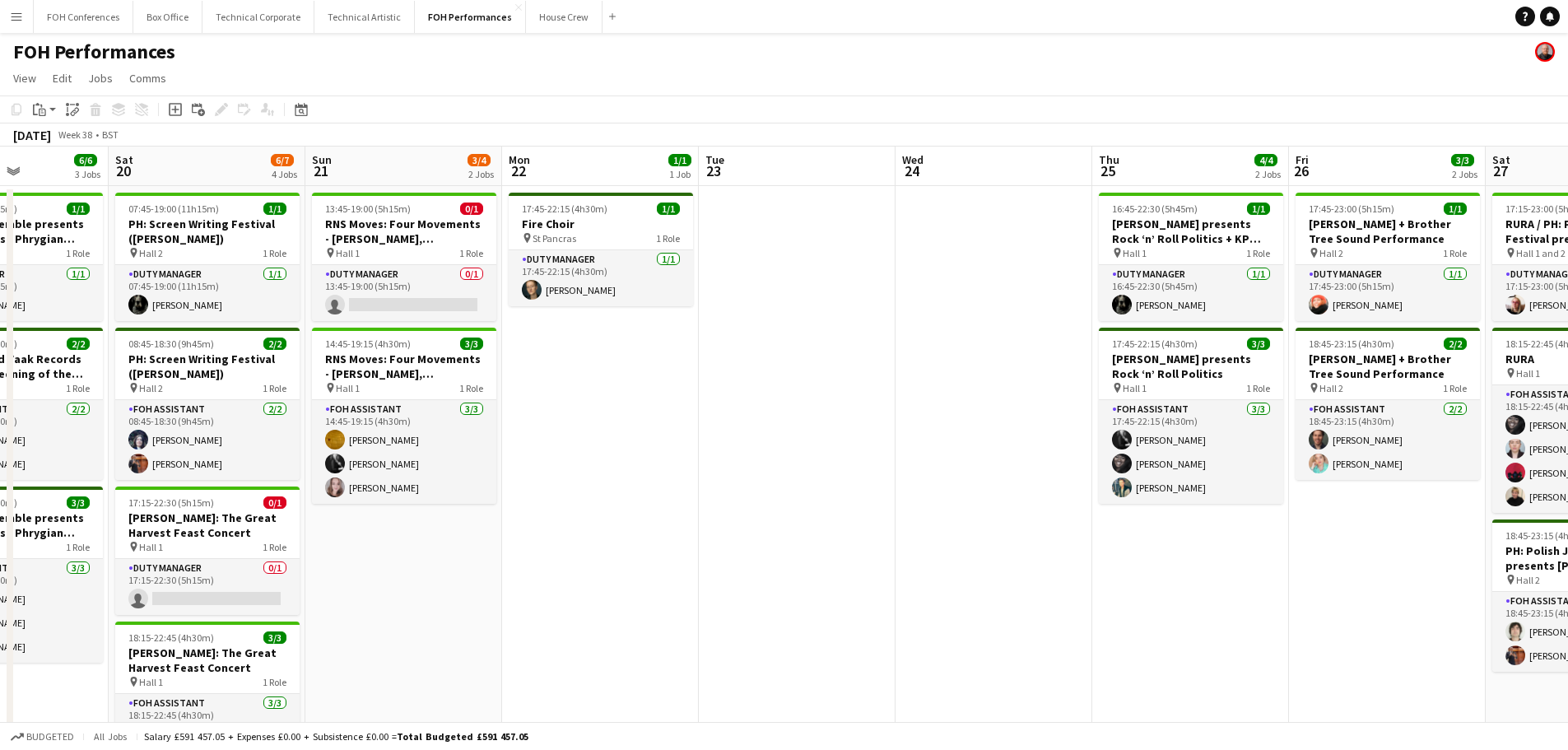
drag, startPoint x: 664, startPoint y: 540, endPoint x: 1048, endPoint y: 519, distance: 384.6
click at [1220, 531] on app-calendar-viewport "Wed 17 Thu 18 7/7 4 Jobs Fri 19 6/6 3 Jobs Sat 20 6/7 4 Jobs Sun 21 3/4 2 Jobs …" at bounding box center [784, 541] width 1568 height 791
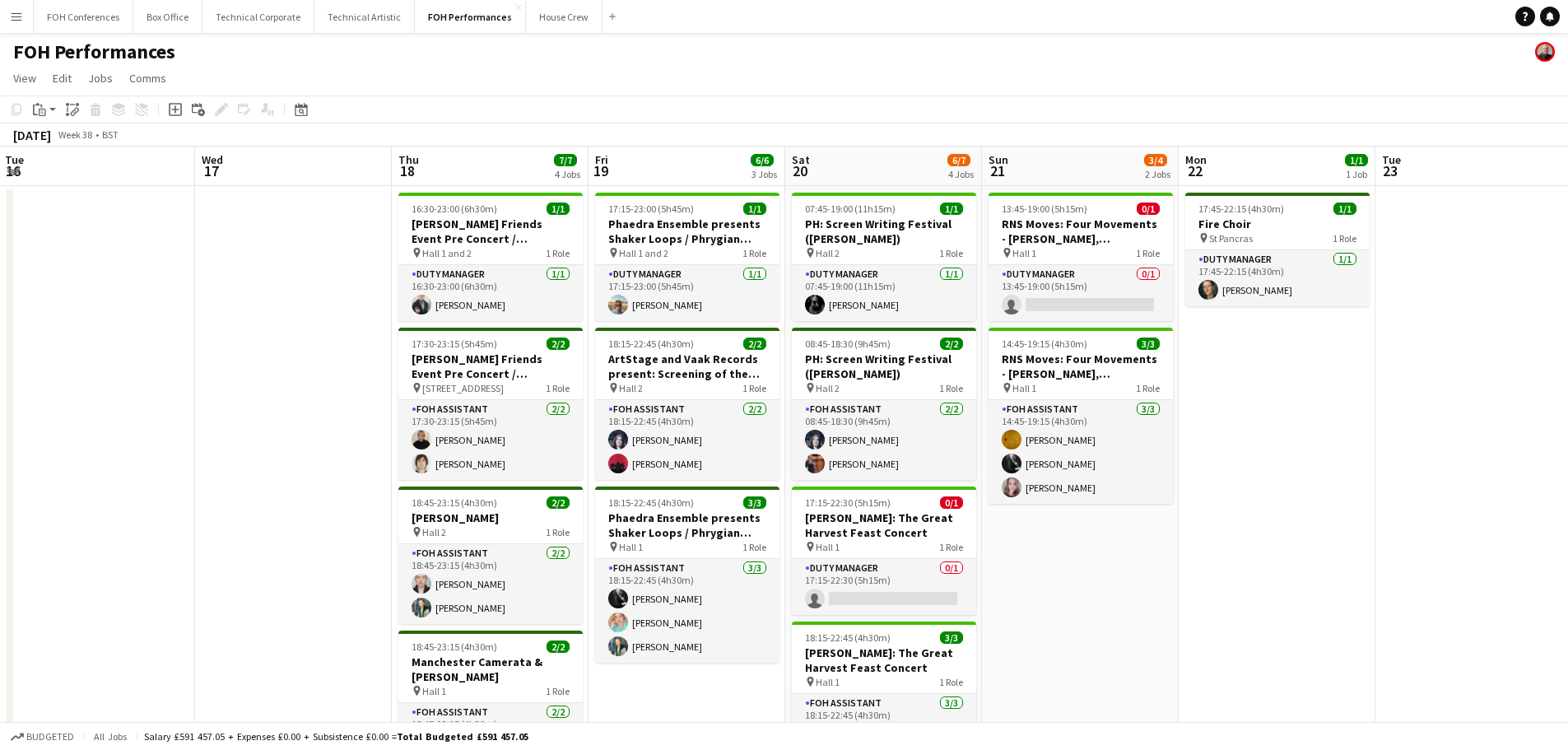
drag, startPoint x: 355, startPoint y: 495, endPoint x: 969, endPoint y: 491, distance: 614.0
click at [969, 491] on app-calendar-viewport "Sun 14 8/8 3 Jobs Mon 15 5/5 3 Jobs Tue 16 Wed 17 Thu 18 7/7 4 Jobs Fri 19 6/6 …" at bounding box center [784, 541] width 1568 height 791
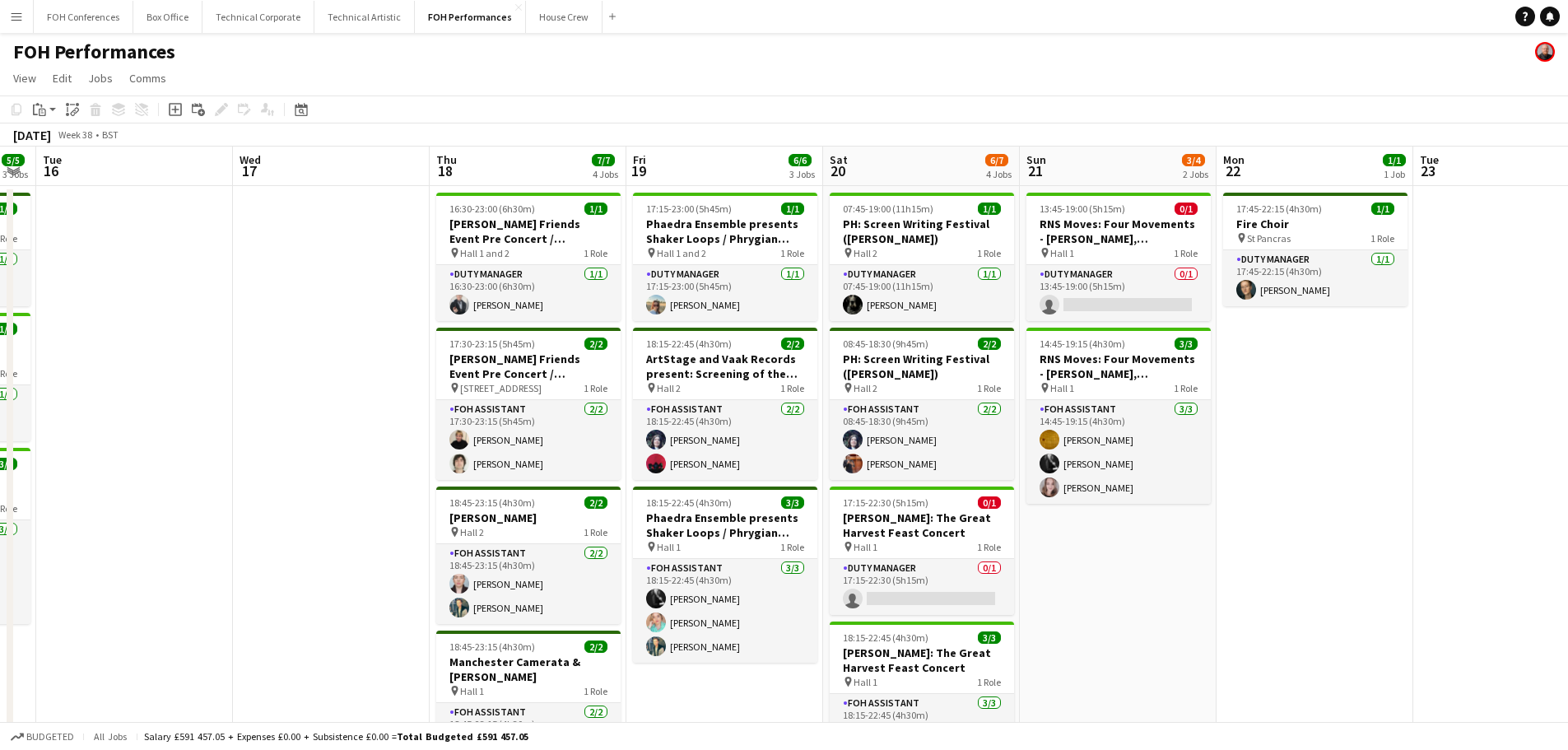
drag, startPoint x: 609, startPoint y: 479, endPoint x: 0, endPoint y: 366, distance: 619.4
click at [0, 366] on app-calendar-viewport "Sat 13 11/11 4 Jobs Sun 14 8/8 3 Jobs Mon 15 5/5 3 Jobs Tue 16 Wed 17 Thu 18 7/…" at bounding box center [784, 541] width 1568 height 791
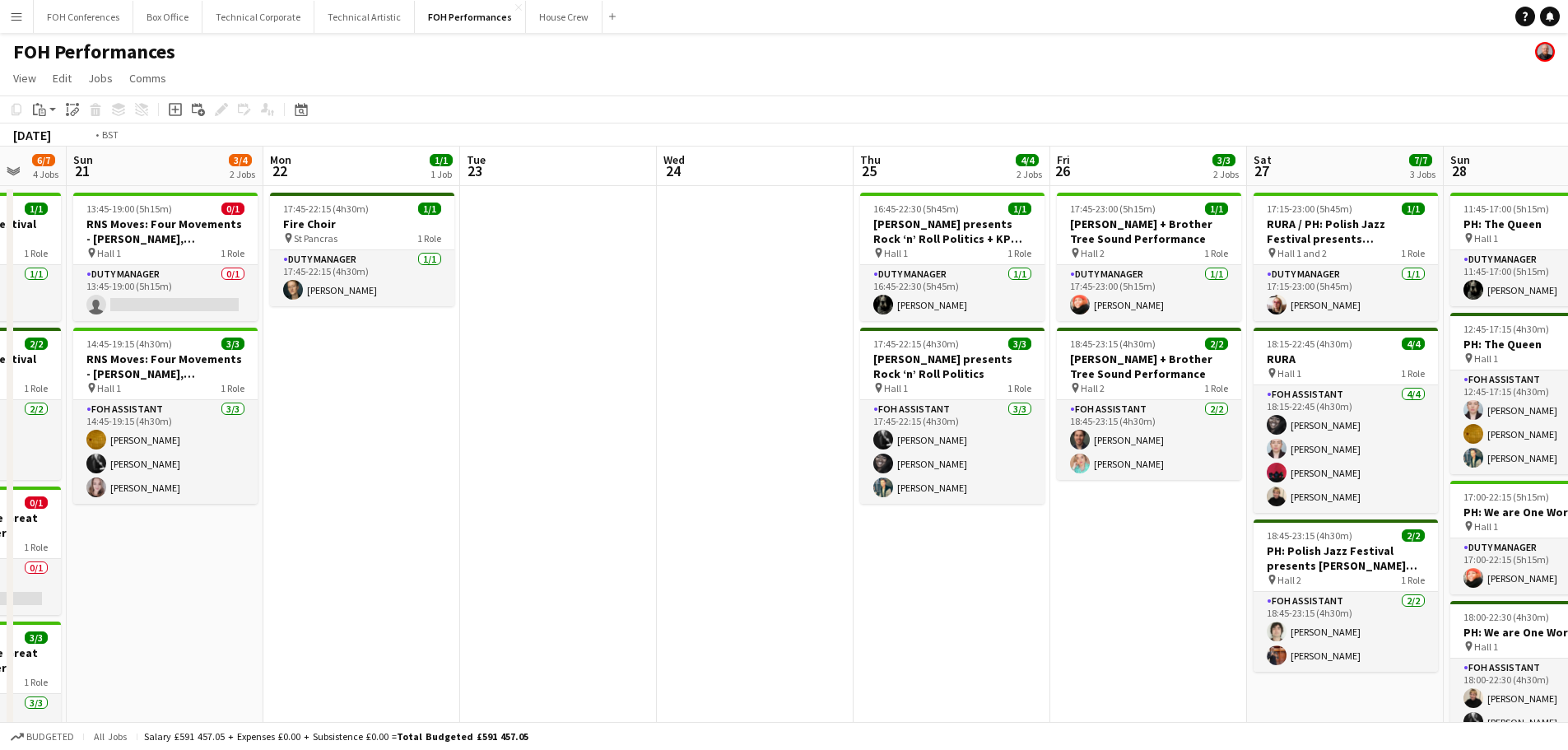
drag, startPoint x: 601, startPoint y: 416, endPoint x: 176, endPoint y: 368, distance: 427.7
click at [176, 369] on app-calendar-viewport "Thu 18 7/7 4 Jobs Fri 19 6/6 3 Jobs Sat 20 6/7 4 Jobs Sun 21 3/4 2 Jobs Mon 22 …" at bounding box center [784, 541] width 1568 height 791
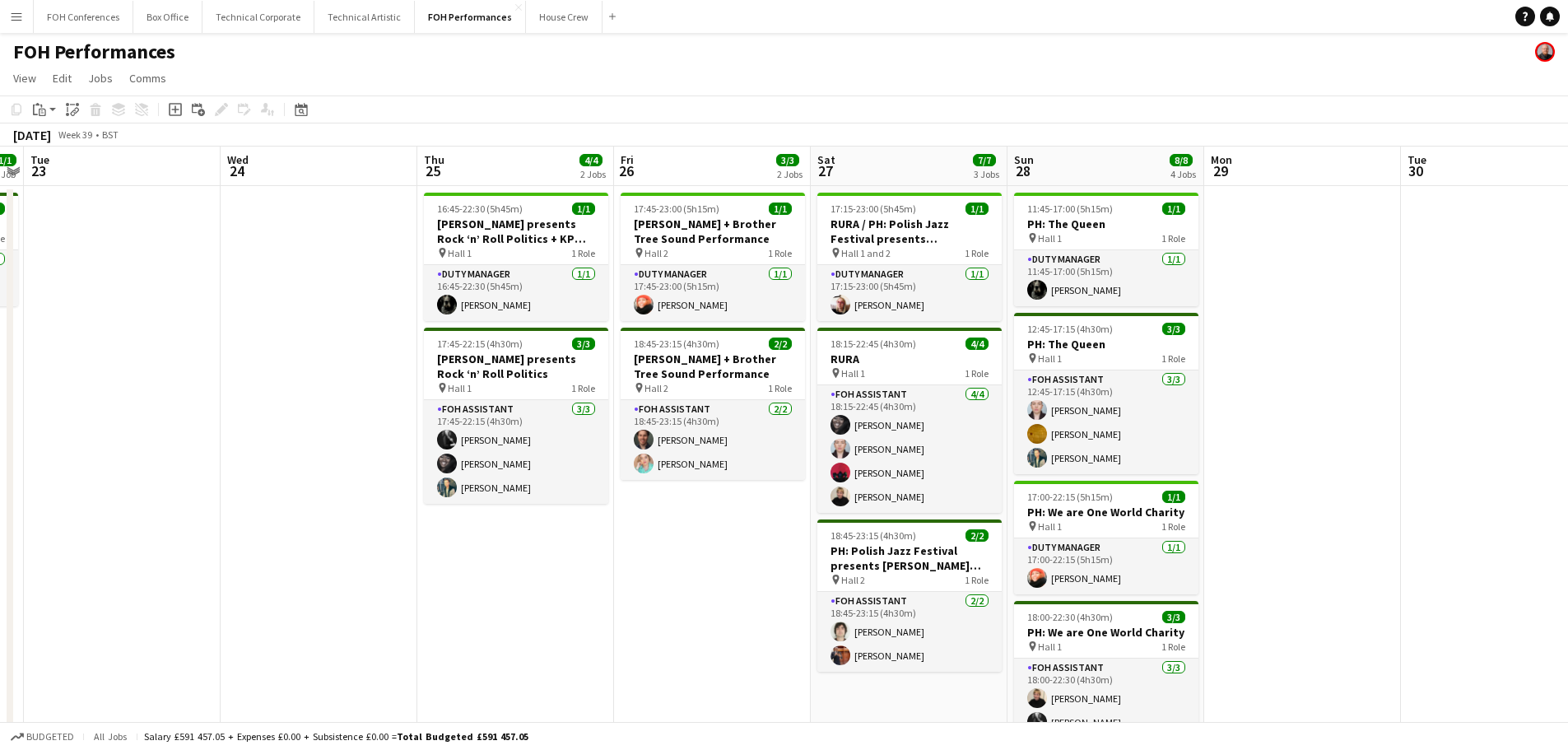
drag, startPoint x: 777, startPoint y: 408, endPoint x: 324, endPoint y: 359, distance: 455.6
click at [324, 359] on app-calendar-viewport "Sat 20 6/7 4 Jobs Sun 21 3/4 2 Jobs Mon 22 1/1 1 Job Tue 23 Wed 24 Thu 25 4/4 2…" at bounding box center [784, 541] width 1568 height 791
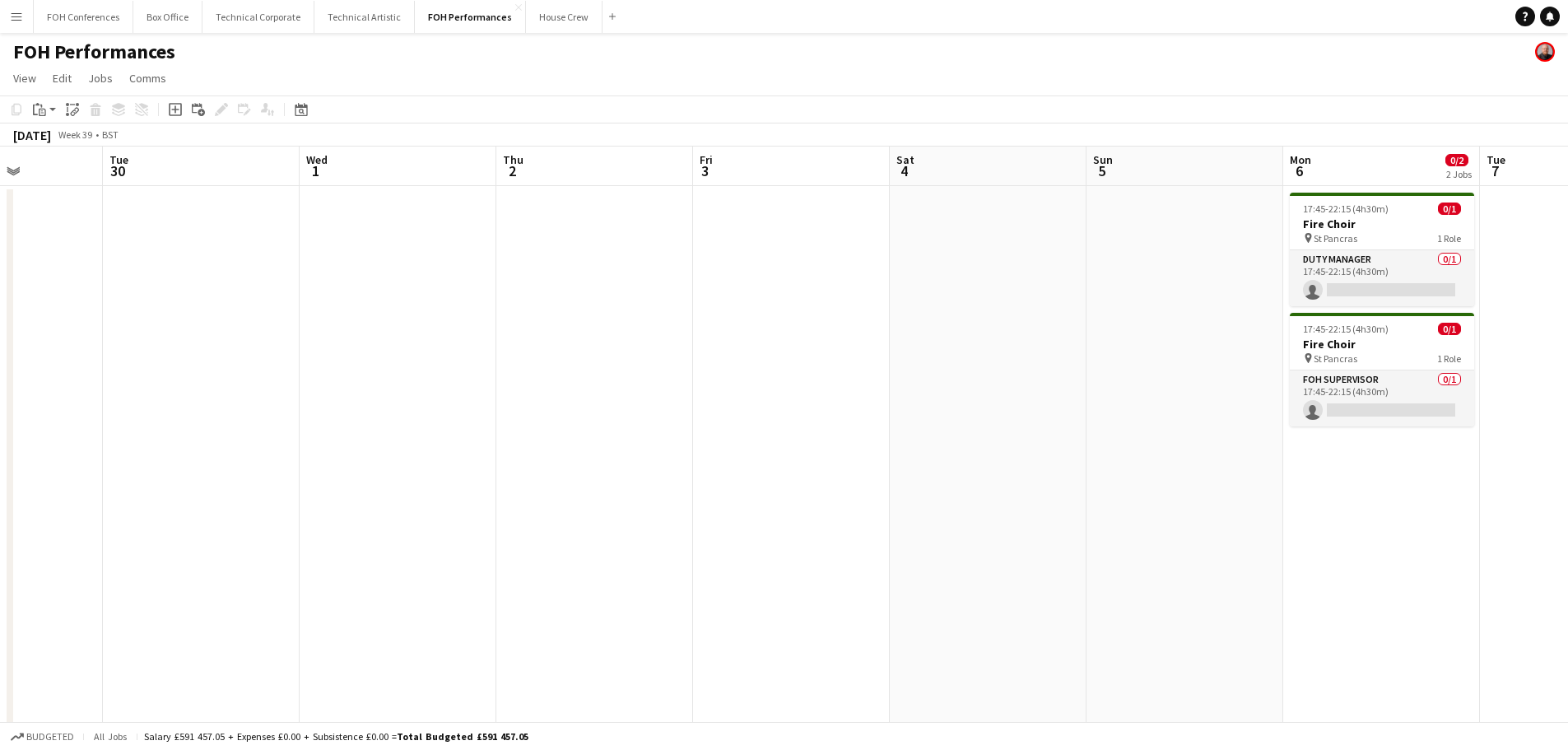
drag, startPoint x: 922, startPoint y: 445, endPoint x: 383, endPoint y: 372, distance: 543.9
click at [347, 377] on app-calendar-viewport "Fri 26 3/3 2 Jobs Sat 27 7/7 3 Jobs Sun 28 8/8 4 Jobs Mon 29 Tue 30 Wed 1 Thu 2…" at bounding box center [784, 541] width 1568 height 791
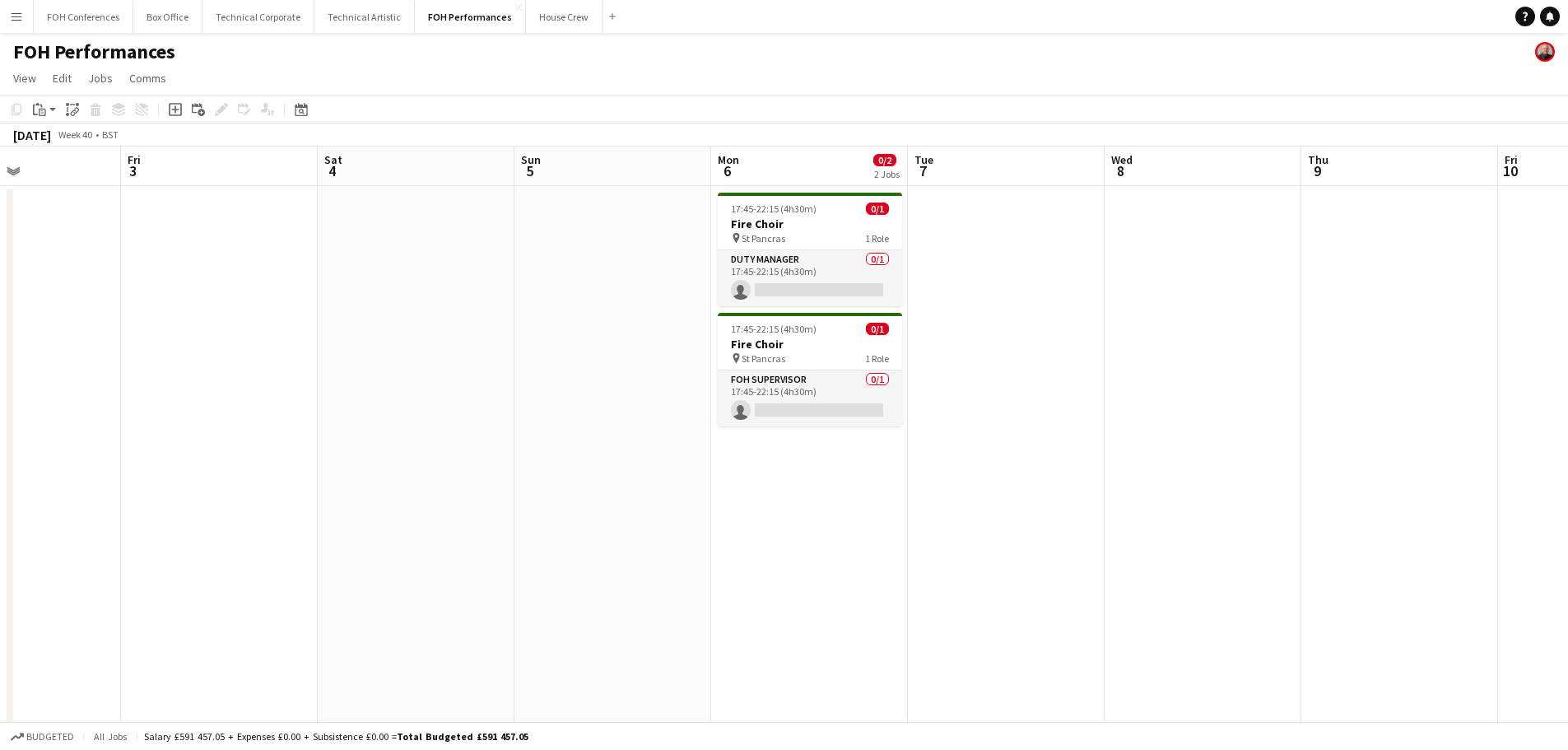
drag, startPoint x: 517, startPoint y: 430, endPoint x: 291, endPoint y: 413, distance: 226.6
click at [291, 413] on app-calendar-viewport "Tue 30 Wed 1 Thu 2 Fri 3 Sat 4 Sun 5 Mon 6 0/2 2 Jobs Tue 7 Wed 8 Thu 9 Fri 10 …" at bounding box center [784, 541] width 1568 height 791
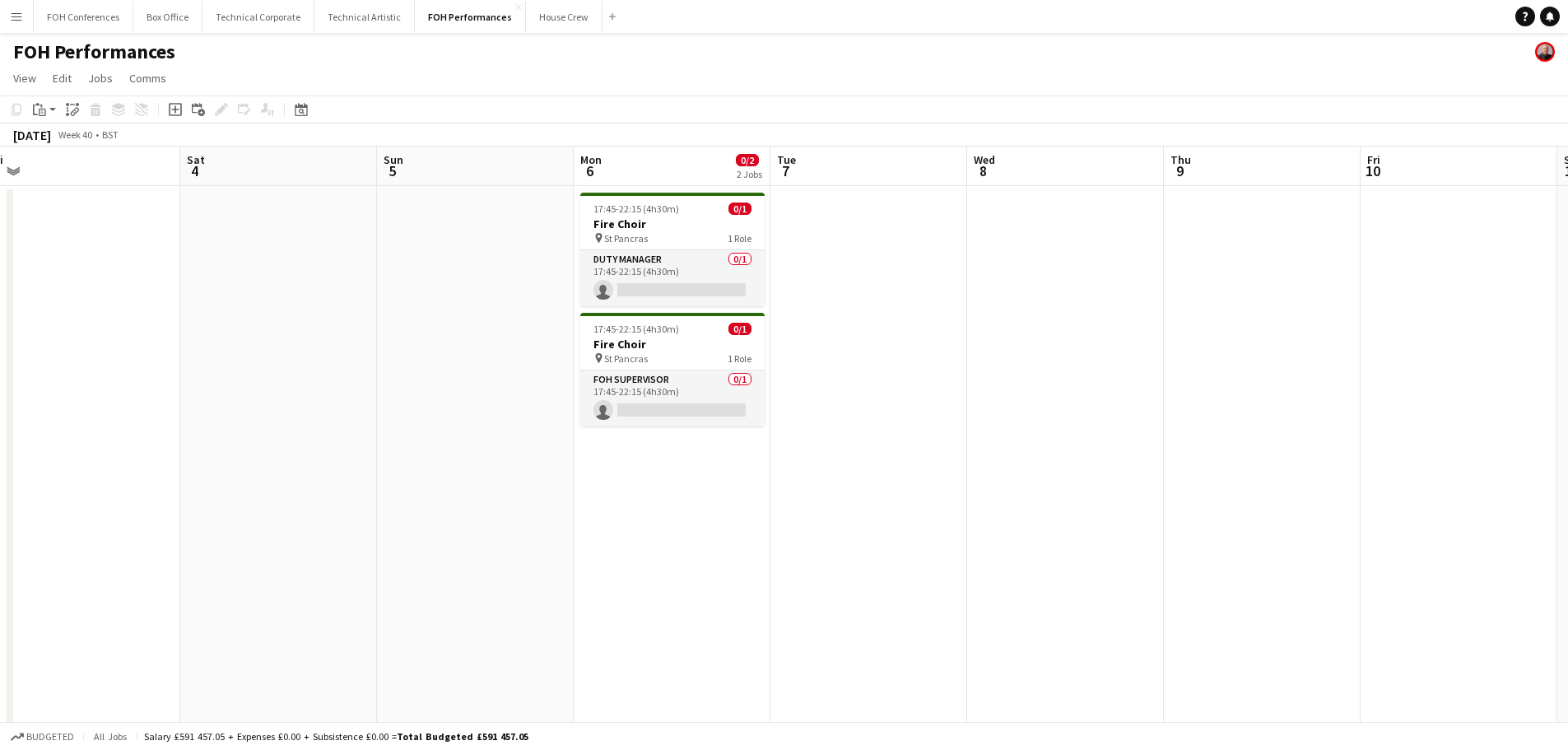
drag, startPoint x: 937, startPoint y: 501, endPoint x: 796, endPoint y: 479, distance: 142.7
click at [796, 480] on app-calendar-viewport "Tue 30 Wed 1 Thu 2 Fri 3 Sat 4 Sun 5 Mon 6 0/2 2 Jobs Tue 7 Wed 8 Thu 9 Fri 10 …" at bounding box center [784, 541] width 1568 height 791
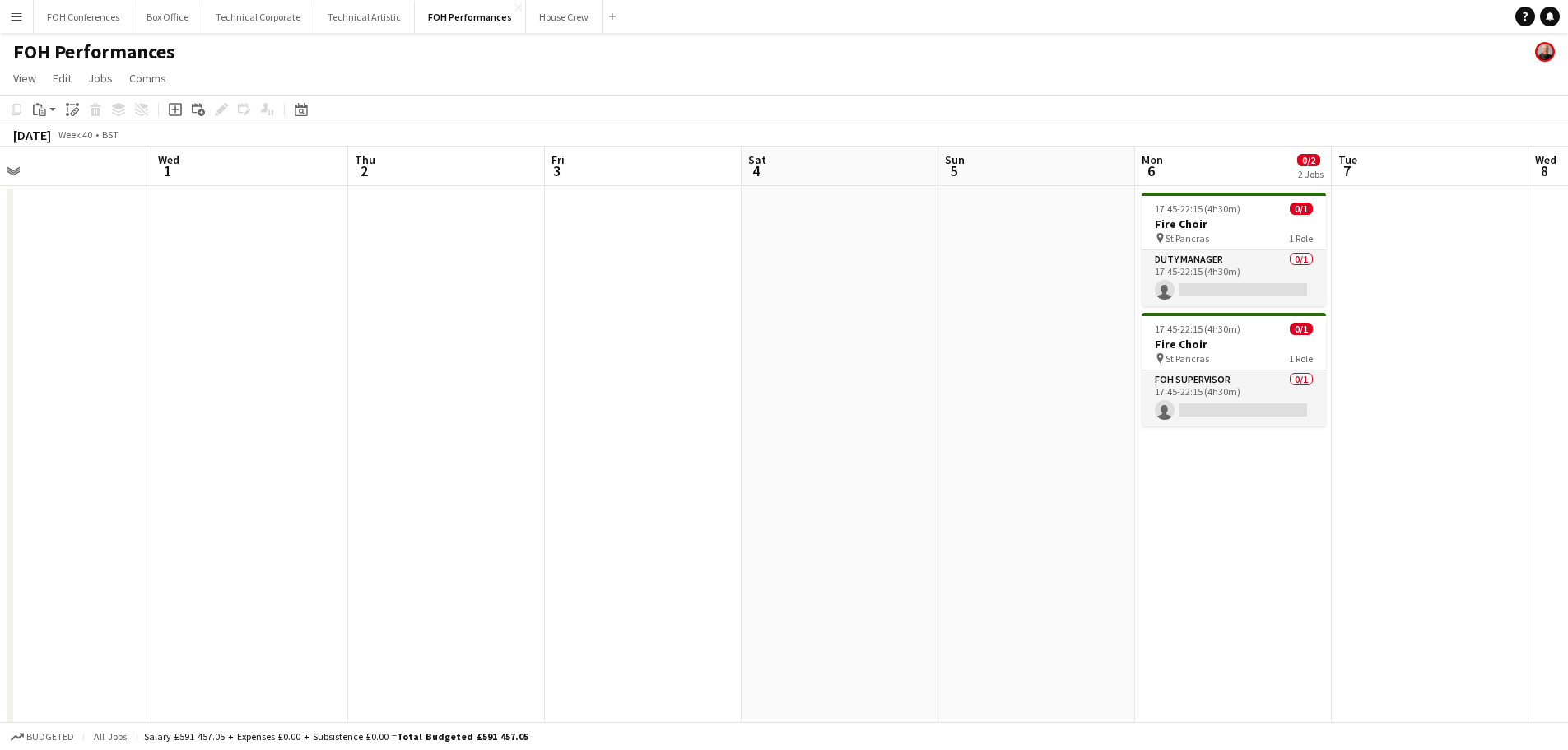
drag, startPoint x: 420, startPoint y: 341, endPoint x: 985, endPoint y: 313, distance: 565.7
click at [985, 313] on app-calendar-viewport "Sun 28 8/8 4 Jobs Mon 29 Tue 30 Wed 1 Thu 2 Fri 3 Sat 4 Sun 5 Mon 6 0/2 2 Jobs …" at bounding box center [784, 541] width 1568 height 791
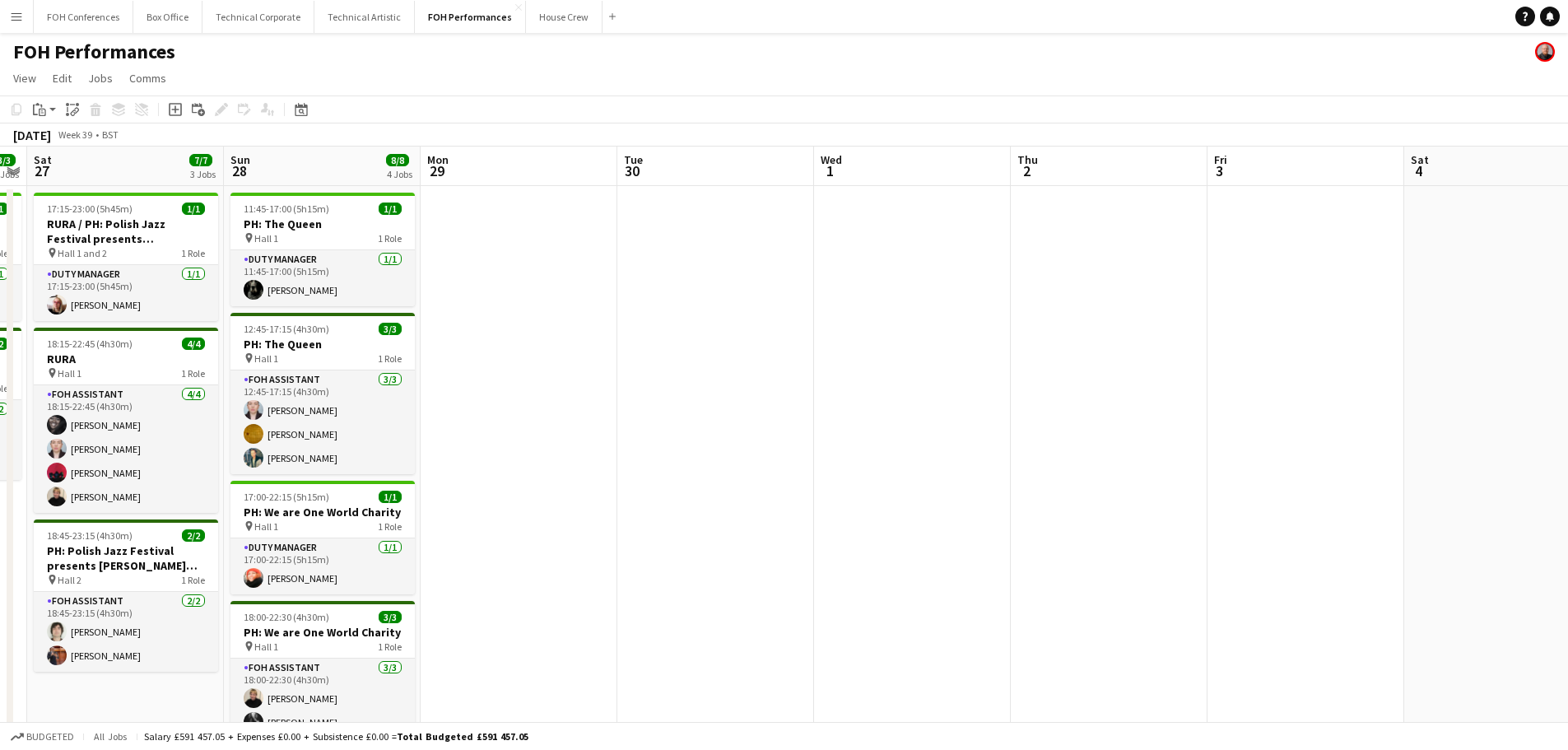
drag, startPoint x: 691, startPoint y: 356, endPoint x: 1353, endPoint y: 317, distance: 663.1
click at [1353, 317] on app-calendar-viewport "Thu 25 4/4 2 Jobs Fri 26 3/3 2 Jobs Sat 27 7/7 3 Jobs Sun 28 8/8 4 Jobs Mon 29 …" at bounding box center [784, 541] width 1568 height 791
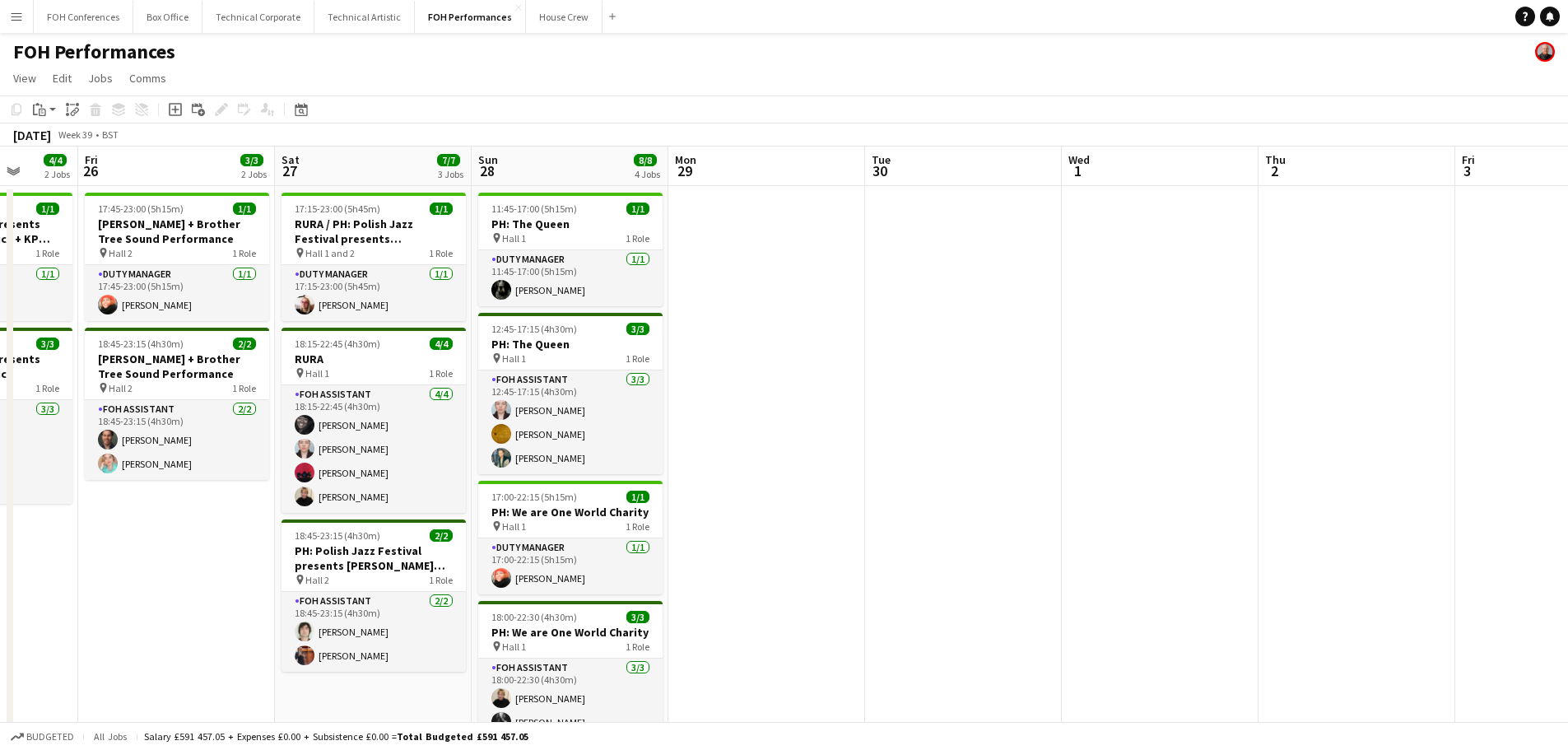
drag, startPoint x: 765, startPoint y: 378, endPoint x: 1012, endPoint y: 358, distance: 247.8
click at [1012, 358] on app-calendar-viewport "Tue 23 Wed 24 Thu 25 4/4 2 Jobs Fri 26 3/3 2 Jobs Sat 27 7/7 3 Jobs Sun 28 8/8 …" at bounding box center [784, 541] width 1568 height 791
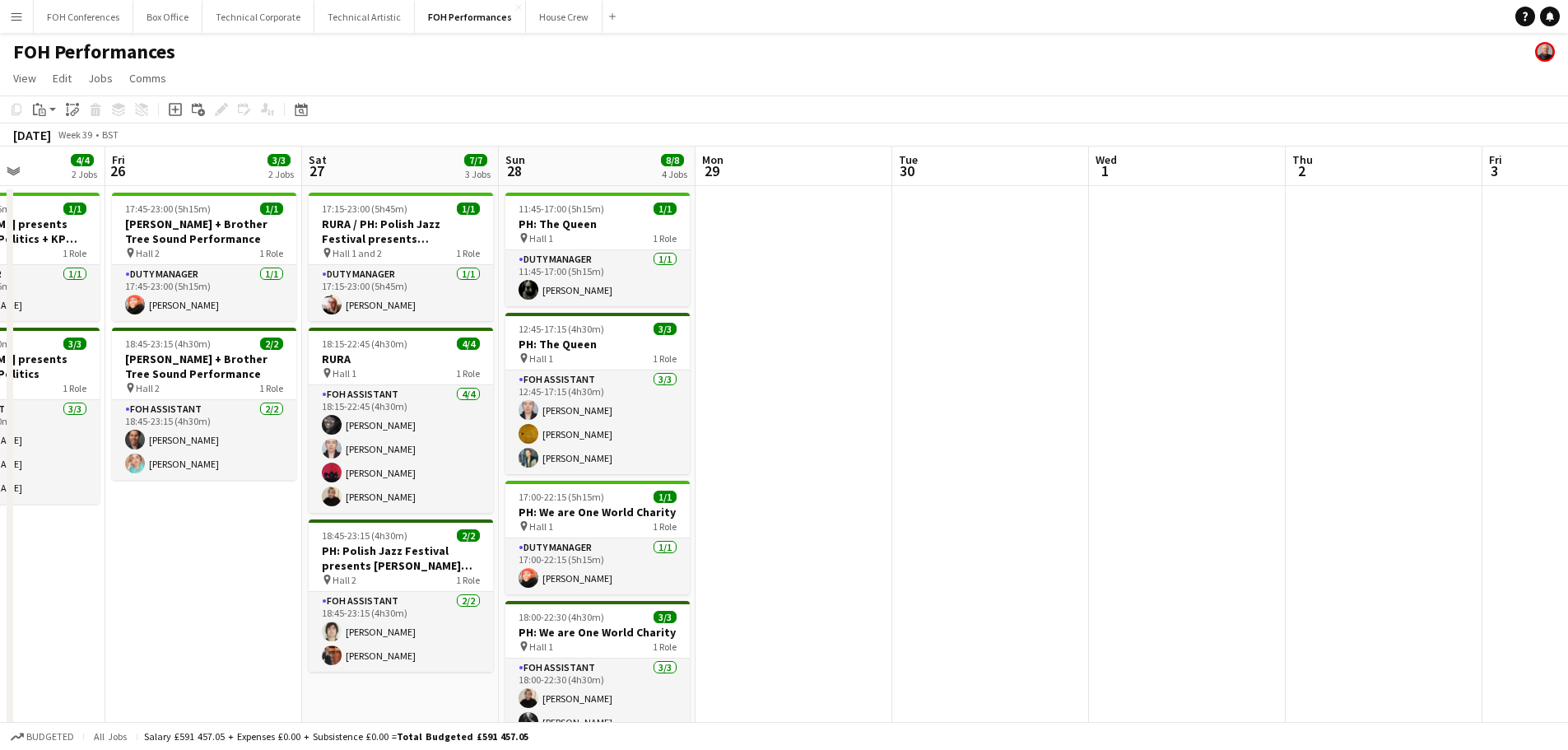
drag, startPoint x: 727, startPoint y: 426, endPoint x: 951, endPoint y: 420, distance: 224.1
click at [951, 420] on app-calendar-viewport "Tue 23 Wed 24 Thu 25 4/4 2 Jobs Fri 26 3/3 2 Jobs Sat 27 7/7 3 Jobs Sun 28 8/8 …" at bounding box center [784, 541] width 1568 height 791
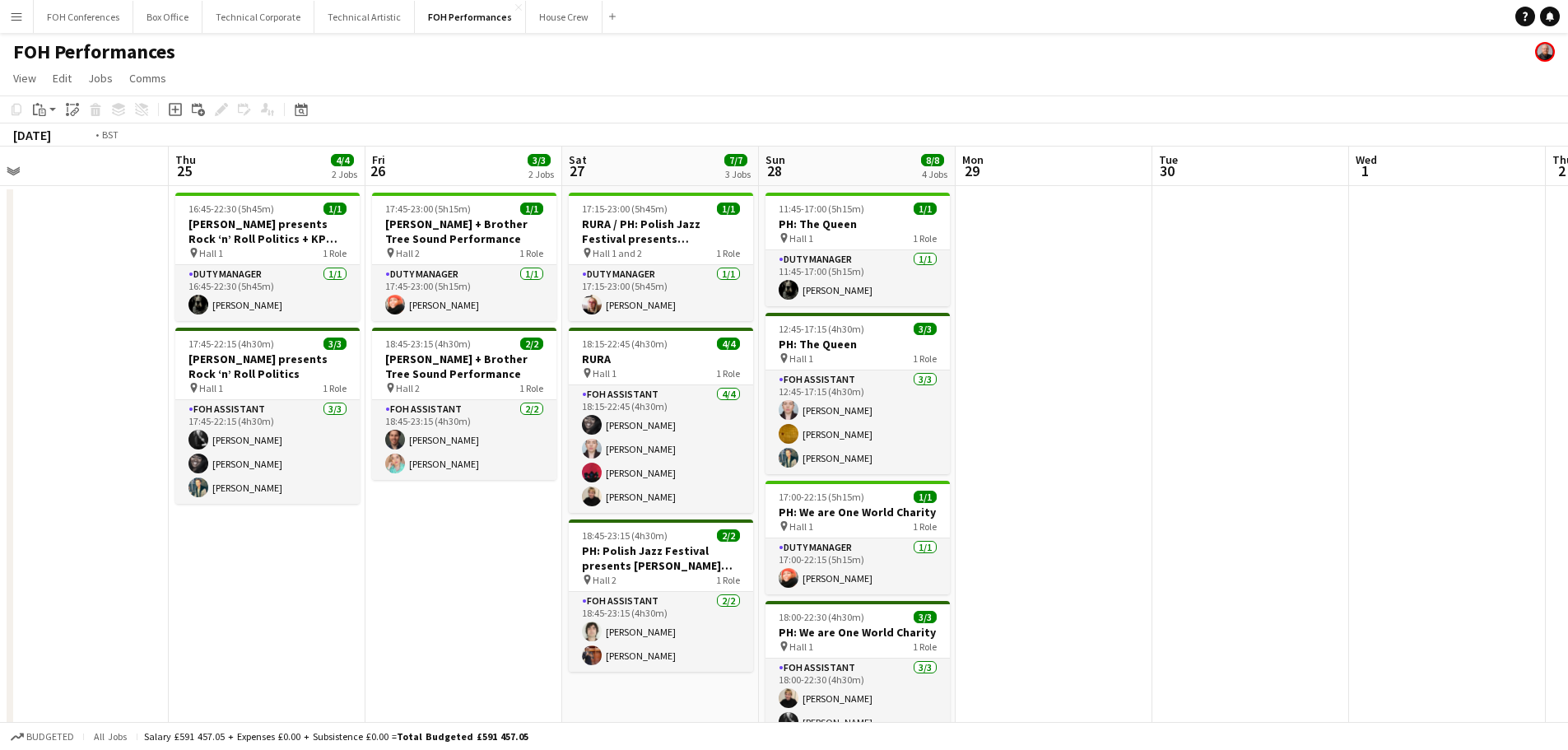
drag, startPoint x: 380, startPoint y: 484, endPoint x: 721, endPoint y: 441, distance: 343.7
click at [1109, 402] on app-calendar-viewport "Mon 22 1/1 1 Job Tue 23 Wed 24 Thu 25 4/4 2 Jobs Fri 26 3/3 2 Jobs Sat 27 7/7 3…" at bounding box center [784, 541] width 1568 height 791
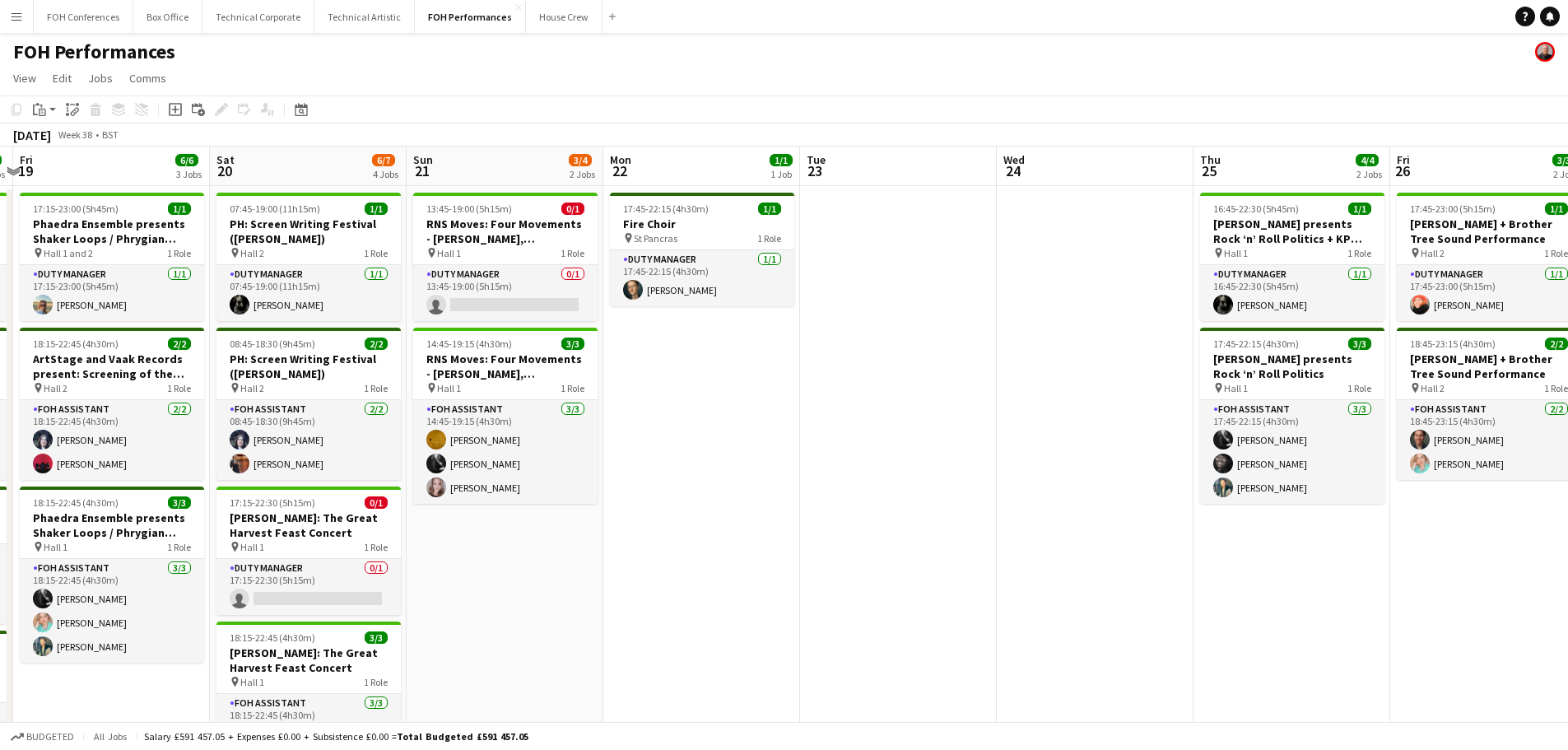
drag, startPoint x: 663, startPoint y: 441, endPoint x: 1022, endPoint y: 441, distance: 359.0
click at [1022, 441] on app-calendar-viewport "Wed 17 Thu 18 7/7 4 Jobs Fri 19 6/6 3 Jobs Sat 20 6/7 4 Jobs Sun 21 3/4 2 Jobs …" at bounding box center [784, 541] width 1568 height 791
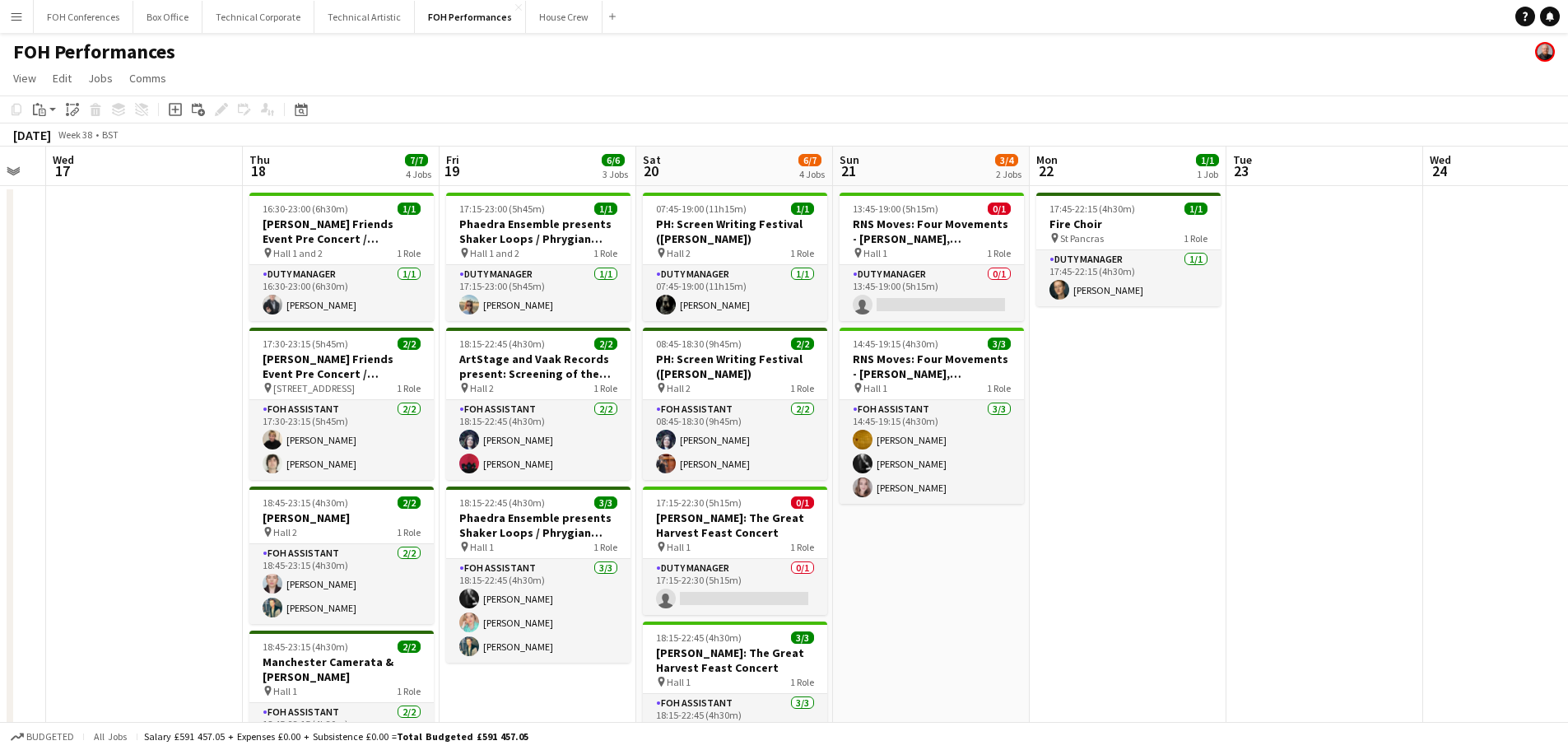
scroll to position [0, 415]
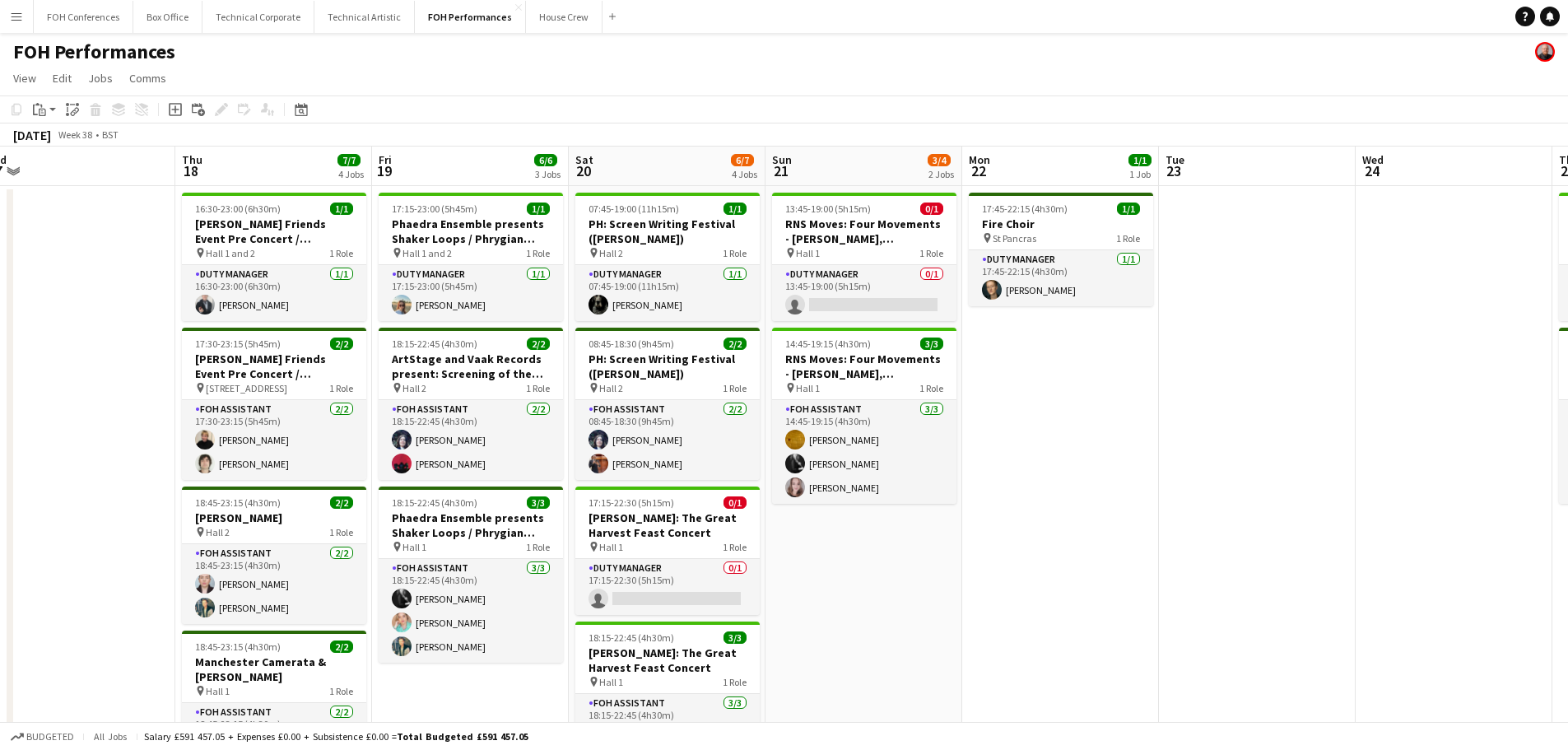
drag, startPoint x: 870, startPoint y: 484, endPoint x: 1082, endPoint y: 466, distance: 212.8
click at [1082, 466] on app-calendar-viewport "Mon 15 5/5 3 Jobs Tue 16 Wed 17 Thu 18 7/7 4 Jobs Fri 19 6/6 3 Jobs Sat 20 6/7 …" at bounding box center [784, 541] width 1568 height 791
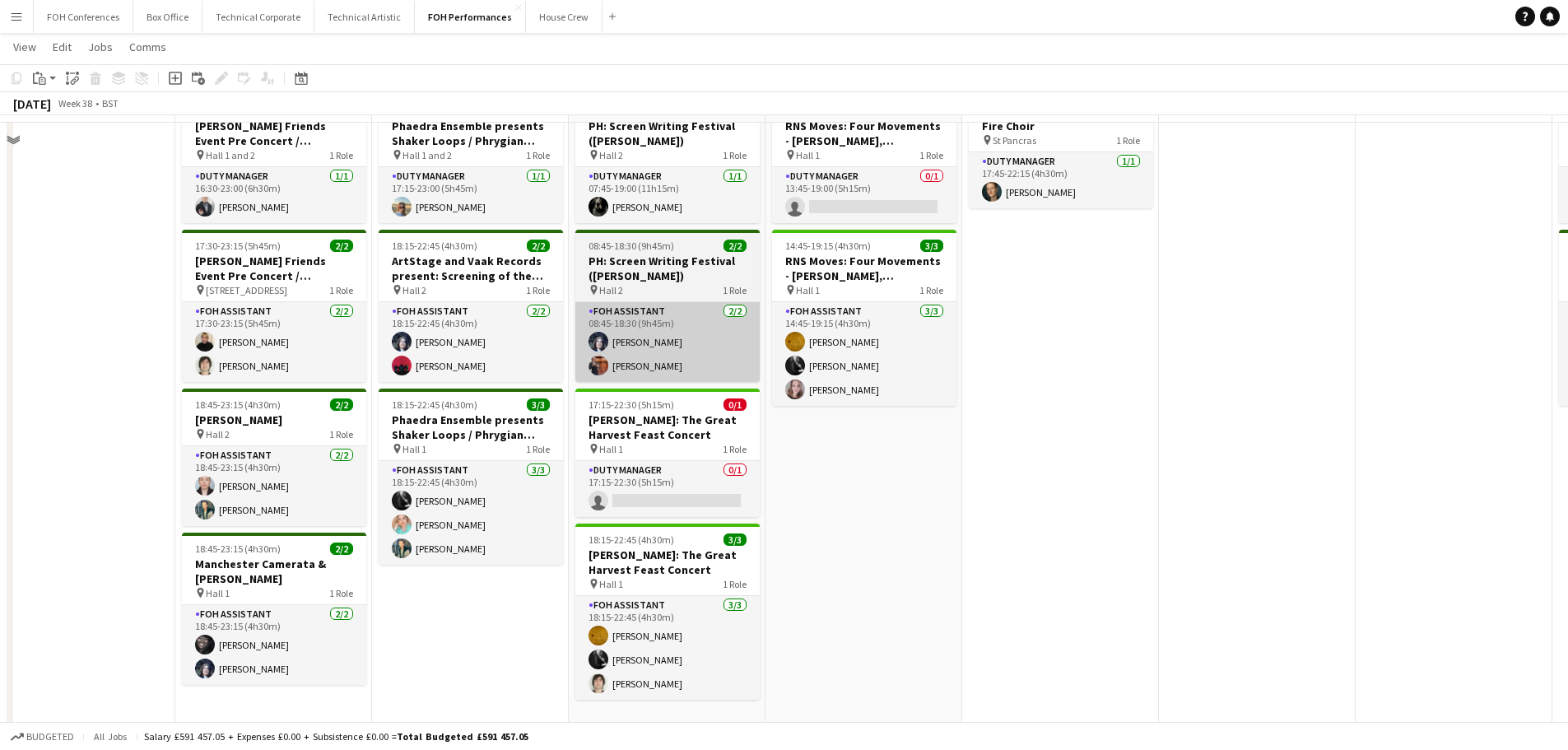
scroll to position [0, 0]
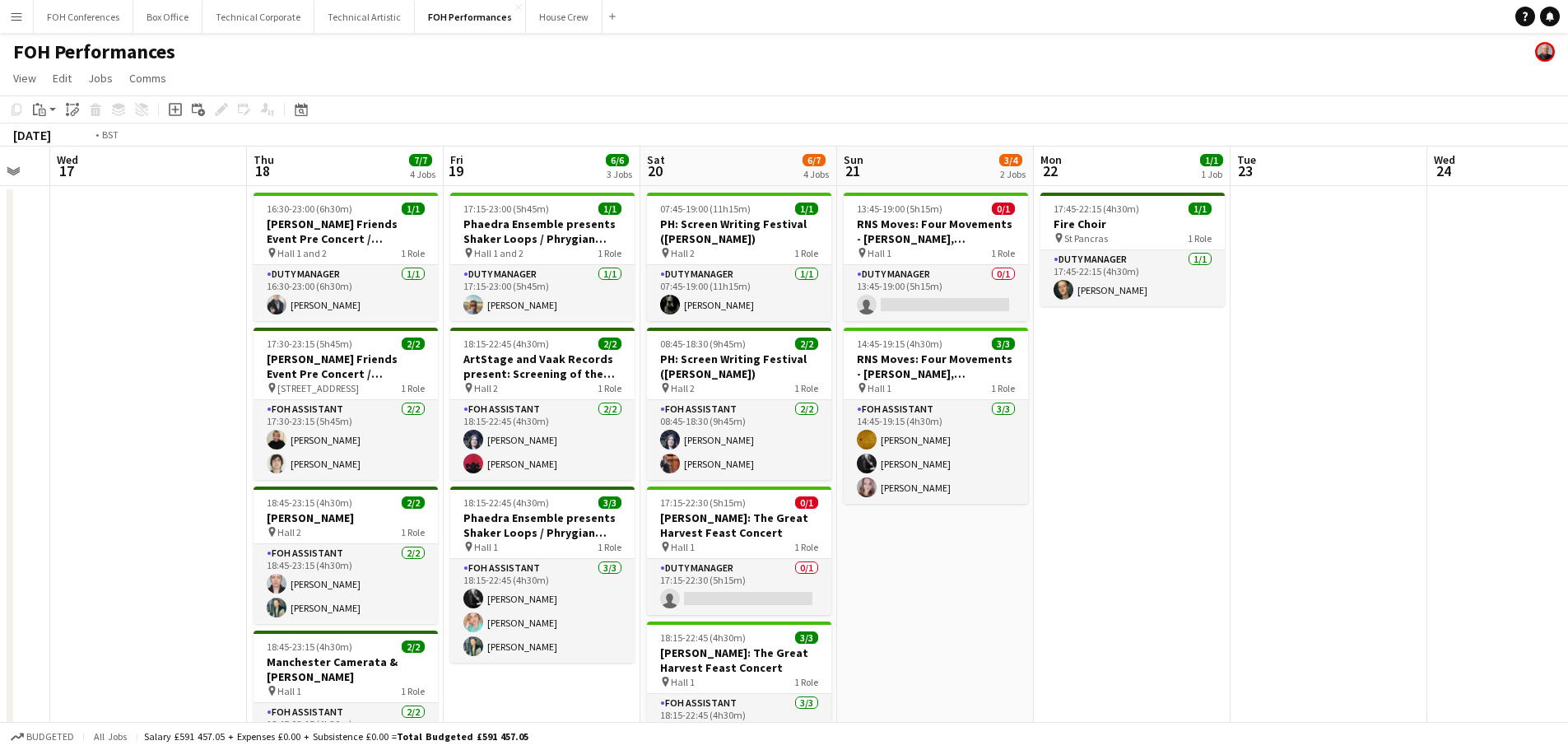
drag, startPoint x: 520, startPoint y: 460, endPoint x: 1182, endPoint y: 398, distance: 664.9
click at [1182, 398] on app-calendar-viewport "Mon 15 5/5 3 Jobs Tue 16 Wed 17 Thu 18 7/7 4 Jobs Fri 19 6/6 3 Jobs Sat 20 6/7 …" at bounding box center [784, 541] width 1568 height 791
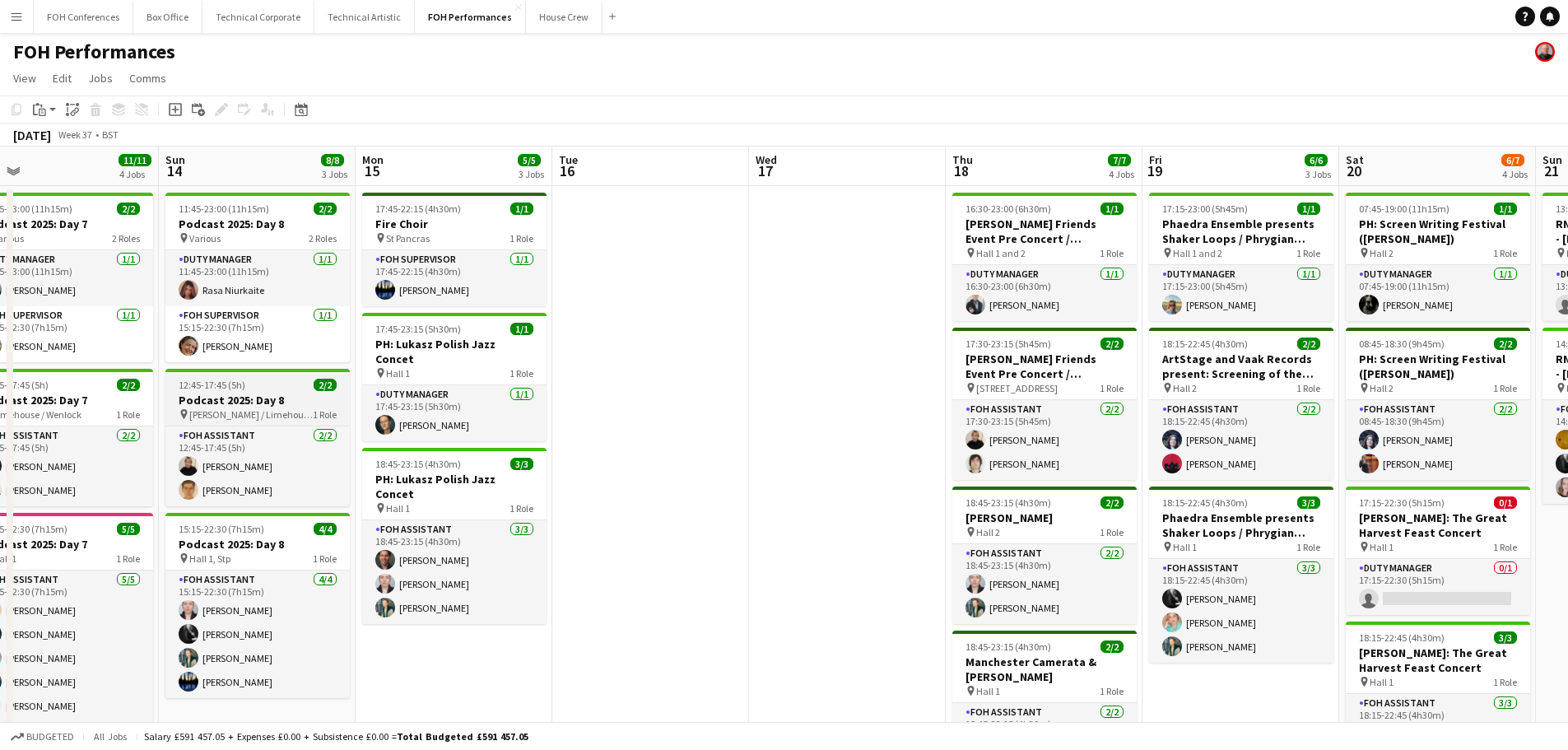
drag, startPoint x: 618, startPoint y: 427, endPoint x: 806, endPoint y: 426, distance: 188.0
click at [1362, 346] on app-calendar-viewport "Thu 11 5/5 2 Jobs Fri 12 12/12 4 Jobs Sat 13 11/11 4 Jobs Sun 14 8/8 3 Jobs Mon…" at bounding box center [784, 541] width 1568 height 791
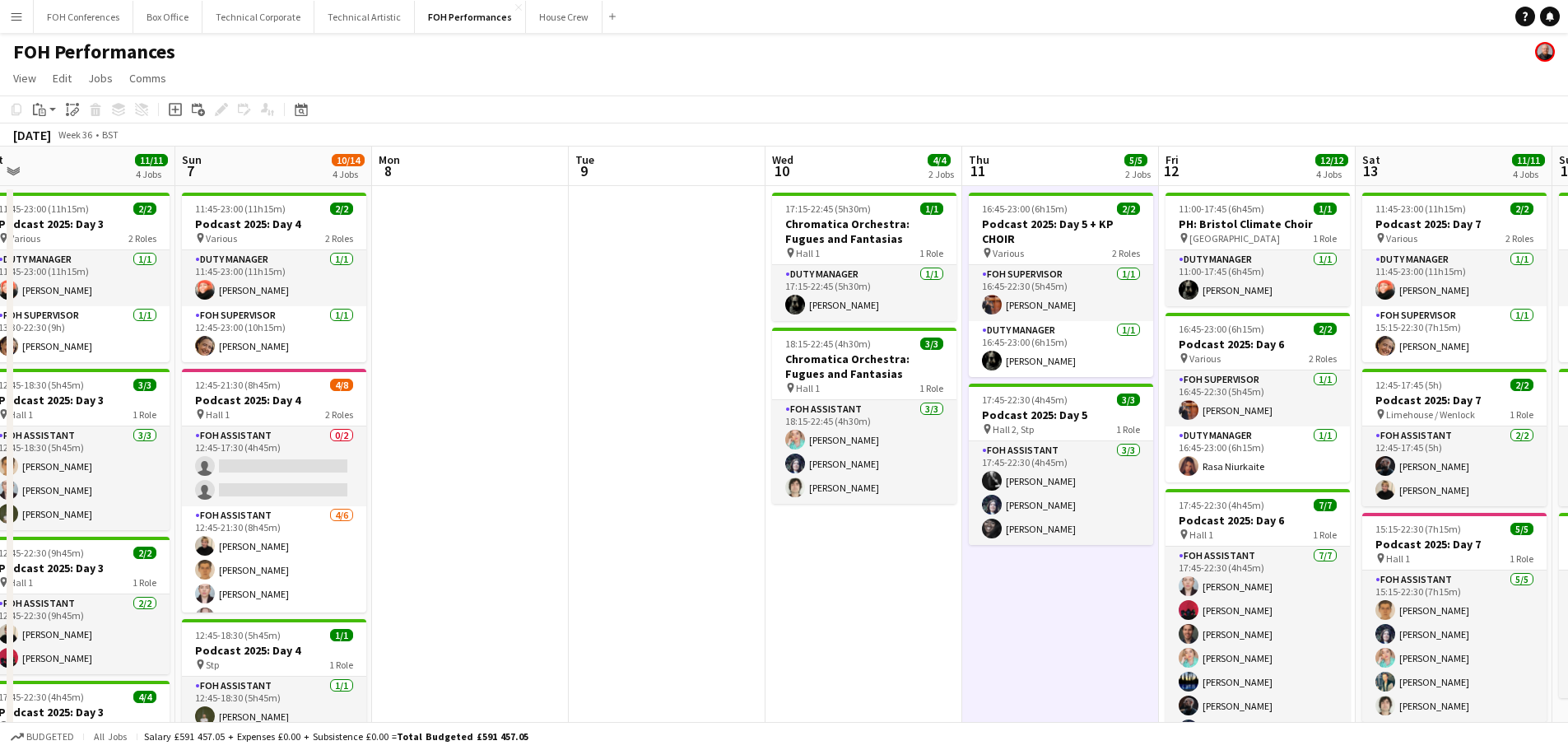
drag, startPoint x: 970, startPoint y: 408, endPoint x: 1382, endPoint y: 362, distance: 414.6
click at [1382, 362] on app-calendar-viewport "Thu 4 10/10 2 Jobs Fri 5 11/11 2 Jobs Sat 6 11/11 4 Jobs Sun 7 10/14 4 Jobs Mon…" at bounding box center [784, 541] width 1568 height 791
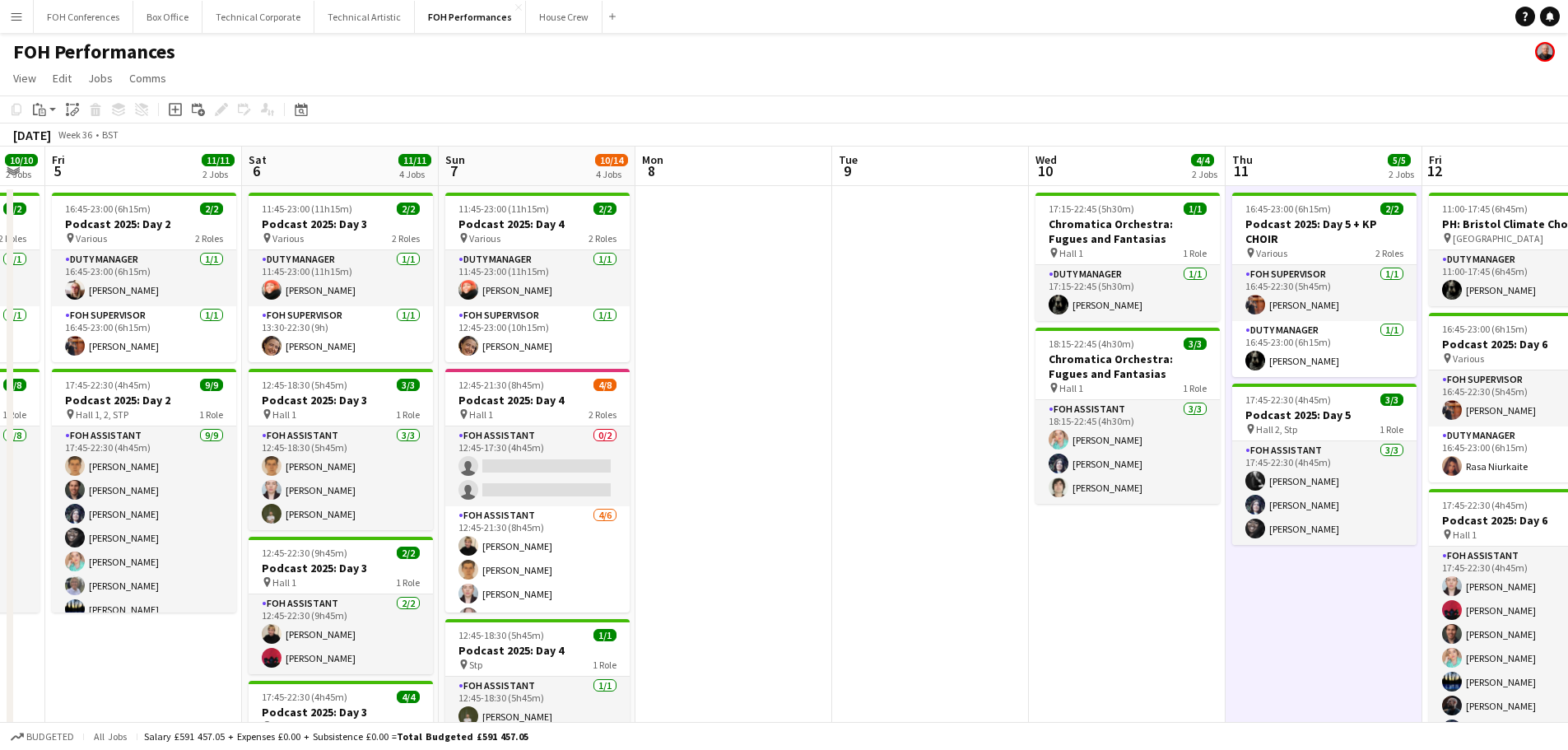
drag, startPoint x: 780, startPoint y: 418, endPoint x: 1043, endPoint y: 420, distance: 263.0
click at [1043, 420] on app-calendar-viewport "Wed 3 Thu 4 10/10 2 Jobs Fri 5 11/11 2 Jobs Sat 6 11/11 4 Jobs Sun 7 10/14 4 Jo…" at bounding box center [784, 541] width 1568 height 791
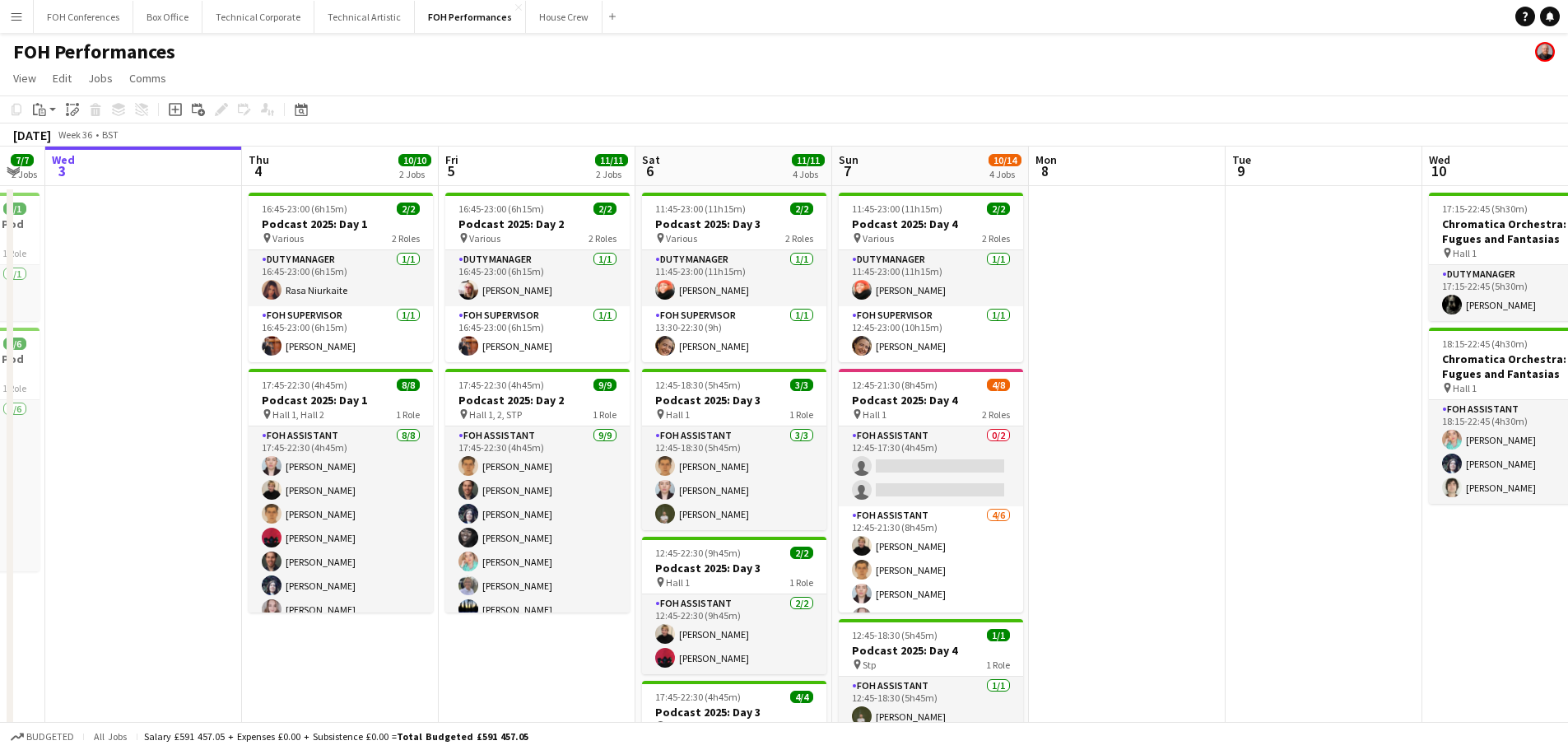
scroll to position [0, 451]
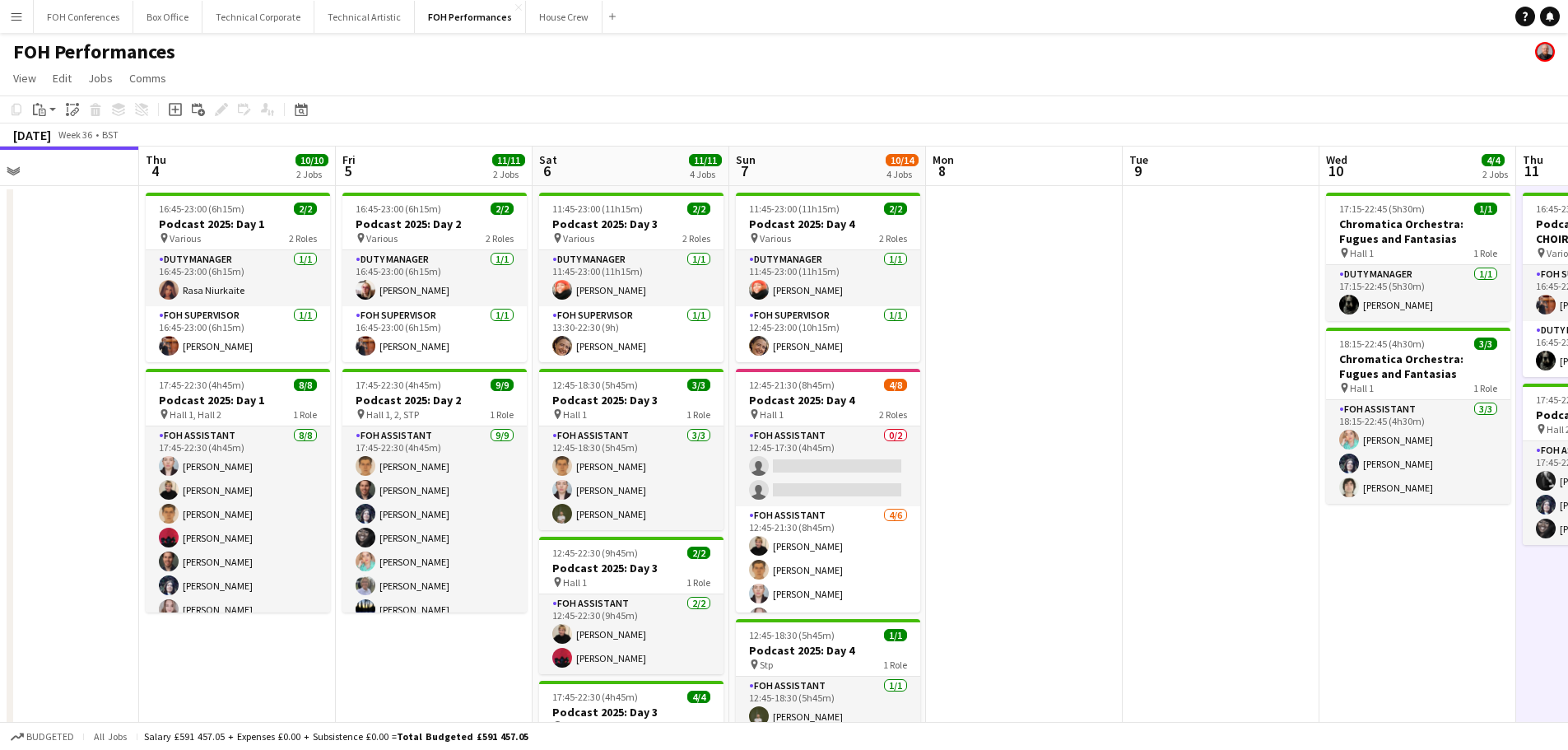
drag, startPoint x: 734, startPoint y: 434, endPoint x: 1024, endPoint y: 434, distance: 290.0
click at [1024, 434] on app-calendar-viewport "Mon 1 Tue 2 7/7 2 Jobs Wed 3 Thu 4 10/10 2 Jobs Fri 5 11/11 2 Jobs Sat 6 11/11 …" at bounding box center [784, 541] width 1568 height 791
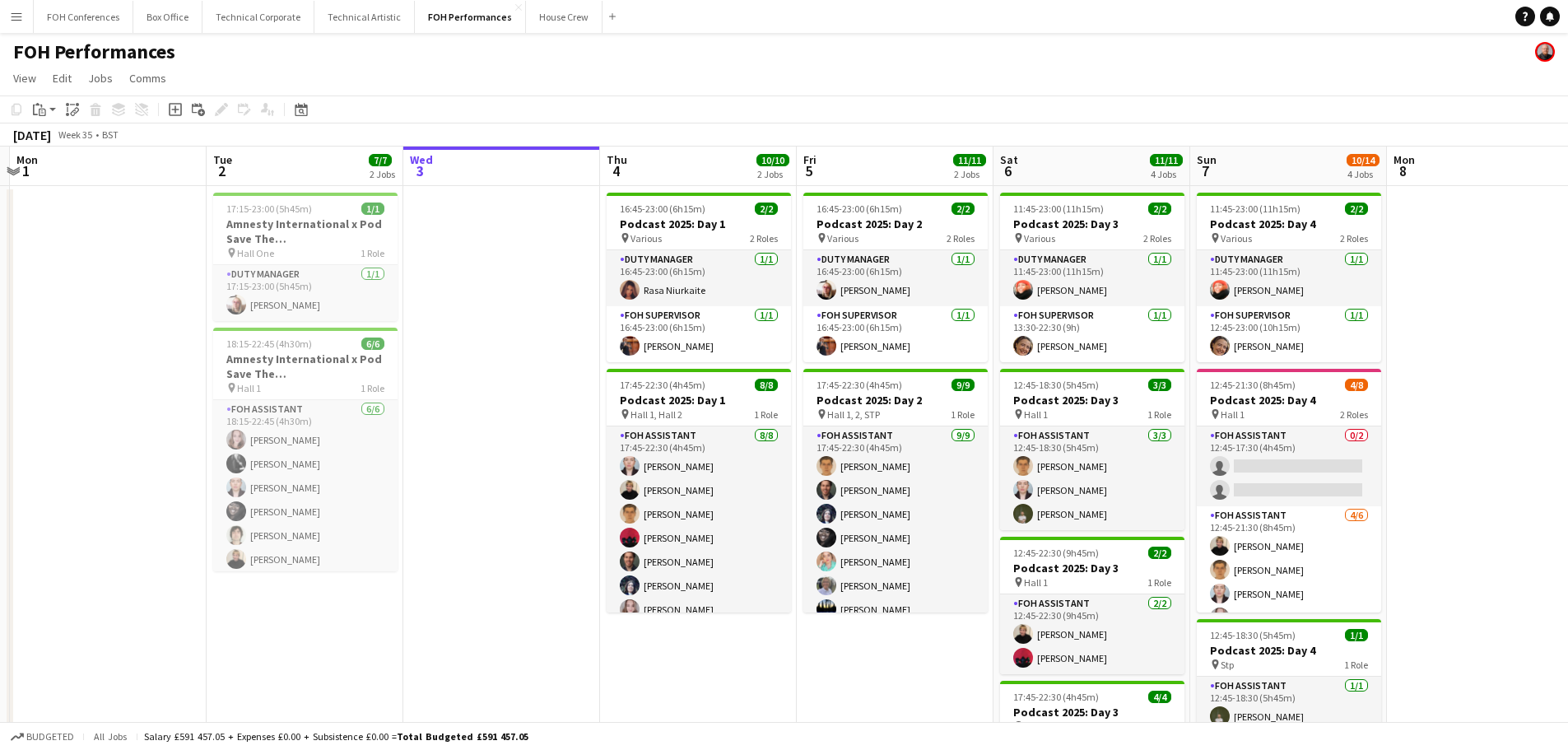
drag, startPoint x: 644, startPoint y: 481, endPoint x: 1104, endPoint y: 462, distance: 460.4
click at [1104, 462] on app-calendar-viewport "Sat 30 Sun 31 Mon 1 Tue 2 7/7 2 Jobs Wed 3 Thu 4 10/10 2 Jobs Fri 5 11/11 2 Job…" at bounding box center [784, 541] width 1568 height 791
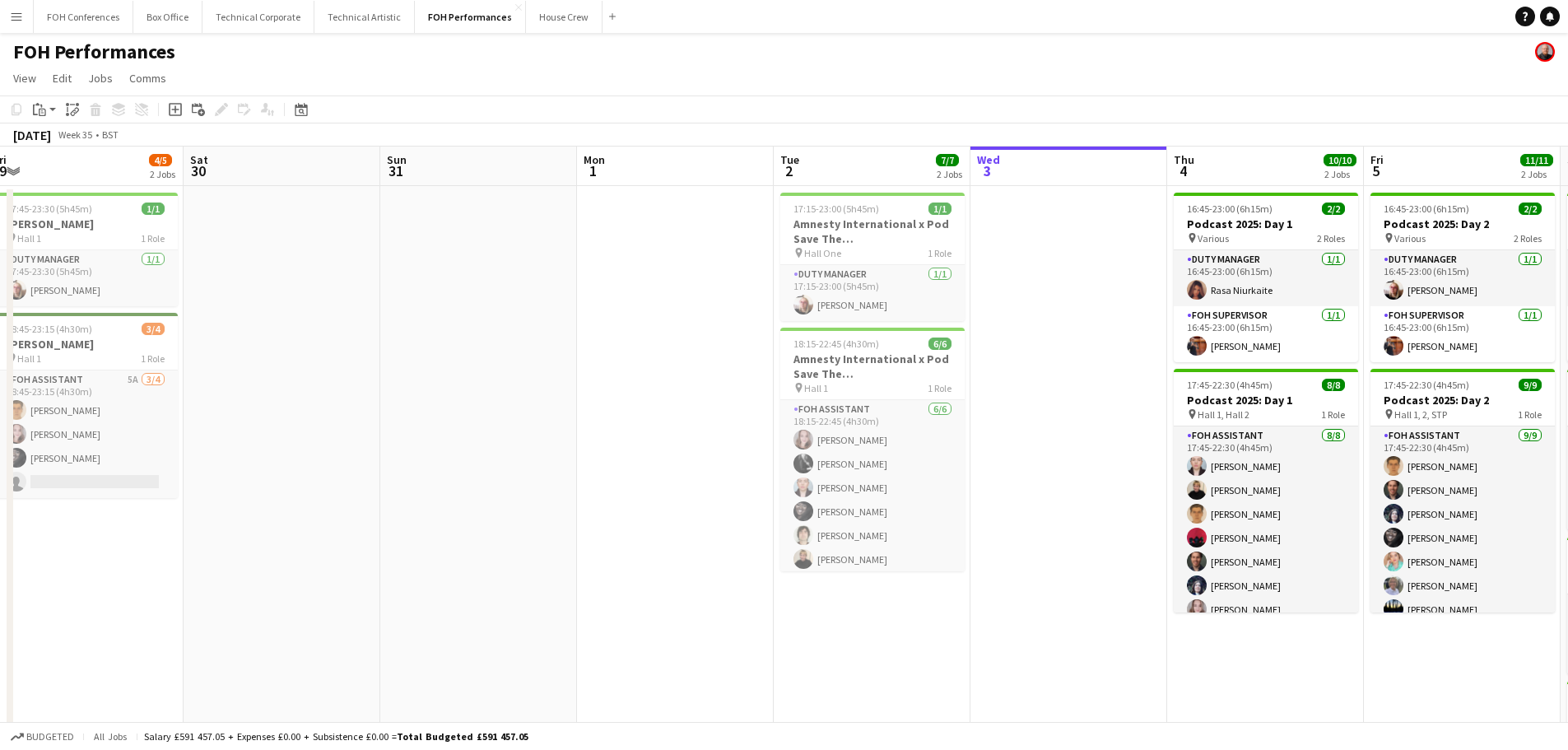
drag, startPoint x: 572, startPoint y: 436, endPoint x: 963, endPoint y: 427, distance: 391.1
click at [1090, 427] on app-calendar-viewport "Wed 27 Thu 28 2 Jobs Fri 29 4/5 2 Jobs Sat 30 Sun 31 Mon 1 Tue 2 7/7 2 Jobs Wed…" at bounding box center [784, 541] width 1568 height 791
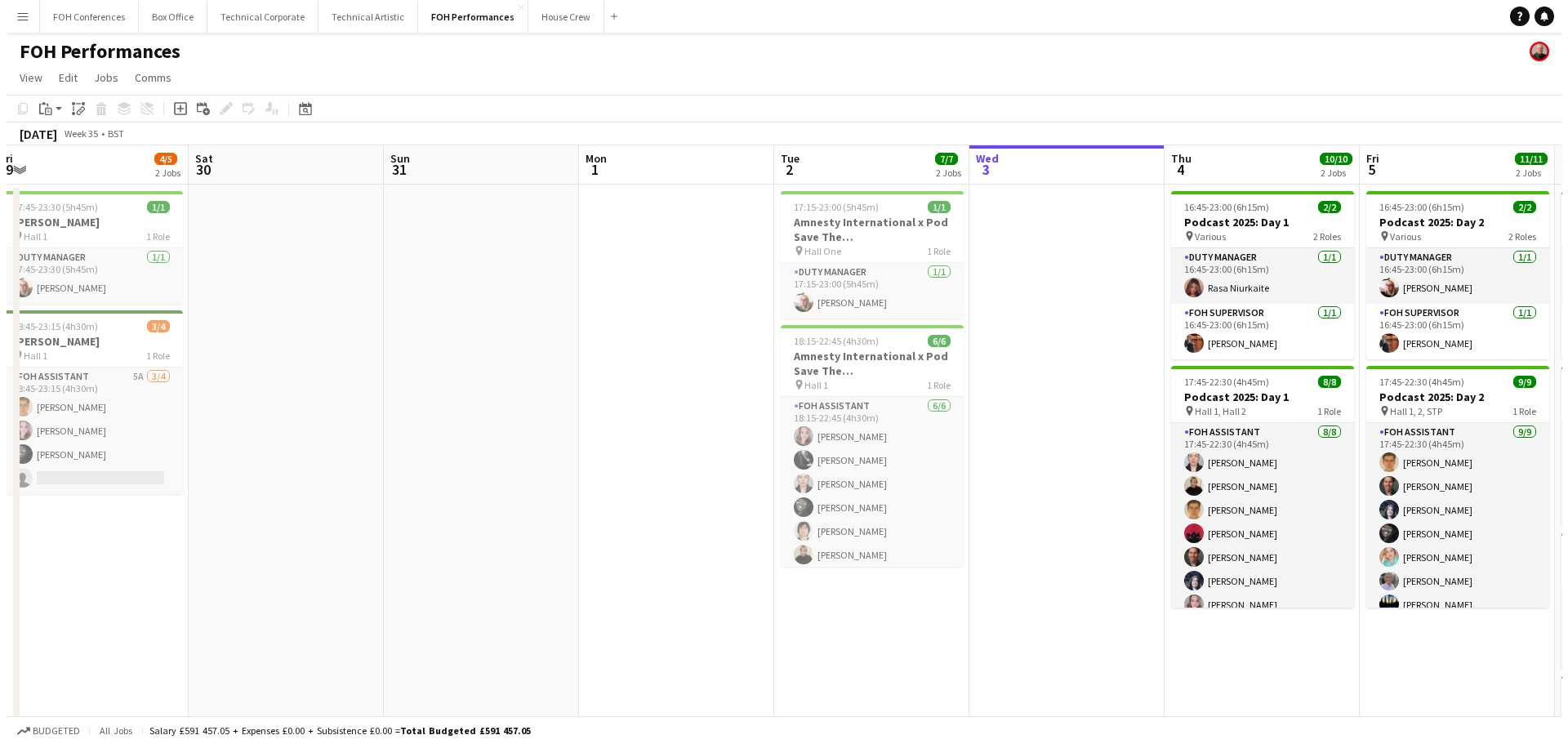
scroll to position [0, 416]
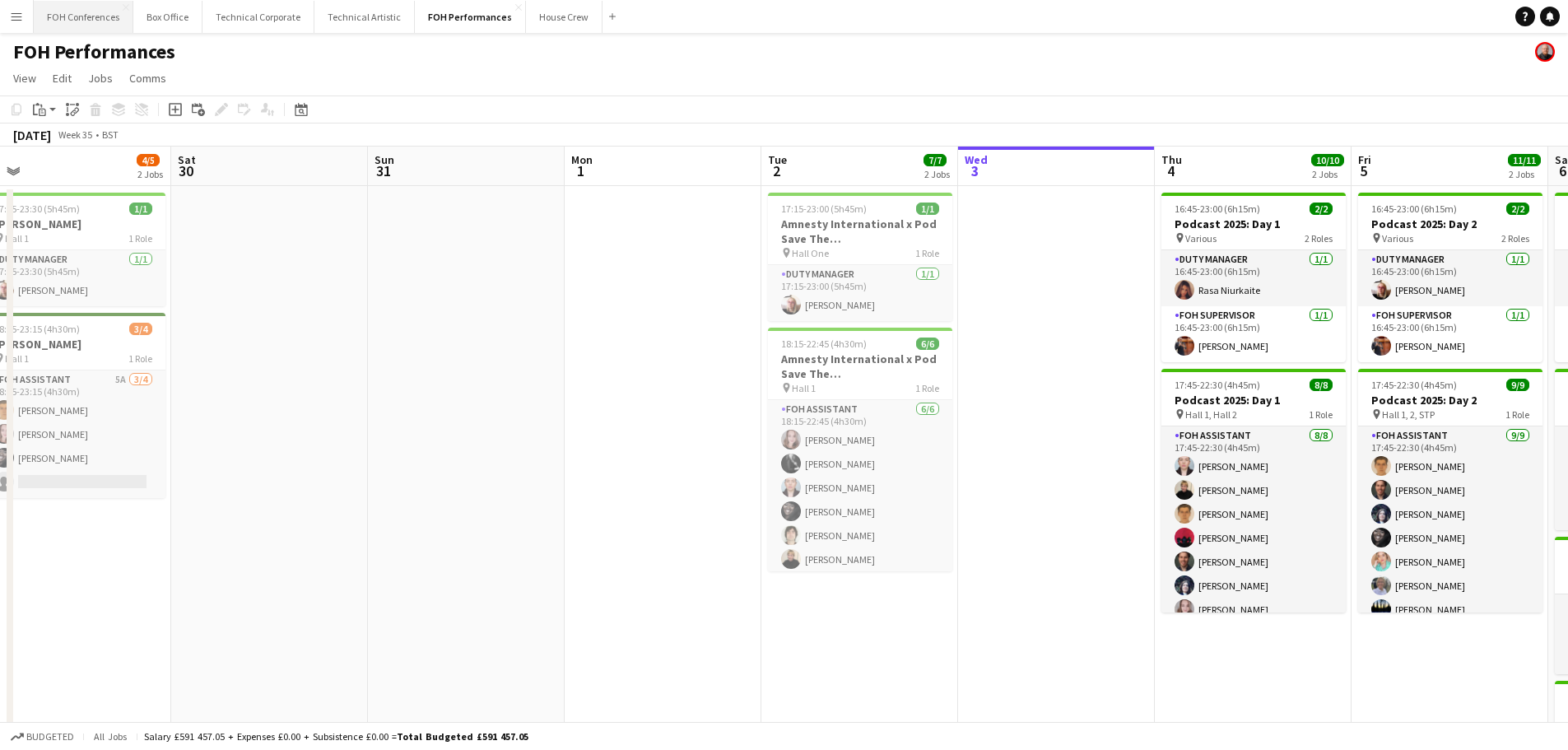
click at [106, 19] on button "FOH Conferences Close" at bounding box center [84, 16] width 100 height 32
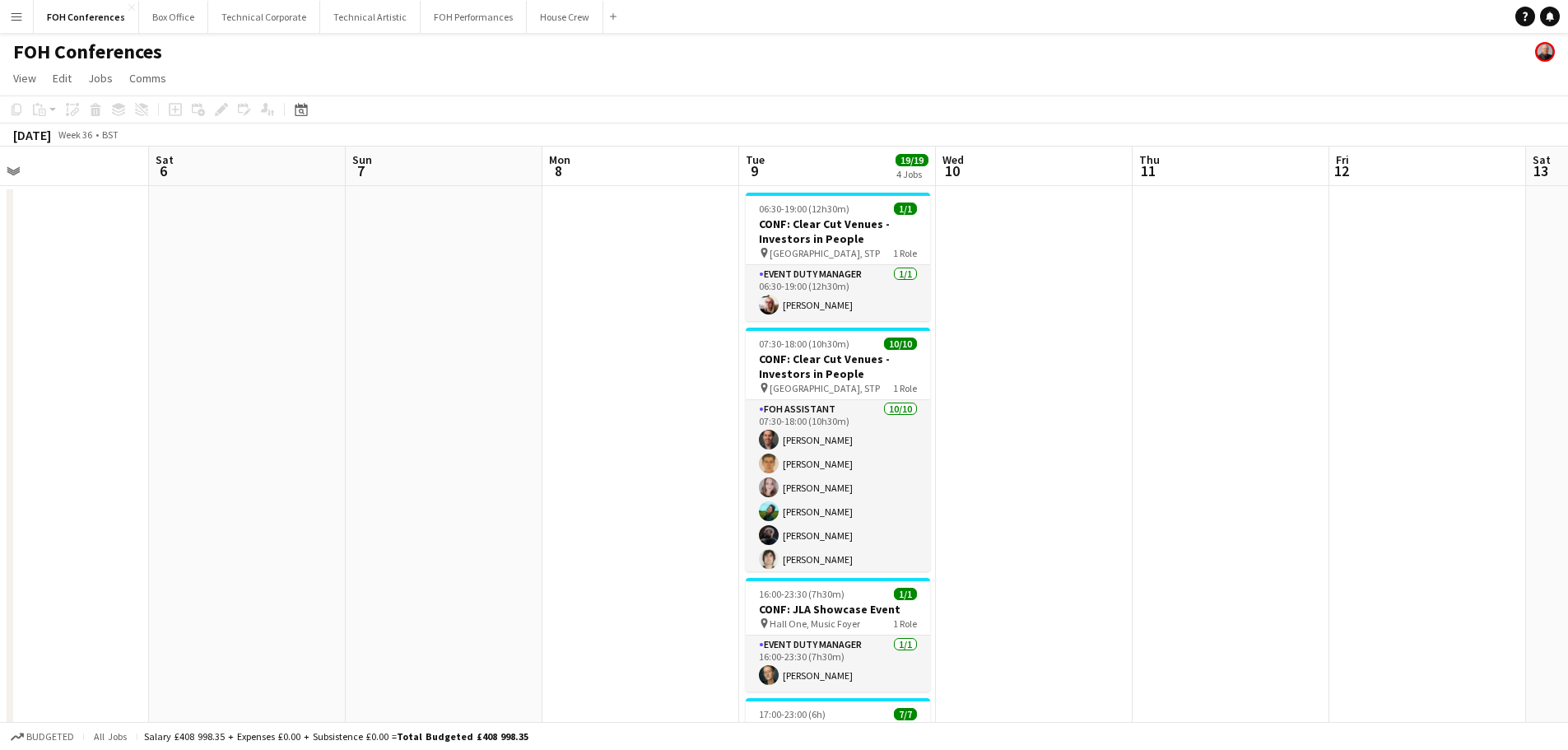
scroll to position [0, 639]
drag, startPoint x: 988, startPoint y: 325, endPoint x: 356, endPoint y: 333, distance: 632.1
click at [356, 333] on app-calendar-viewport "Tue 2 Wed 3 Thu 4 Fri 5 Sat 6 Sun 7 Mon 8 Tue 9 19/19 4 Jobs Wed 10 Thu 11 Fri …" at bounding box center [784, 569] width 1568 height 845
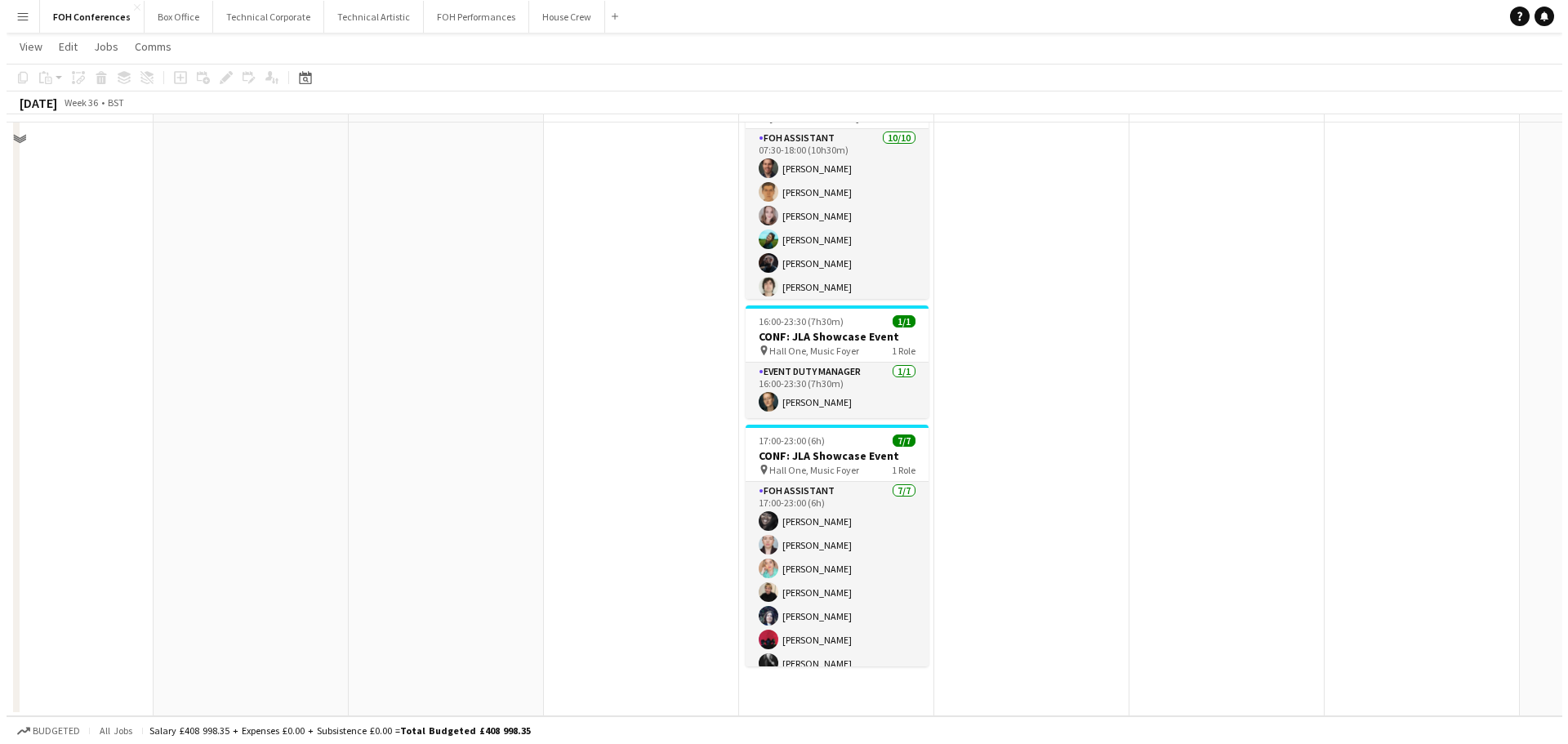
scroll to position [0, 0]
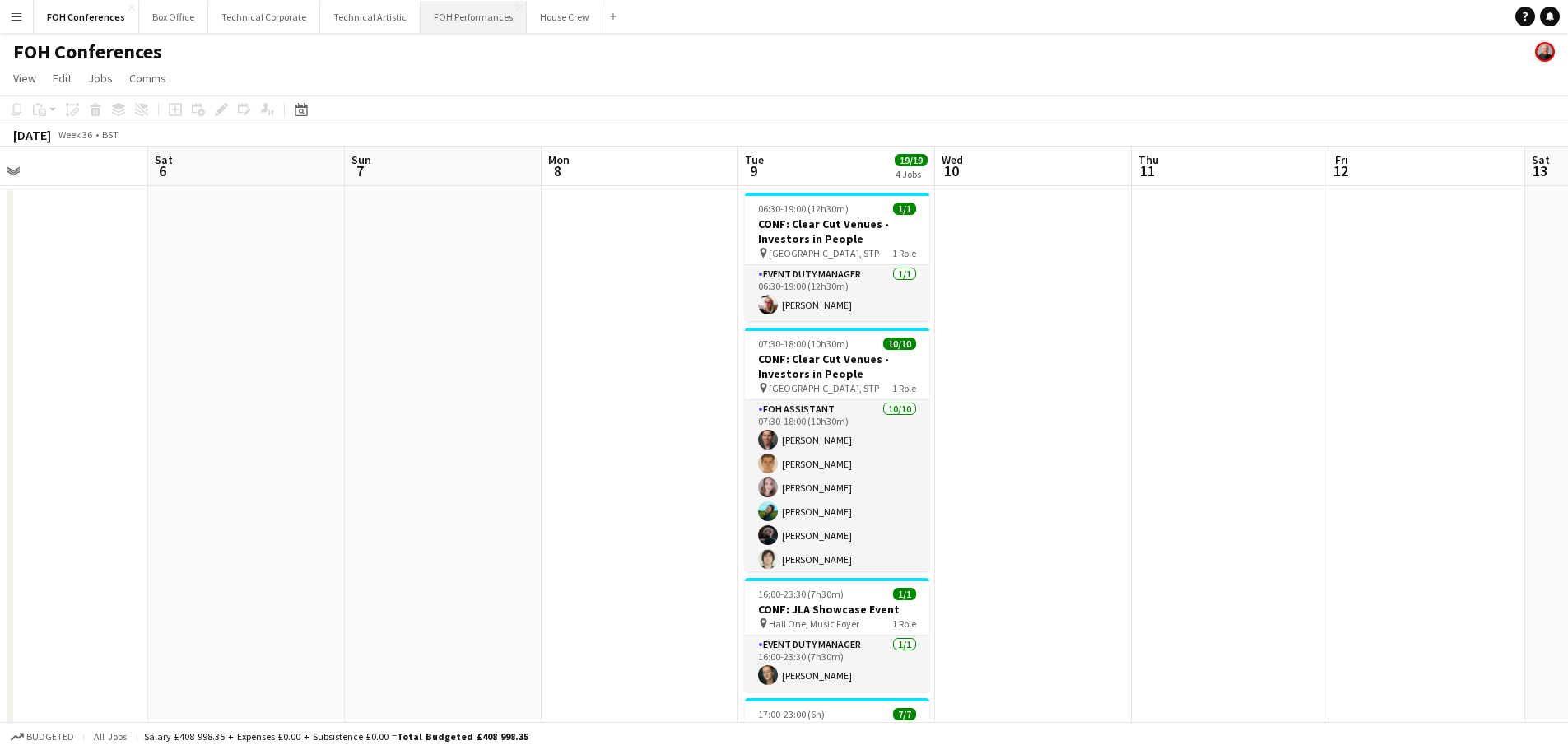
click at [438, 19] on button "FOH Performances Close" at bounding box center [473, 16] width 106 height 32
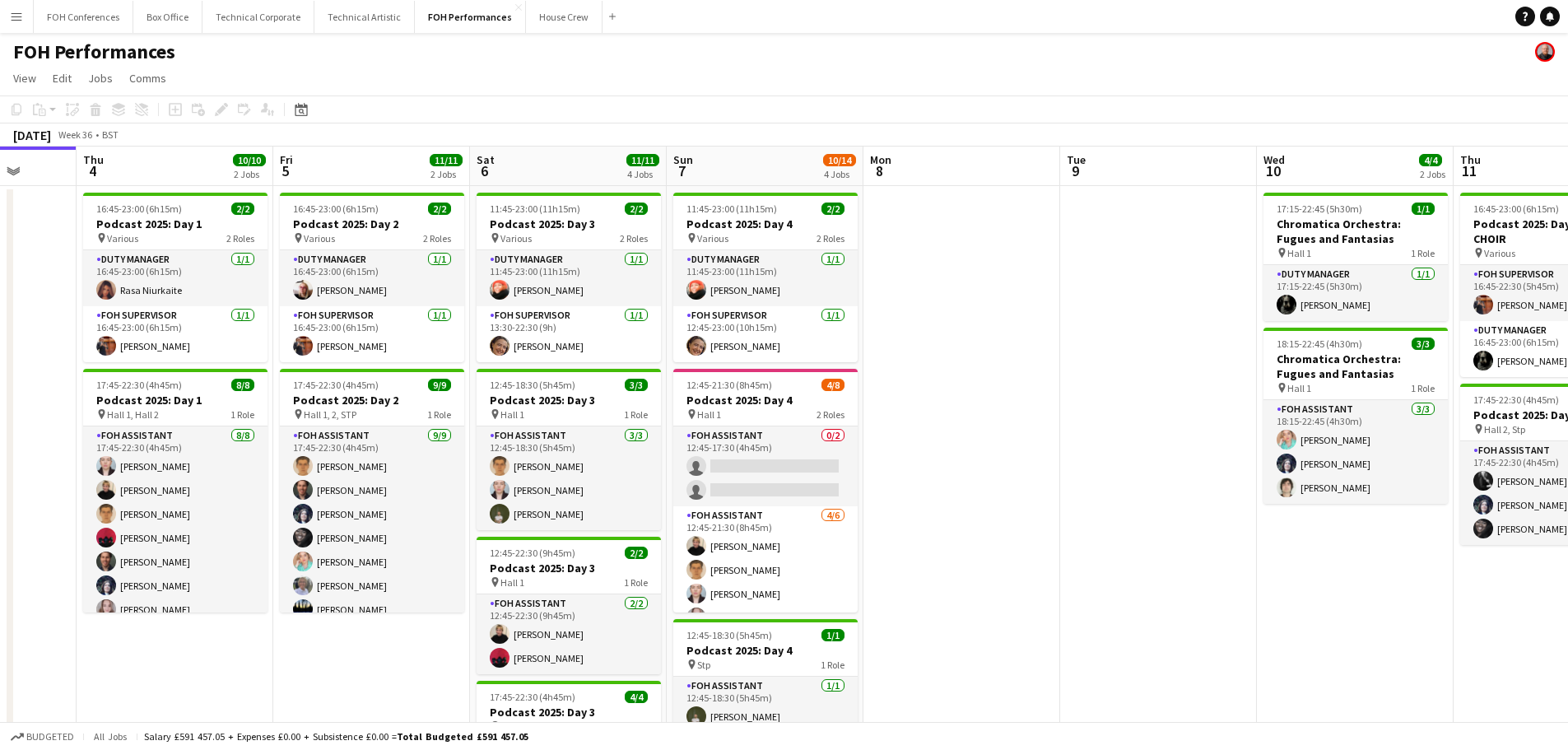
drag, startPoint x: 931, startPoint y: 401, endPoint x: 419, endPoint y: 401, distance: 512.0
click at [416, 403] on app-calendar-viewport "Mon 1 Tue 2 7/7 2 Jobs Wed 3 Thu 4 10/10 2 Jobs Fri 5 11/11 2 Jobs Sat 6 11/11 …" at bounding box center [784, 541] width 1568 height 791
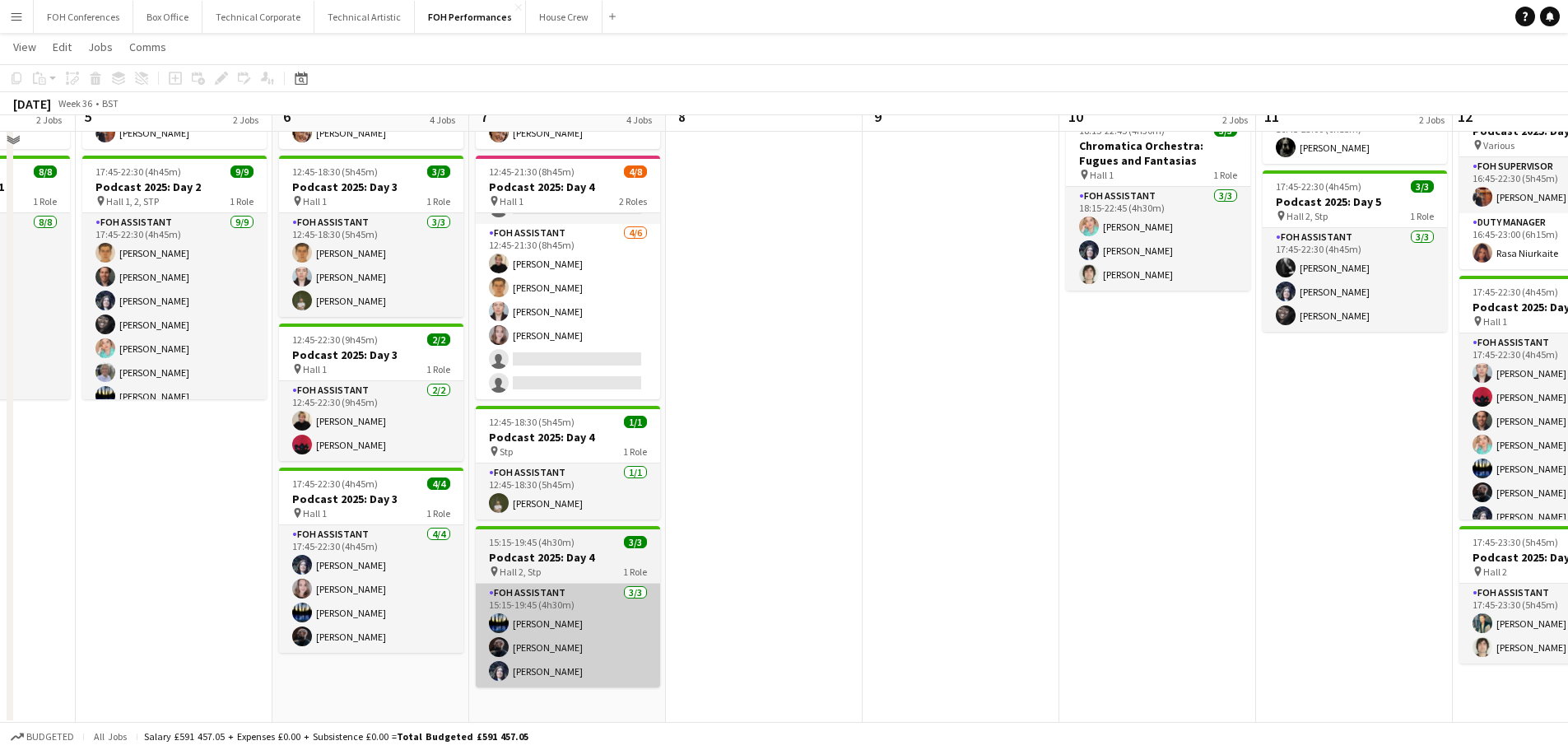
scroll to position [214, 0]
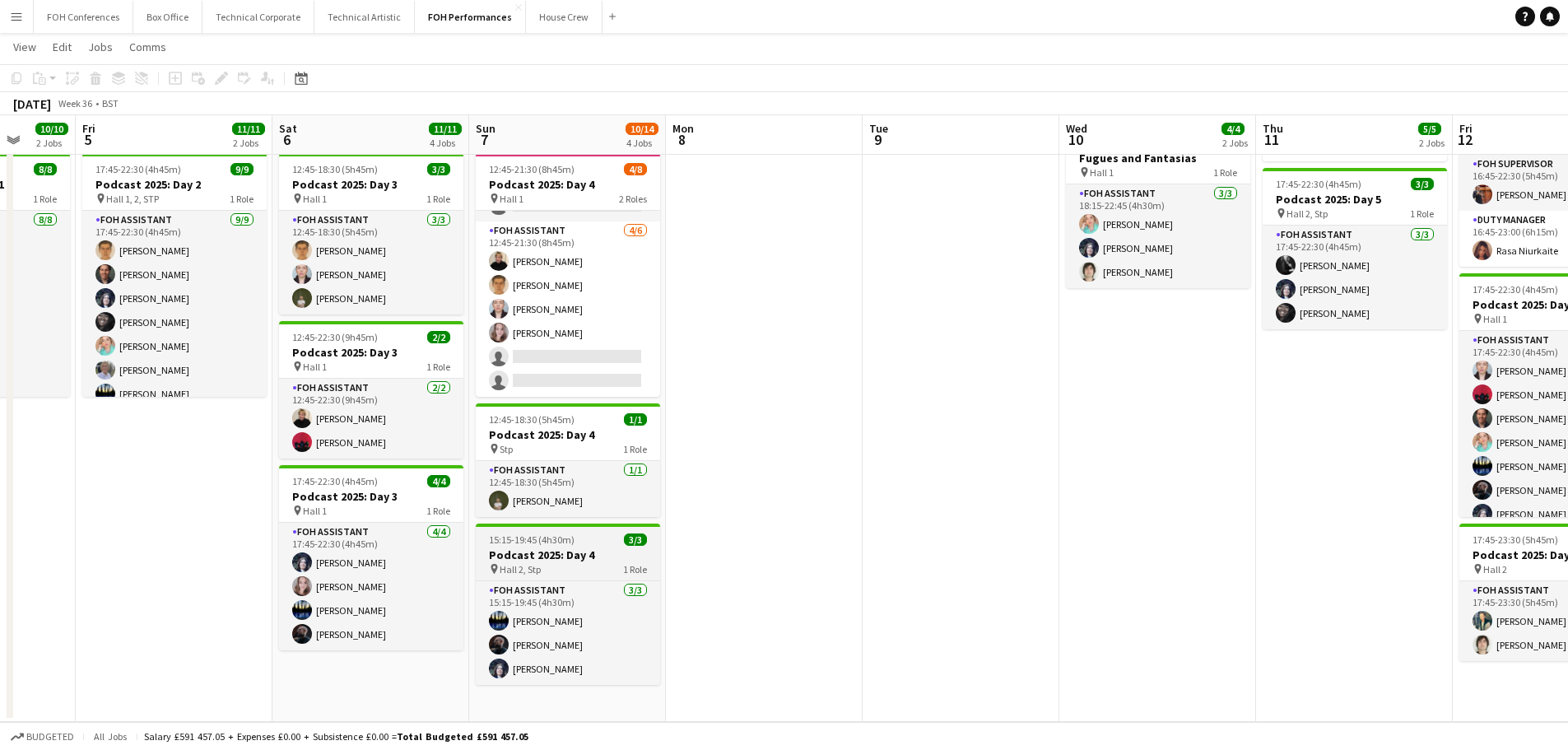
click at [537, 550] on h3 "Podcast 2025: Day 4" at bounding box center [568, 554] width 184 height 15
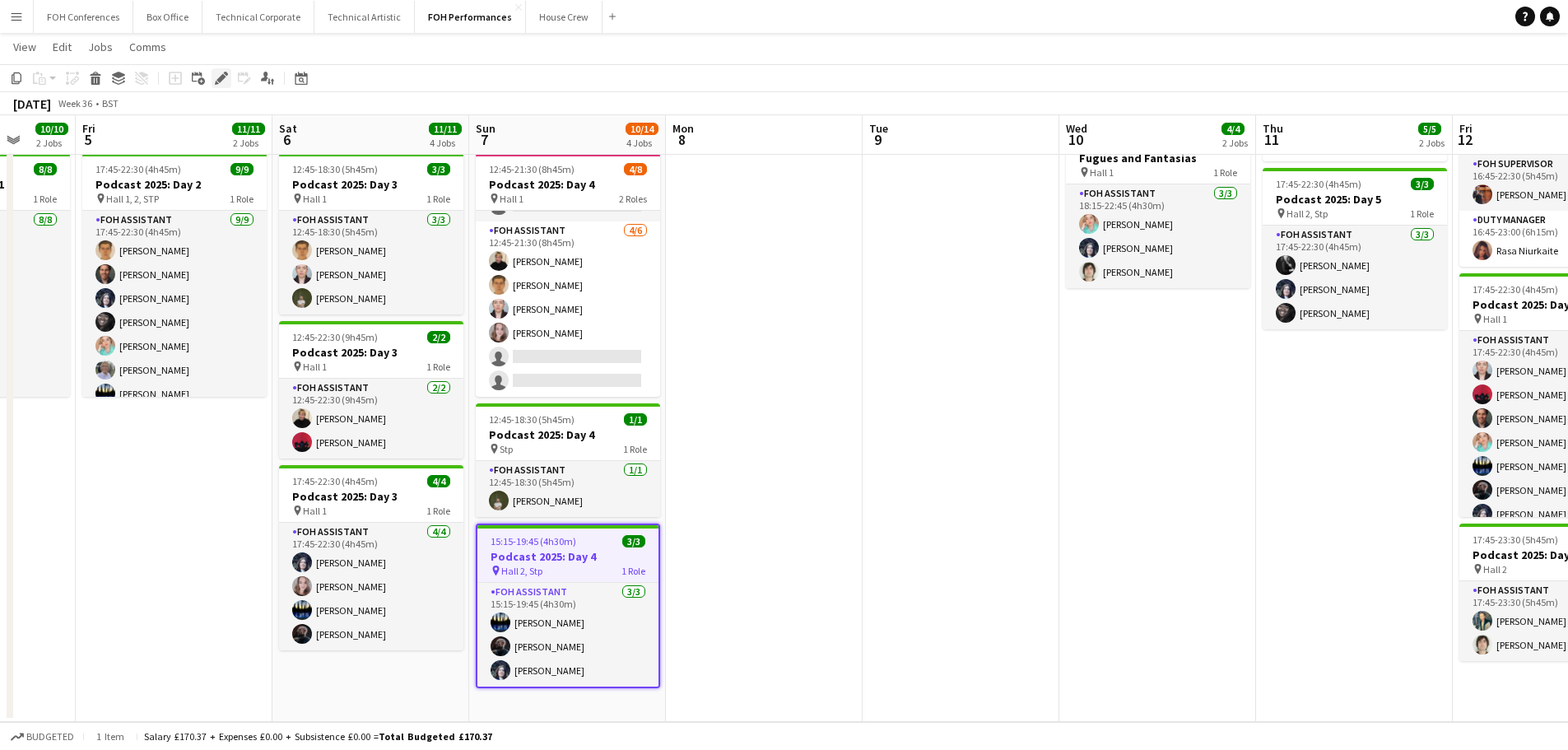
click at [216, 75] on icon "Edit" at bounding box center [221, 78] width 13 height 13
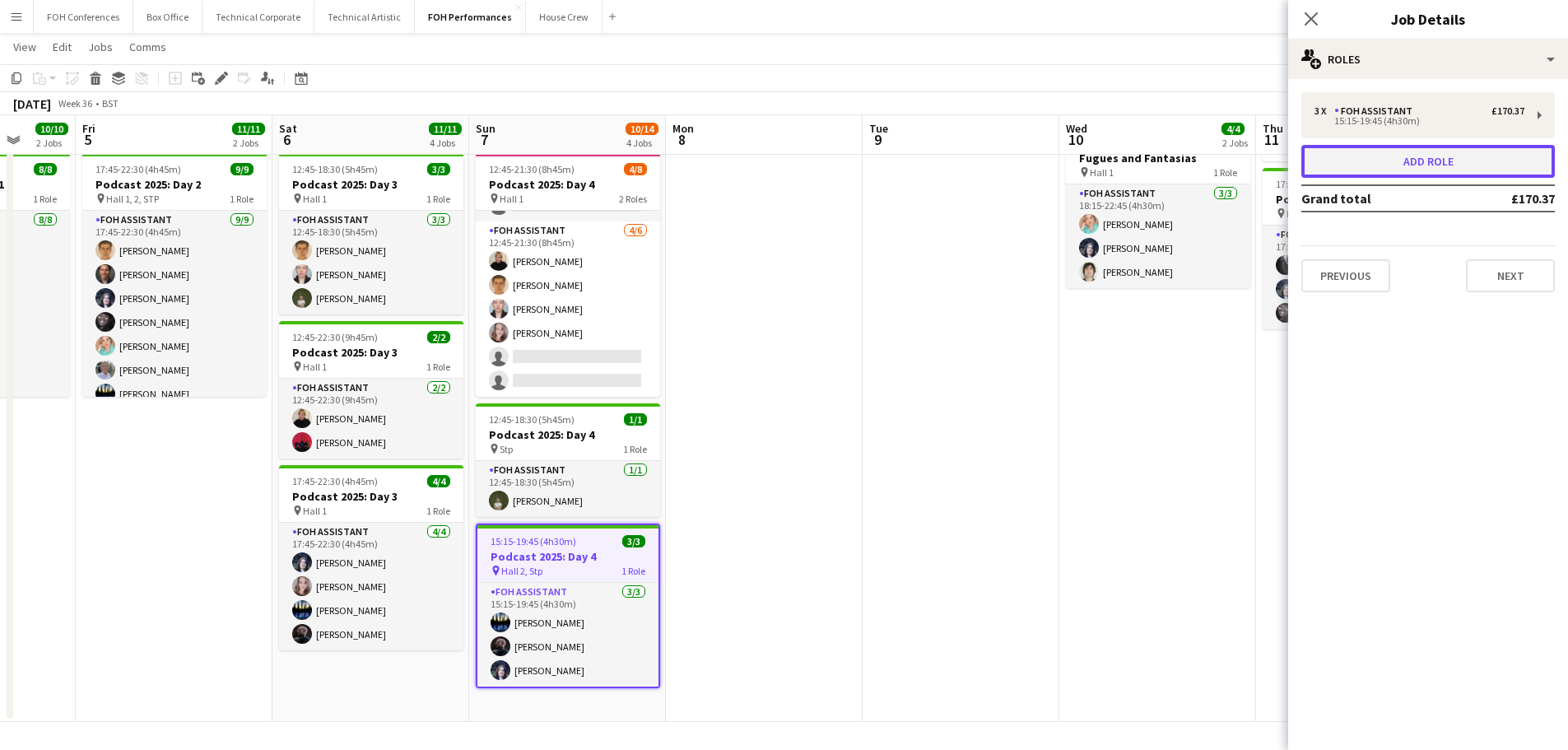
click at [1440, 166] on button "Add role" at bounding box center [1427, 161] width 253 height 33
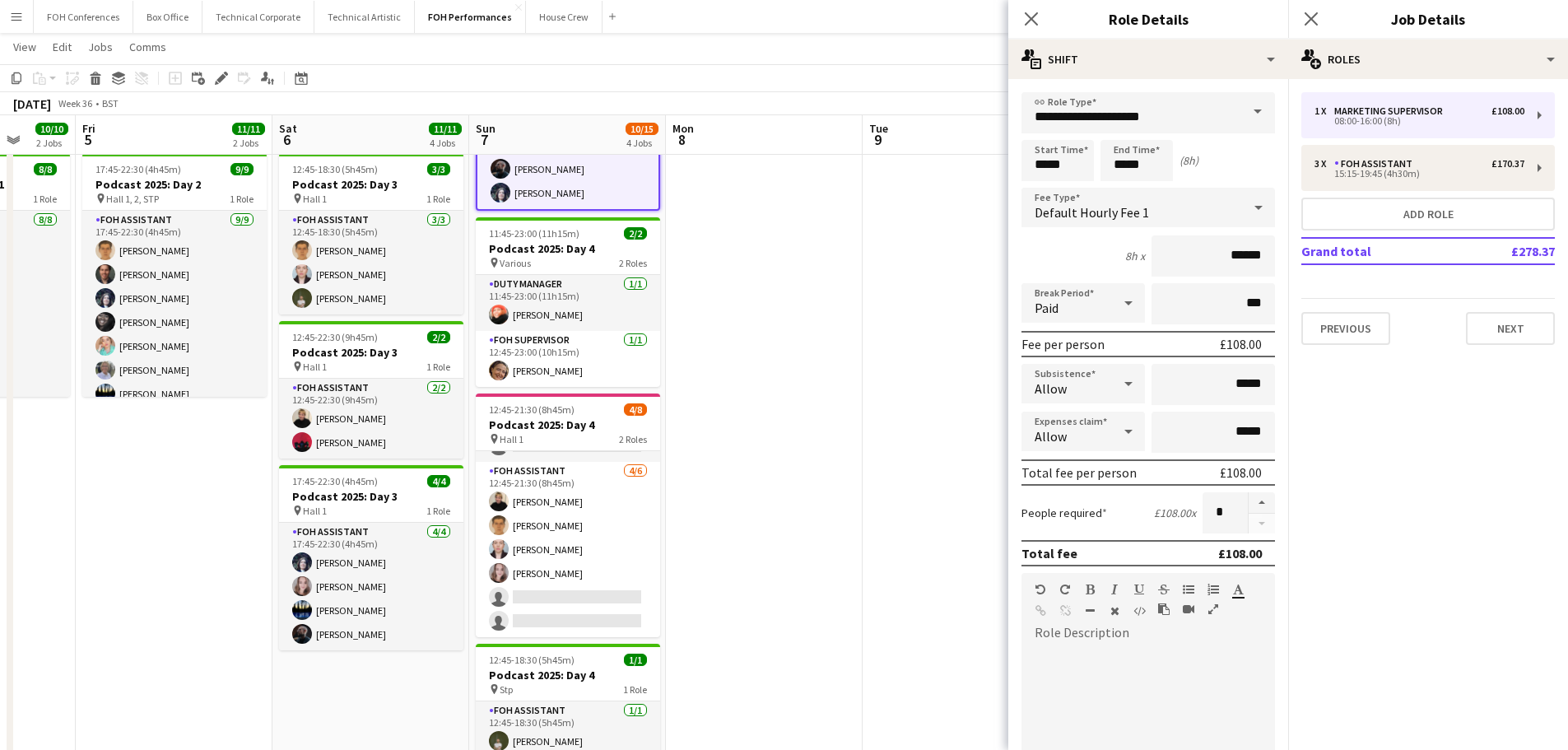
click at [1249, 110] on span at bounding box center [1258, 112] width 34 height 40
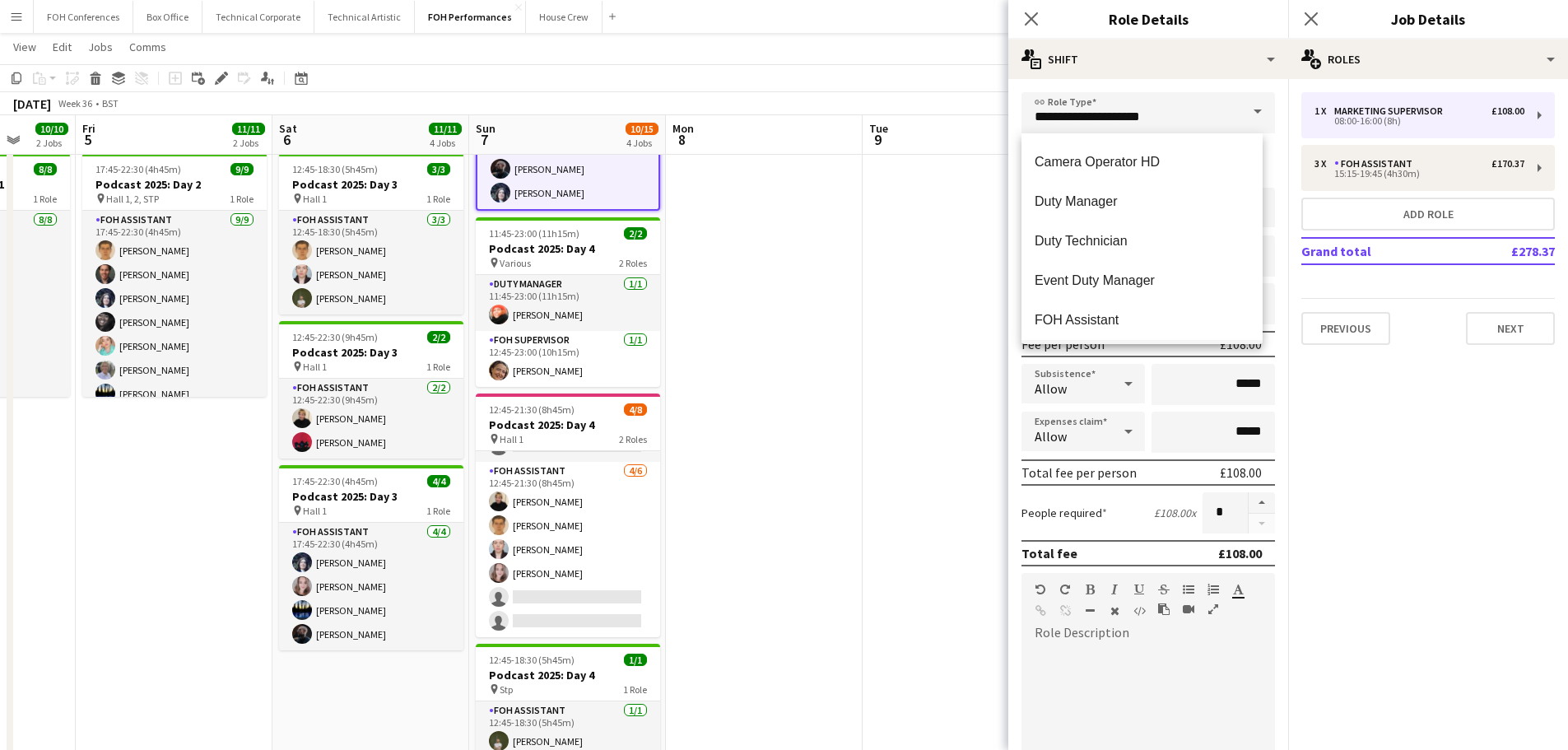
scroll to position [905, 0]
click at [1109, 291] on mat-option "FOH Assistant" at bounding box center [1142, 282] width 241 height 40
type input "**********"
type input "******"
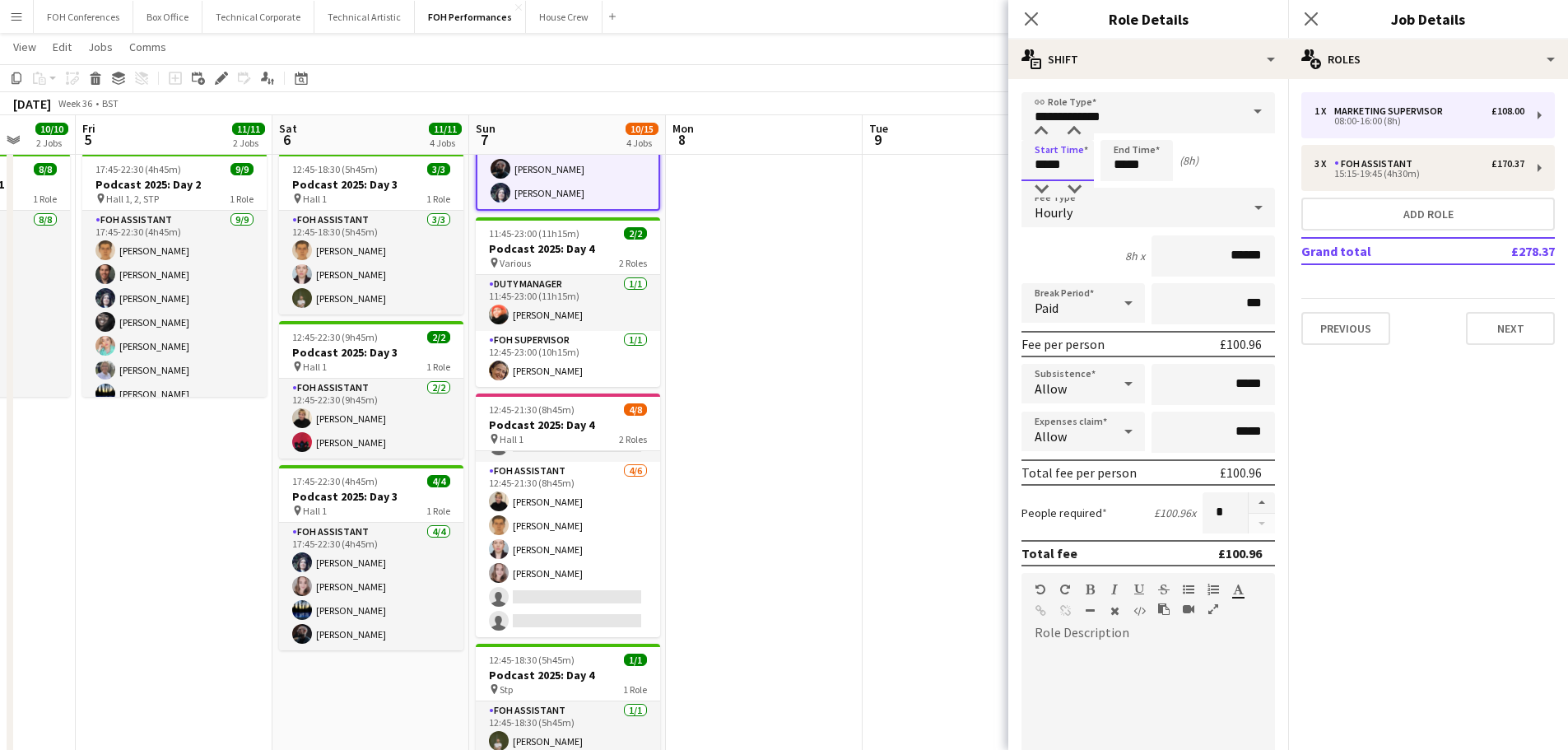
drag, startPoint x: 1079, startPoint y: 166, endPoint x: 1044, endPoint y: 151, distance: 38.1
click at [1079, 166] on input "*****" at bounding box center [1058, 160] width 72 height 41
click at [1041, 135] on div at bounding box center [1041, 131] width 33 height 16
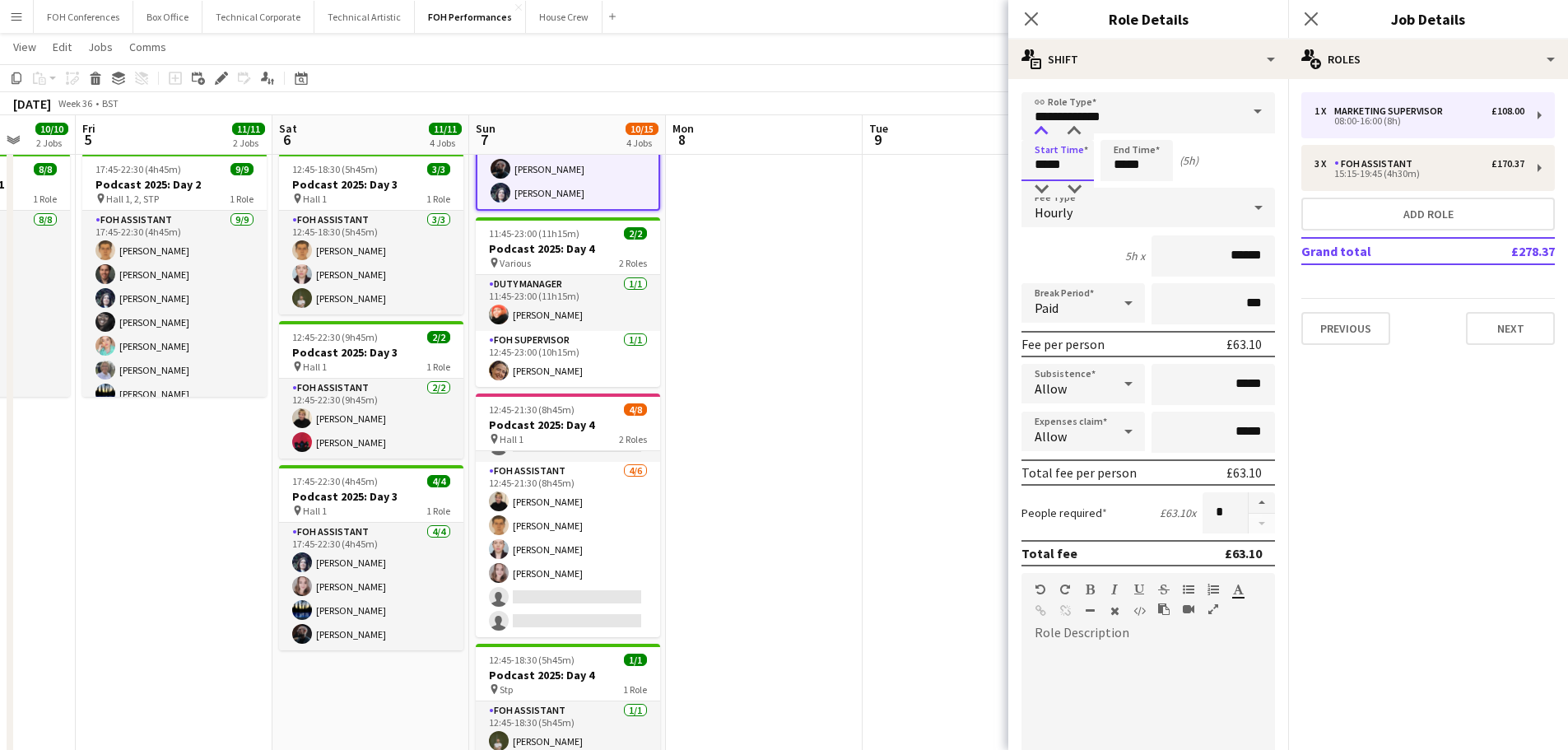
click at [1041, 135] on div at bounding box center [1041, 131] width 33 height 16
click at [1070, 134] on div at bounding box center [1074, 131] width 33 height 16
type input "*****"
click at [1070, 134] on div at bounding box center [1074, 131] width 33 height 16
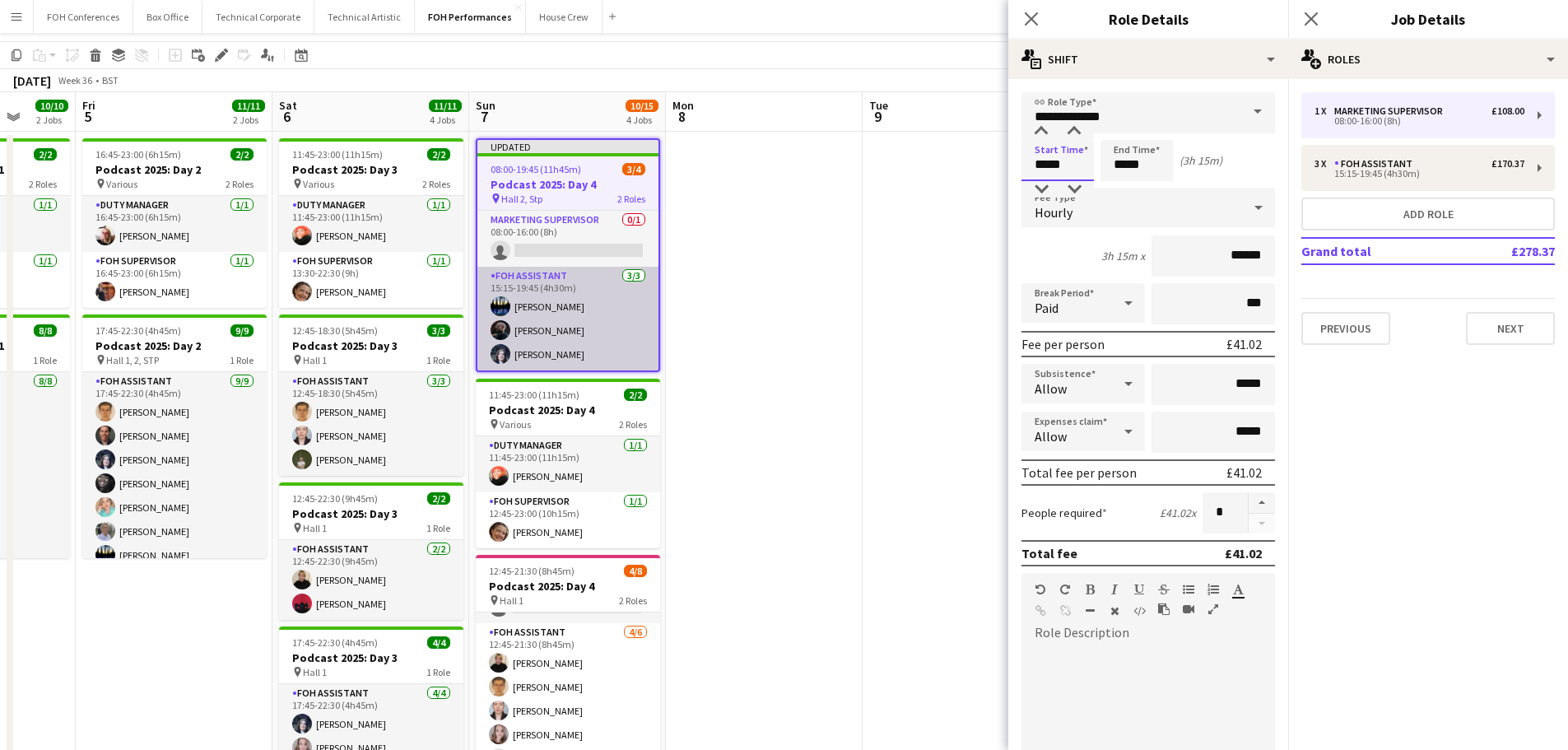
scroll to position [82, 0]
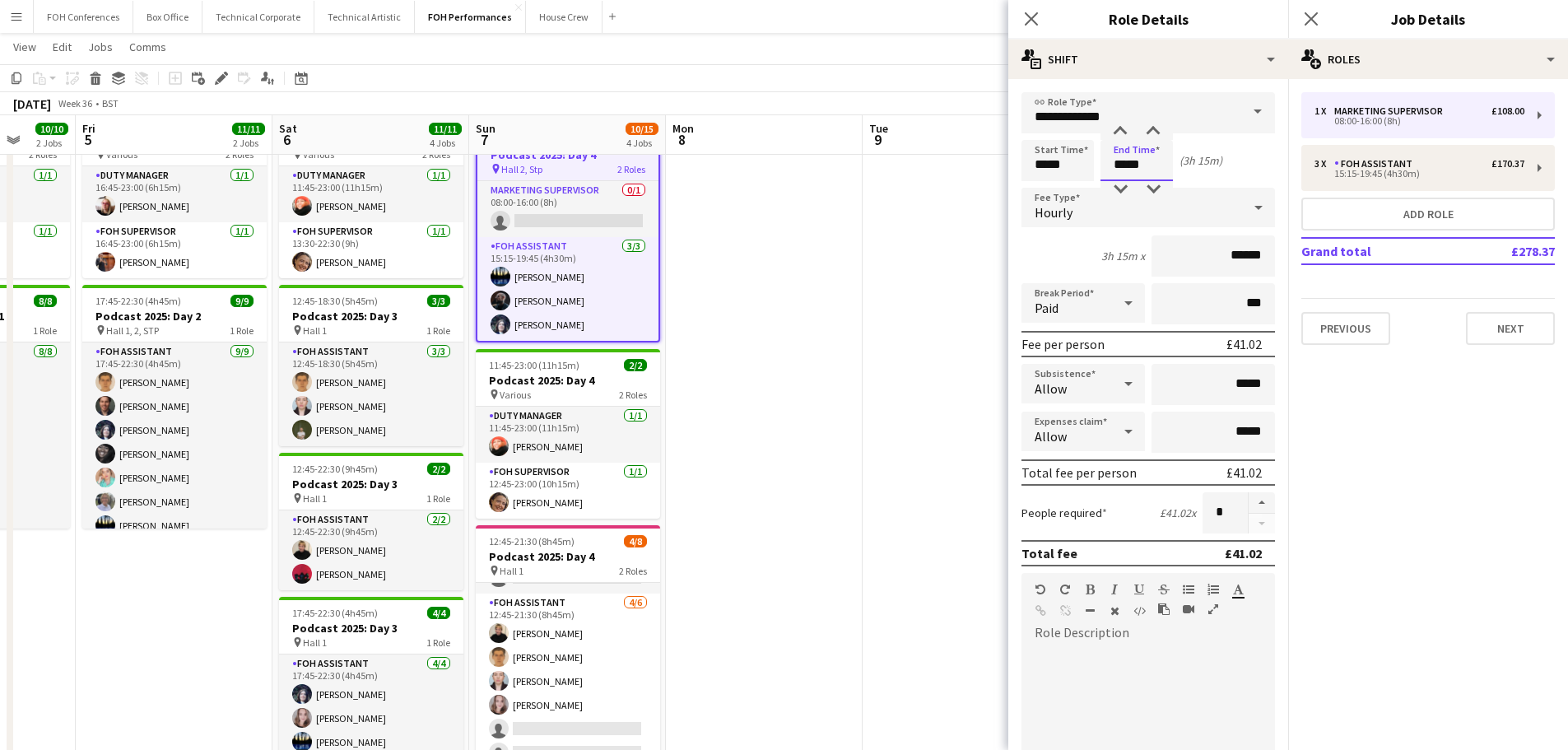
click at [1158, 167] on input "*****" at bounding box center [1136, 160] width 72 height 41
click at [1119, 191] on div at bounding box center [1120, 189] width 33 height 16
click at [1150, 190] on div at bounding box center [1153, 189] width 33 height 16
type input "*****"
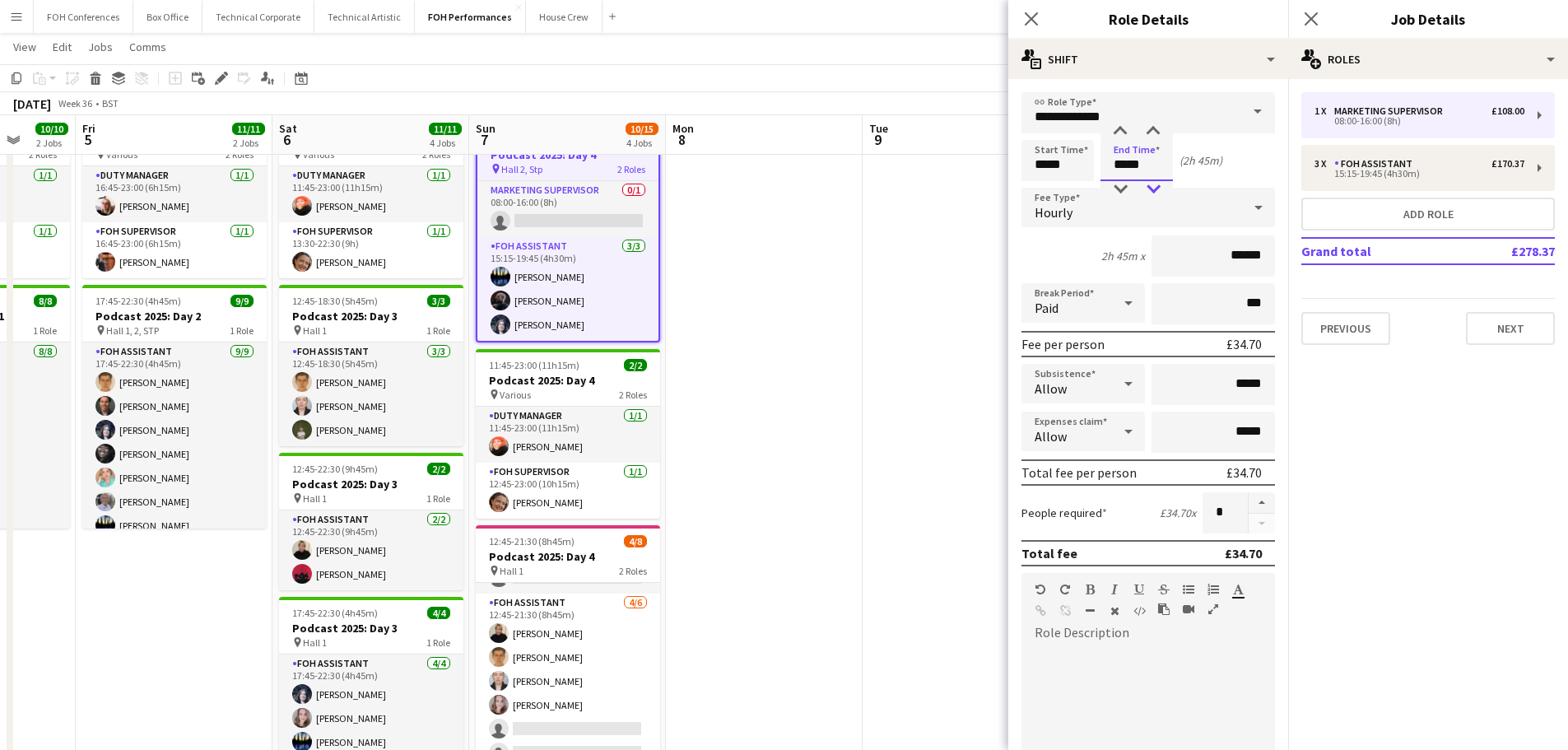
click at [1150, 190] on div at bounding box center [1153, 189] width 33 height 16
click at [914, 404] on app-date-cell at bounding box center [960, 512] width 197 height 821
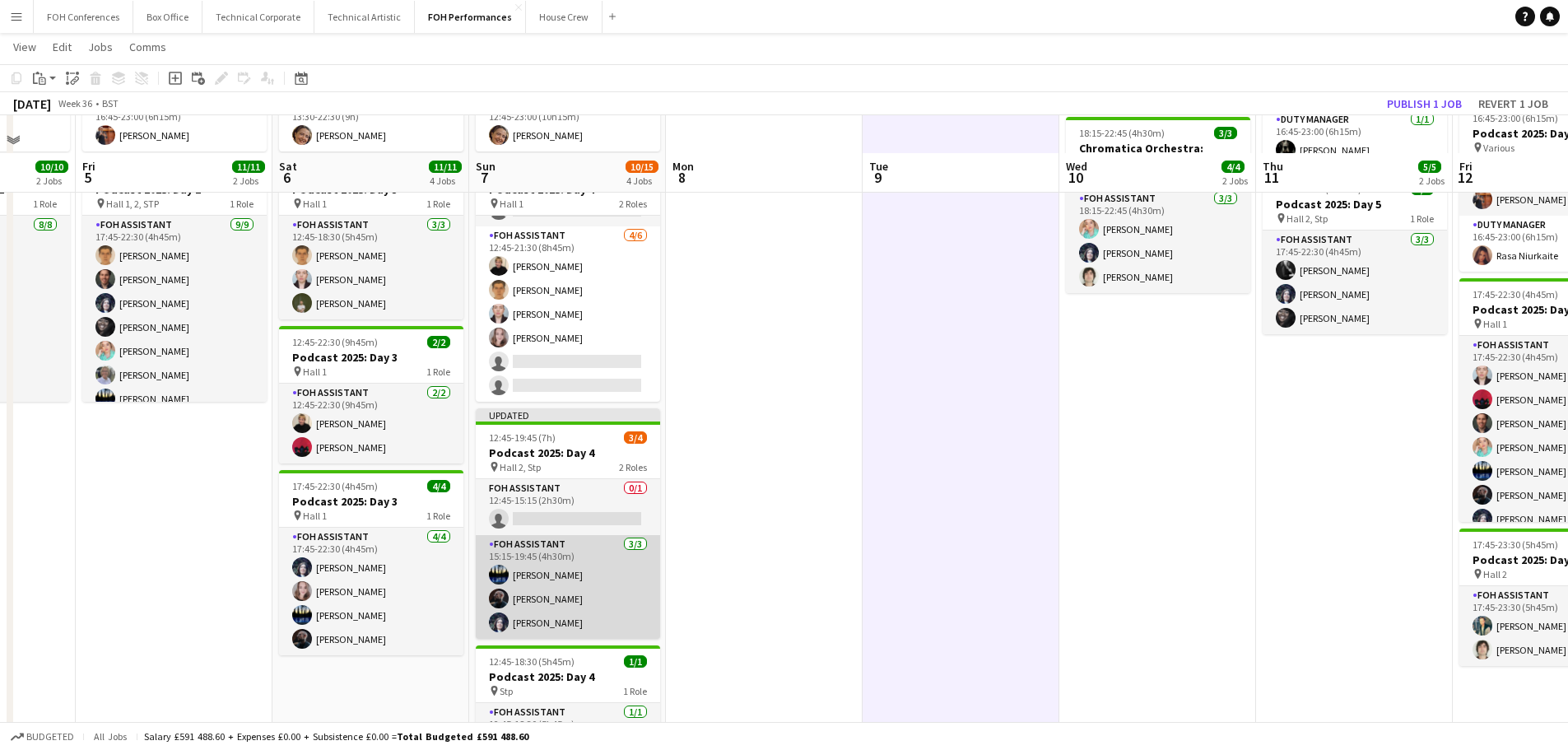
scroll to position [247, 0]
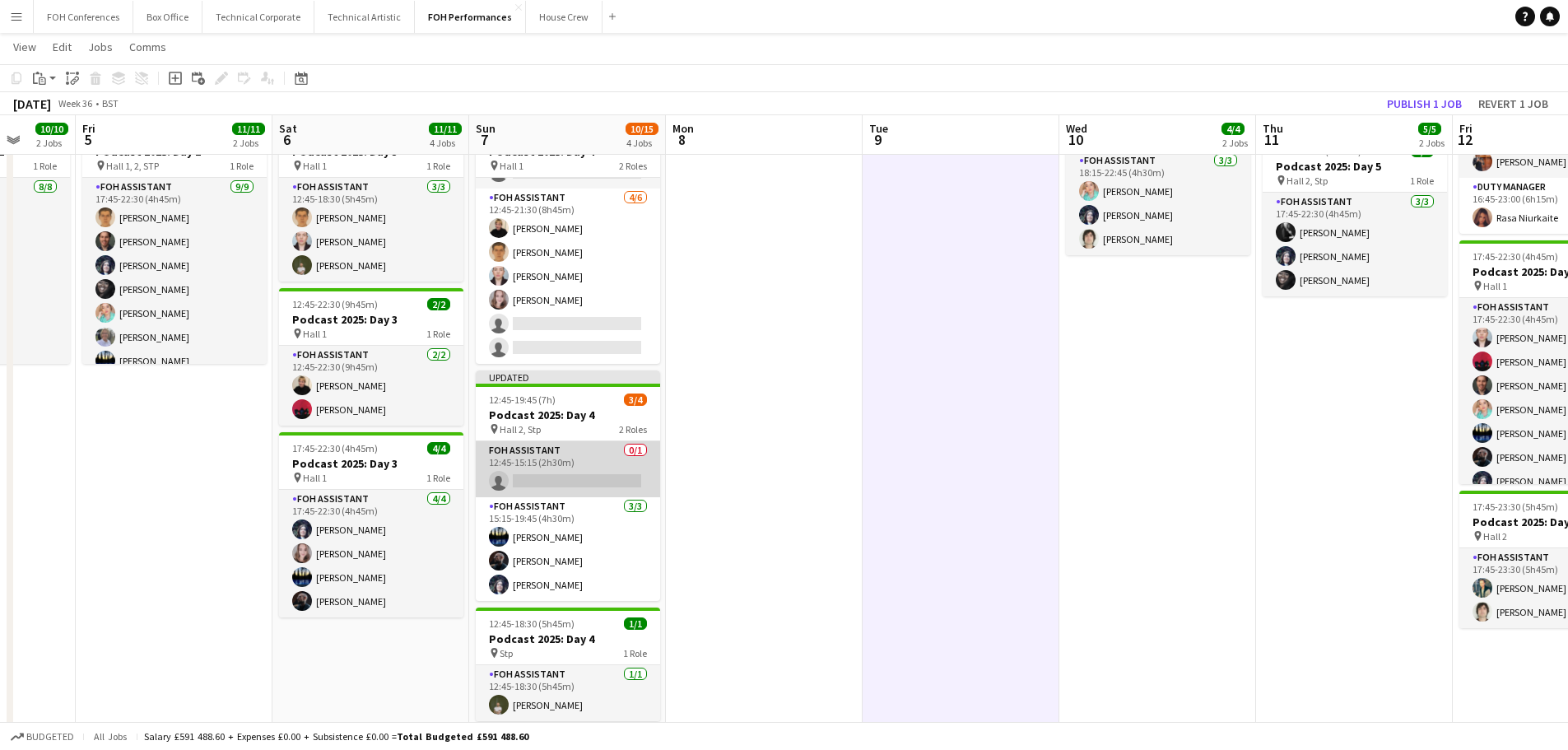
click at [553, 469] on app-card-role "FOH Assistant 0/1 12:45-15:15 (2h30m) single-neutral-actions" at bounding box center [568, 469] width 184 height 56
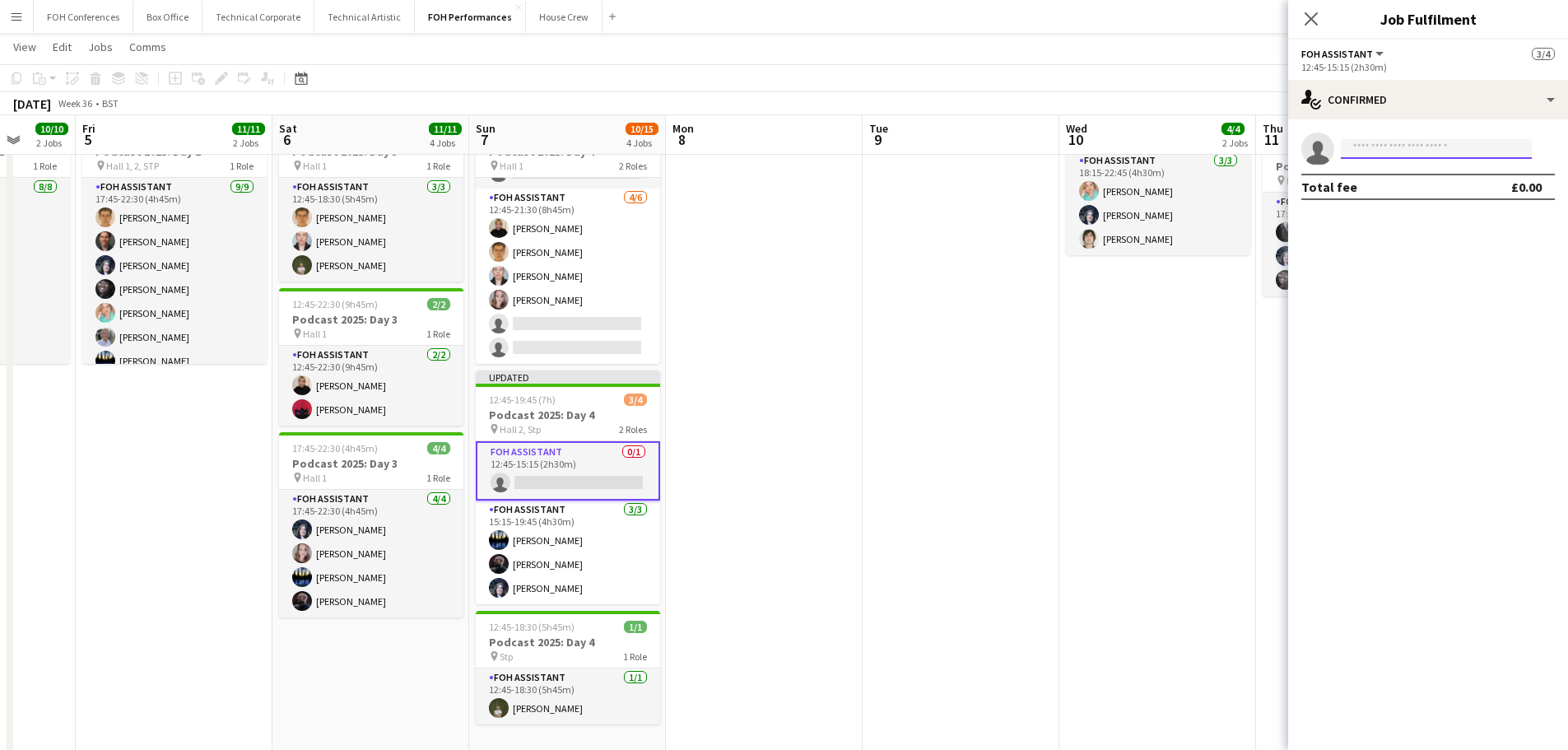
click at [1405, 148] on input at bounding box center [1435, 148] width 191 height 20
type input "******"
click at [1420, 184] on span "[EMAIL_ADDRESS][DOMAIN_NAME]" at bounding box center [1435, 185] width 165 height 13
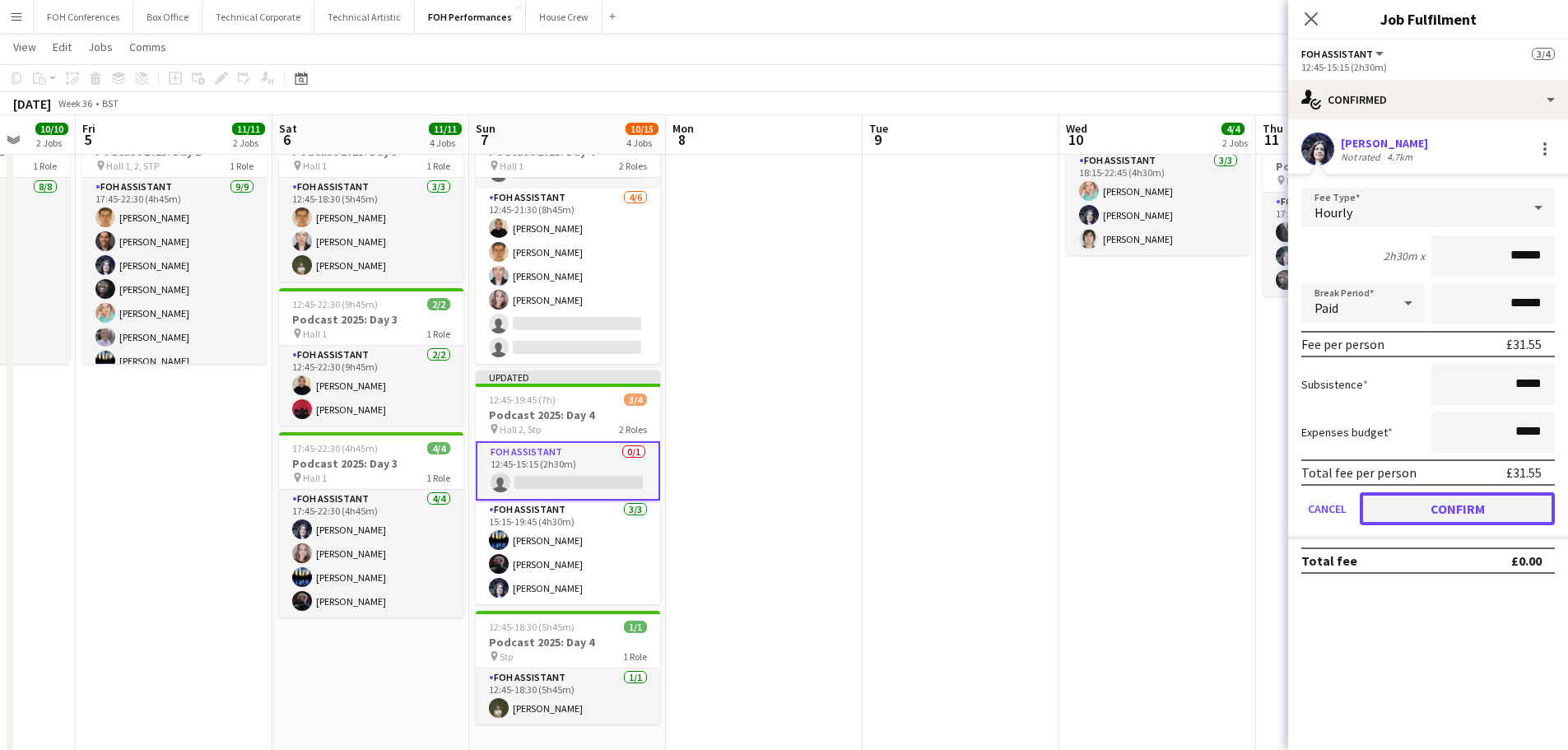
click at [1442, 499] on button "Confirm" at bounding box center [1457, 509] width 195 height 33
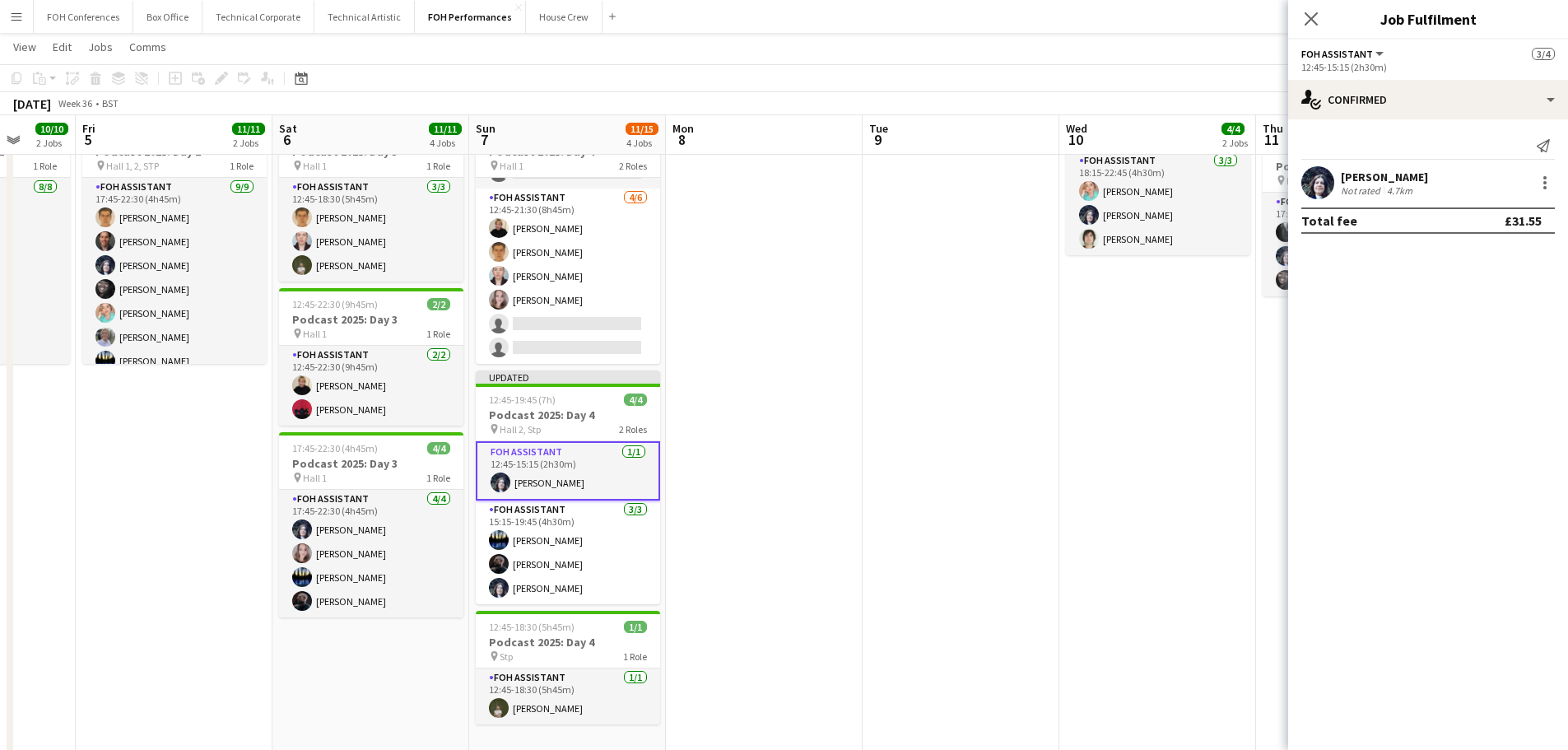
click at [1203, 462] on app-date-cell "17:15-22:45 (5h30m) 1/1 Chromatica Orchestra: Fugues and Fantasias pin Hall 1 1…" at bounding box center [1158, 347] width 197 height 821
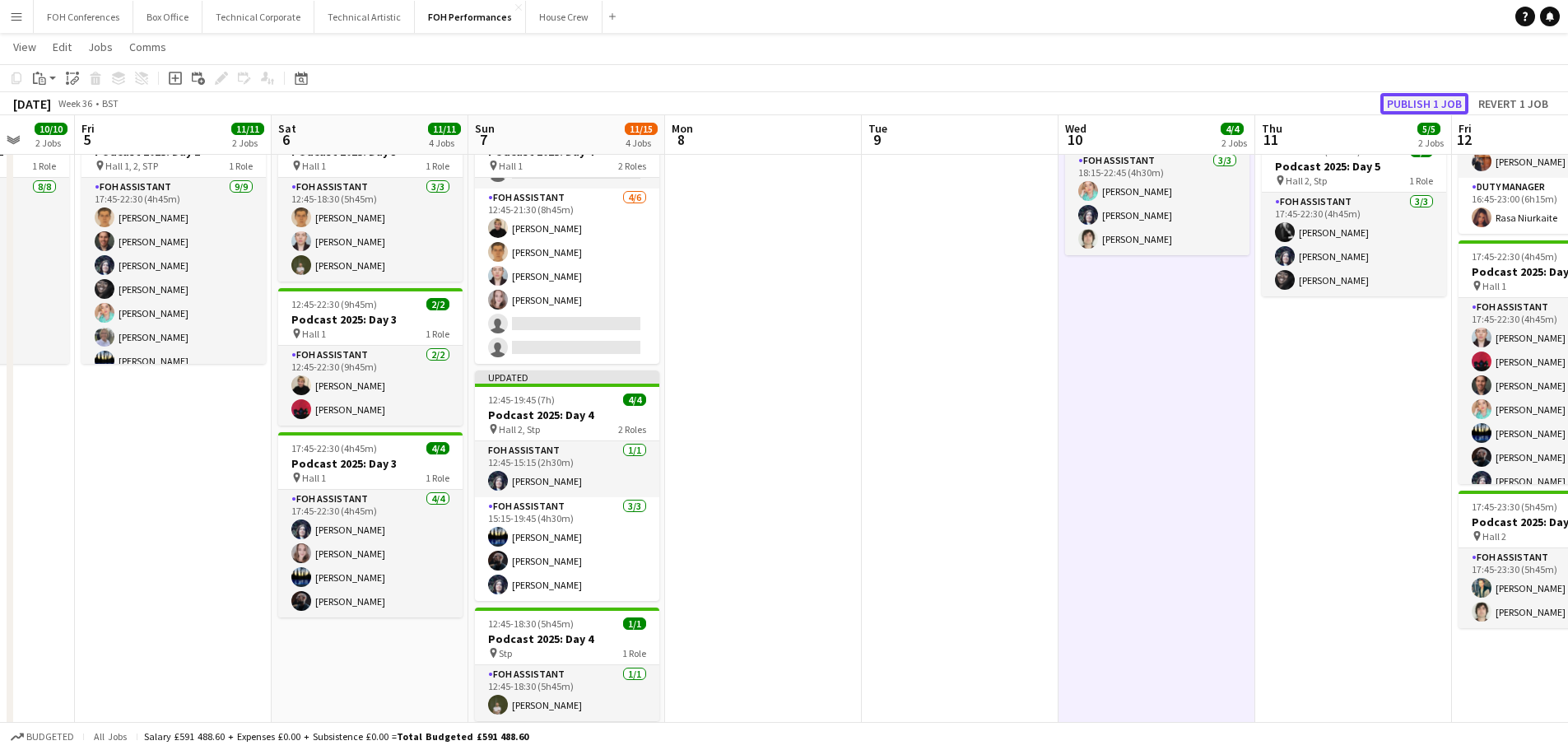
click at [1413, 104] on button "Publish 1 job" at bounding box center [1424, 103] width 88 height 22
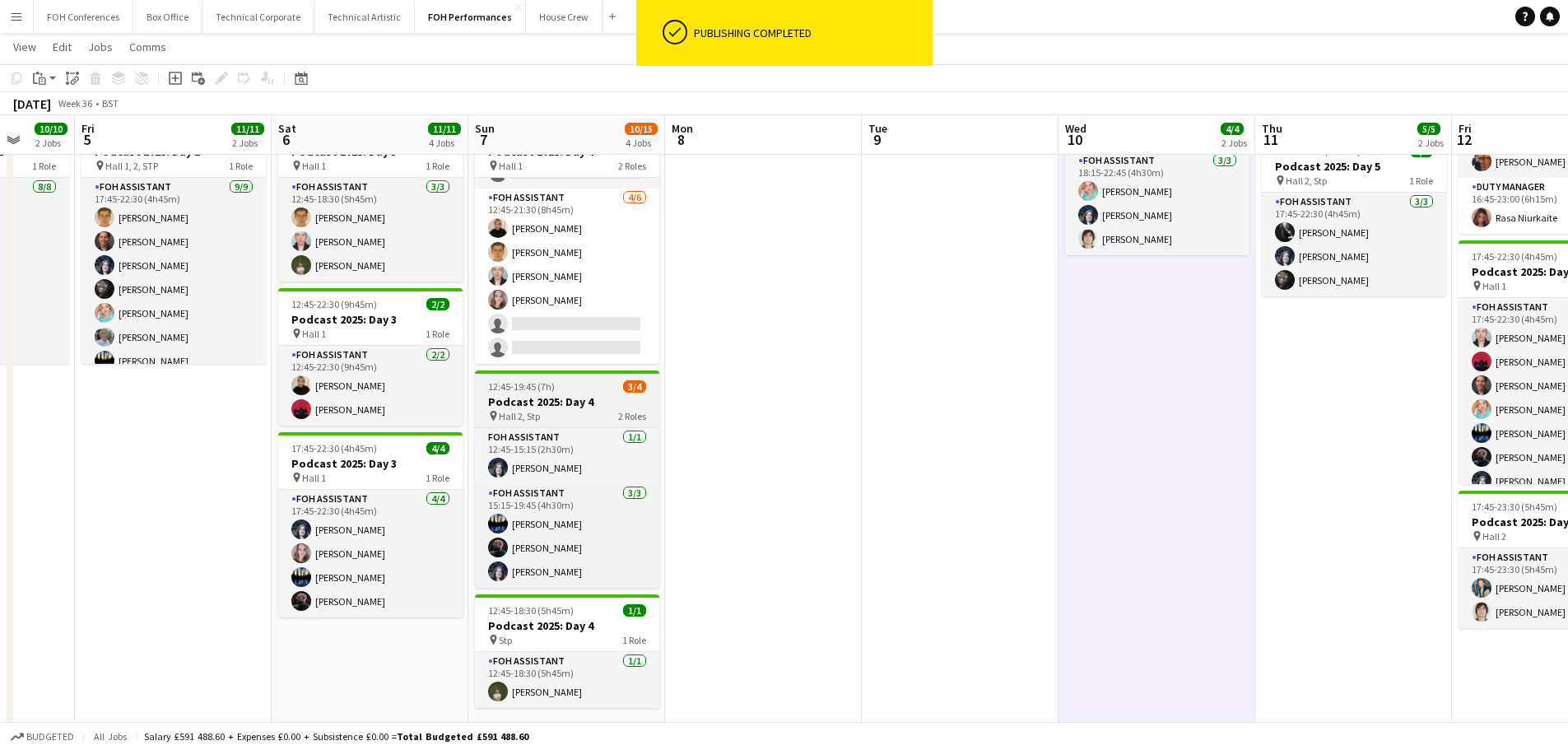
click at [534, 406] on h3 "Podcast 2025: Day 4" at bounding box center [567, 401] width 184 height 15
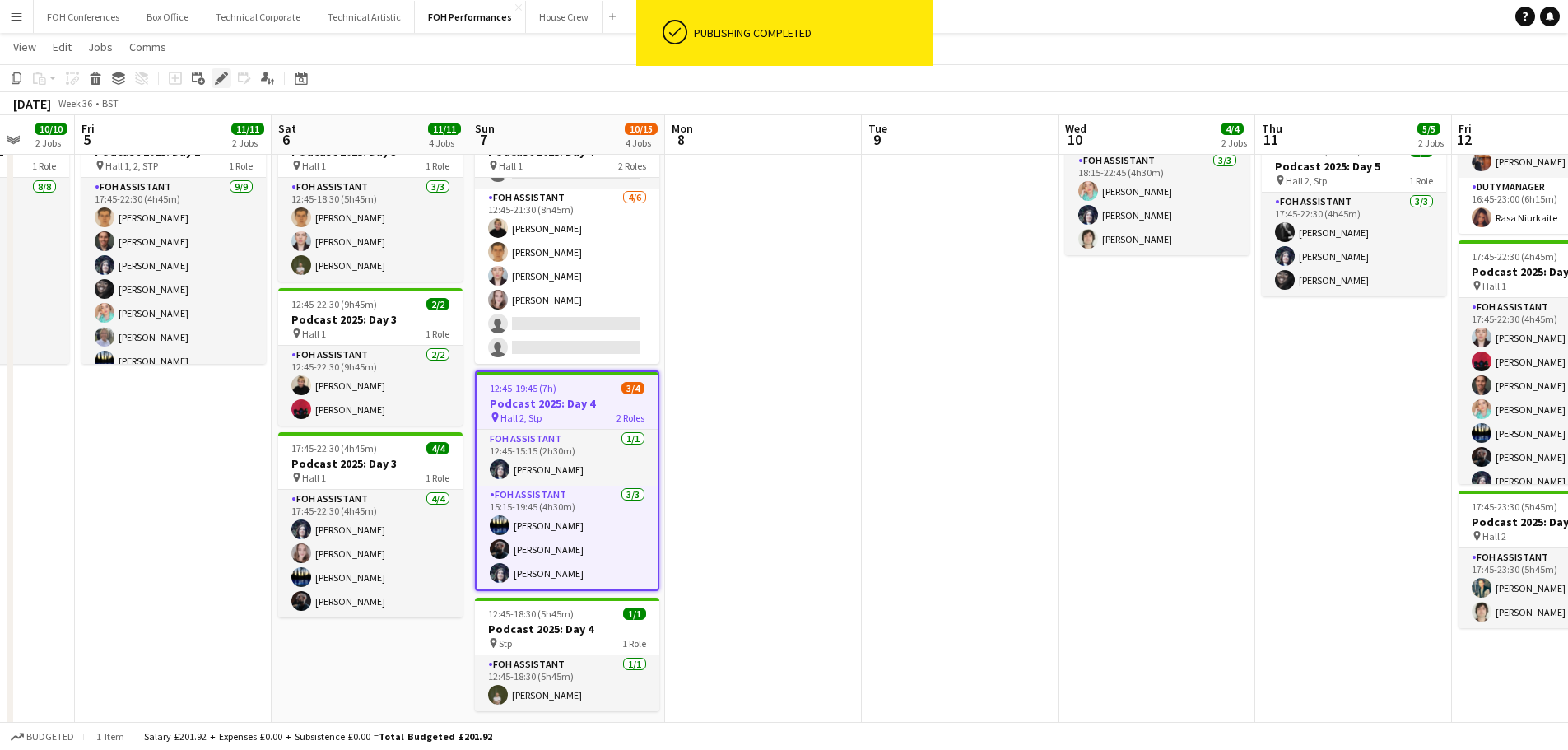
click at [223, 84] on div "Edit" at bounding box center [221, 78] width 20 height 20
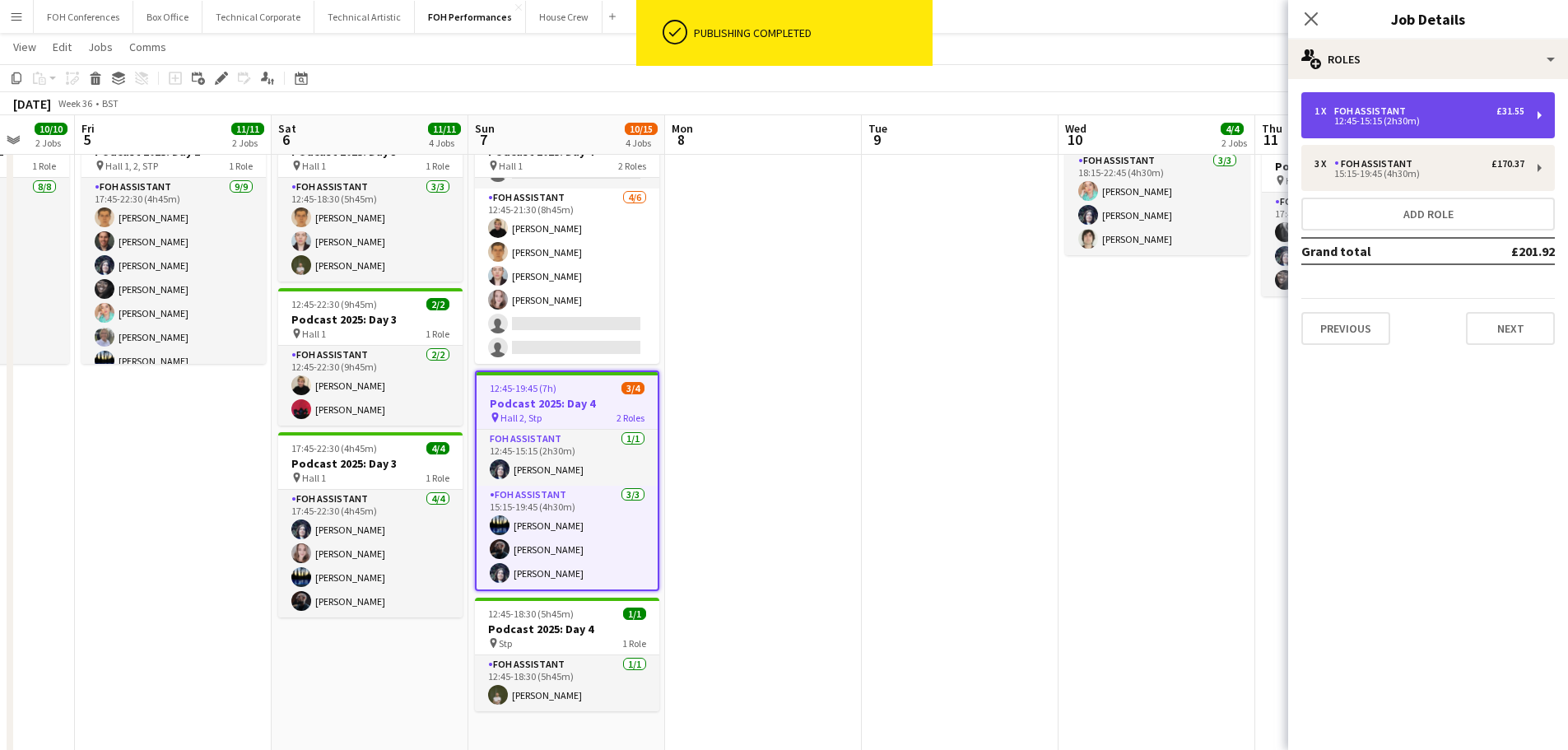
click at [1434, 114] on div "1 x FOH Assistant £31.55" at bounding box center [1419, 110] width 209 height 11
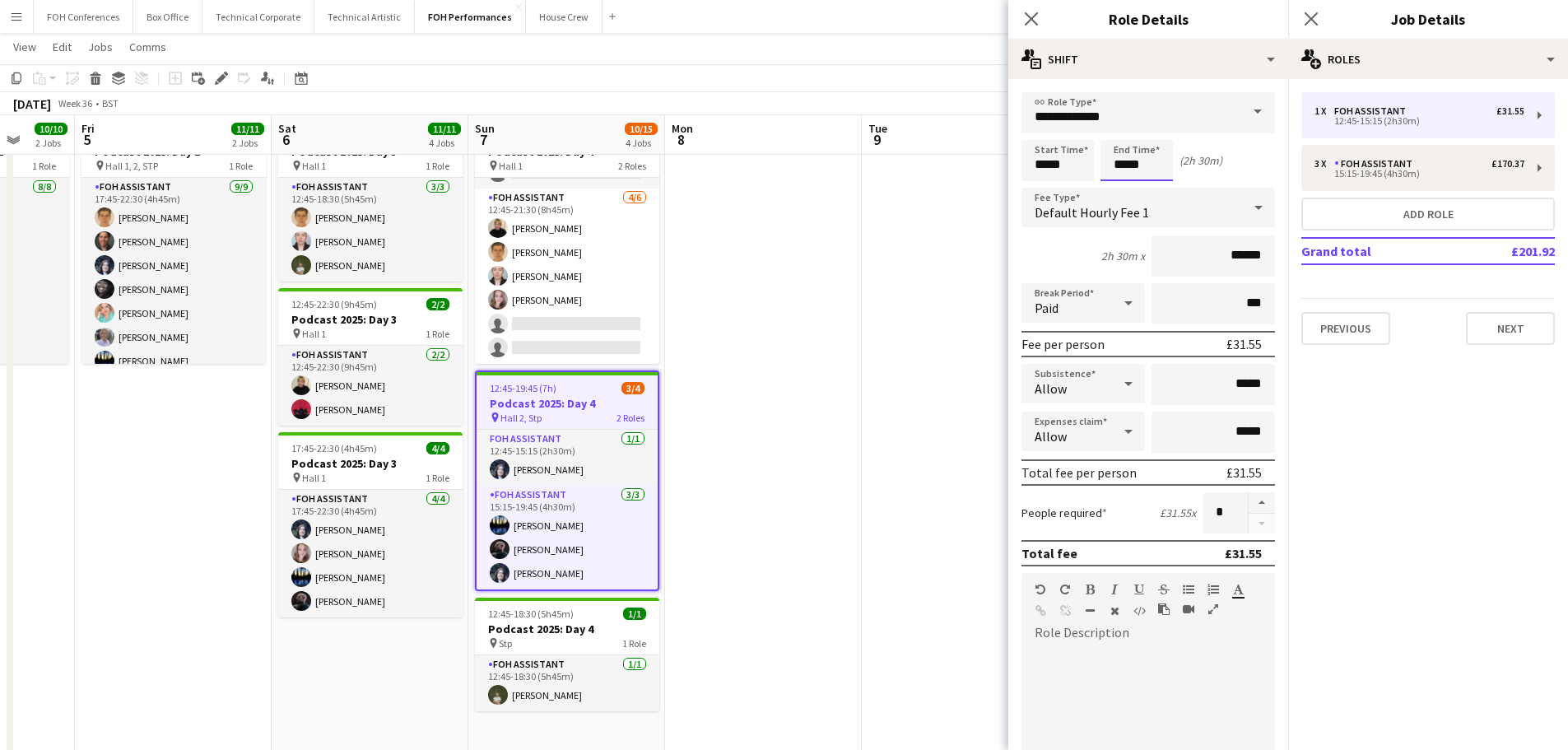
click at [1152, 171] on input "*****" at bounding box center [1136, 160] width 72 height 41
click at [1114, 130] on div at bounding box center [1120, 131] width 33 height 16
click at [1115, 130] on div at bounding box center [1120, 131] width 33 height 16
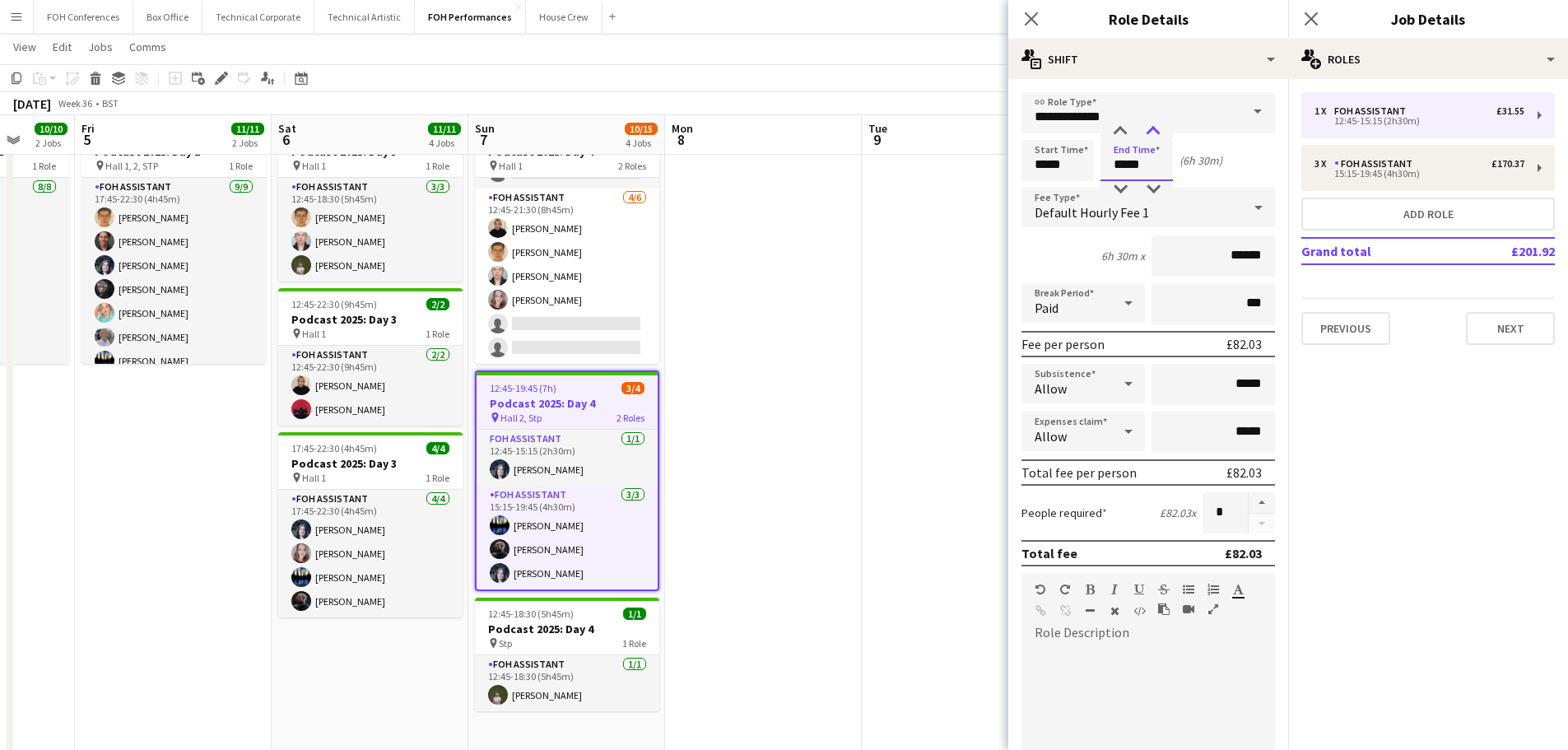
click at [1148, 129] on div at bounding box center [1153, 131] width 33 height 16
type input "*****"
click at [1148, 129] on div at bounding box center [1153, 131] width 33 height 16
click at [895, 497] on app-date-cell at bounding box center [959, 347] width 197 height 821
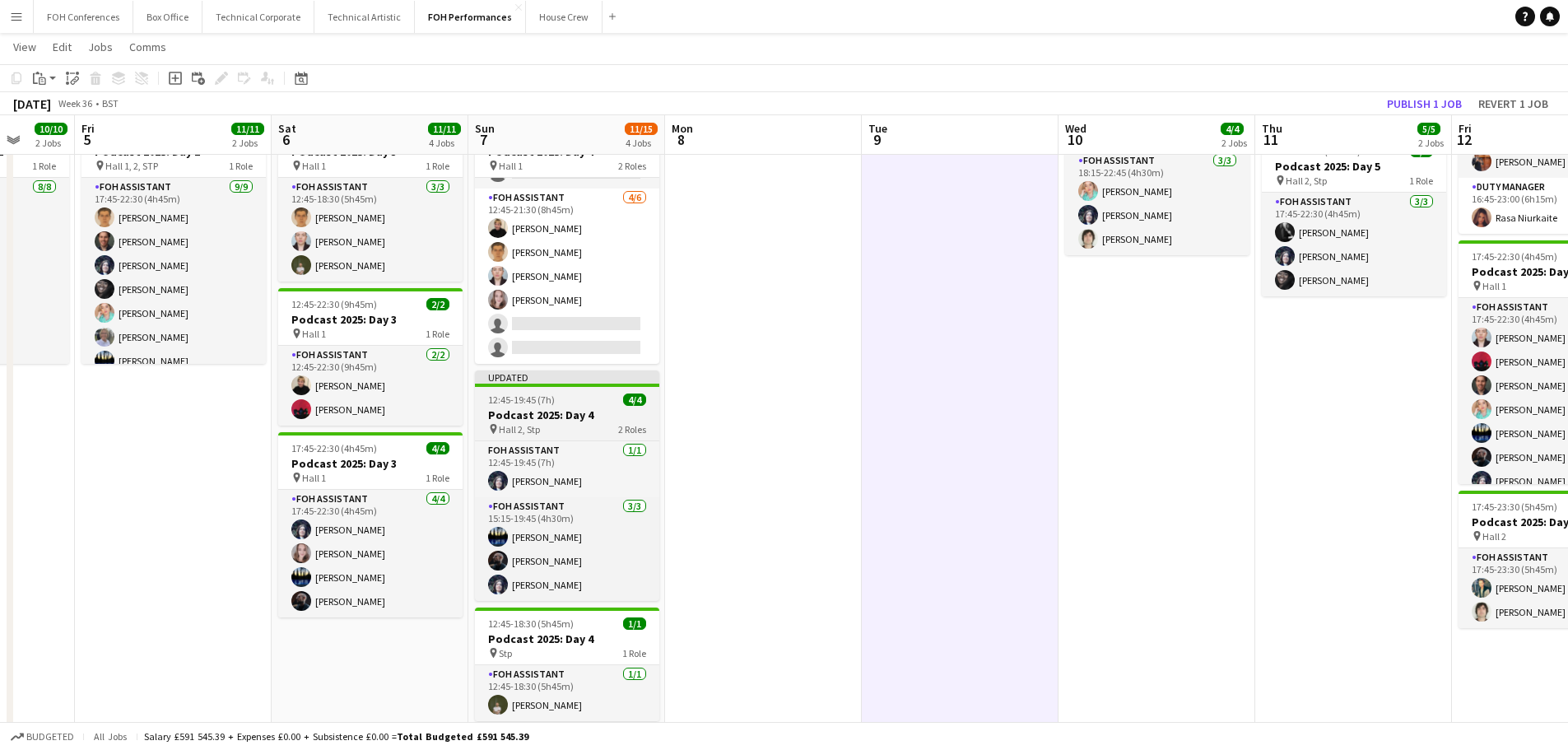
click at [525, 420] on h3 "Podcast 2025: Day 4" at bounding box center [567, 415] width 184 height 15
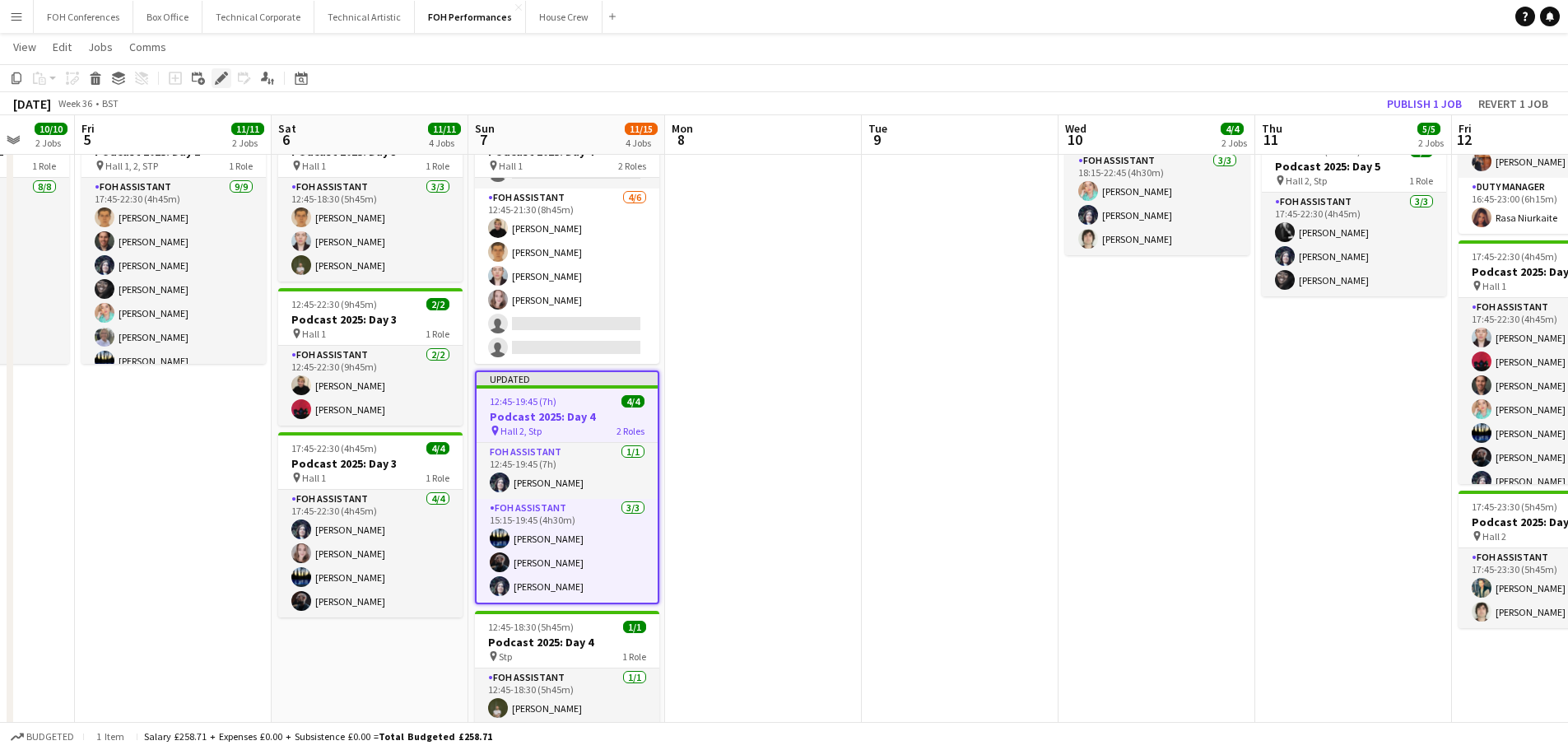
click at [218, 79] on icon at bounding box center [221, 78] width 9 height 9
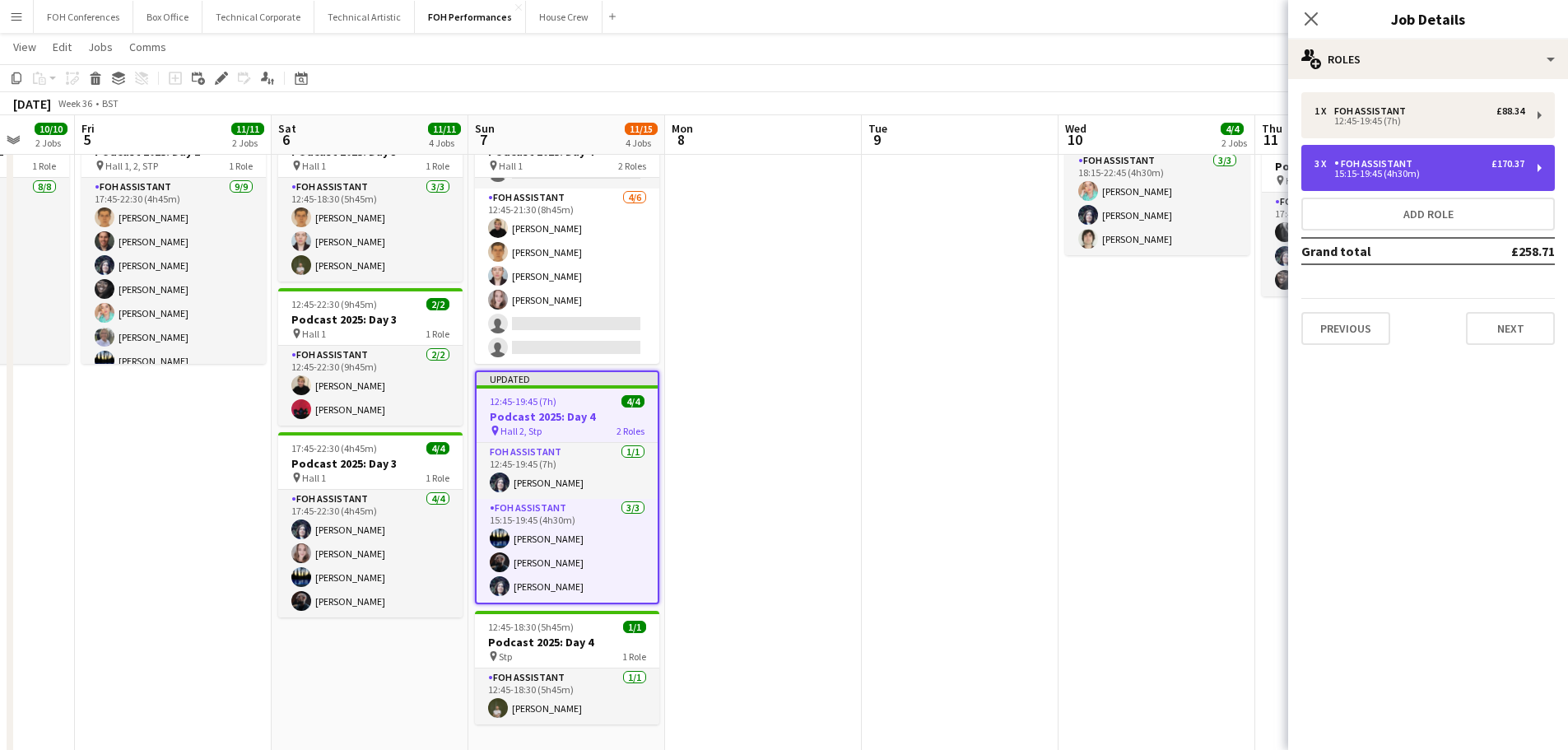
click at [1451, 166] on div "3 x FOH Assistant £170.37" at bounding box center [1419, 163] width 209 height 11
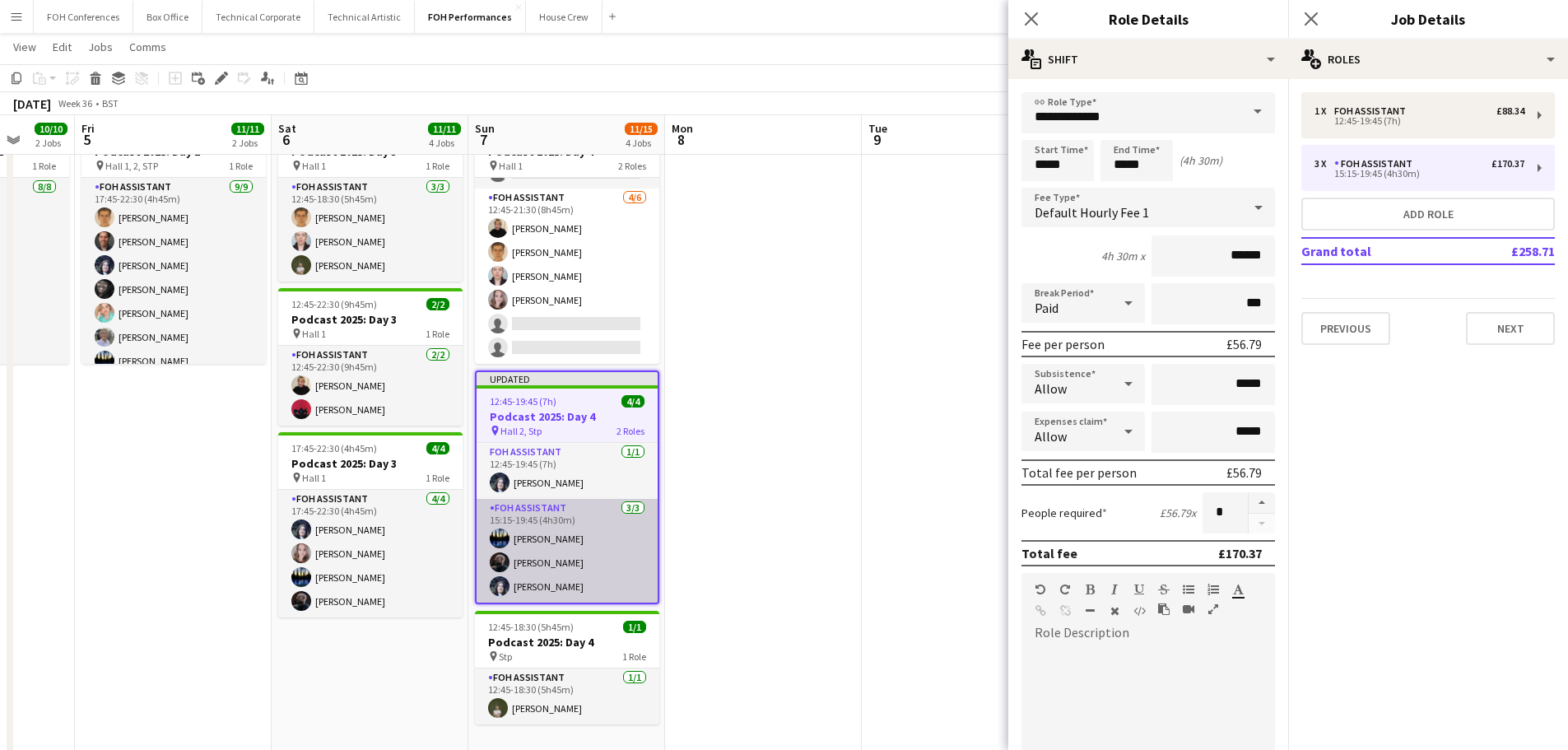
click at [553, 570] on app-card-role "FOH Assistant [DATE] 15:15-19:45 (4h30m) [PERSON_NAME] [PERSON_NAME] [PERSON_NA…" at bounding box center [567, 551] width 181 height 103
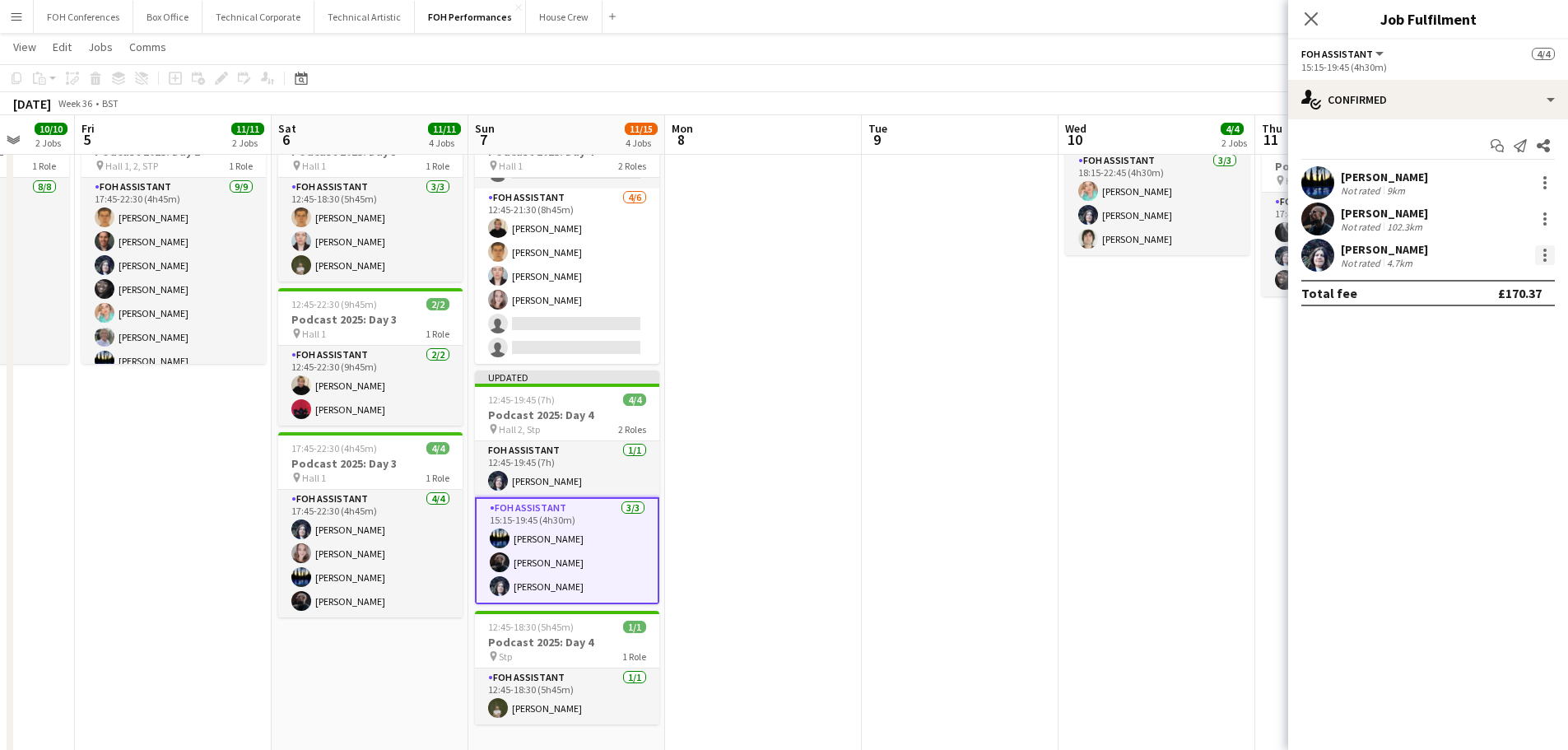
click at [1543, 252] on div at bounding box center [1544, 254] width 20 height 20
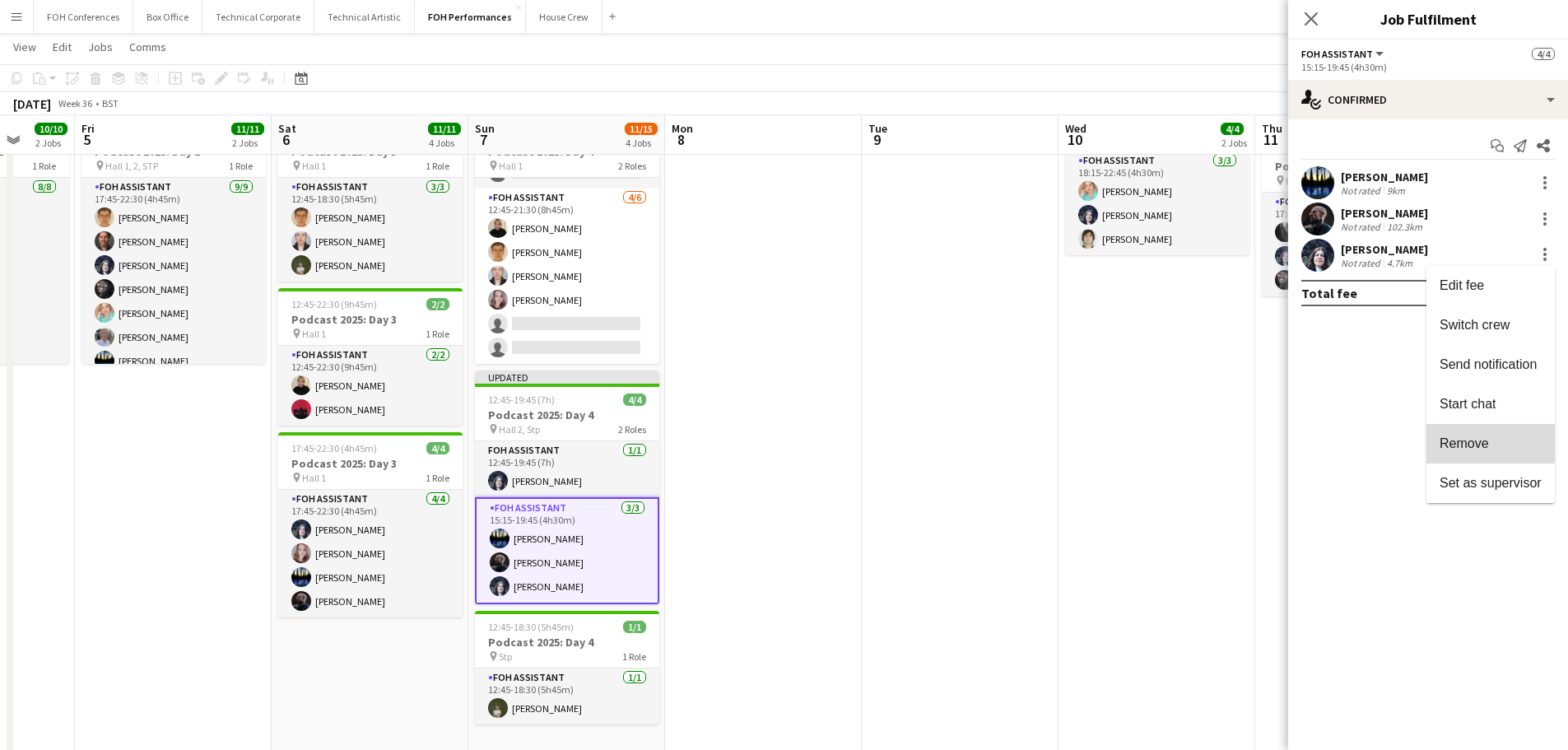
click at [1481, 441] on span "Remove" at bounding box center [1464, 443] width 49 height 14
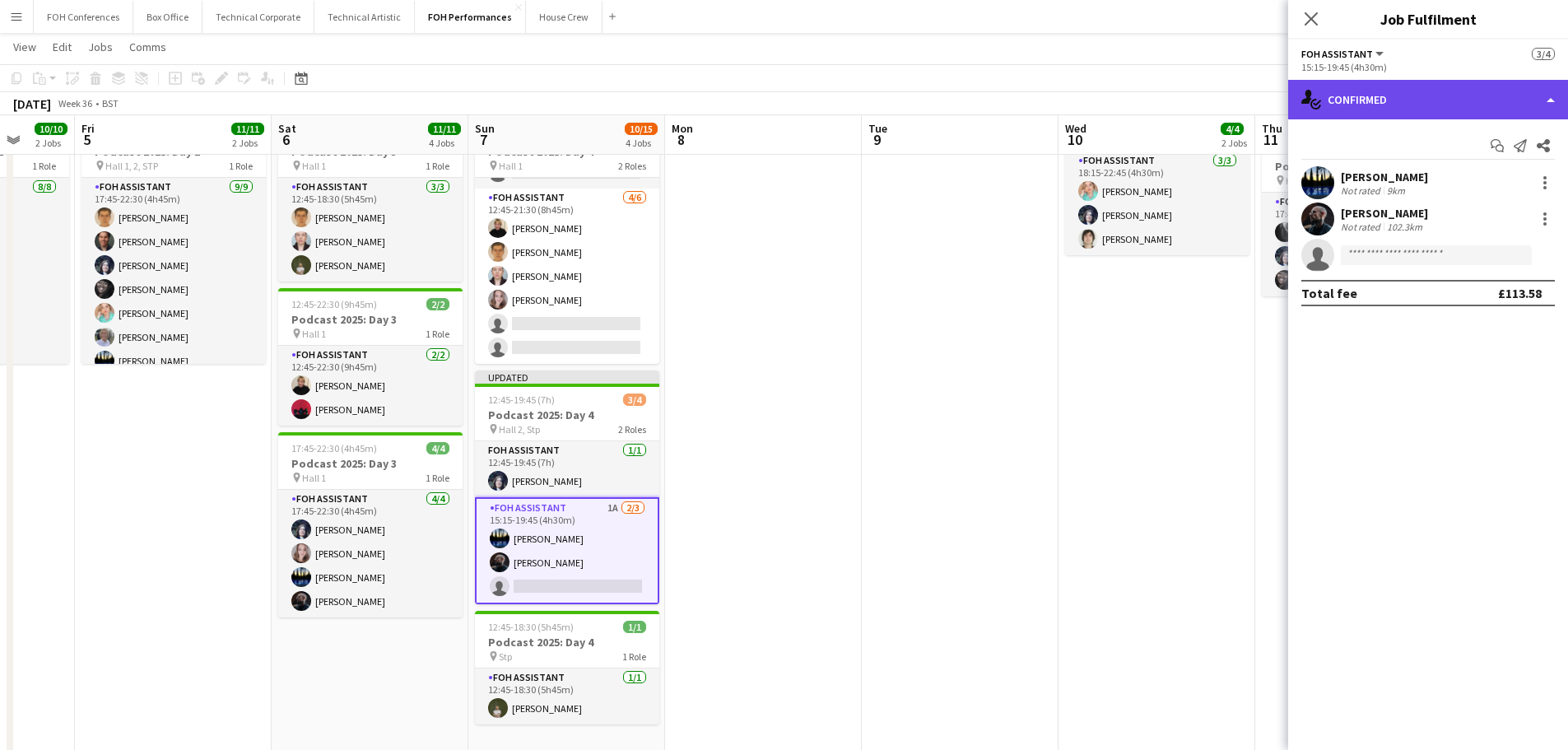
click at [1400, 100] on div "single-neutral-actions-check-2 Confirmed" at bounding box center [1427, 100] width 280 height 40
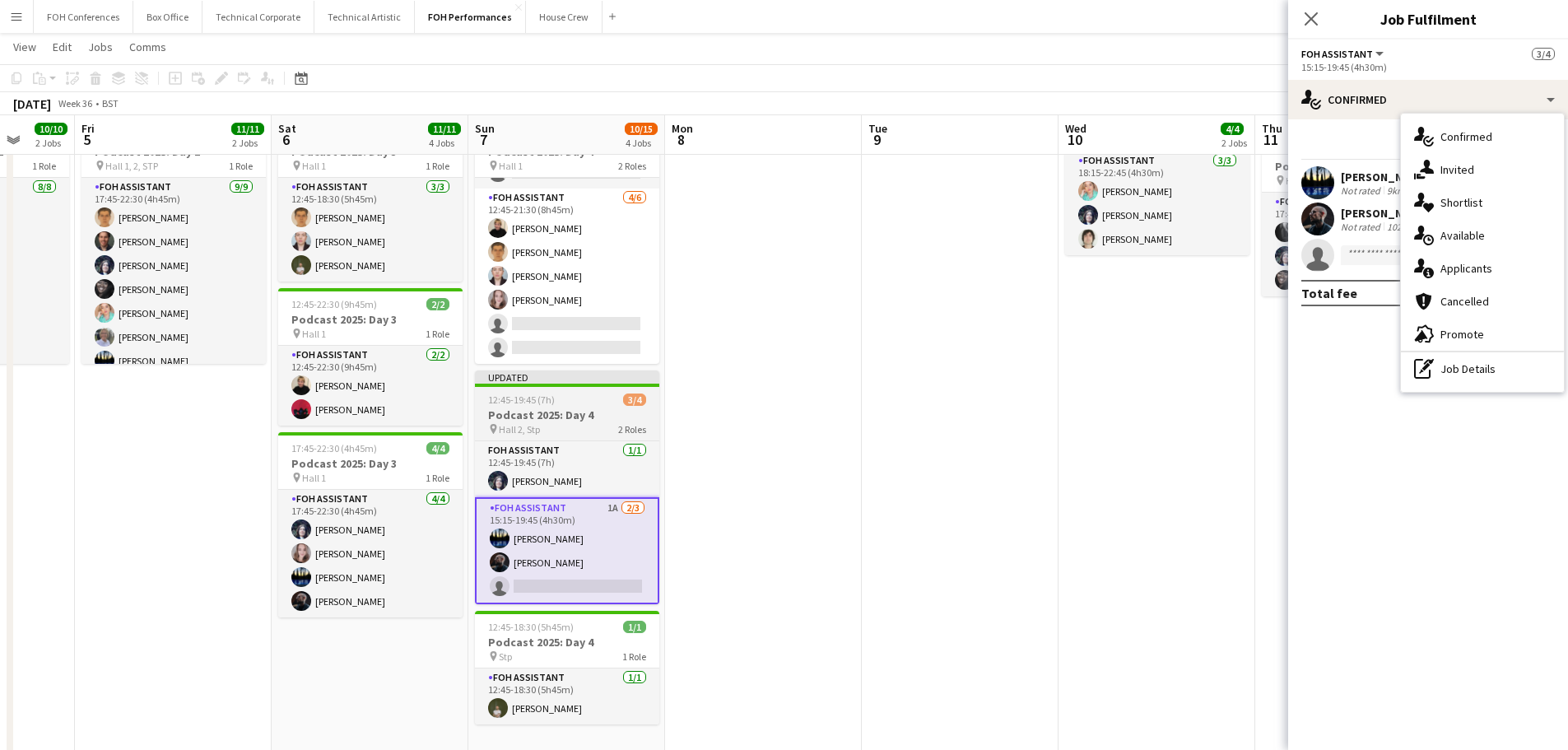
click at [555, 416] on h3 "Podcast 2025: Day 4" at bounding box center [567, 415] width 184 height 15
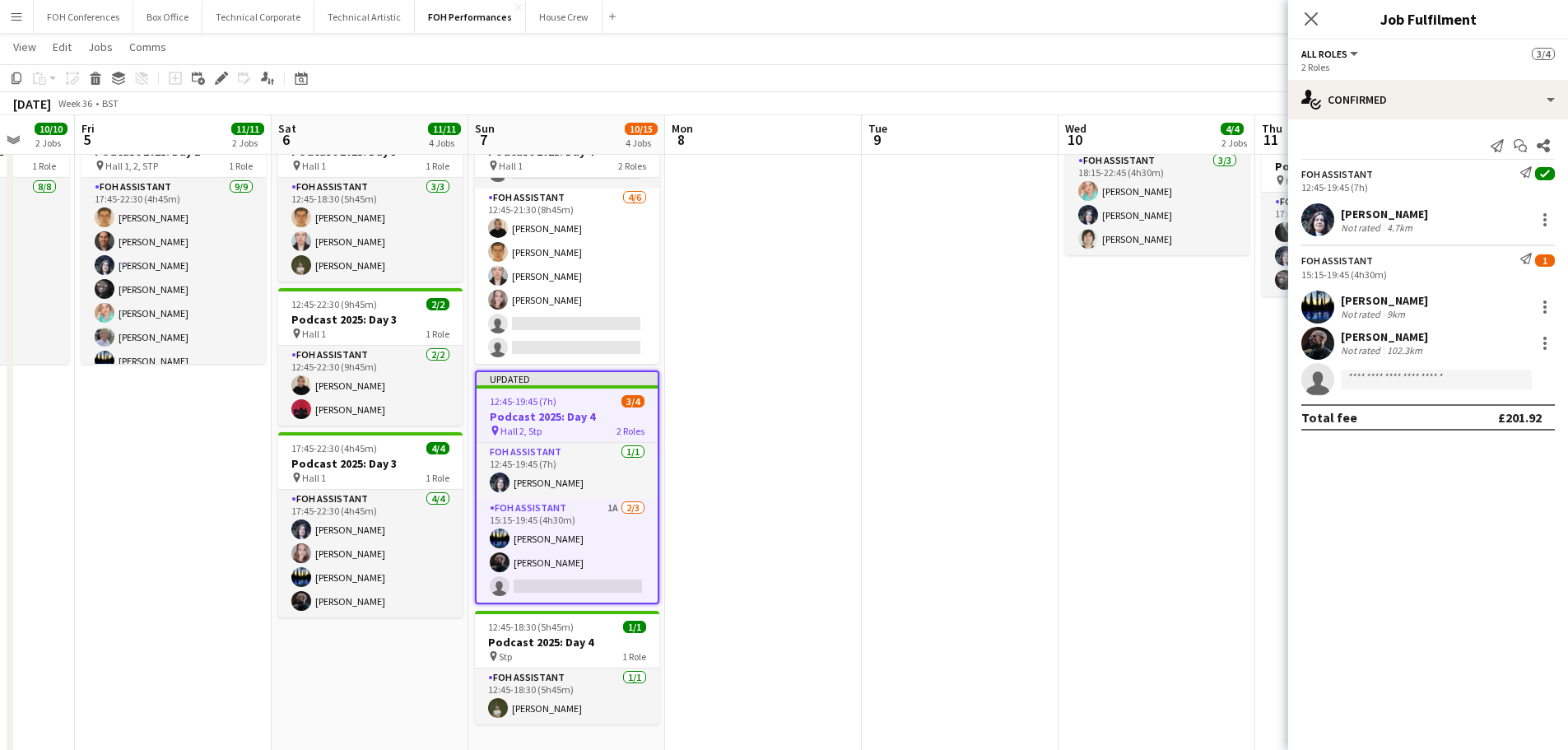
click at [220, 66] on app-toolbar "Copy Paste Paste Ctrl+V Paste with crew Ctrl+Shift+V Paste linked Job [GEOGRAPH…" at bounding box center [784, 78] width 1568 height 28
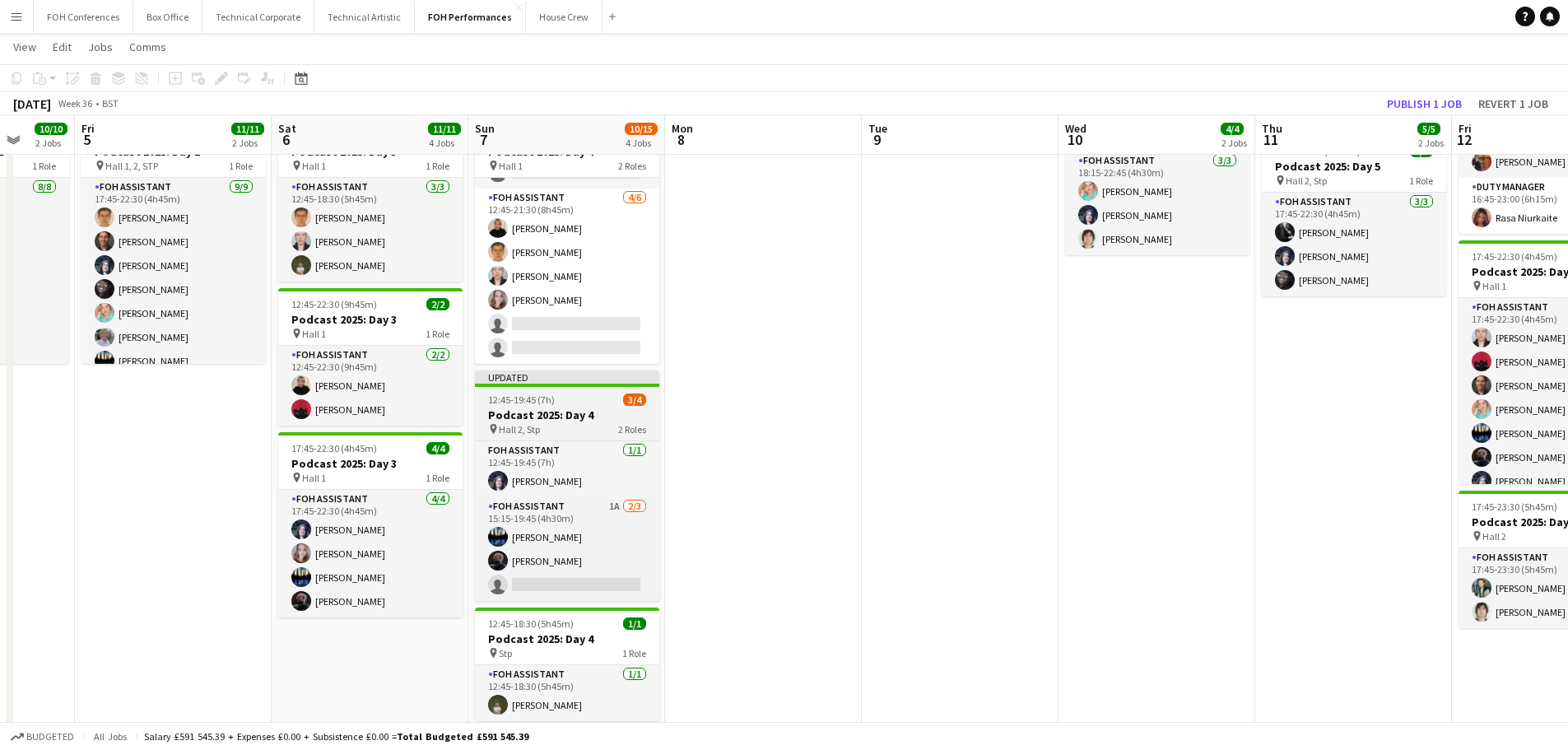
click at [526, 423] on span "Hall 2, Stp" at bounding box center [520, 429] width 41 height 12
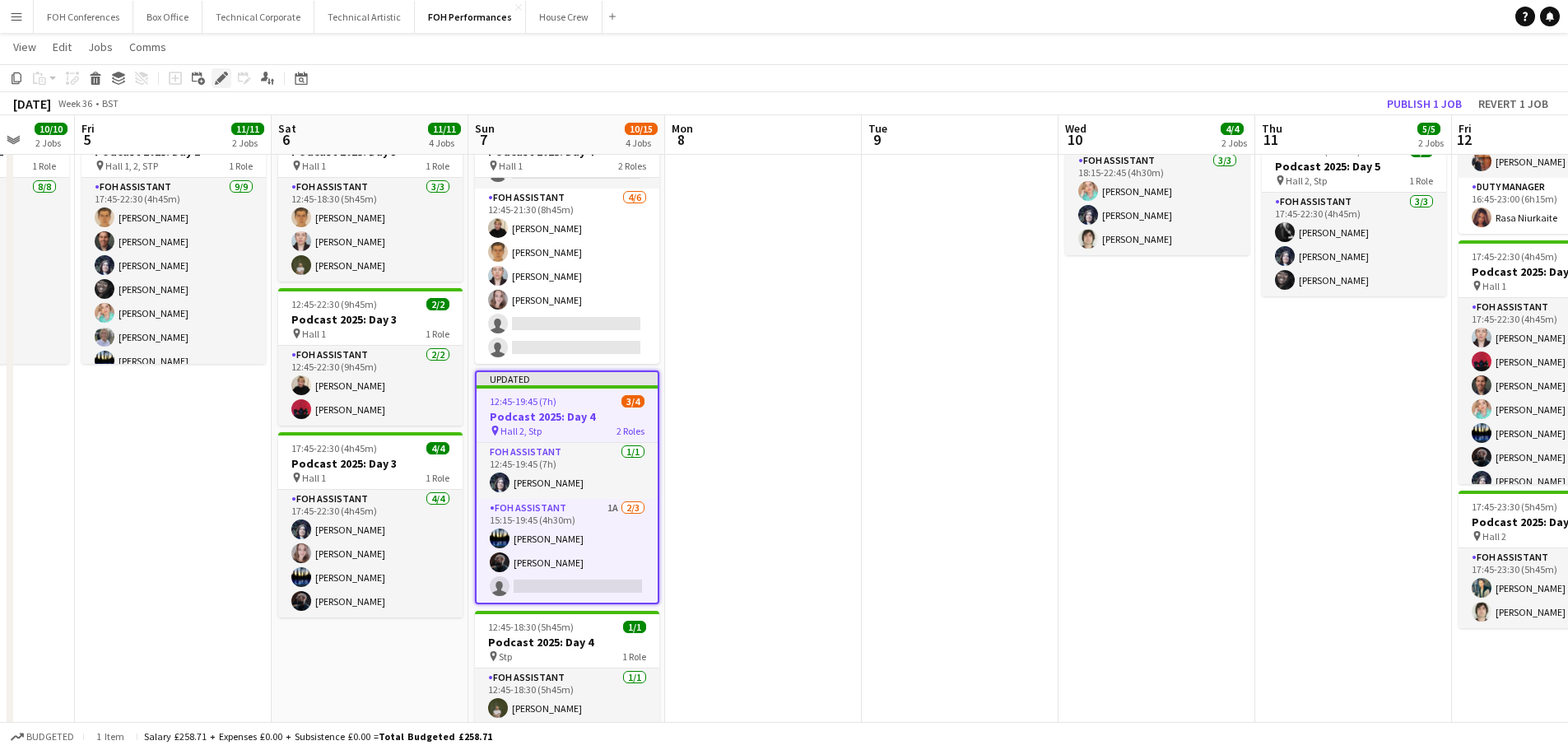
click at [221, 76] on icon "Edit" at bounding box center [221, 78] width 13 height 13
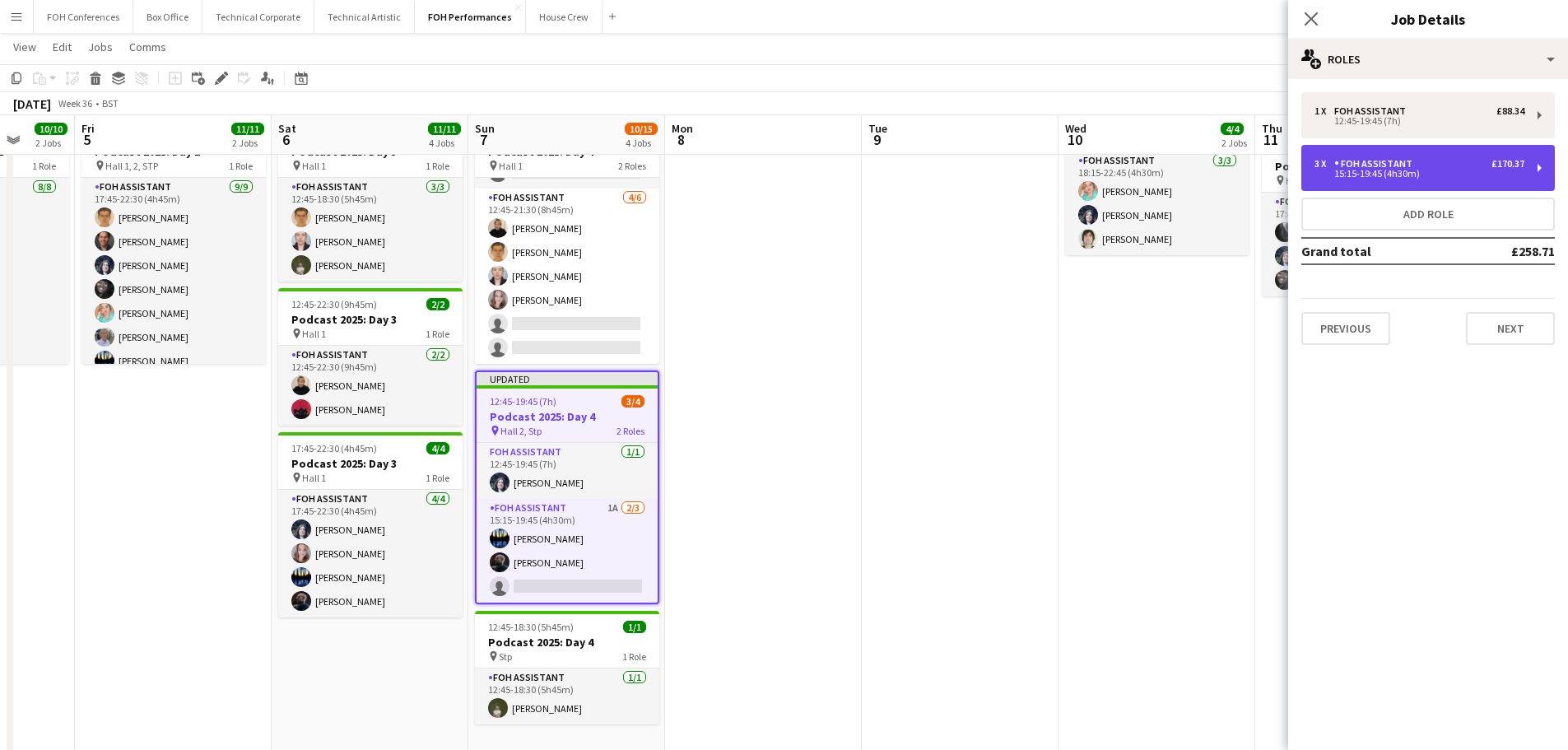
click at [1408, 165] on div "FOH Assistant" at bounding box center [1376, 163] width 84 height 11
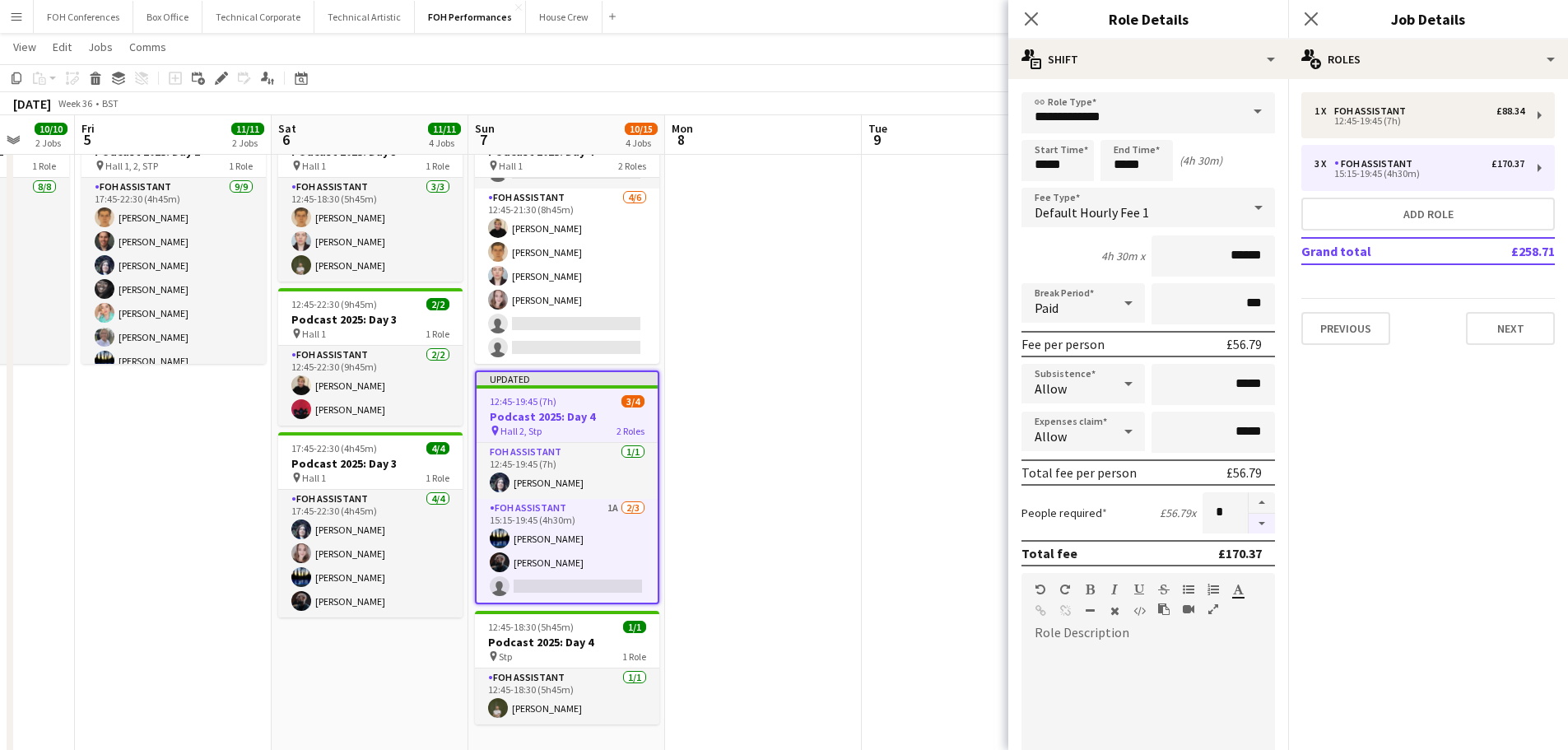
click at [1248, 526] on button "button" at bounding box center [1261, 524] width 27 height 21
type input "*"
drag, startPoint x: 882, startPoint y: 532, endPoint x: 890, endPoint y: 527, distance: 9.4
click at [883, 530] on app-date-cell at bounding box center [959, 347] width 197 height 821
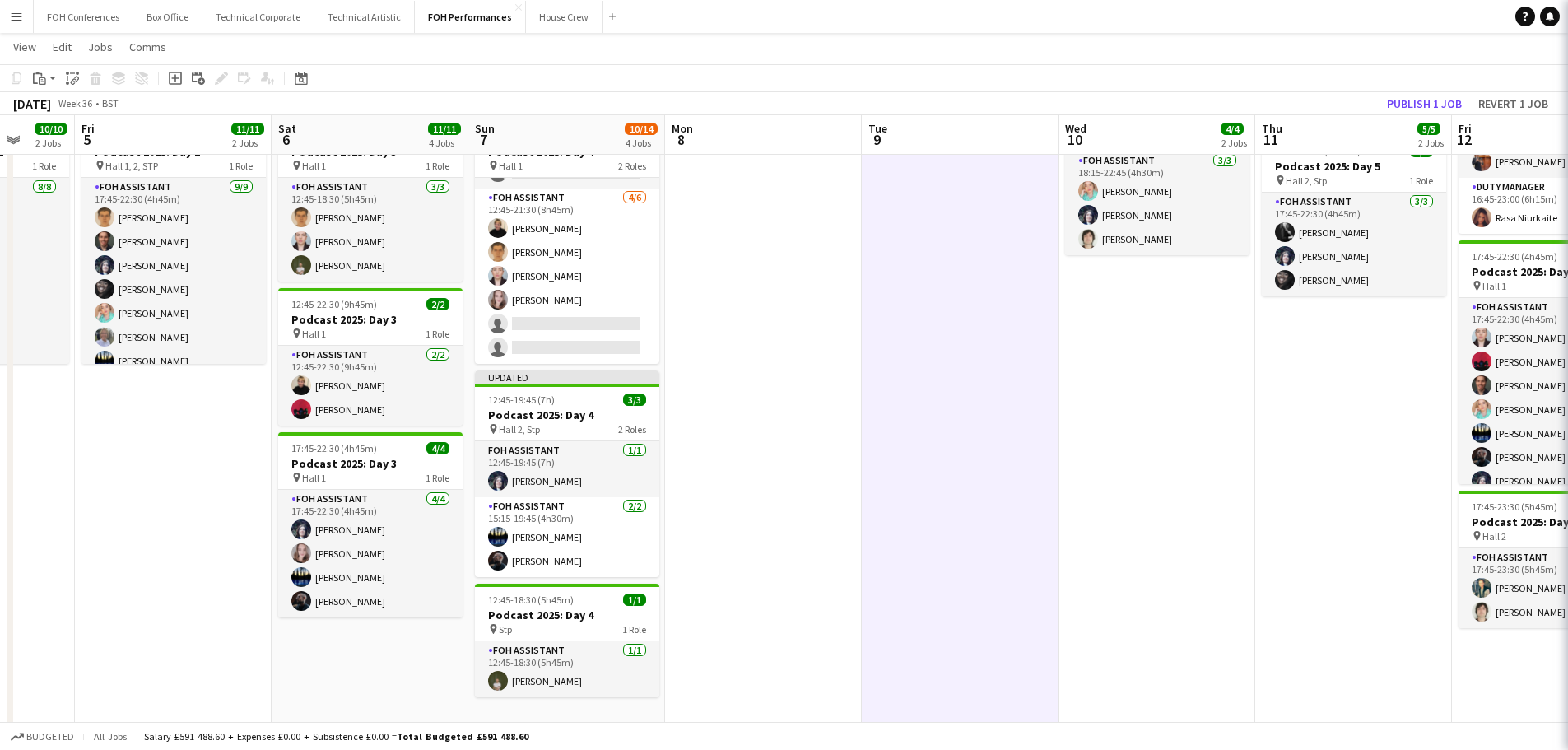
scroll to position [0, 515]
click at [1437, 106] on button "Publish 1 job" at bounding box center [1424, 103] width 88 height 22
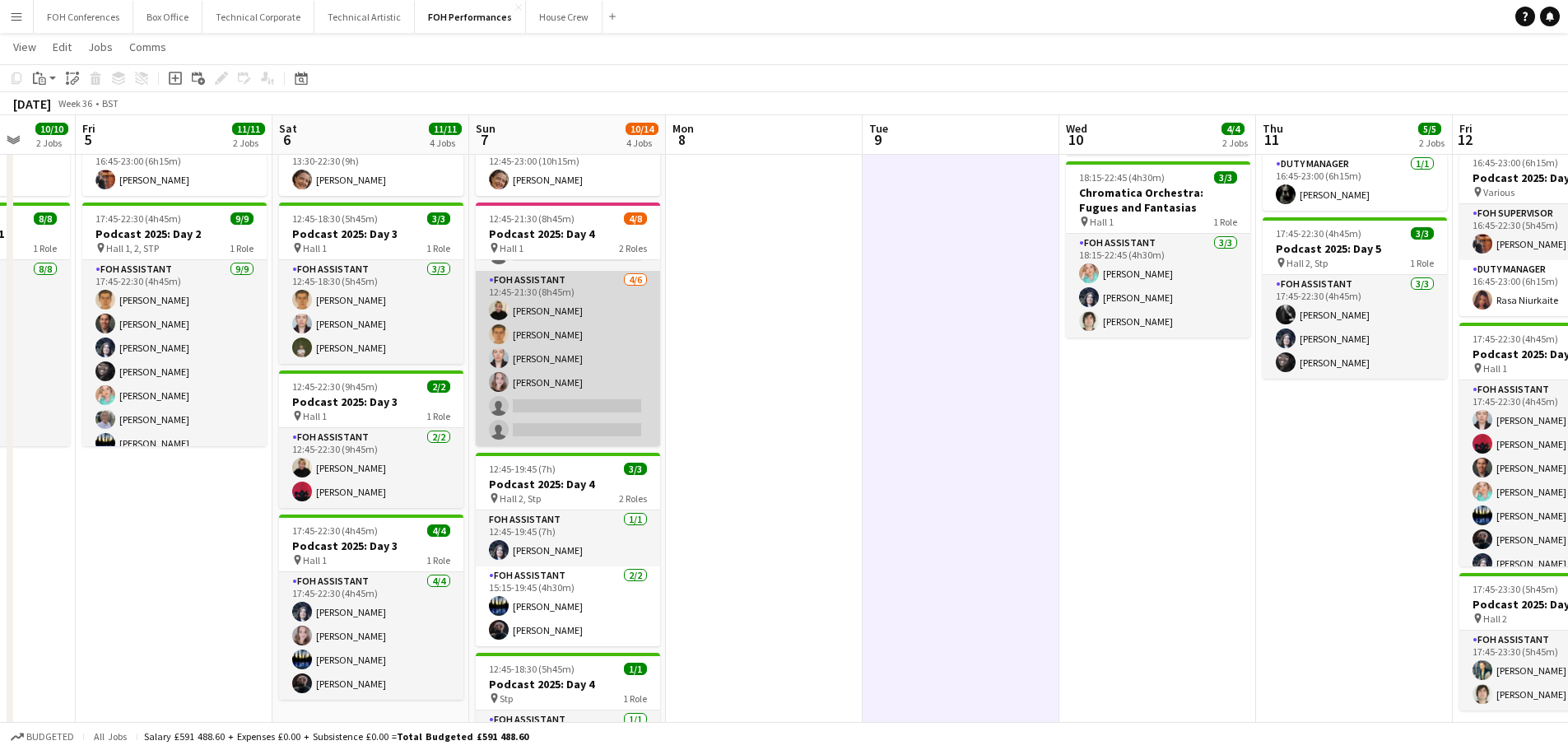
scroll to position [0, 0]
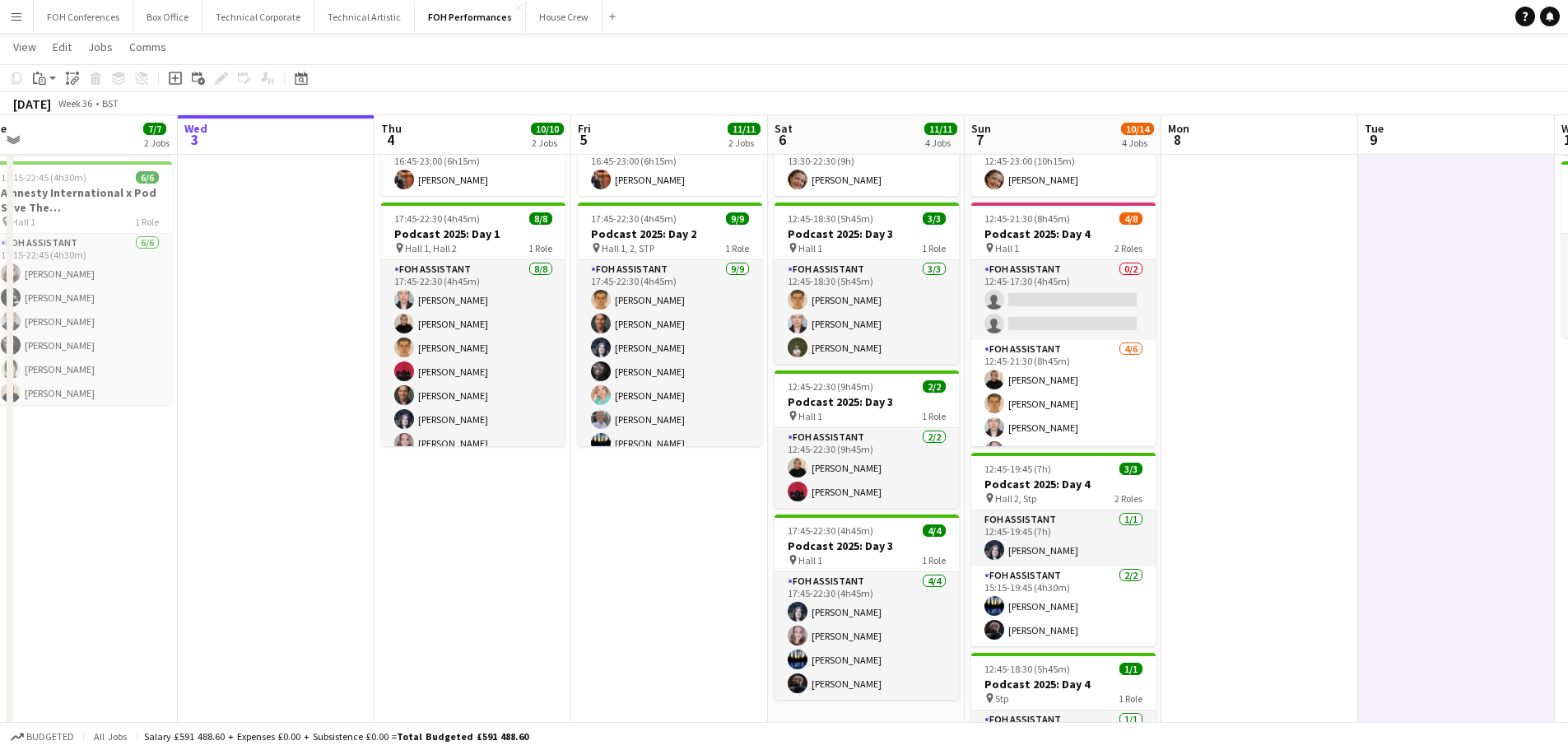
drag, startPoint x: 280, startPoint y: 409, endPoint x: 983, endPoint y: 486, distance: 707.2
click at [983, 486] on app-calendar-viewport "Sun 31 Mon 1 Tue 2 7/7 2 Jobs Wed 3 Thu 4 10/10 2 Jobs Fri 5 11/11 2 Jobs Sat 6…" at bounding box center [784, 358] width 1568 height 916
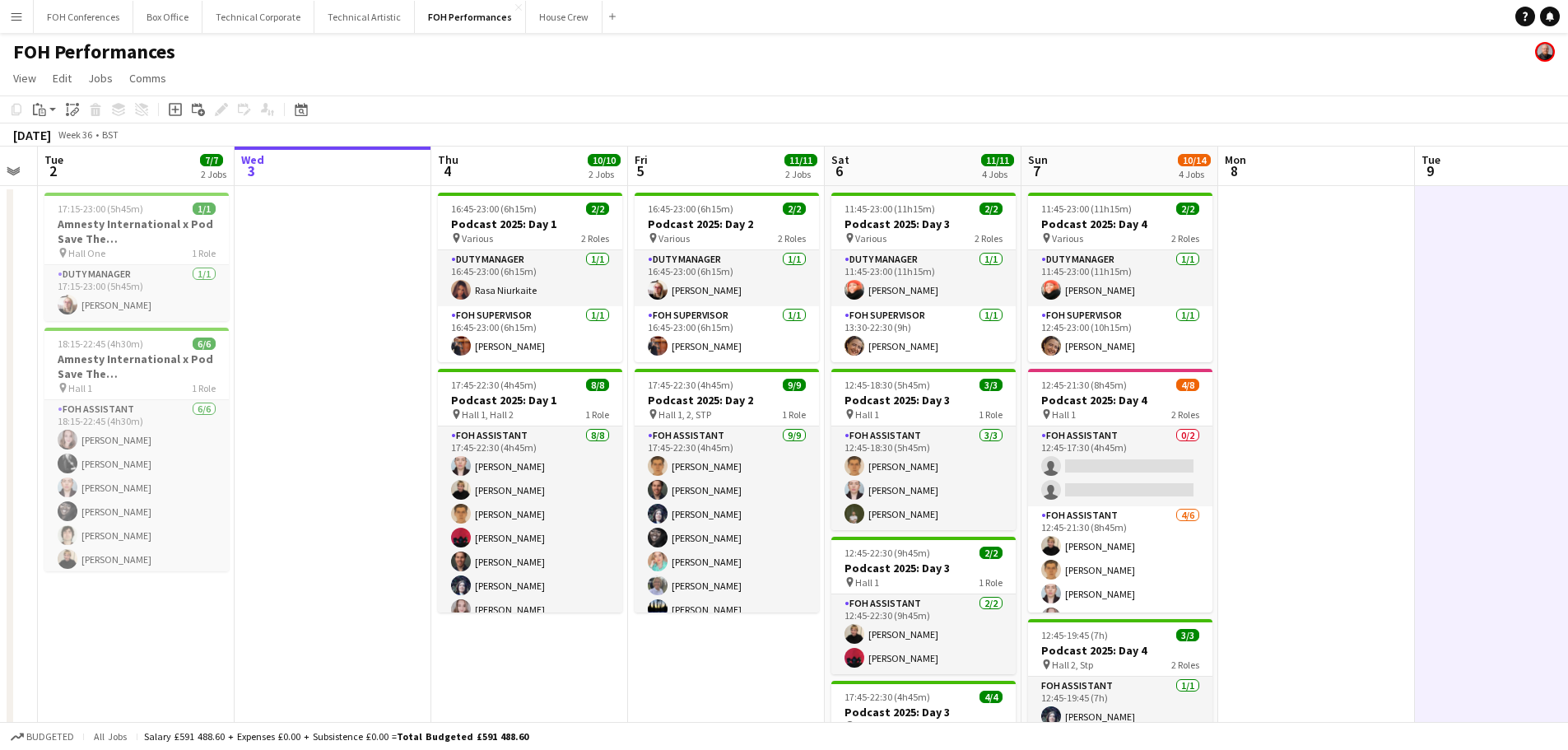
scroll to position [0, 657]
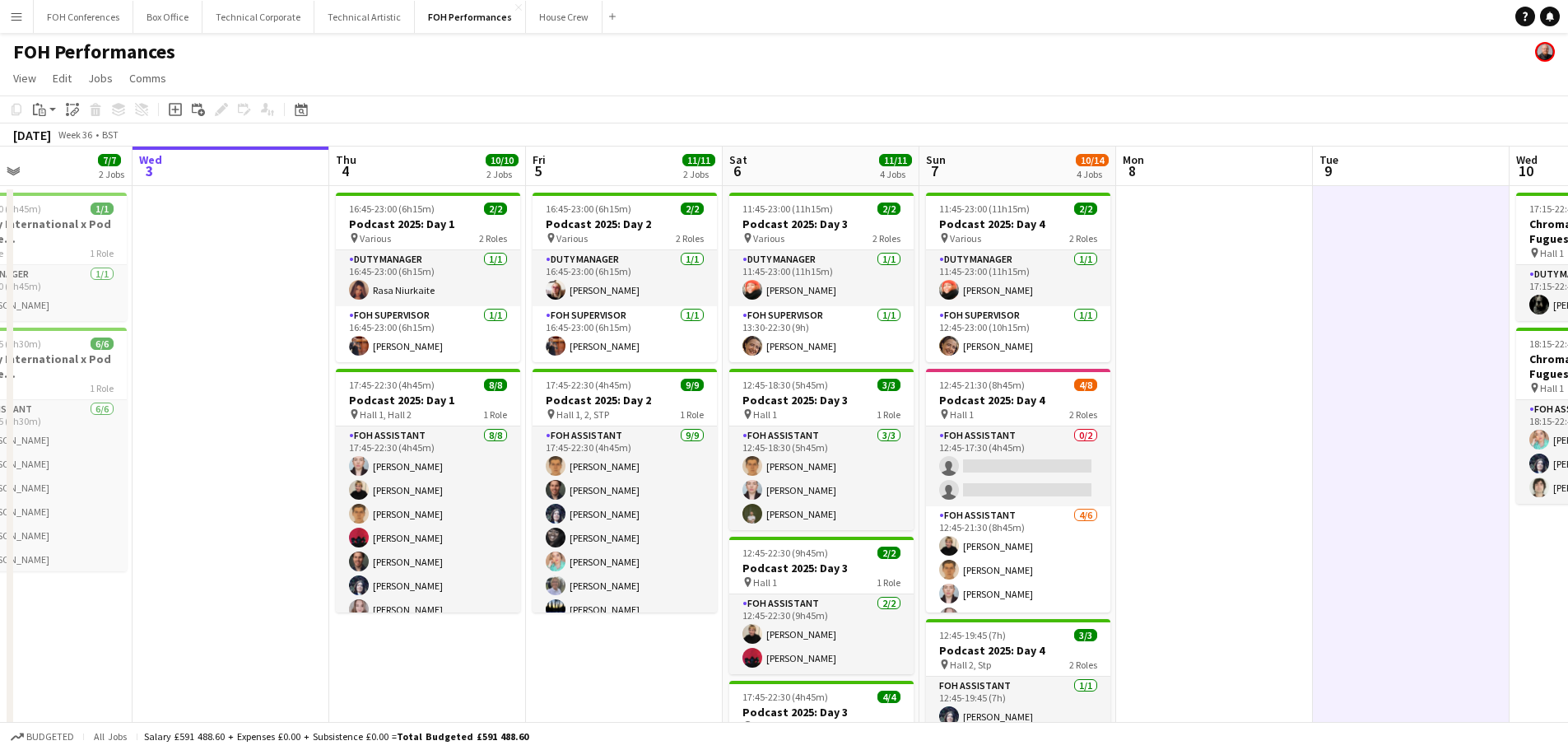
drag, startPoint x: 563, startPoint y: 423, endPoint x: 466, endPoint y: 60, distance: 375.7
click at [308, 384] on app-calendar-viewport "Sat 30 Sun 31 Mon 1 Tue 2 7/7 2 Jobs Wed 3 Thu 4 10/10 2 Jobs Fri 5 11/11 2 Job…" at bounding box center [784, 565] width 1568 height 836
